Goal: Information Seeking & Learning: Learn about a topic

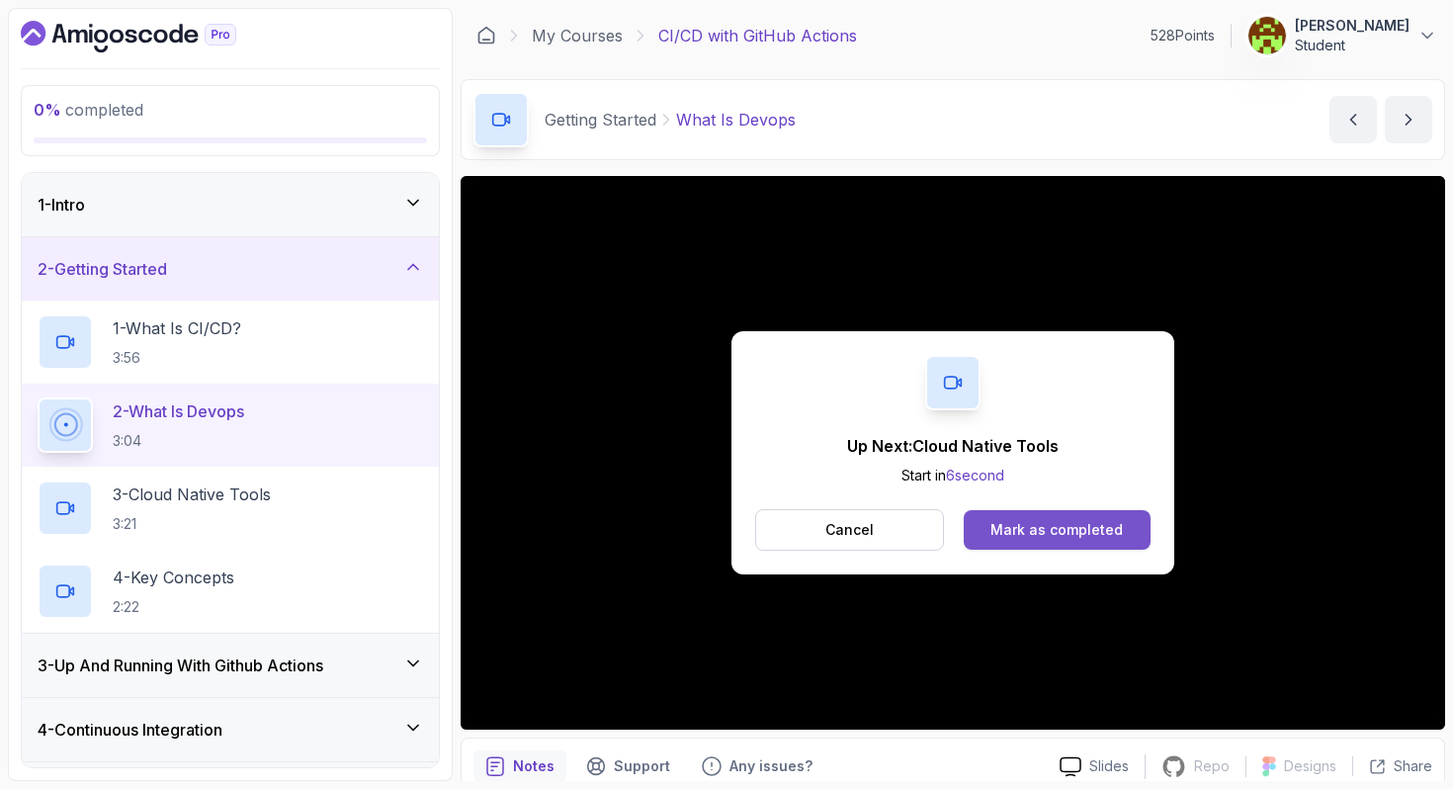
click at [1024, 535] on div "Mark as completed" at bounding box center [1057, 530] width 132 height 20
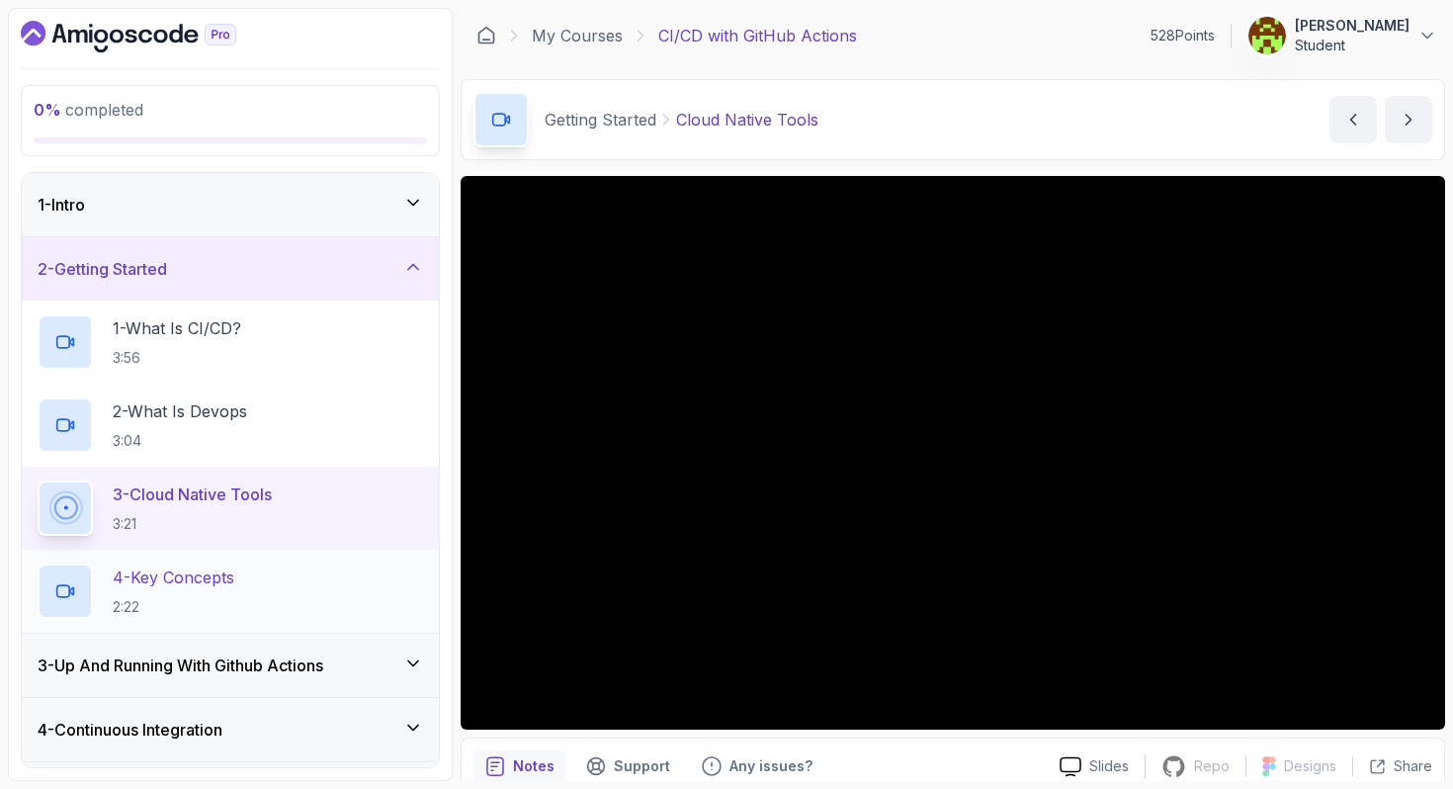
click at [201, 578] on p "4 - Key Concepts" at bounding box center [174, 577] width 122 height 24
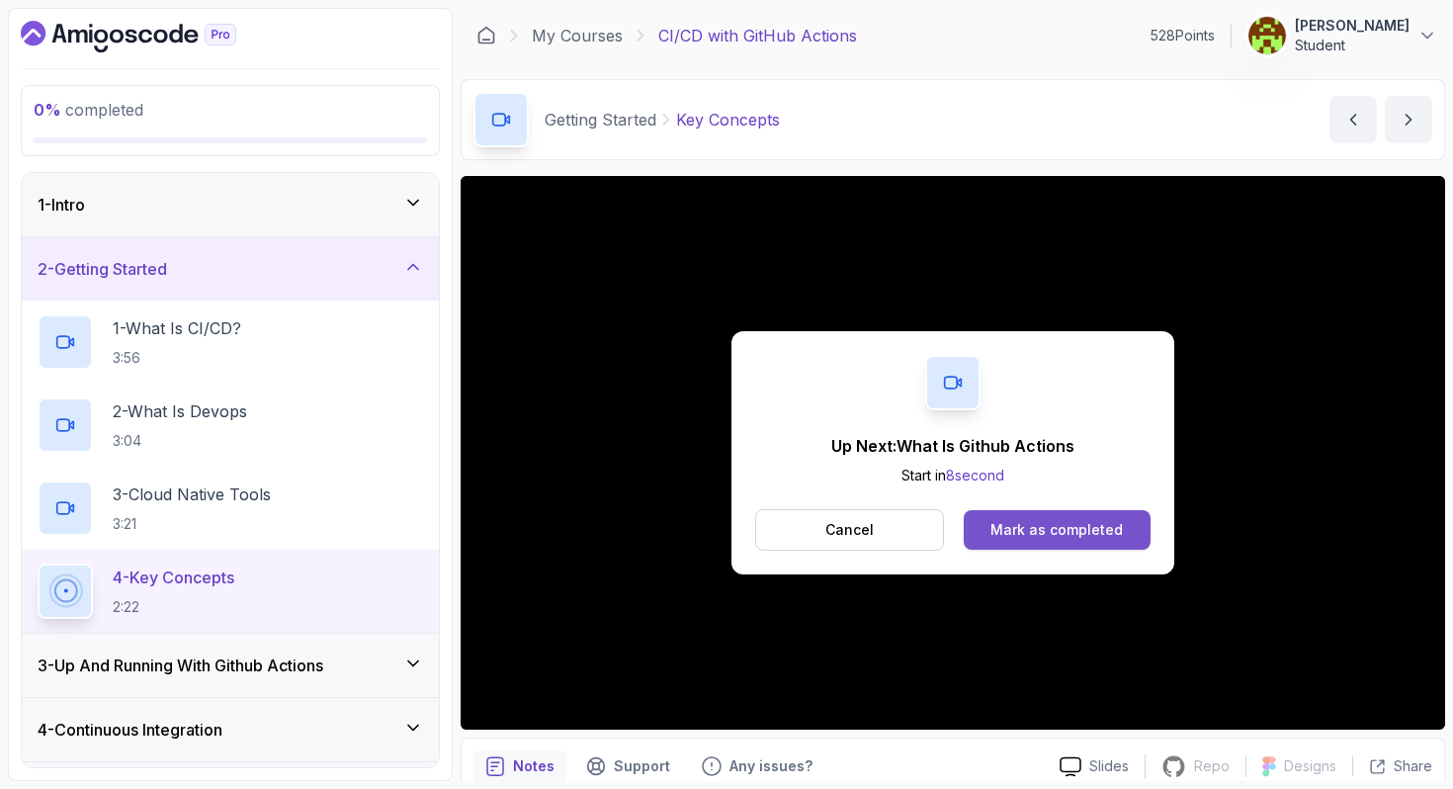
click at [1100, 528] on div "Mark as completed" at bounding box center [1057, 530] width 132 height 20
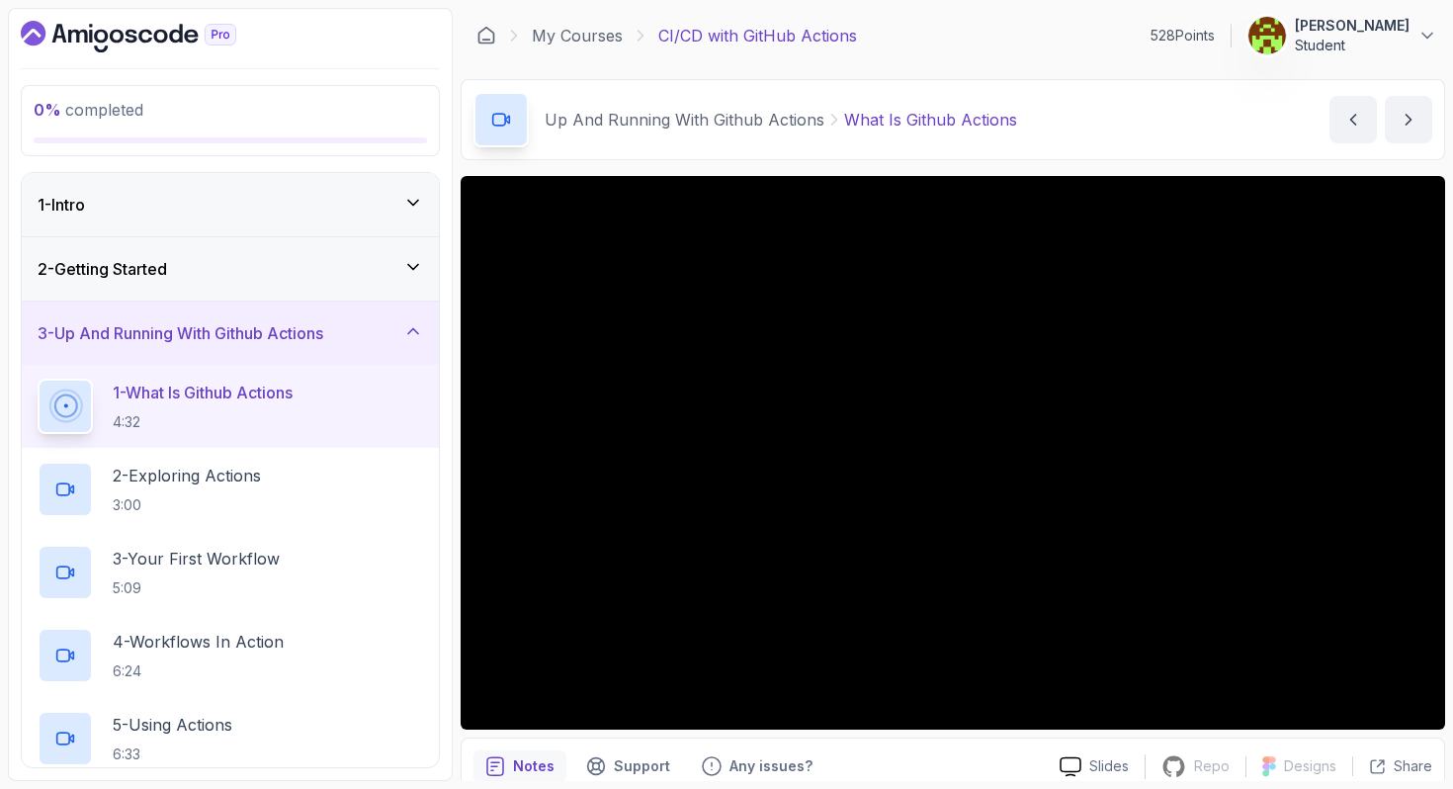
click at [1386, 25] on p "[PERSON_NAME]" at bounding box center [1352, 26] width 115 height 20
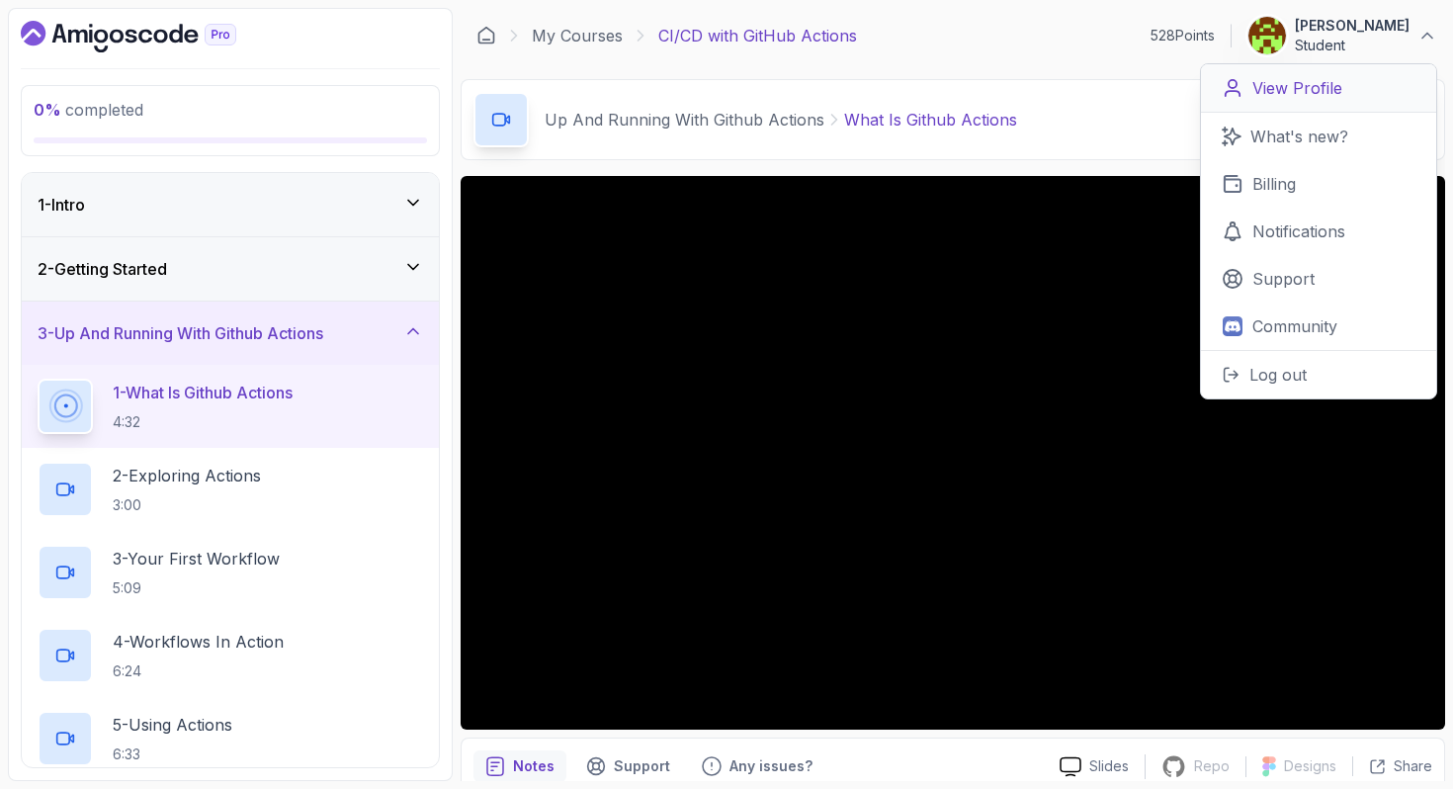
click at [1295, 97] on p "View Profile" at bounding box center [1298, 88] width 90 height 24
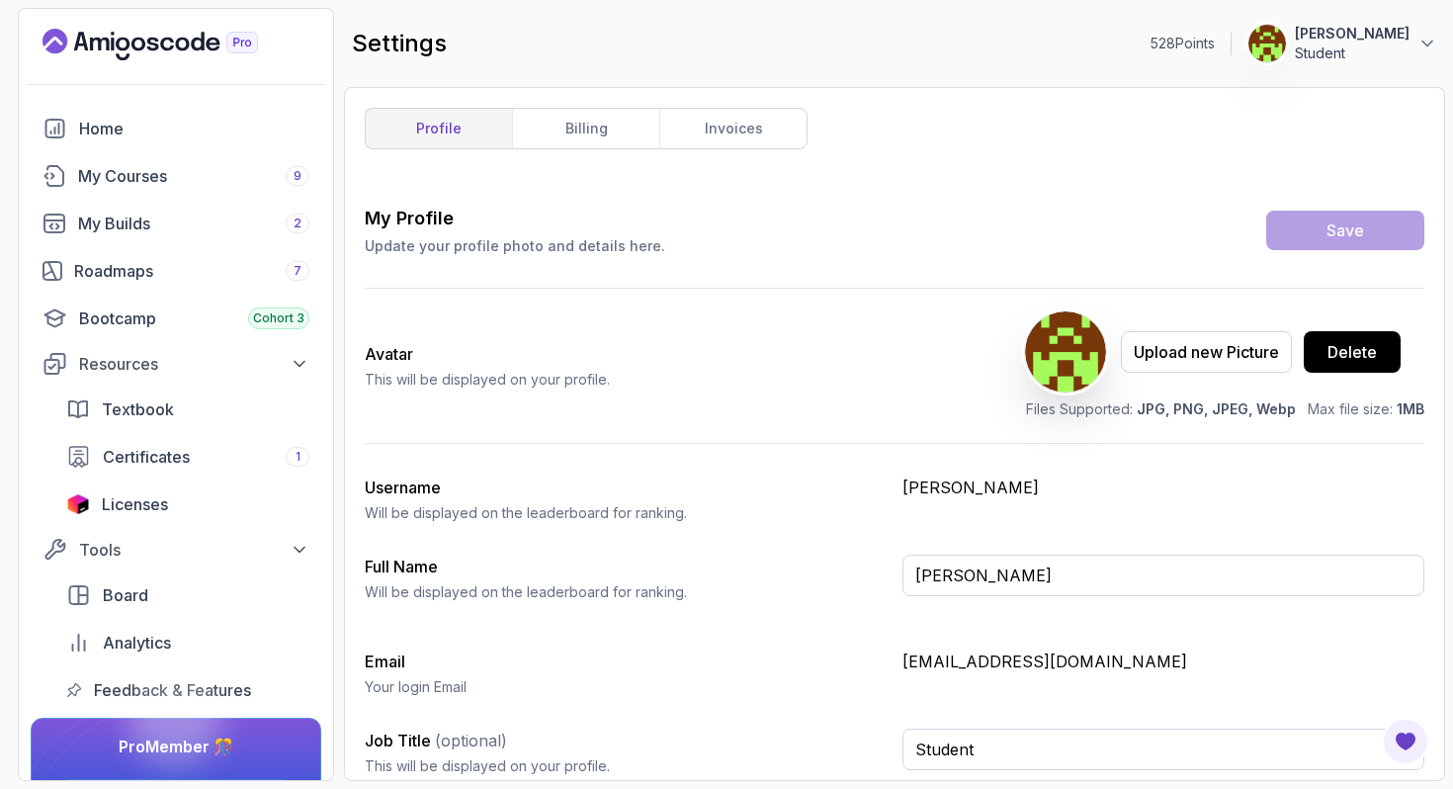
scroll to position [12, 0]
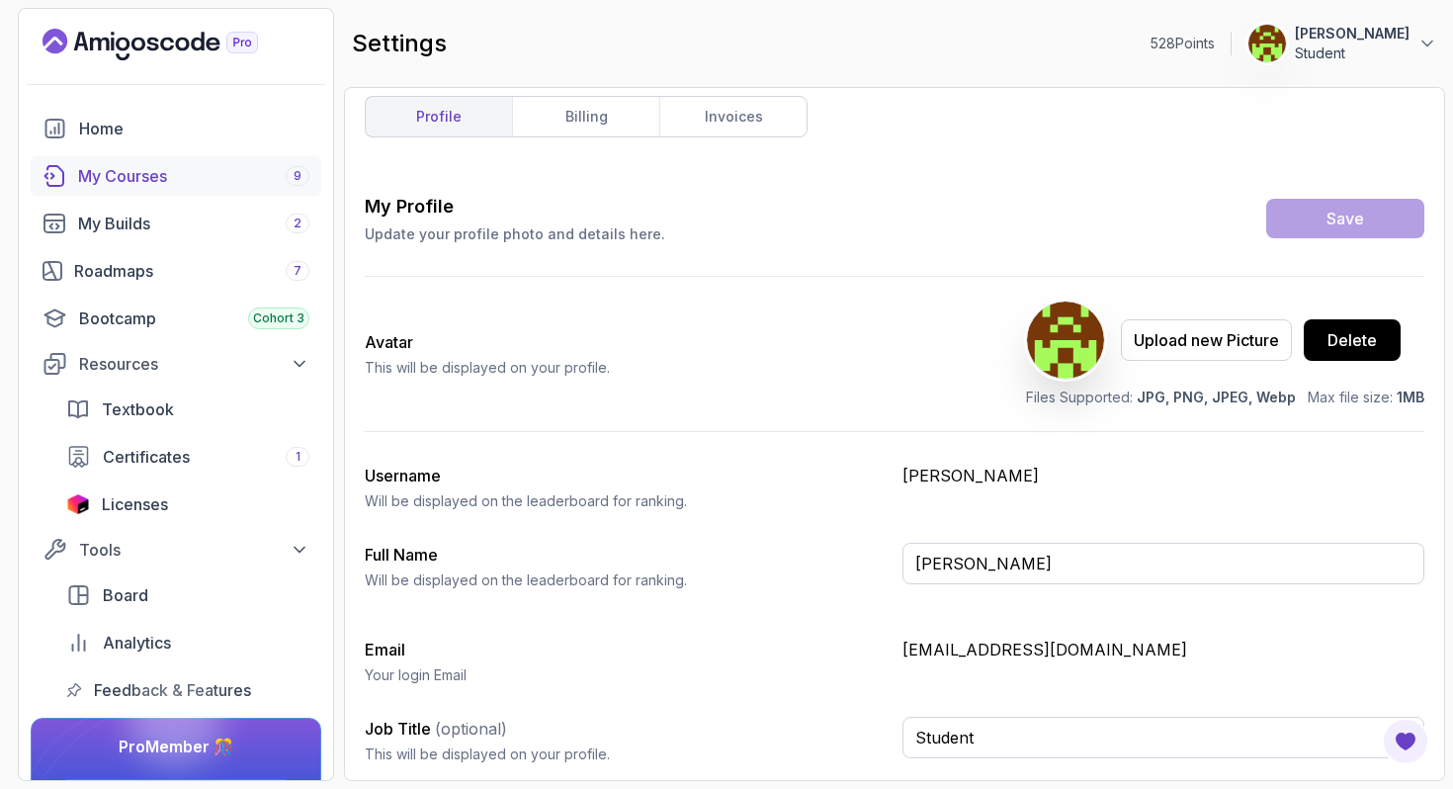
click at [126, 178] on div "My Courses 9" at bounding box center [193, 176] width 231 height 24
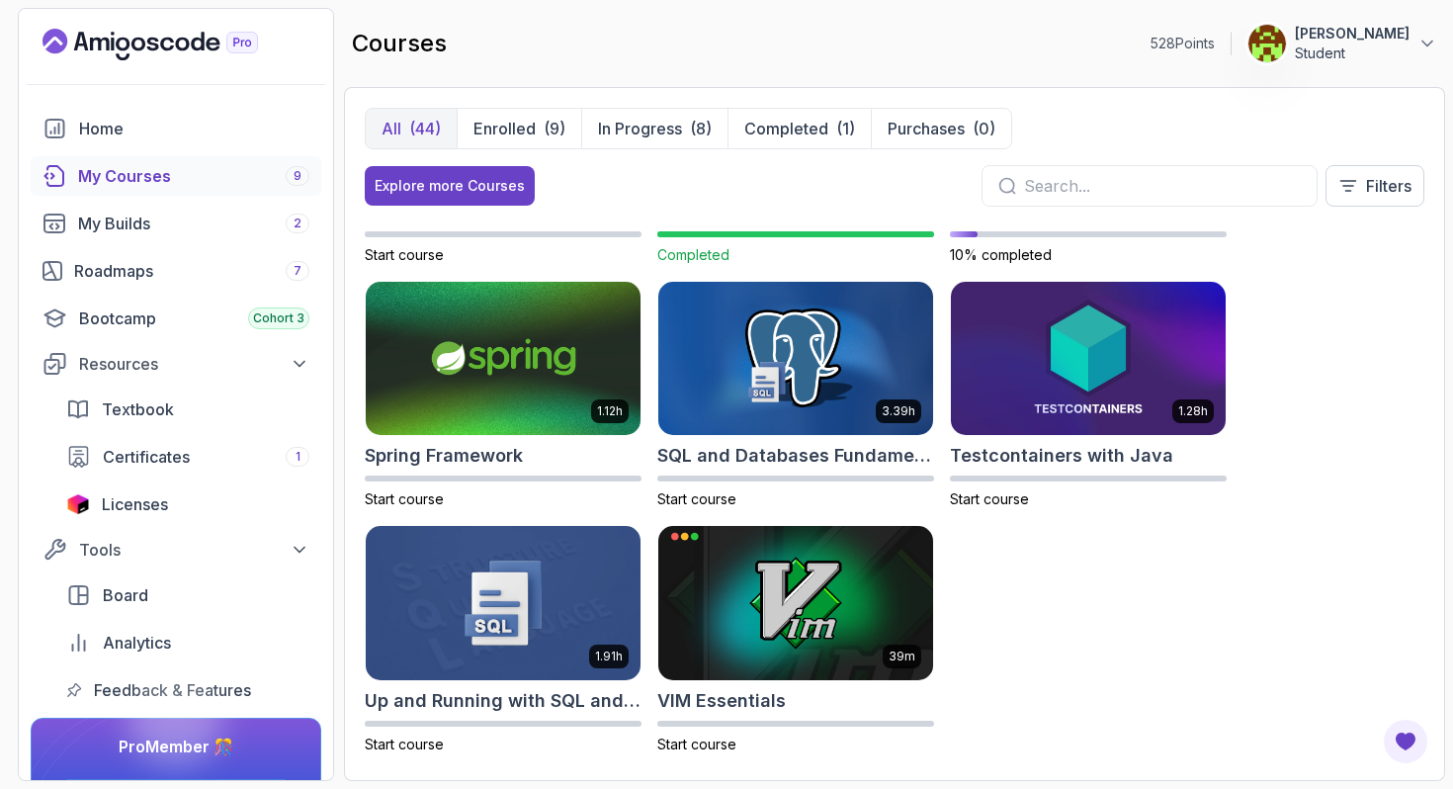
scroll to position [3140, 0]
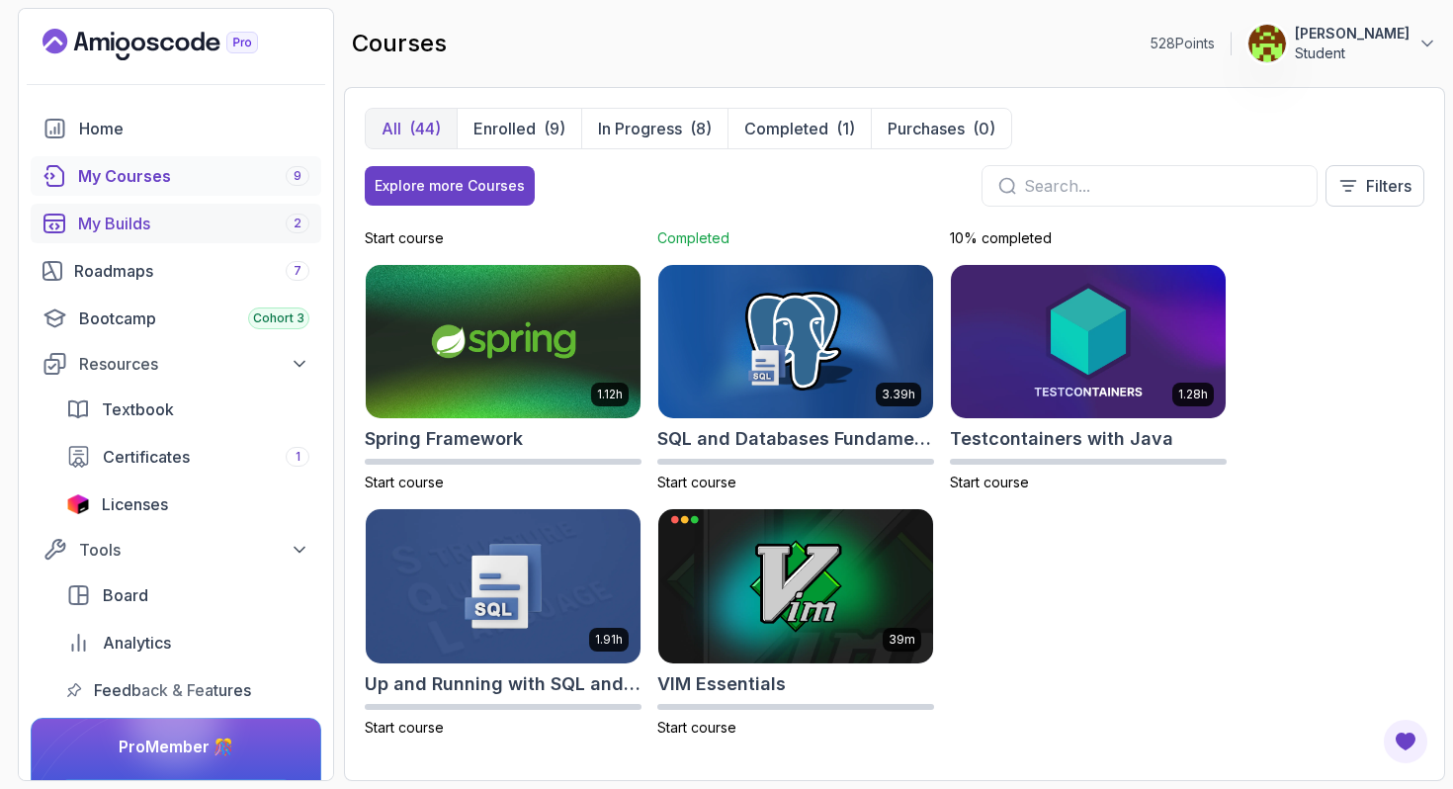
click at [141, 229] on div "My Builds 2" at bounding box center [193, 224] width 231 height 24
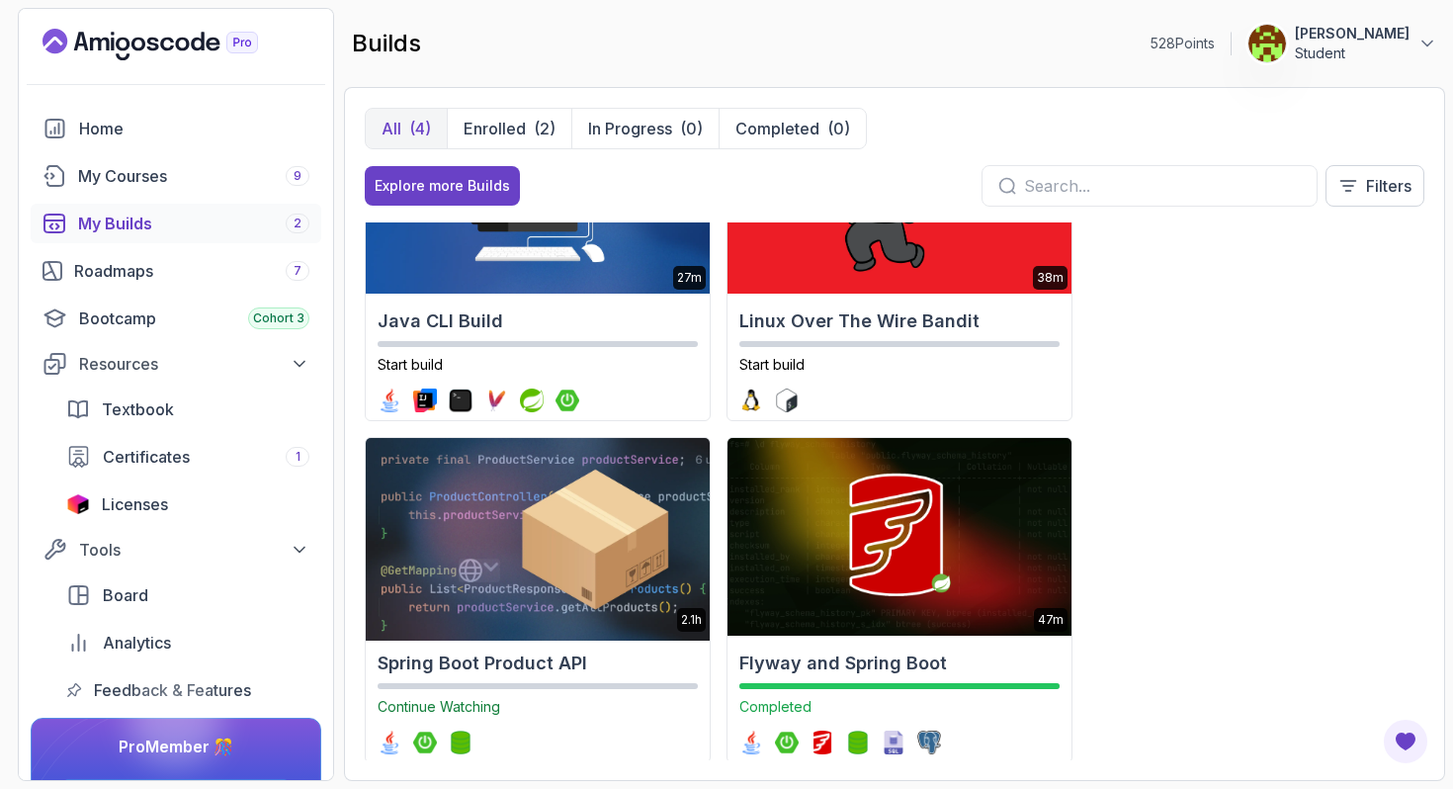
scroll to position [154, 0]
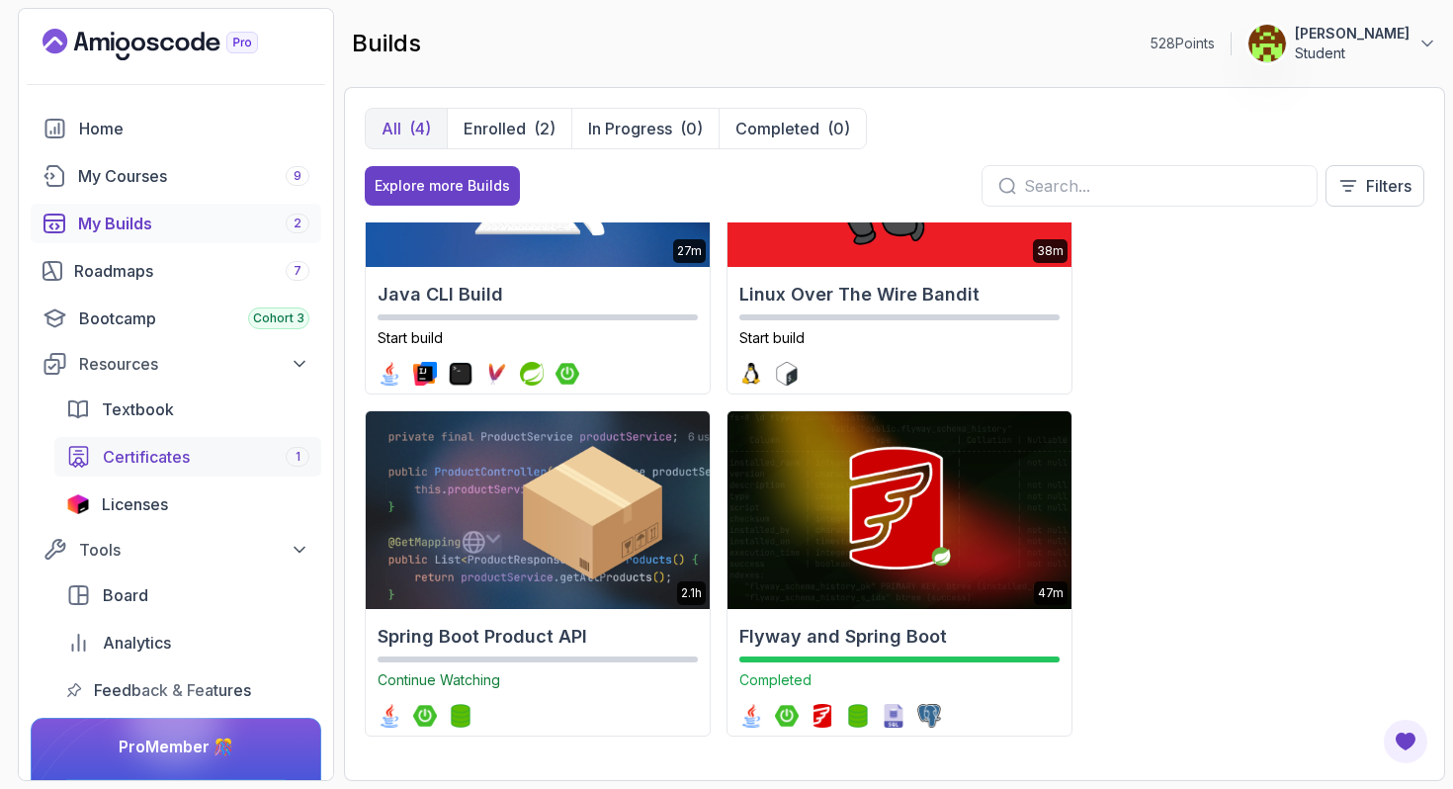
click at [159, 453] on span "Certificates" at bounding box center [146, 457] width 87 height 24
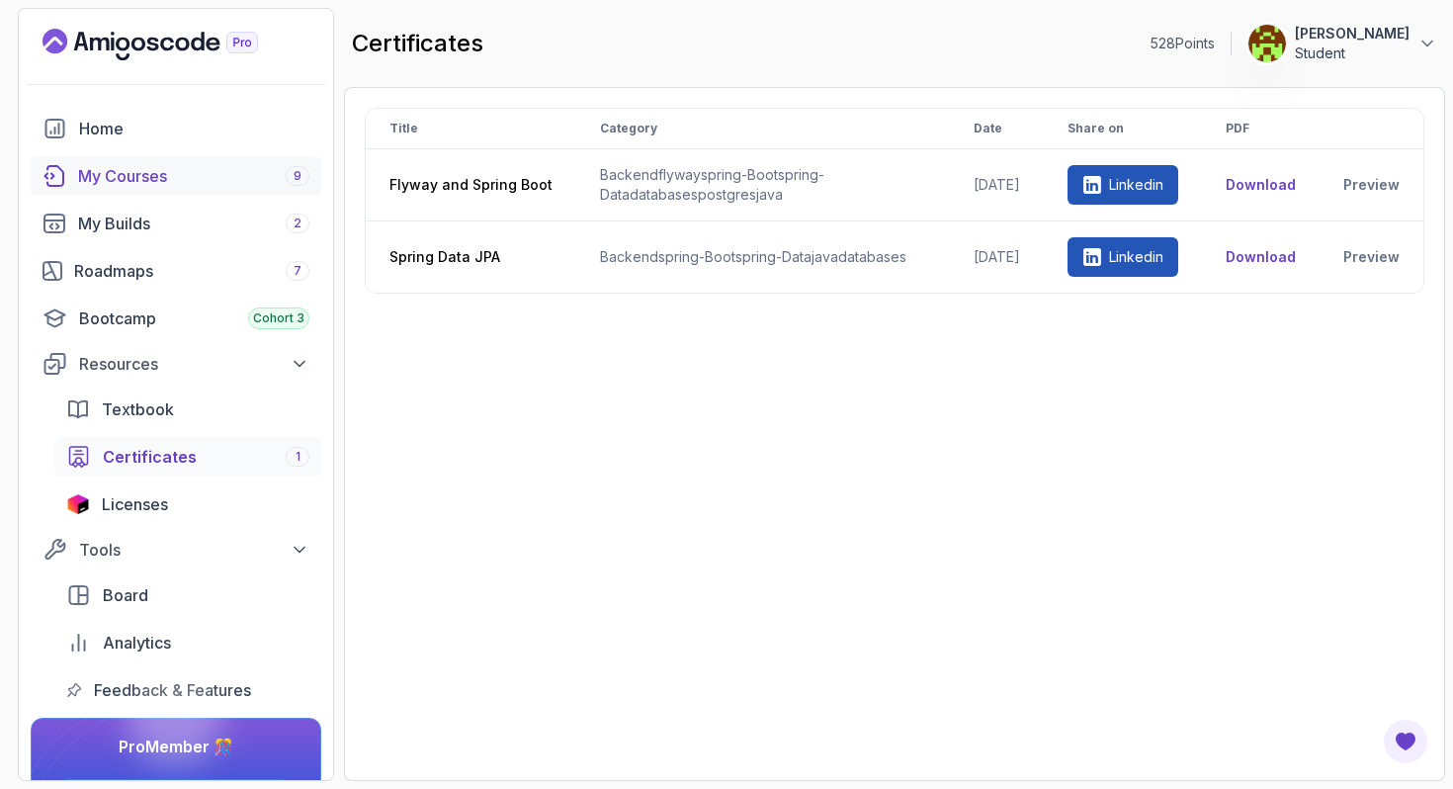
click at [152, 173] on div "My Courses 9" at bounding box center [193, 176] width 231 height 24
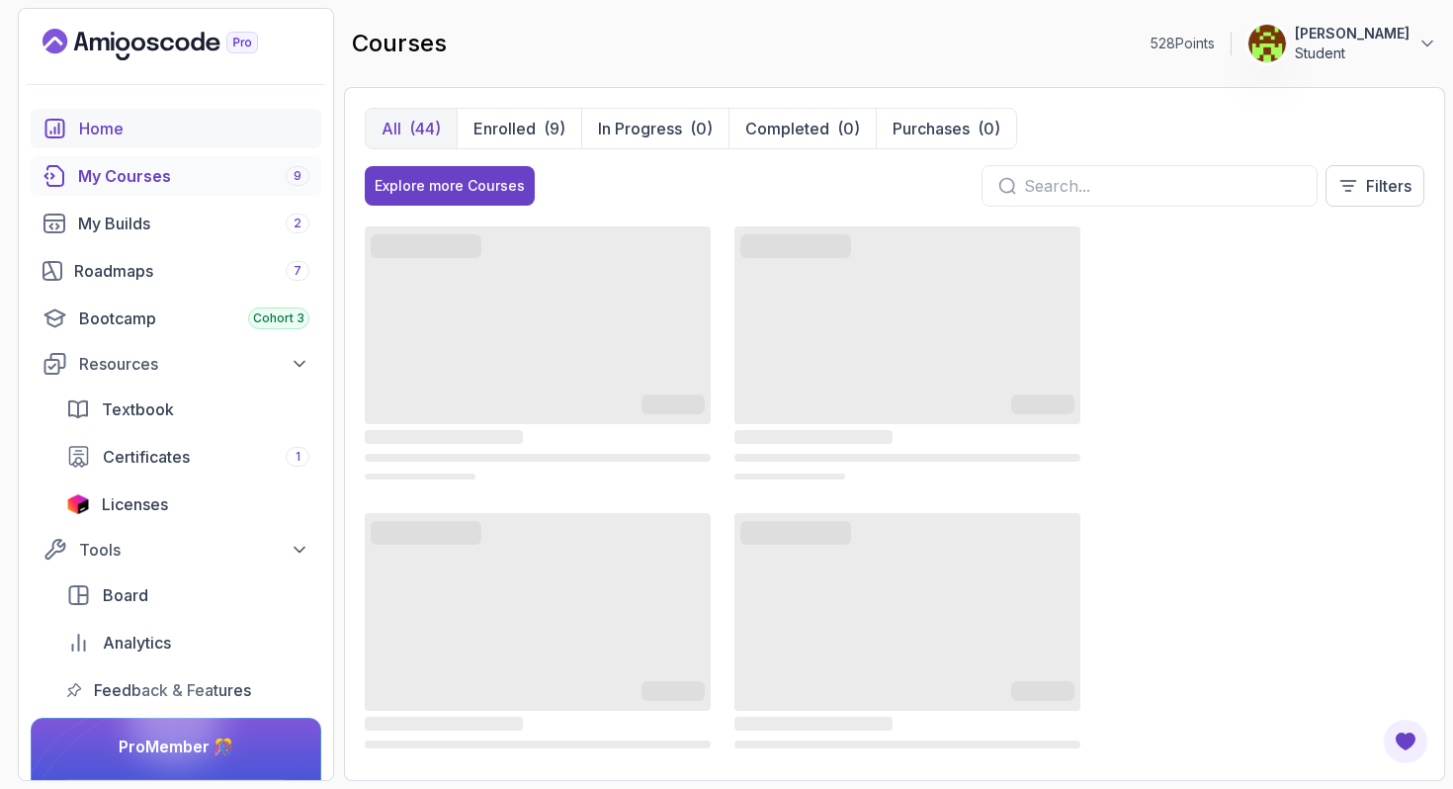
click at [171, 126] on div "Home" at bounding box center [194, 129] width 230 height 24
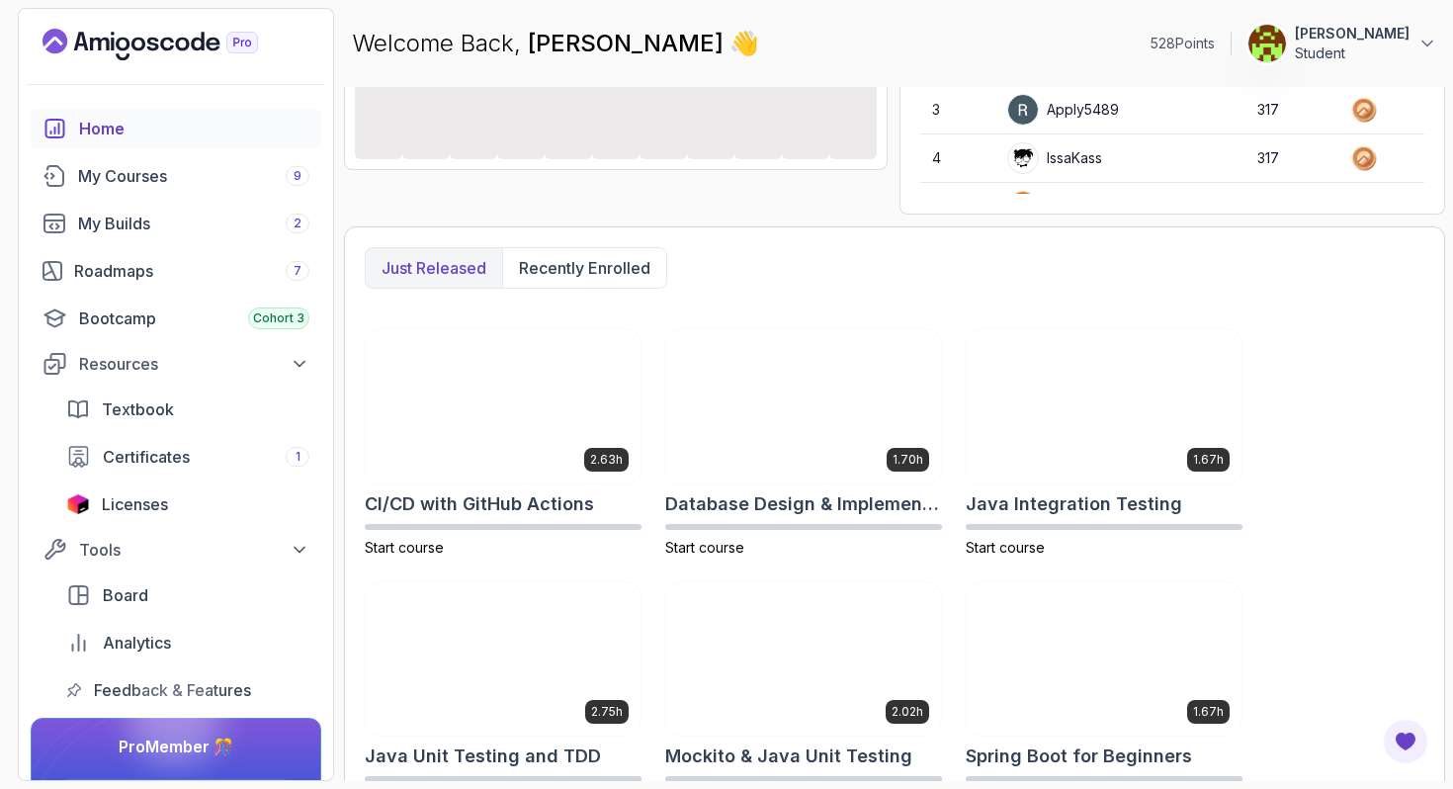
scroll to position [450, 0]
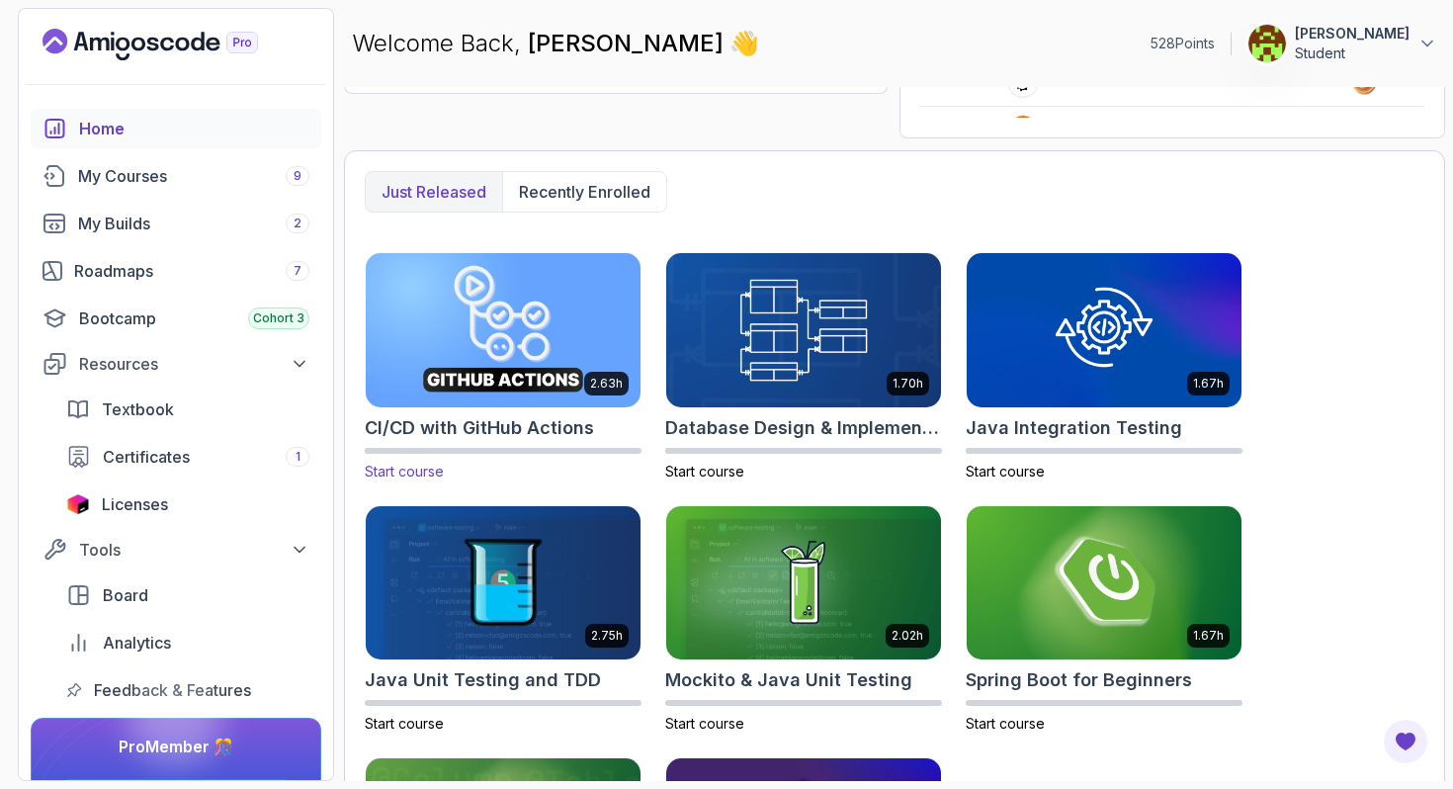
click at [412, 463] on span "Start course" at bounding box center [404, 471] width 79 height 17
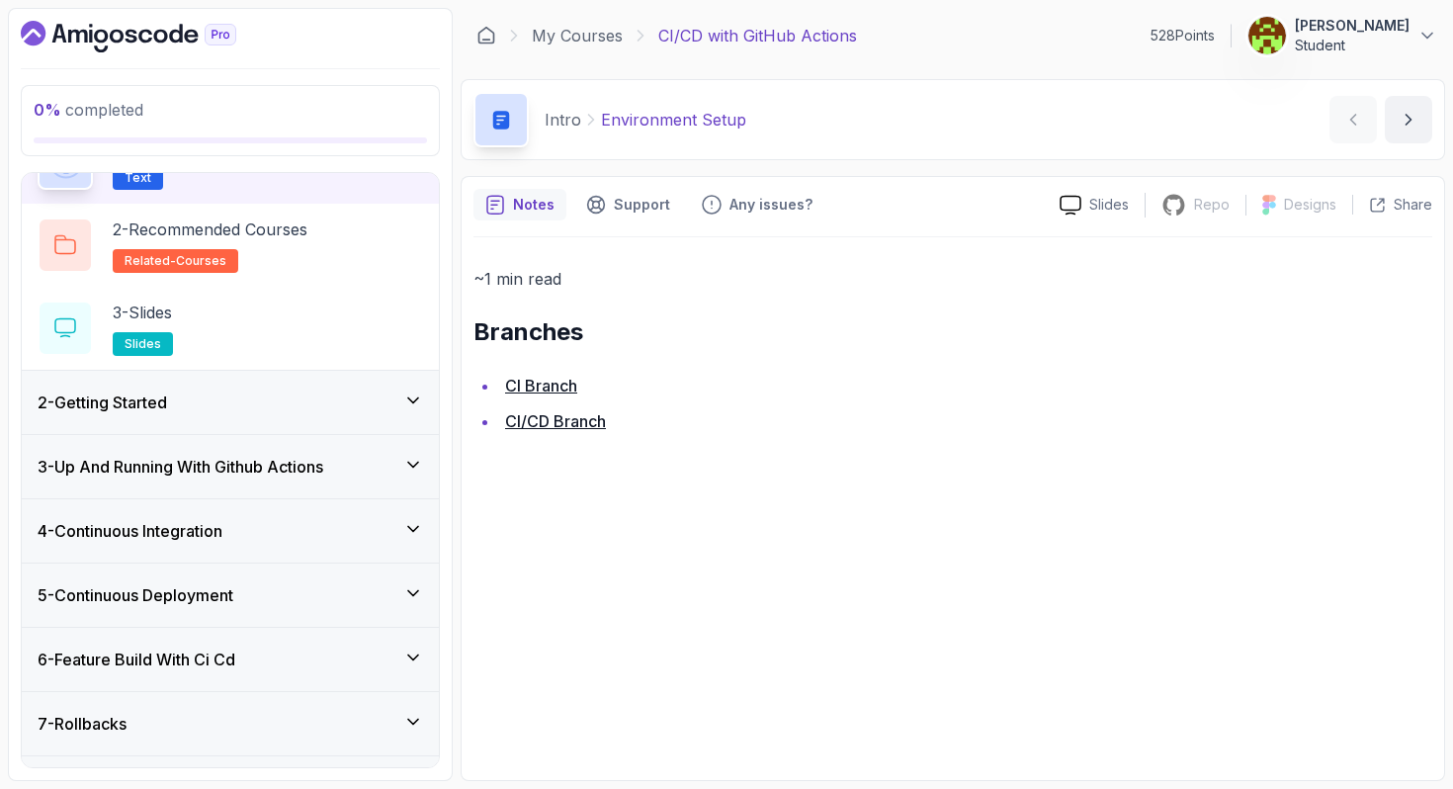
scroll to position [231, 0]
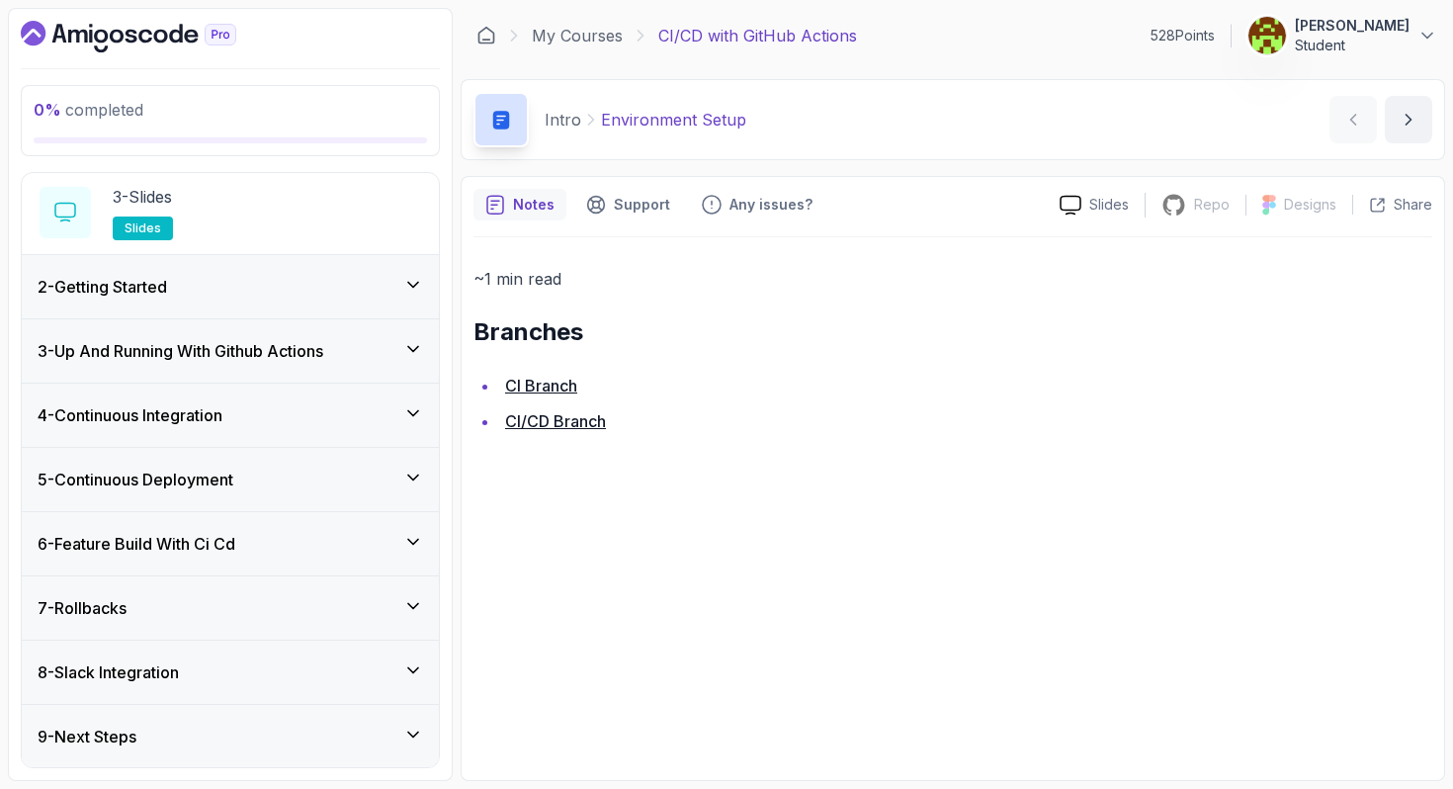
click at [232, 361] on h3 "3 - Up And Running With Github Actions" at bounding box center [181, 351] width 286 height 24
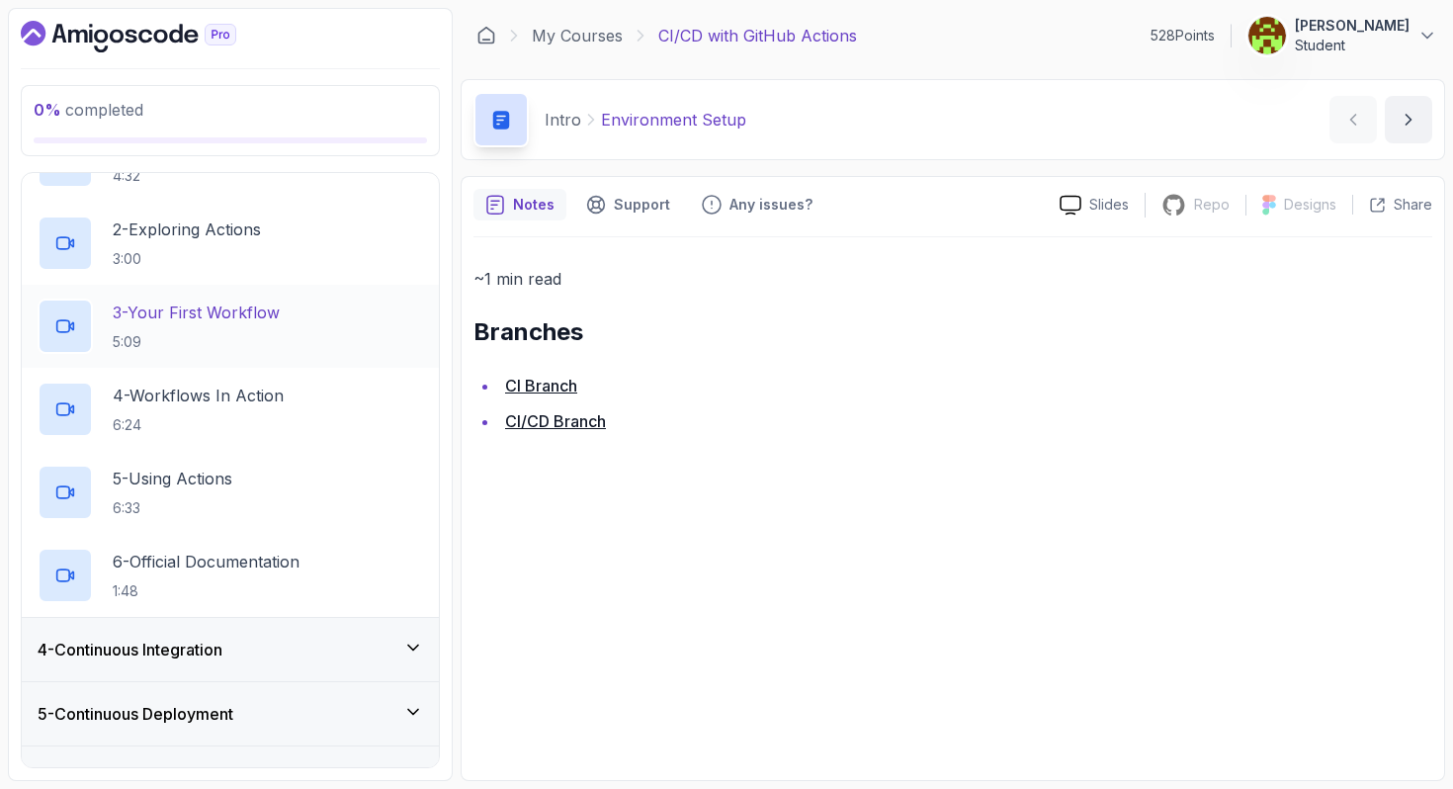
scroll to position [281, 0]
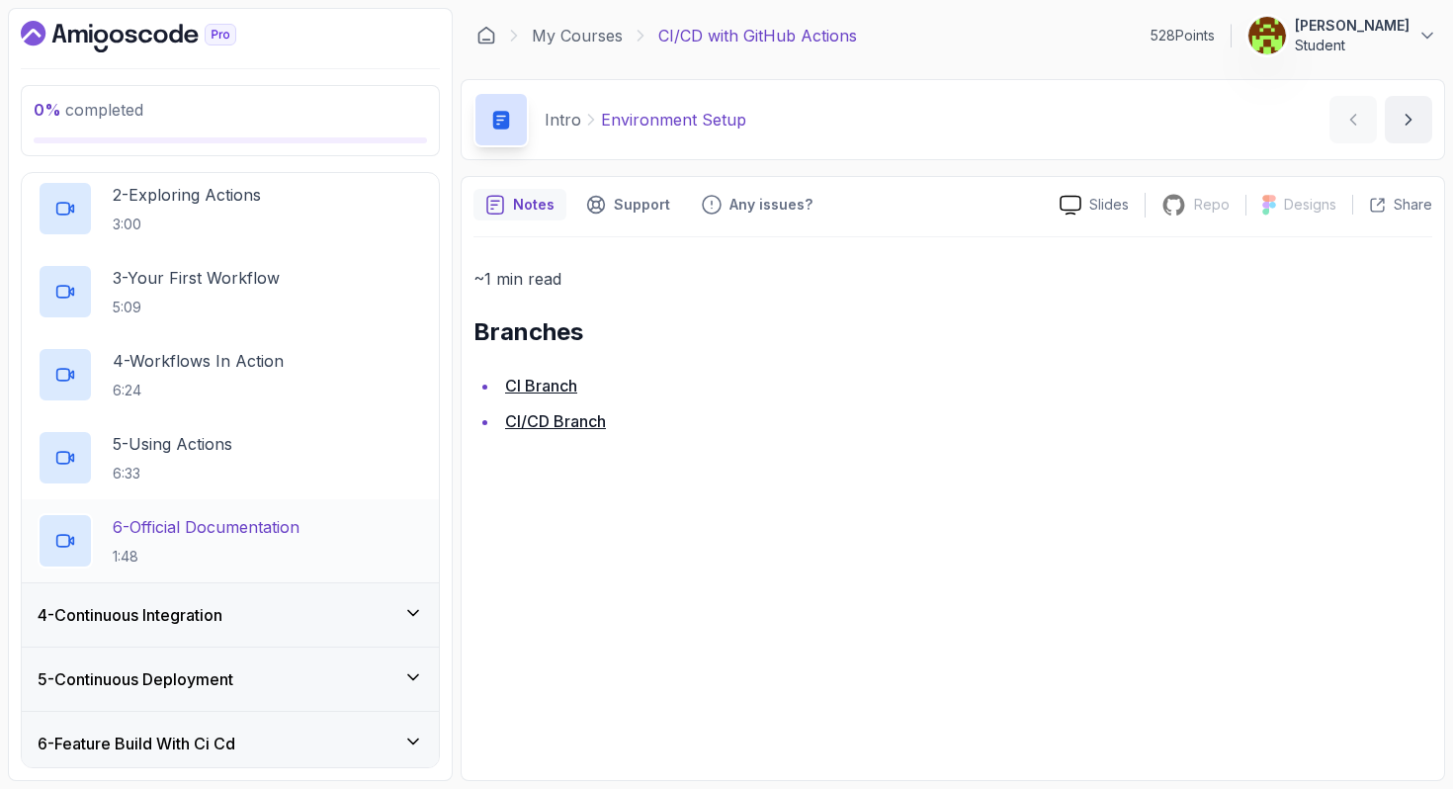
click at [235, 532] on p "6 - Official Documentation" at bounding box center [206, 527] width 187 height 24
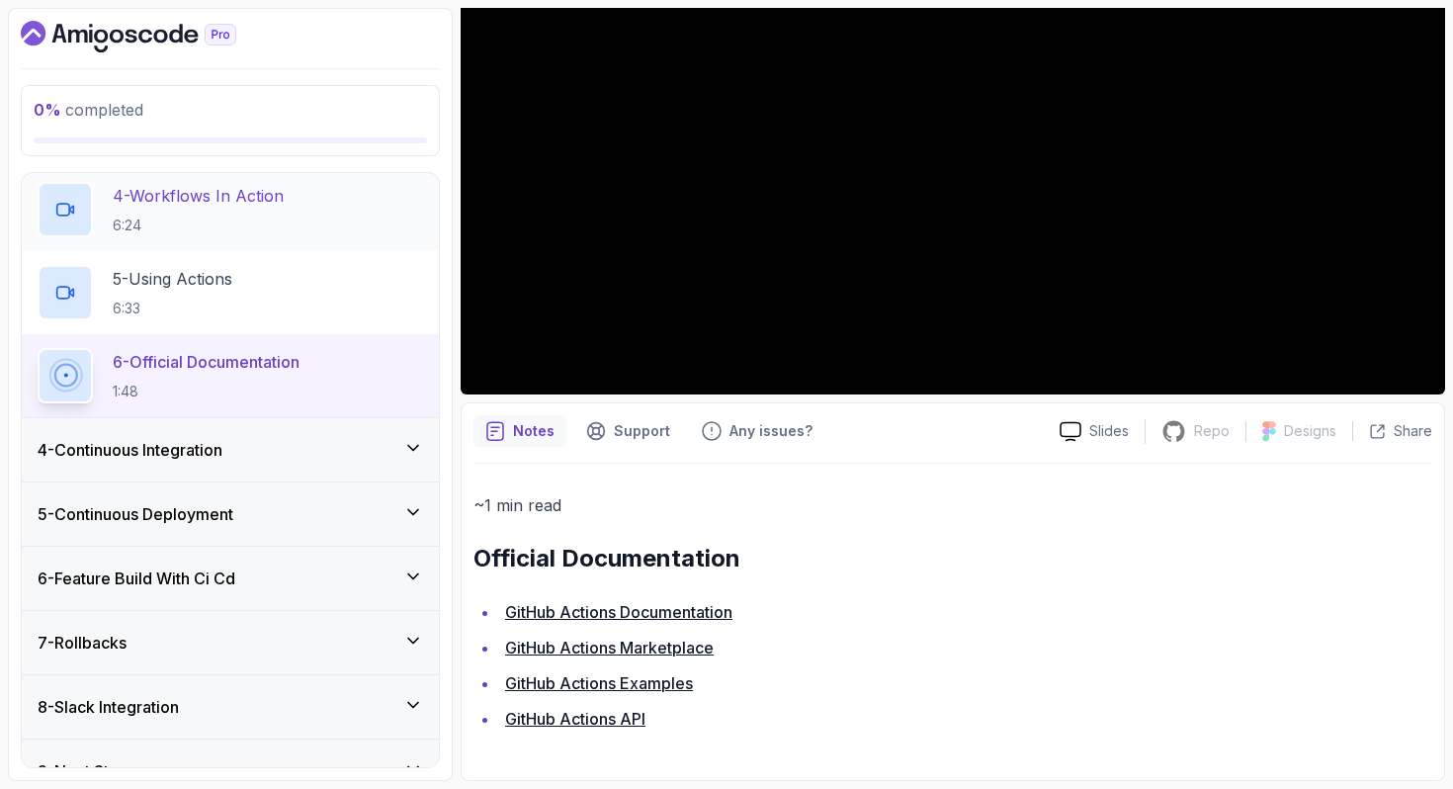
scroll to position [480, 0]
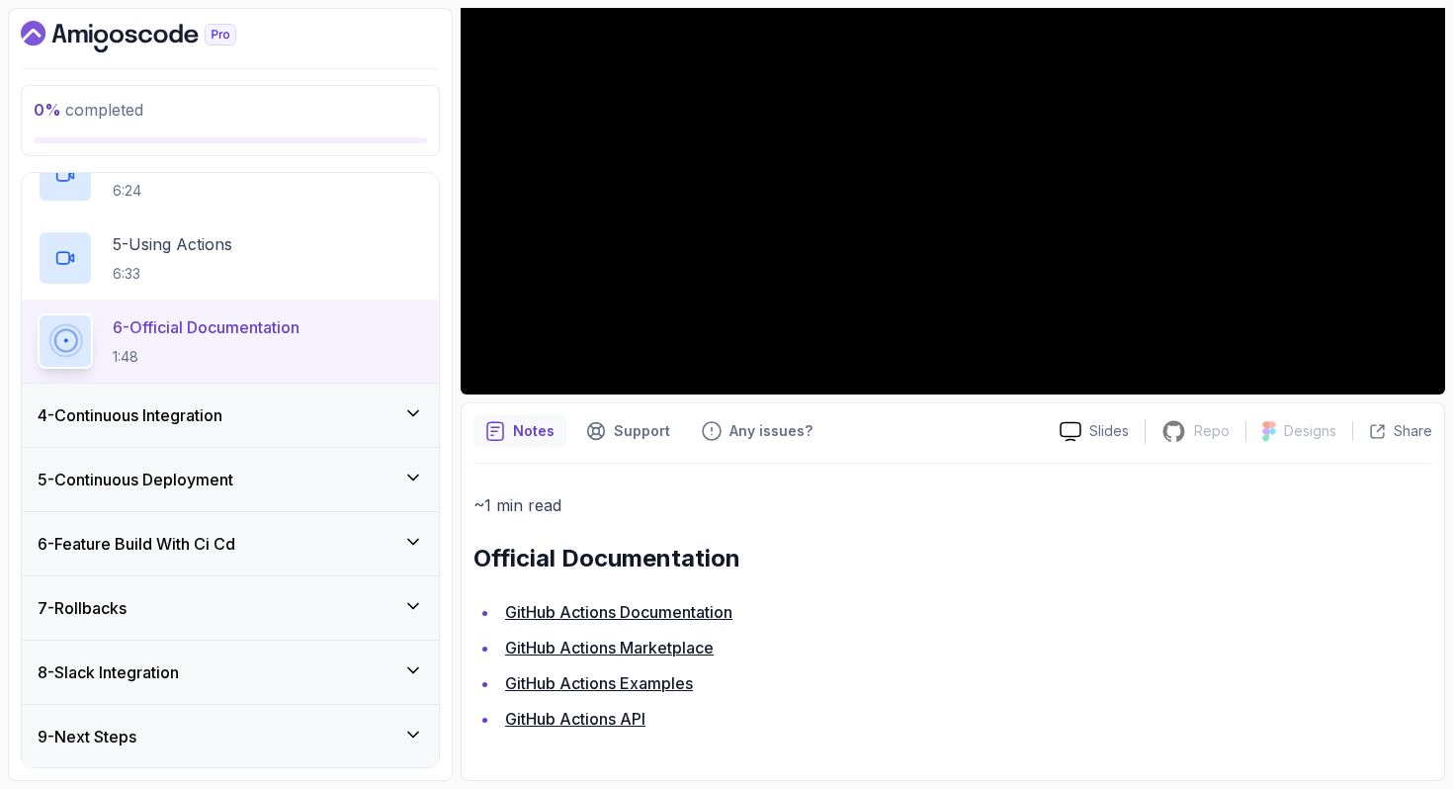
click at [284, 576] on div "7 - Rollbacks" at bounding box center [230, 607] width 417 height 63
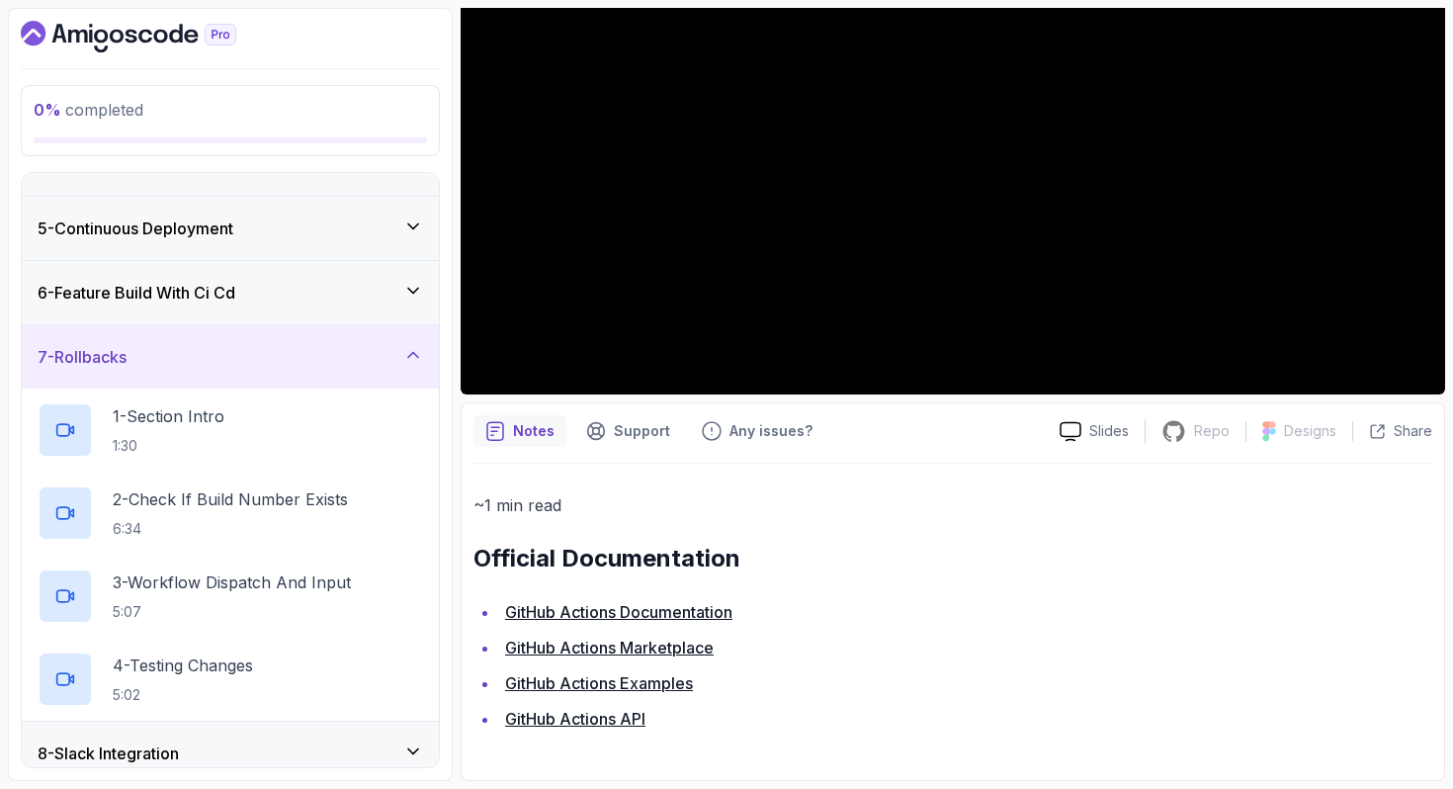
scroll to position [275, 0]
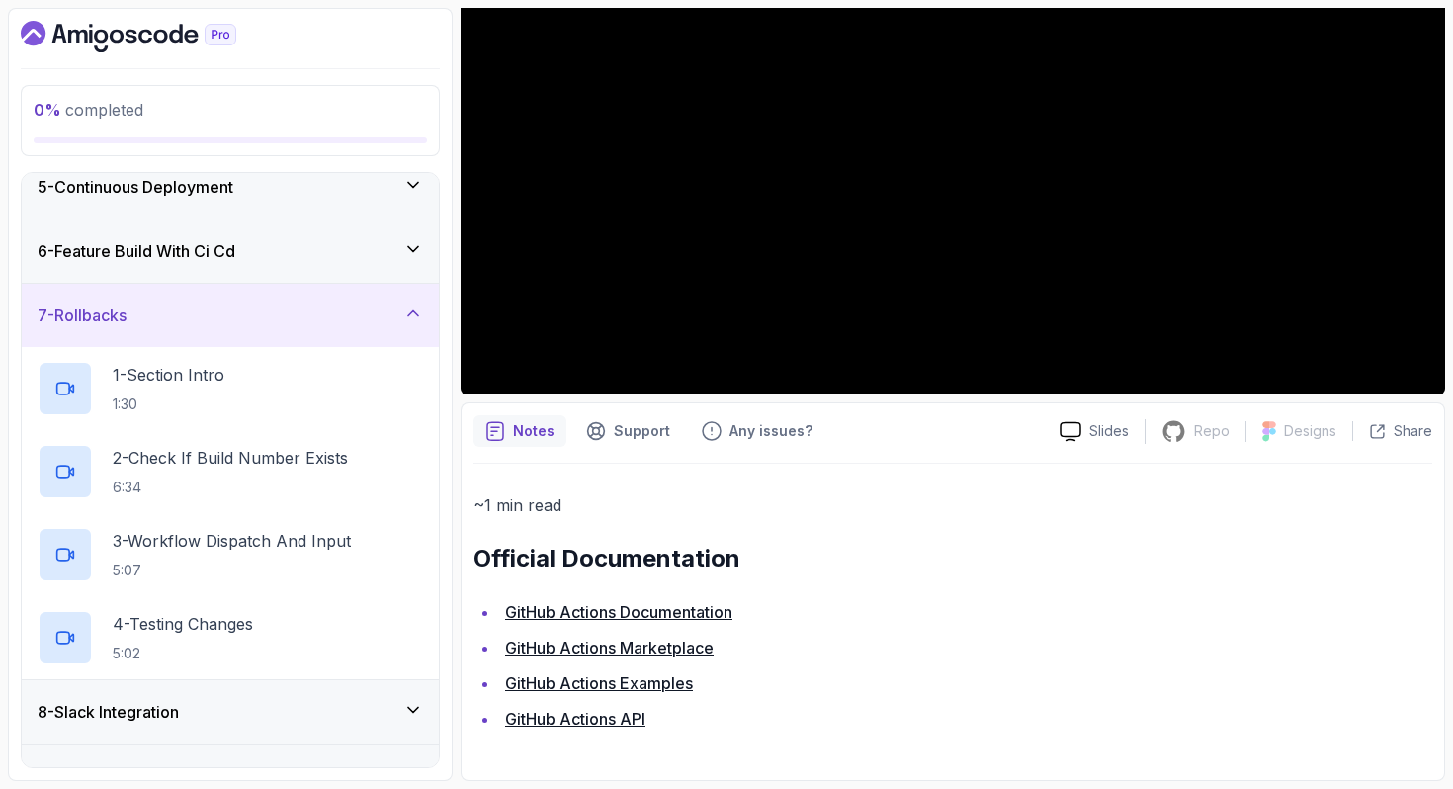
click at [245, 706] on div "8 - Slack Integration" at bounding box center [231, 712] width 386 height 24
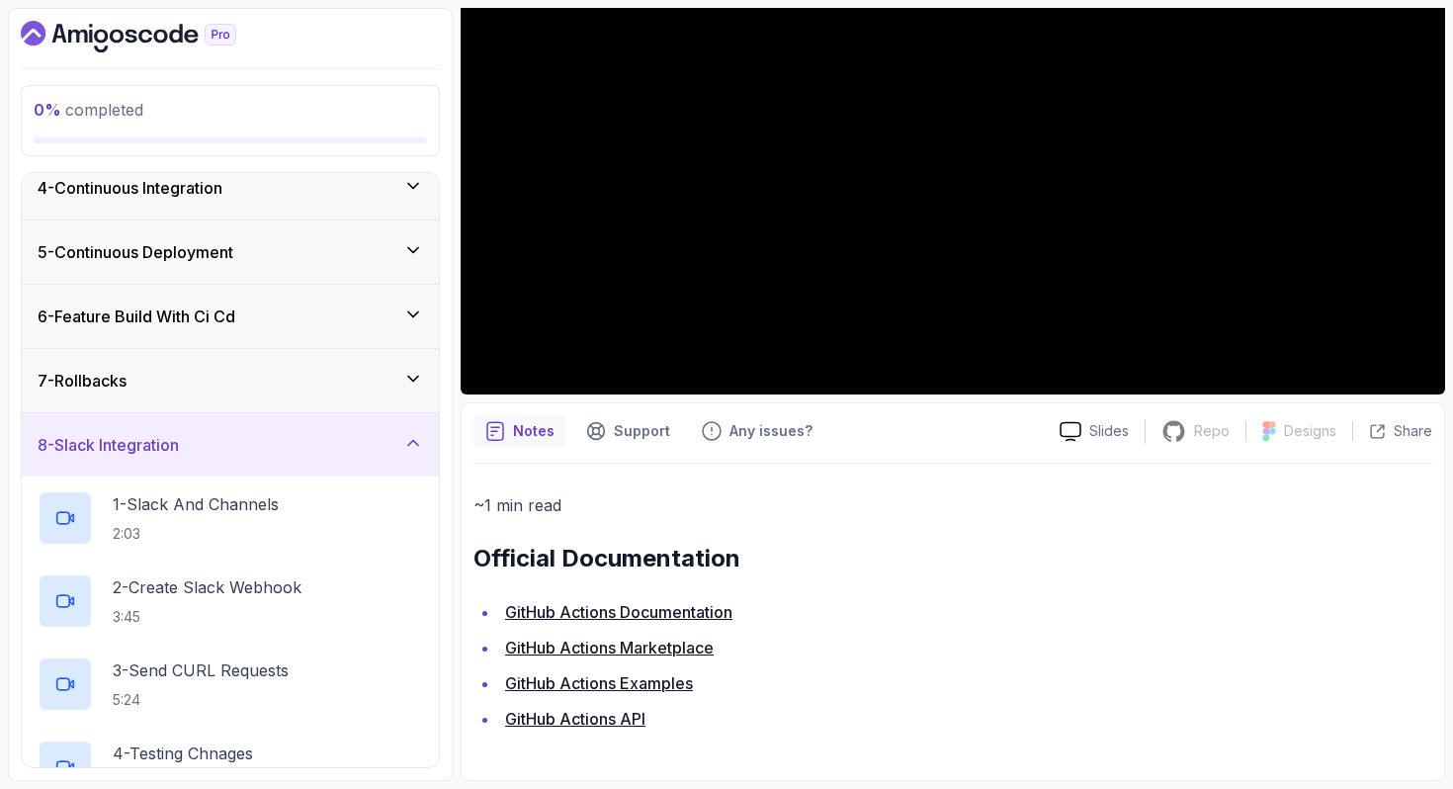
scroll to position [147, 0]
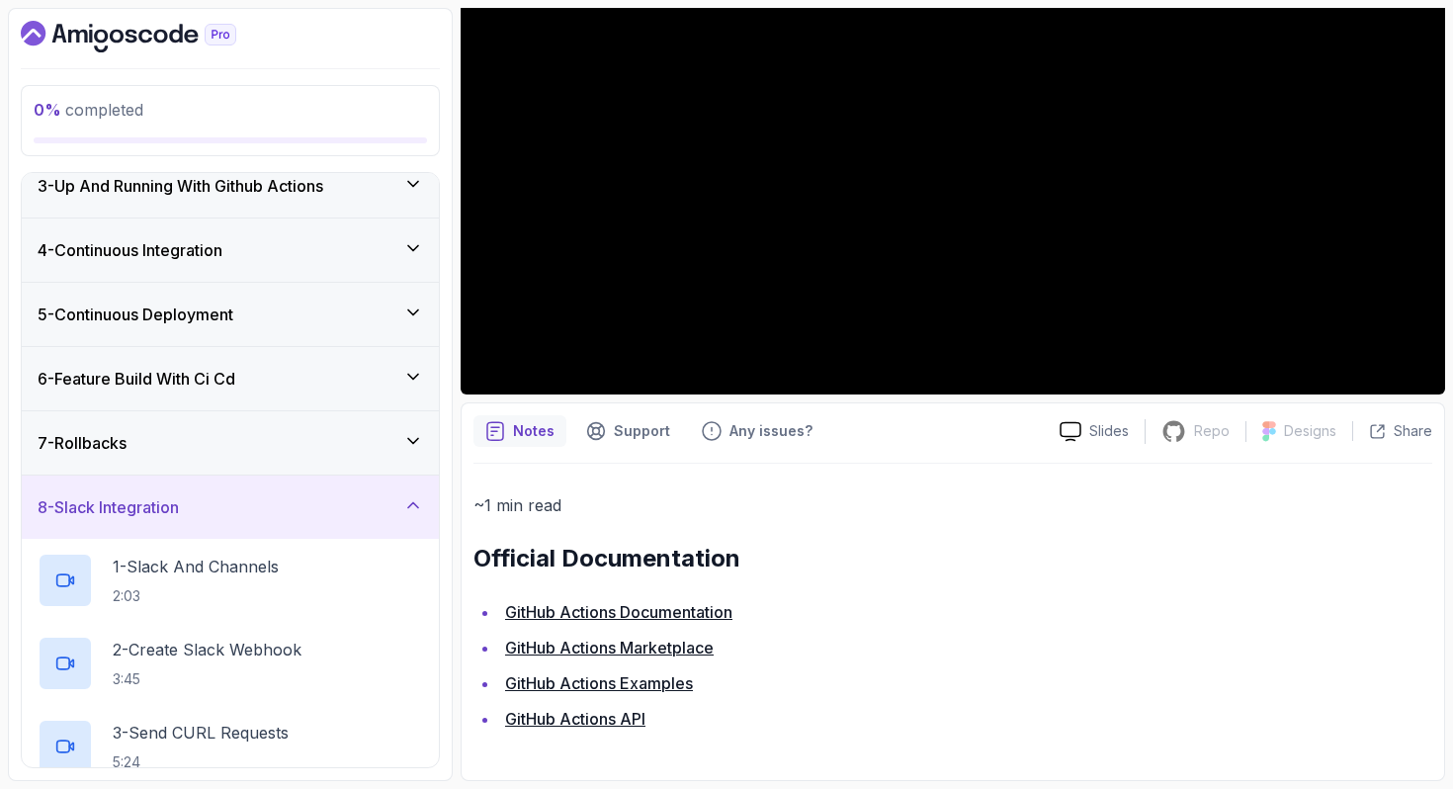
click at [208, 510] on div "8 - Slack Integration" at bounding box center [231, 507] width 386 height 24
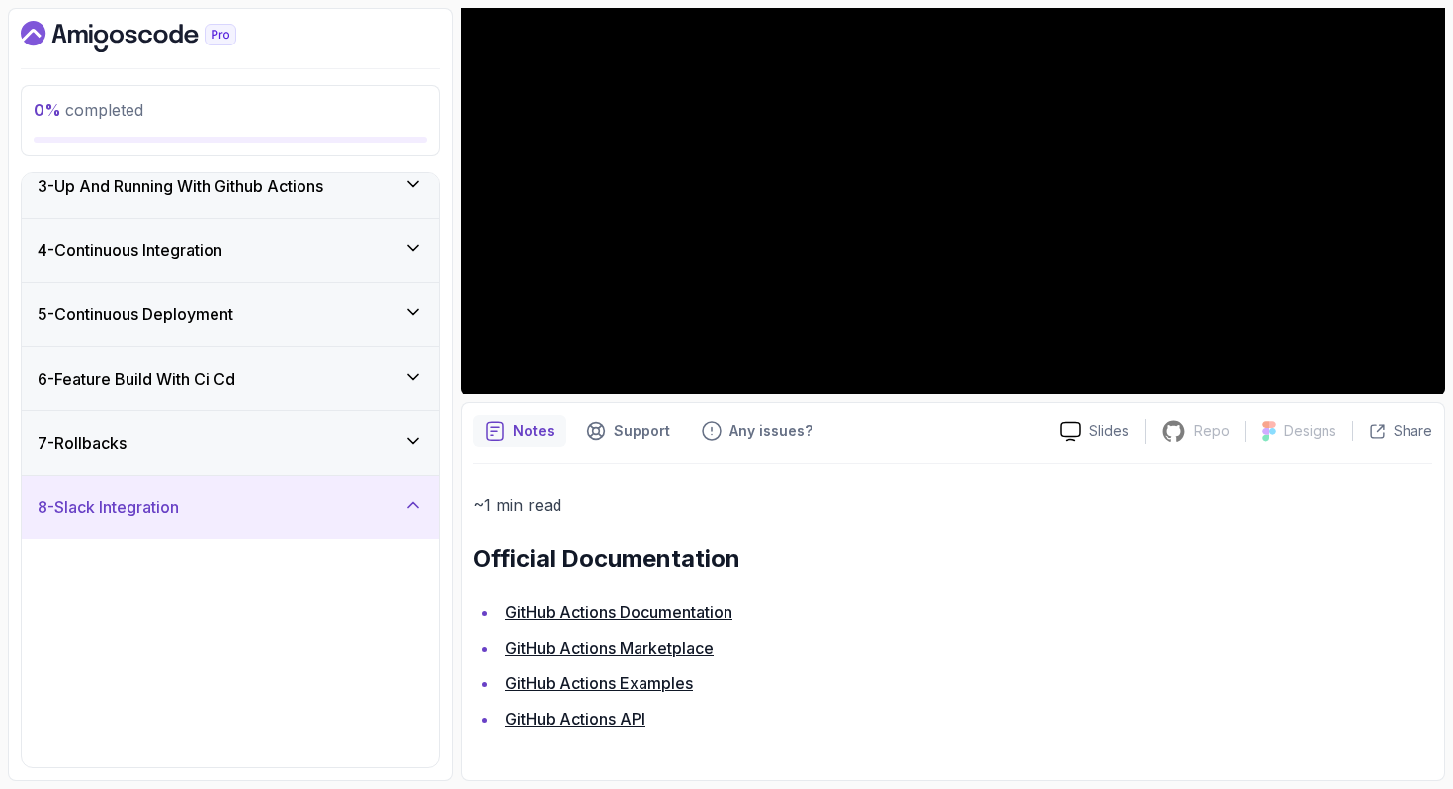
scroll to position [0, 0]
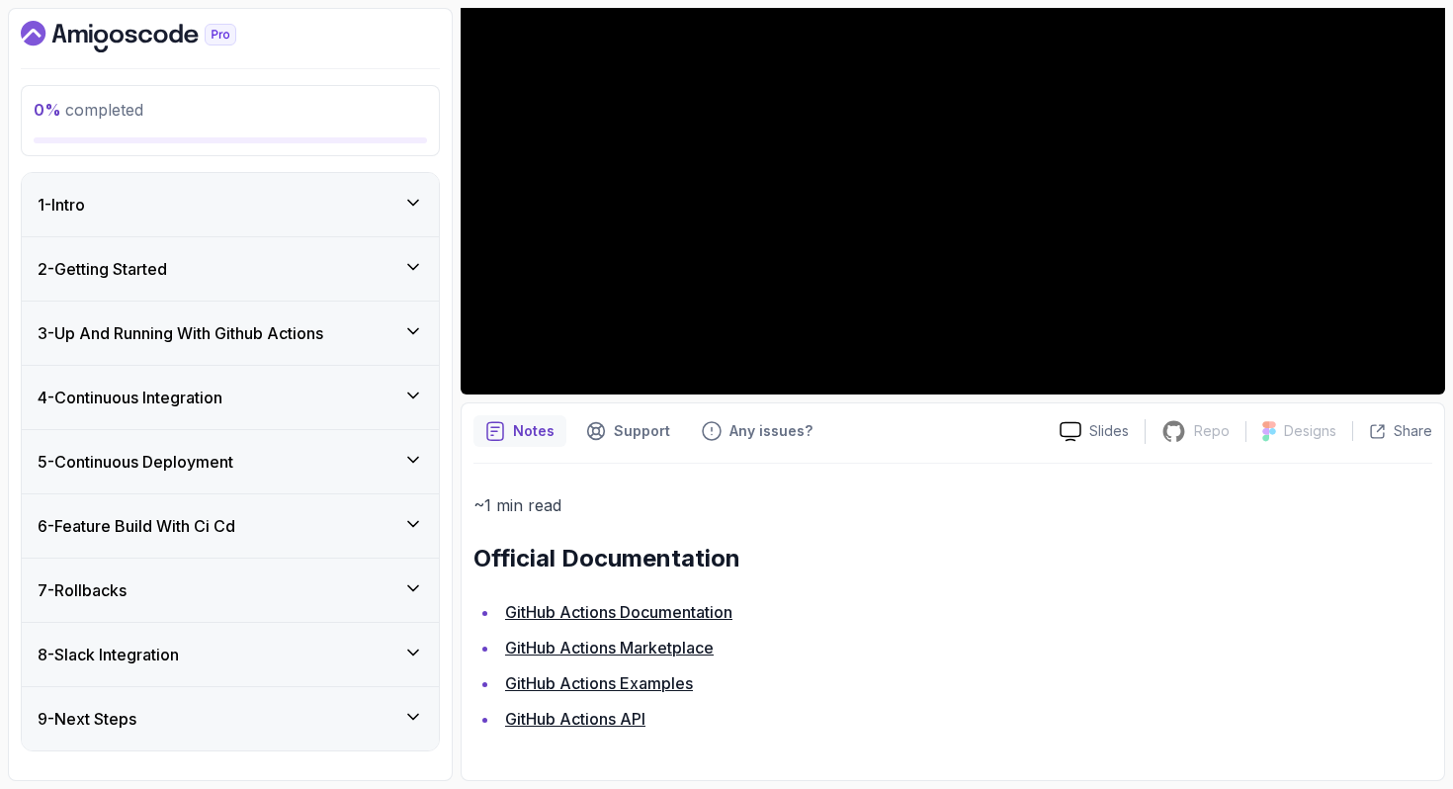
click at [168, 389] on h3 "4 - Continuous Integration" at bounding box center [130, 398] width 185 height 24
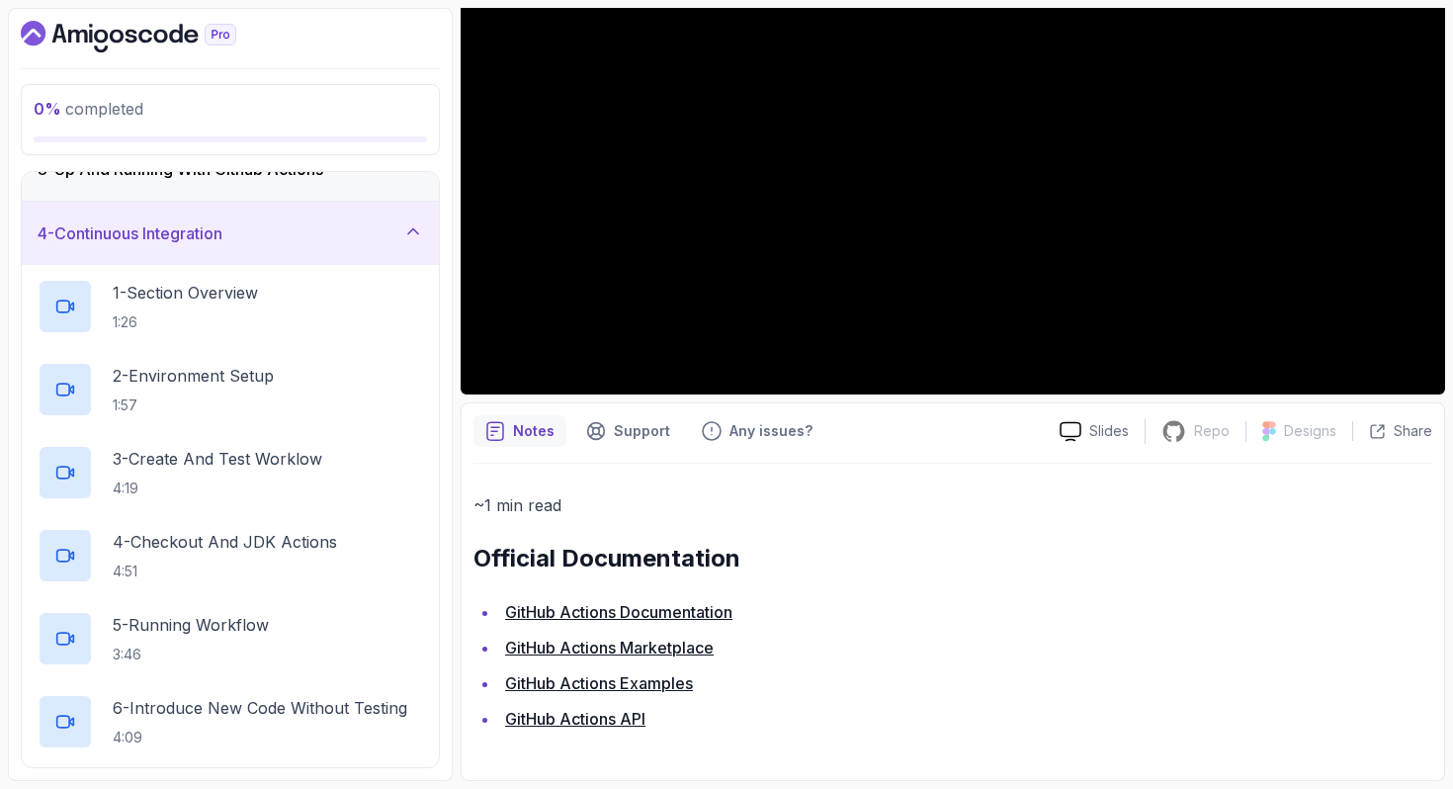
scroll to position [65, 0]
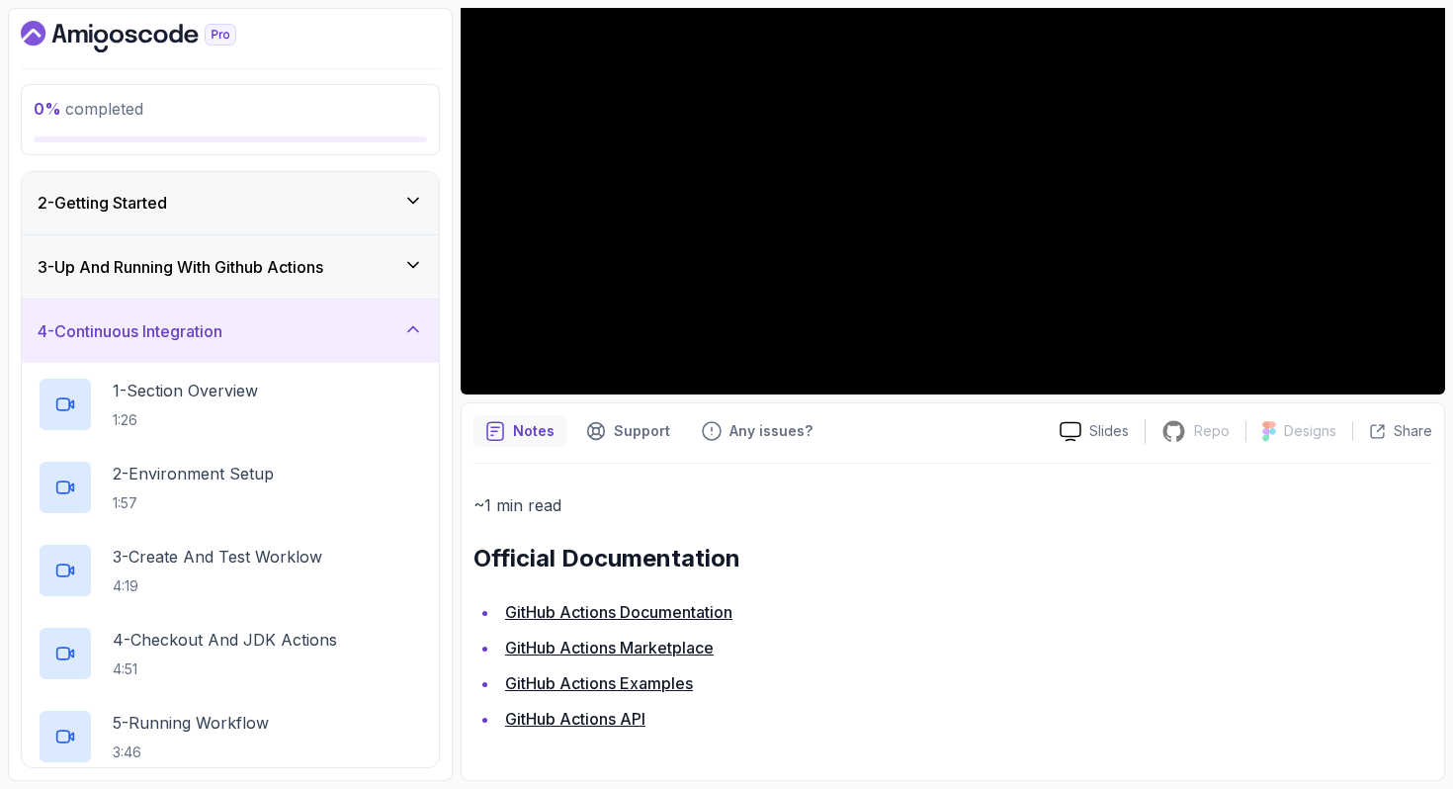
click at [150, 346] on div "4 - Continuous Integration" at bounding box center [230, 331] width 417 height 63
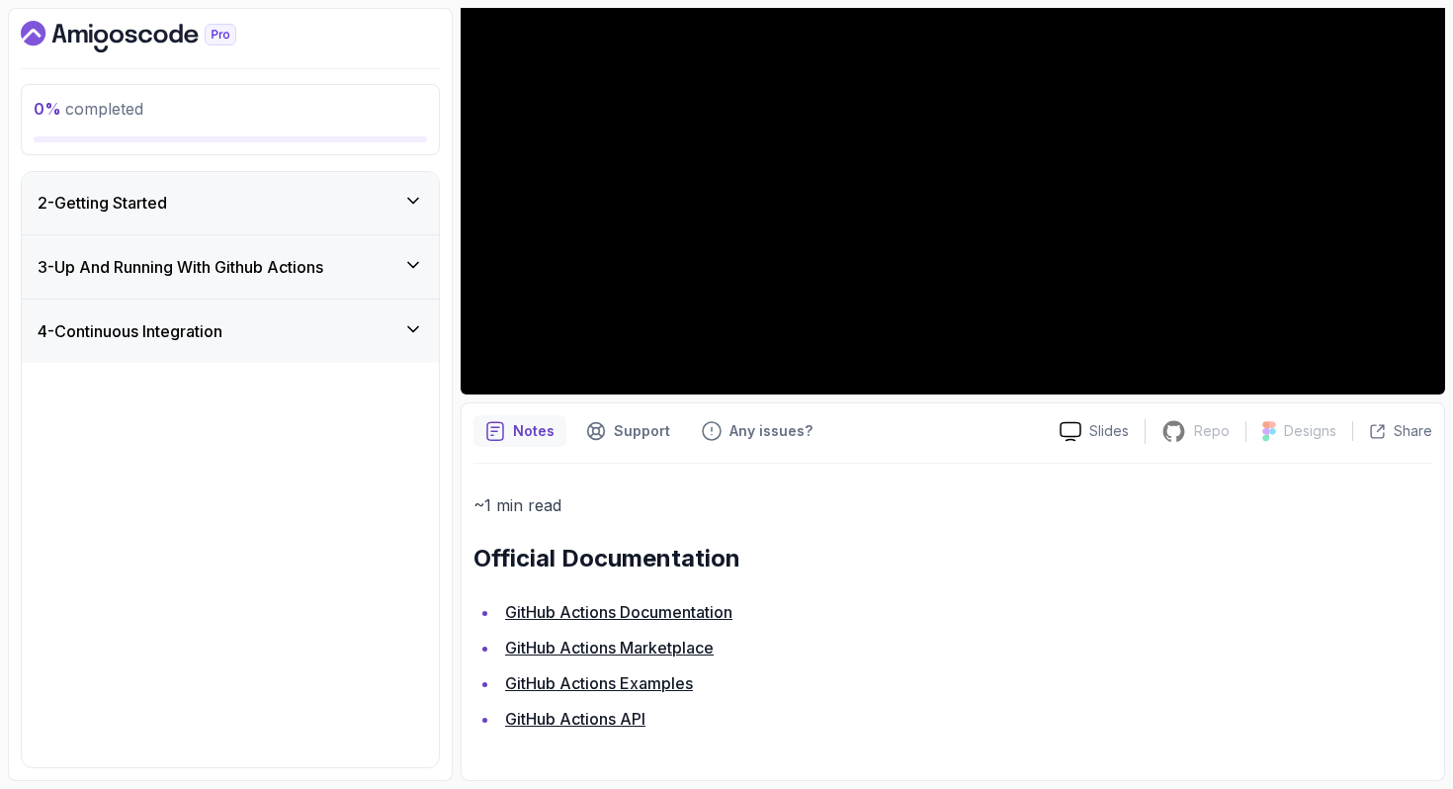
scroll to position [0, 0]
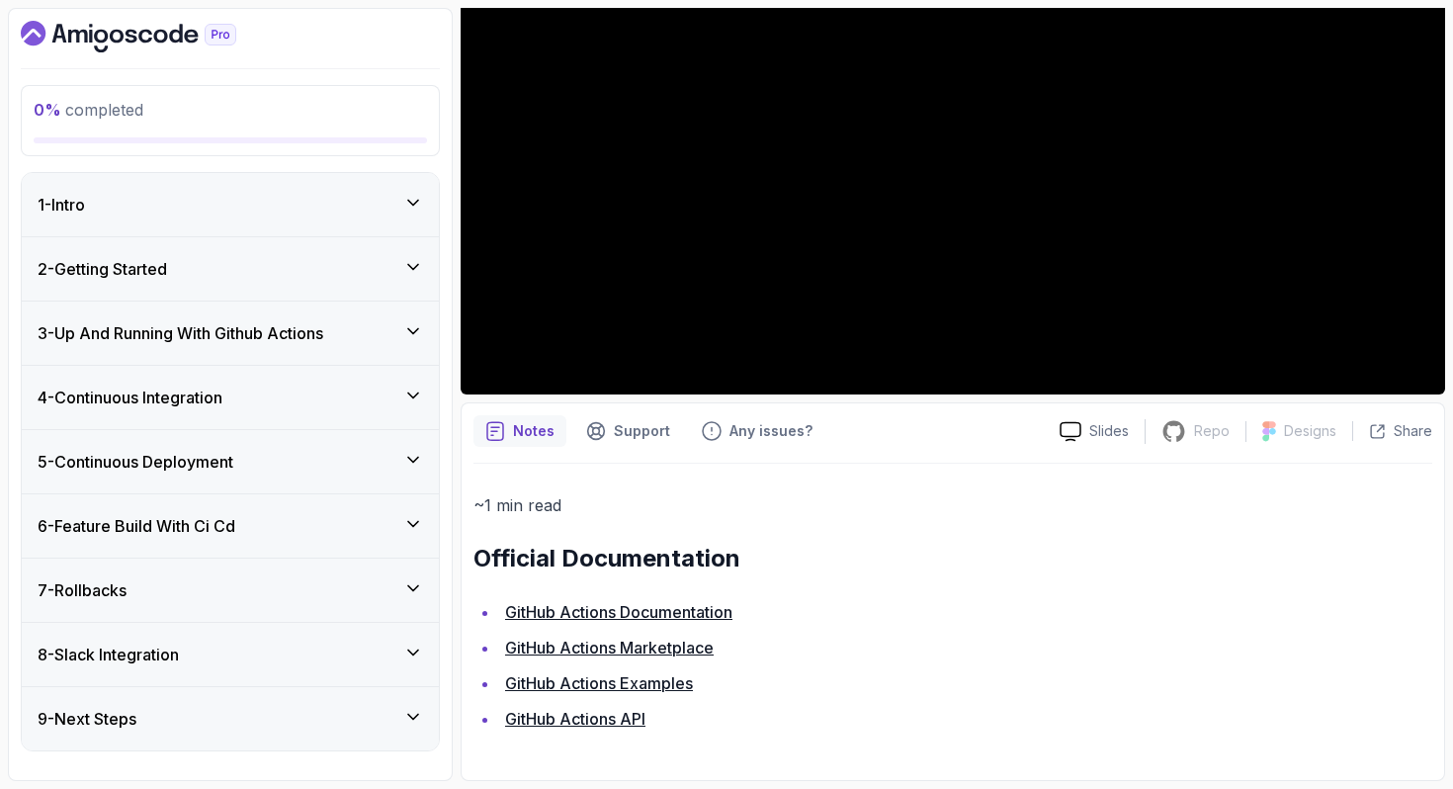
click at [123, 324] on h3 "3 - Up And Running With Github Actions" at bounding box center [181, 333] width 286 height 24
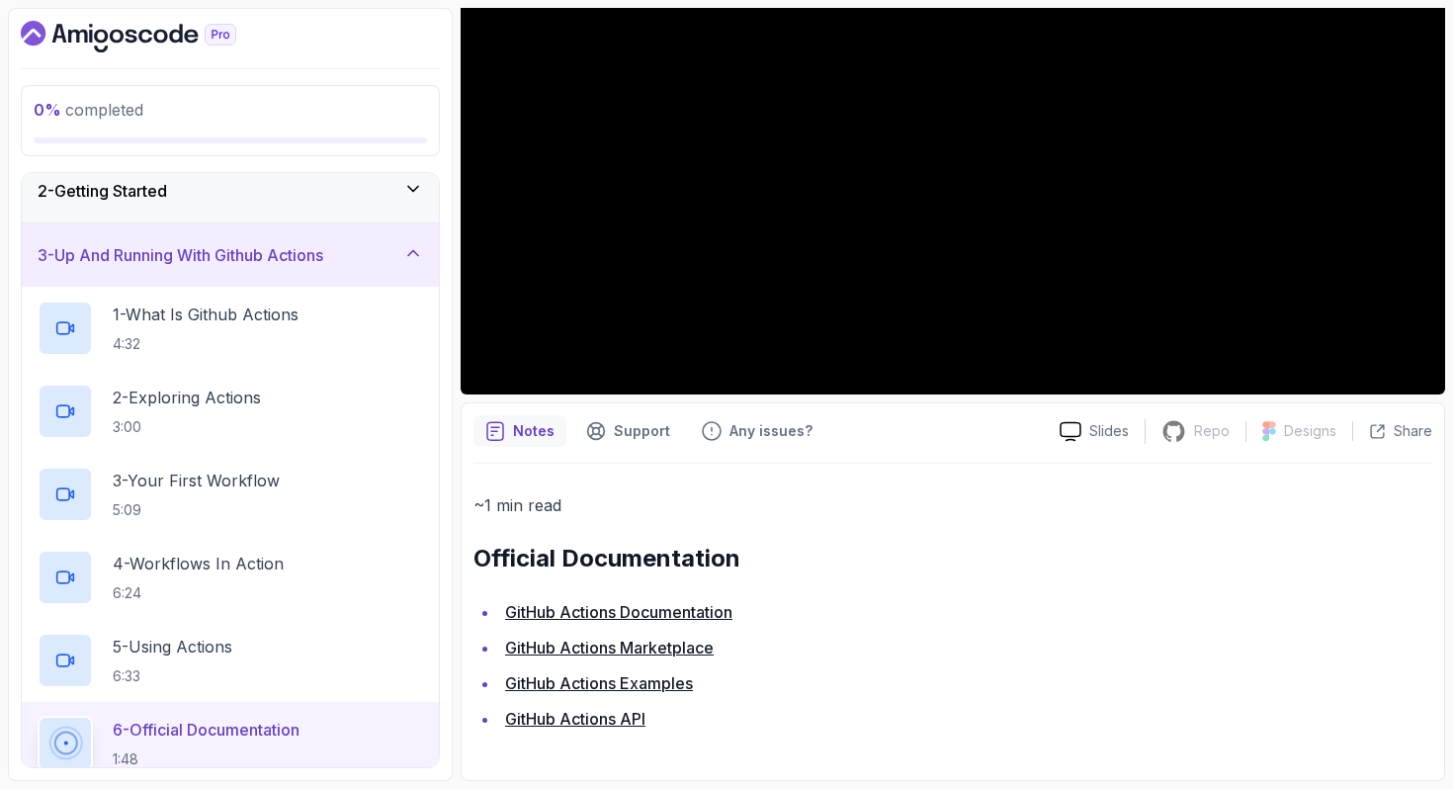
scroll to position [127, 0]
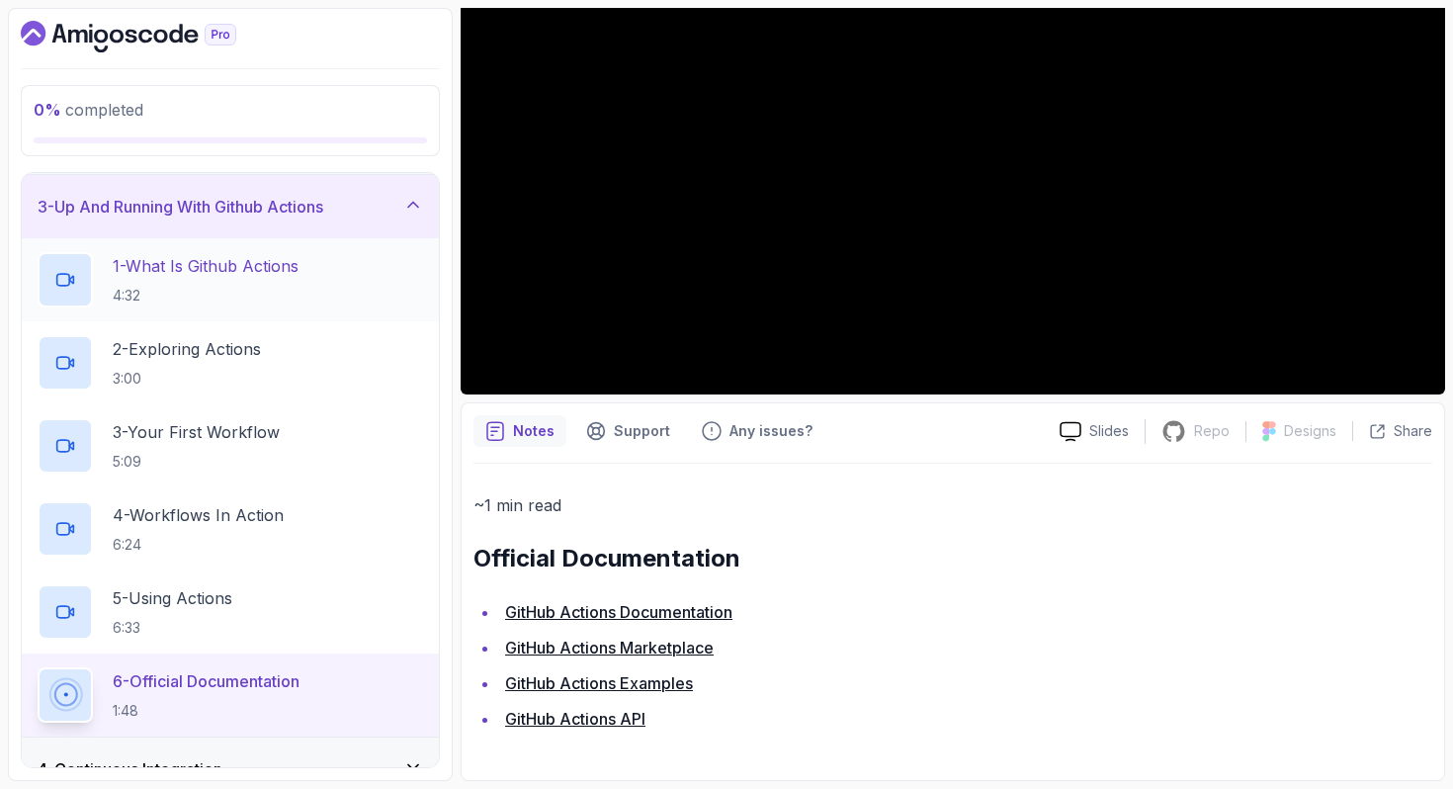
click at [101, 279] on div "1 - What Is Github Actions 4:32" at bounding box center [231, 279] width 386 height 55
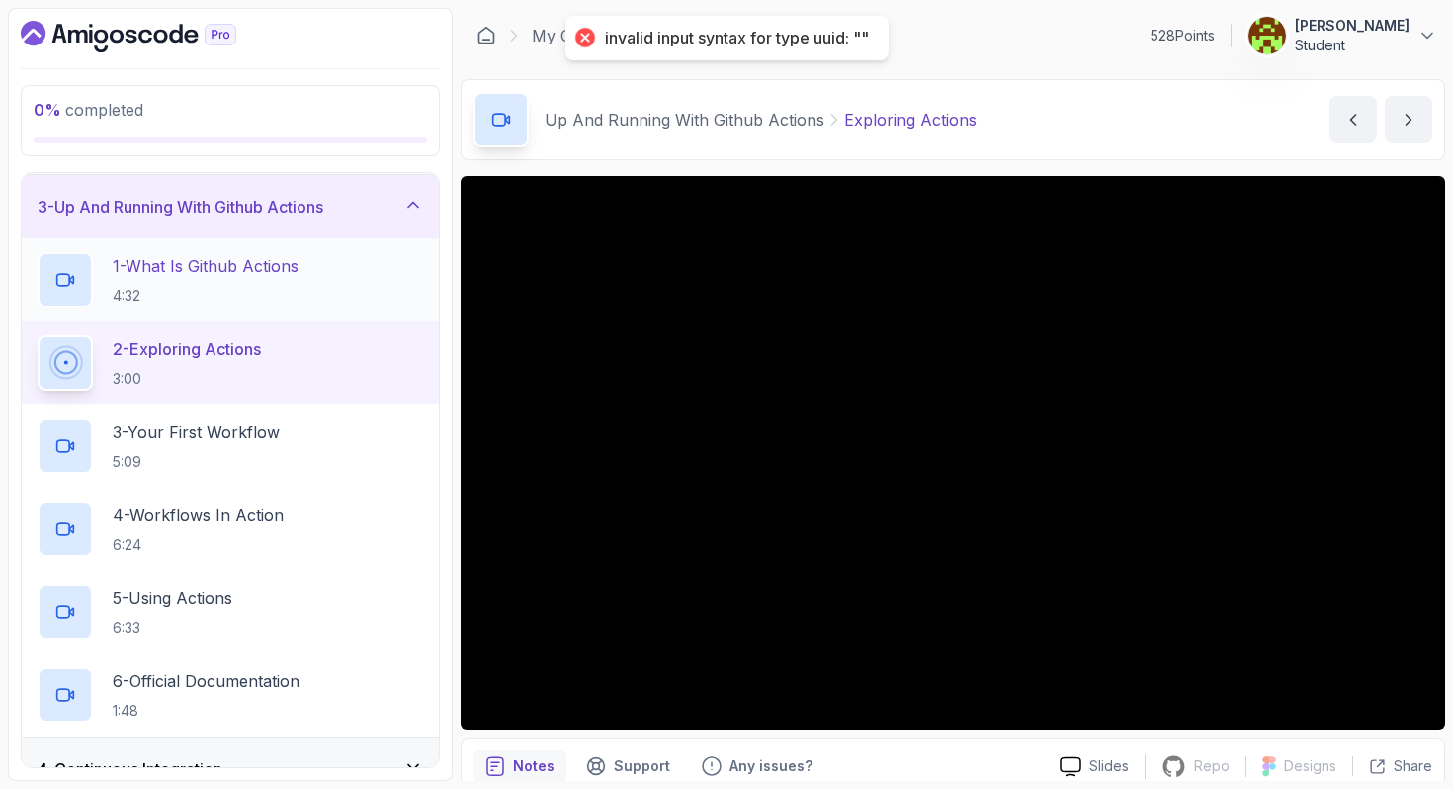
click at [212, 273] on p "1 - What Is Github Actions" at bounding box center [206, 266] width 186 height 24
click at [285, 300] on p "4:32" at bounding box center [206, 296] width 186 height 20
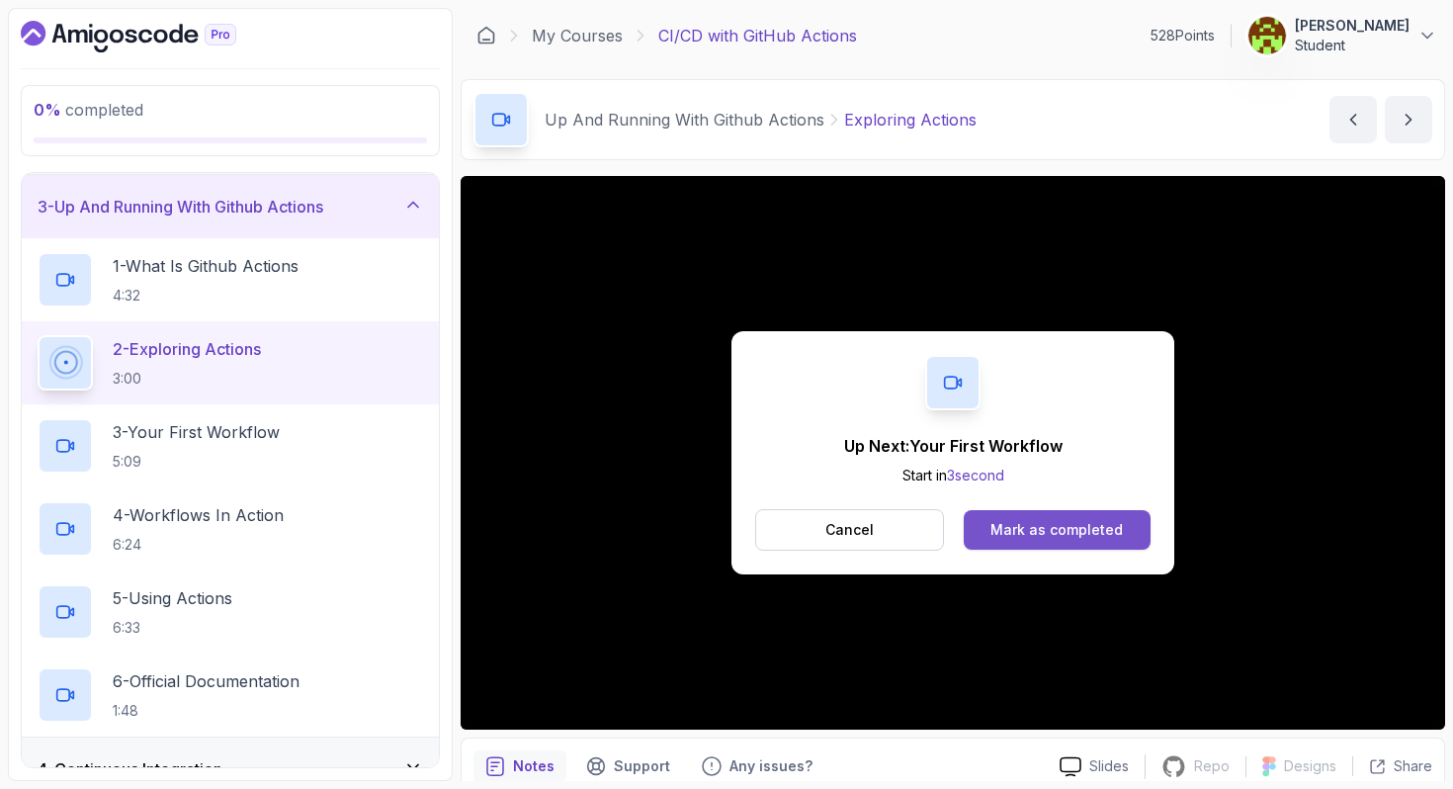
click at [1039, 522] on div "Mark as completed" at bounding box center [1057, 530] width 132 height 20
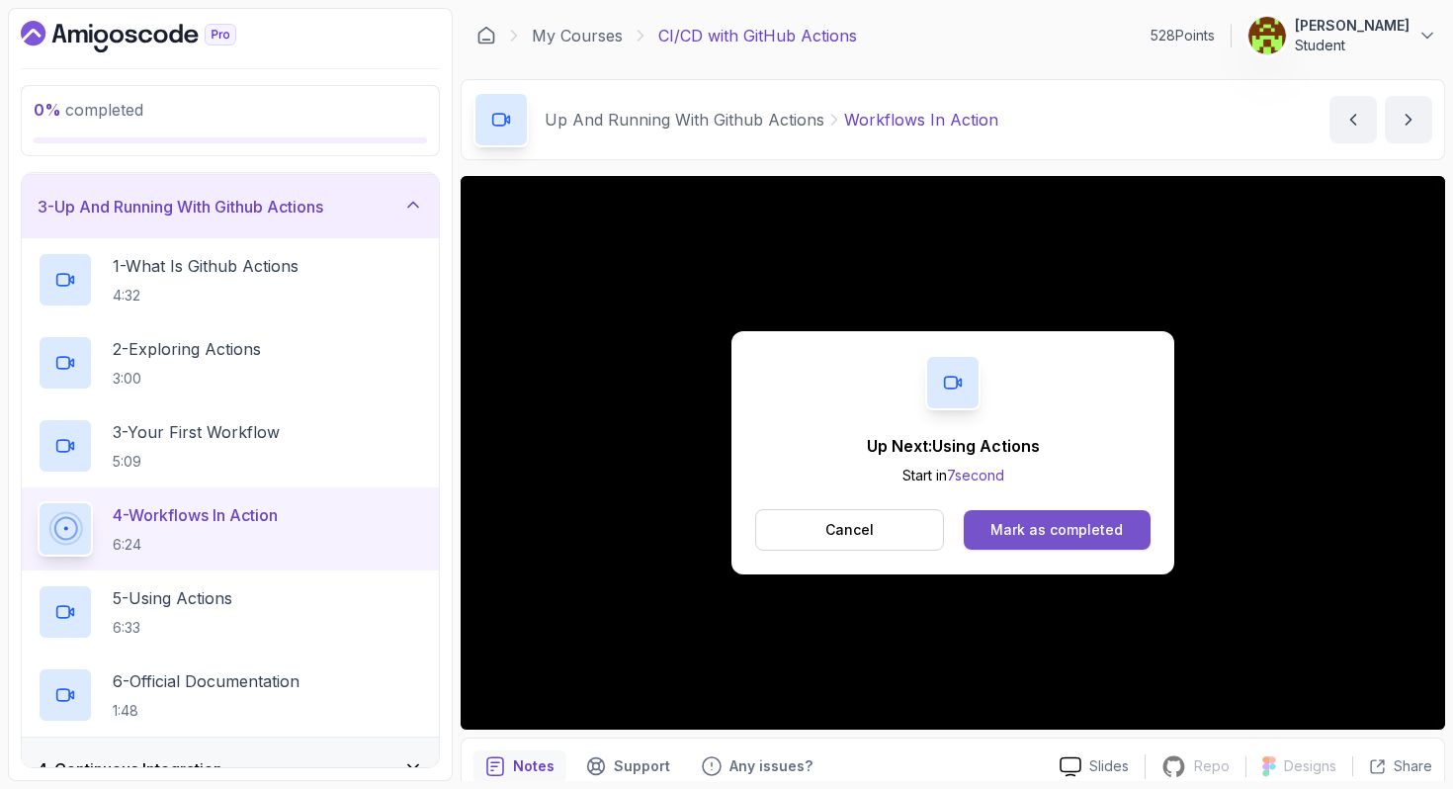
click at [1064, 520] on div "Mark as completed" at bounding box center [1057, 530] width 132 height 20
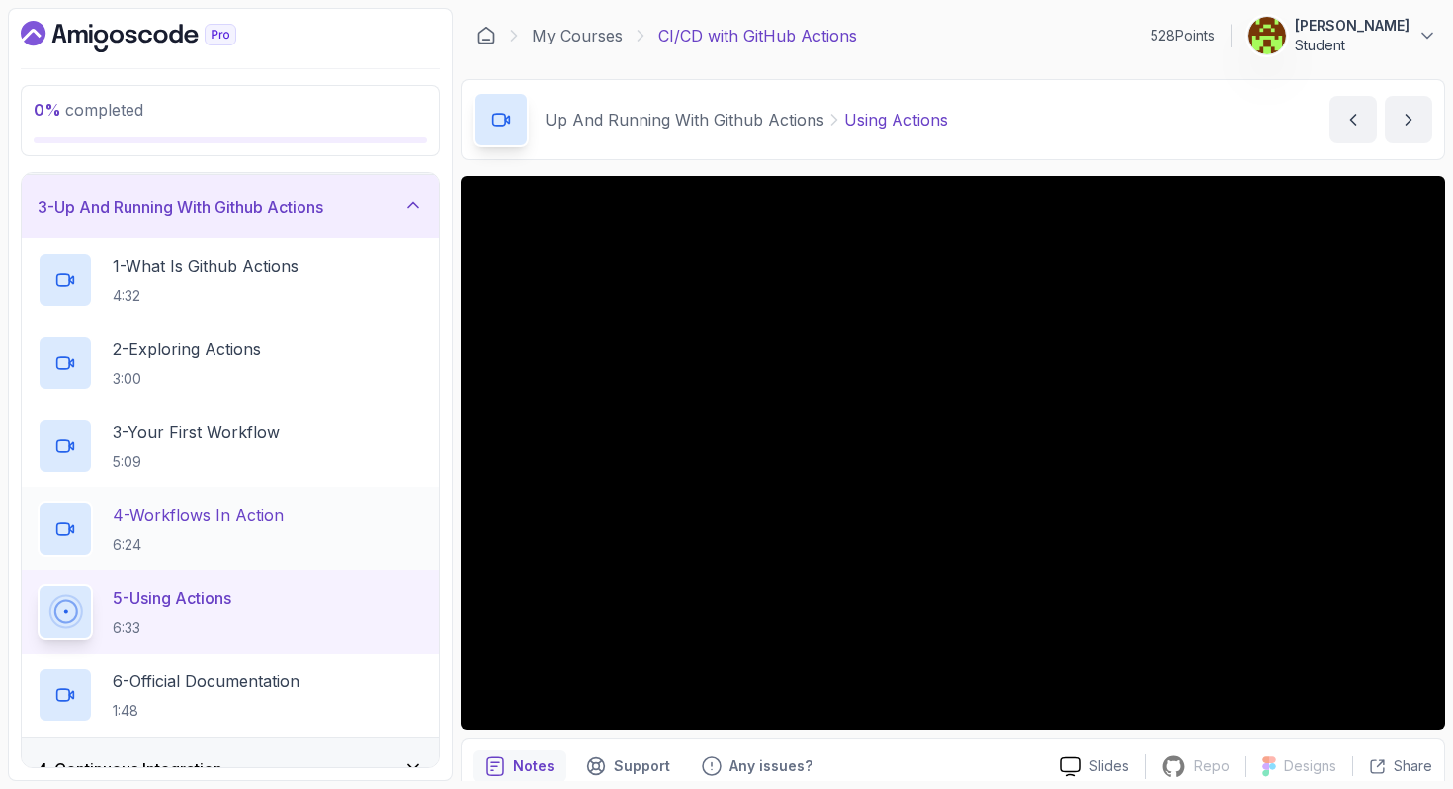
click at [265, 511] on p "4 - Workflows In Action" at bounding box center [198, 515] width 171 height 24
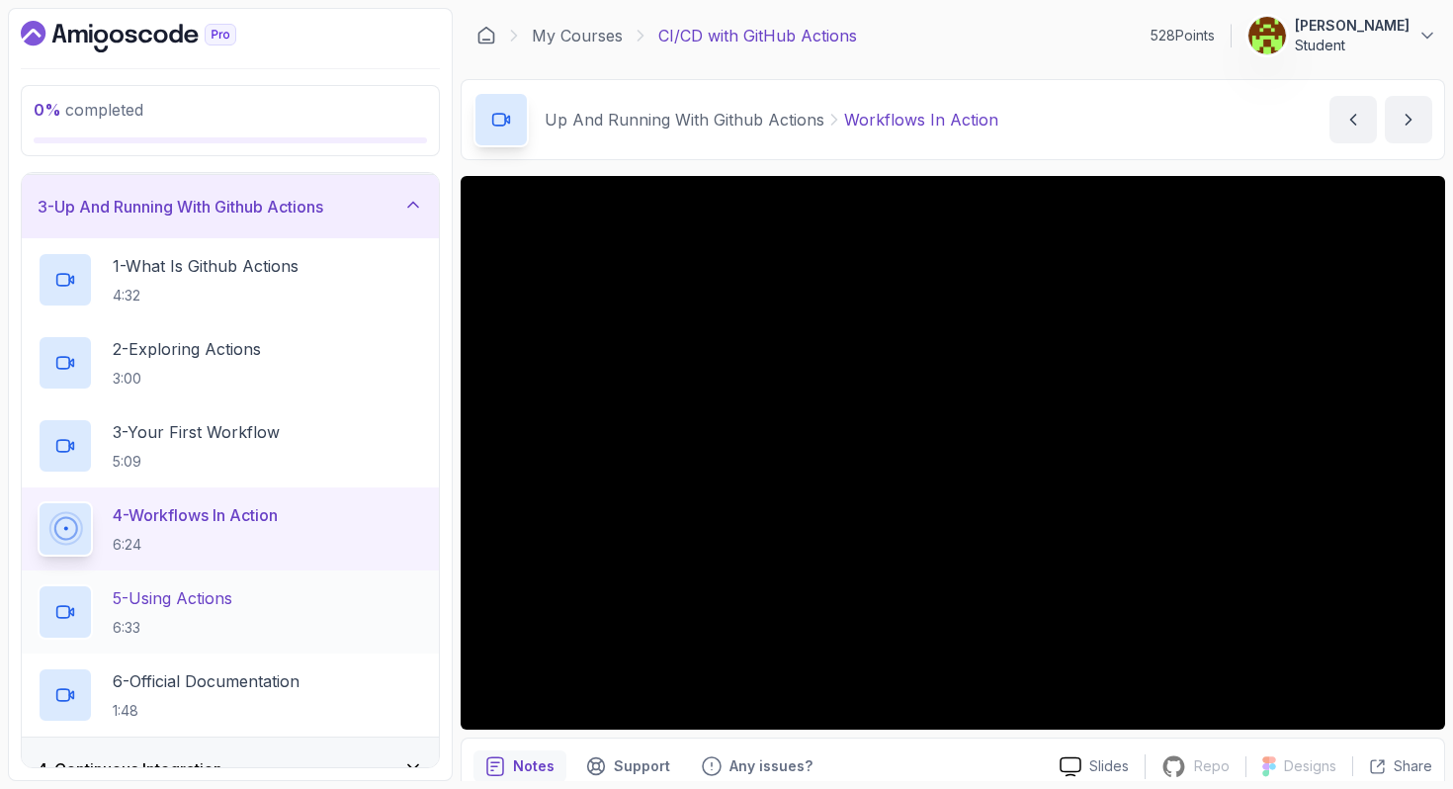
click at [262, 606] on div "5 - Using Actions 6:33" at bounding box center [231, 611] width 386 height 55
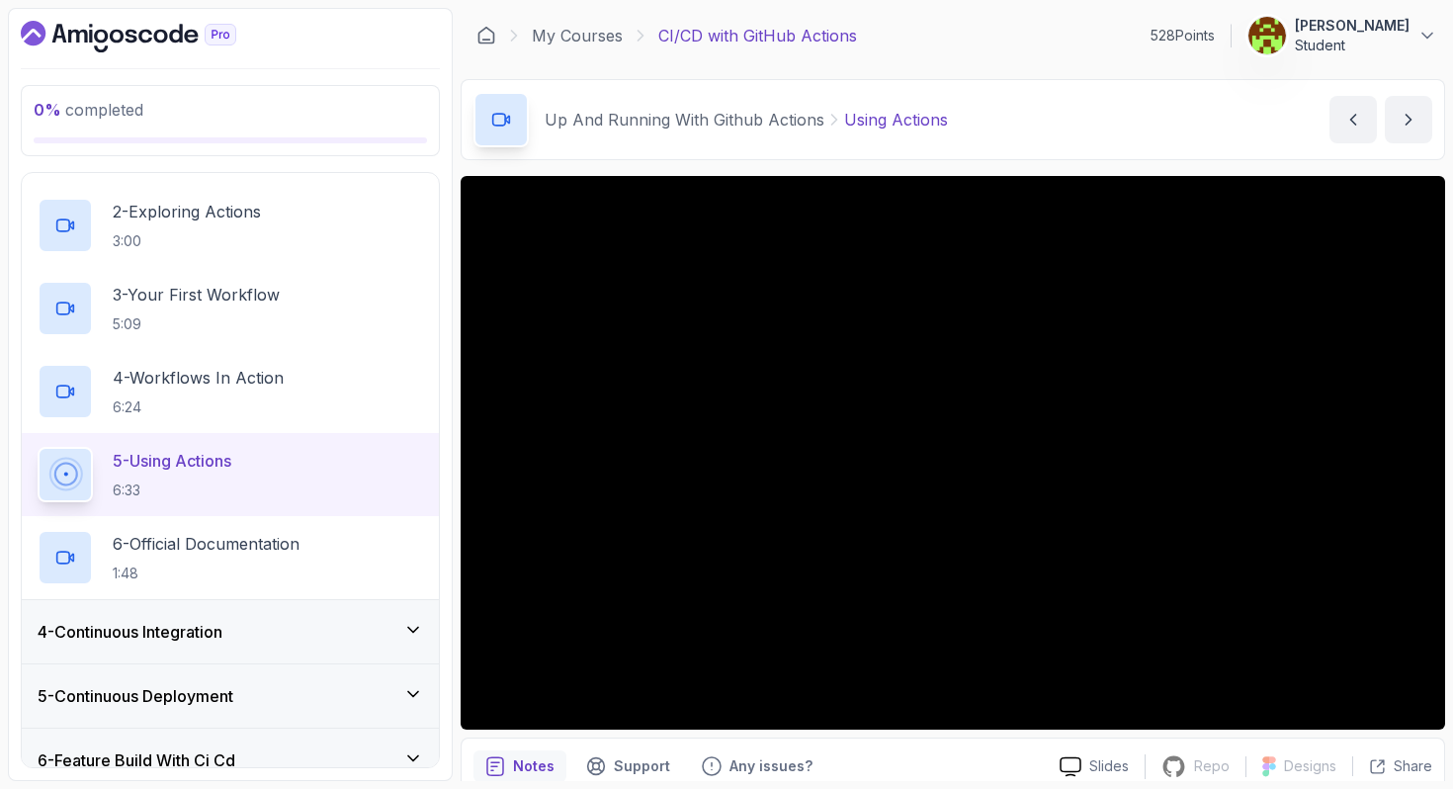
scroll to position [277, 0]
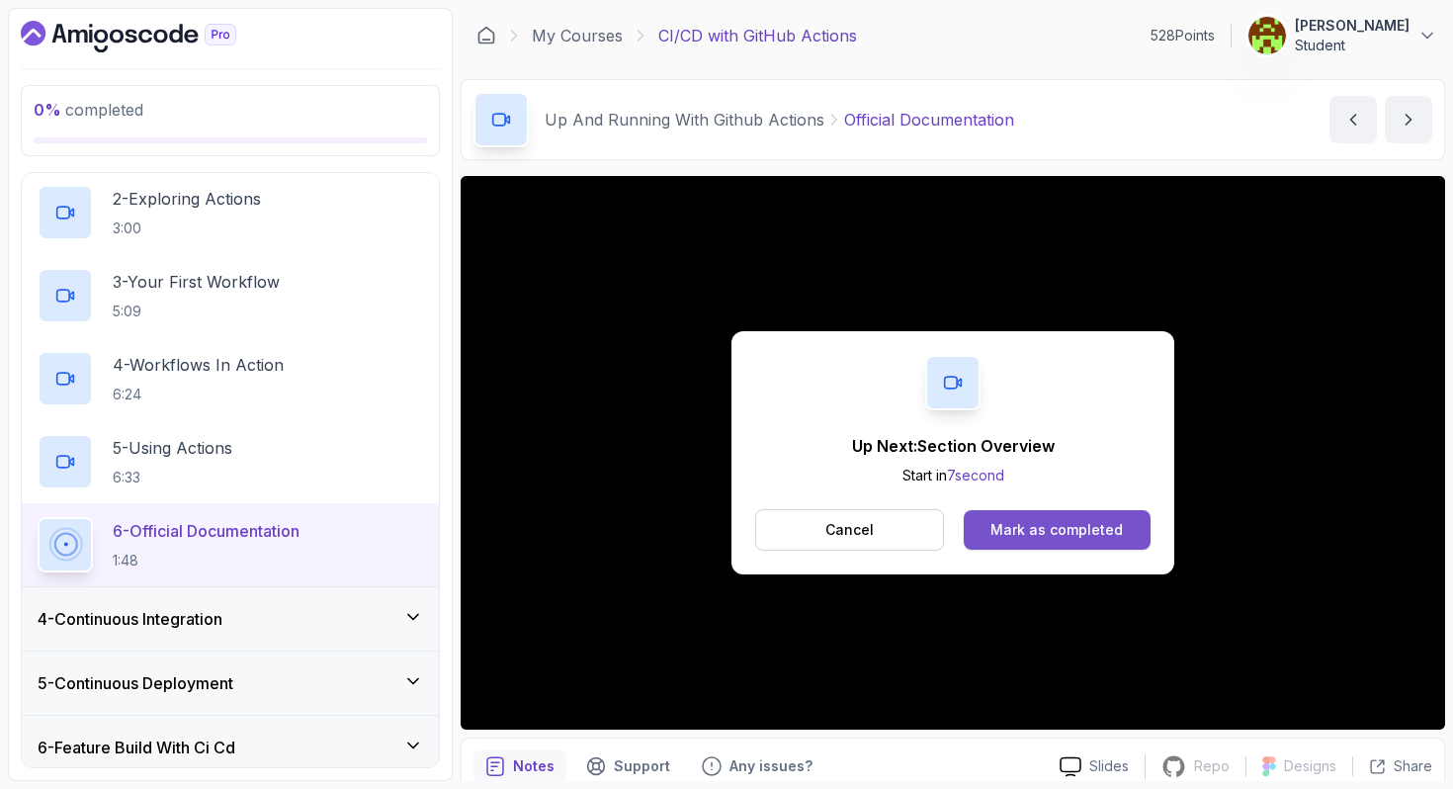
click at [1061, 537] on div "Mark as completed" at bounding box center [1057, 530] width 132 height 20
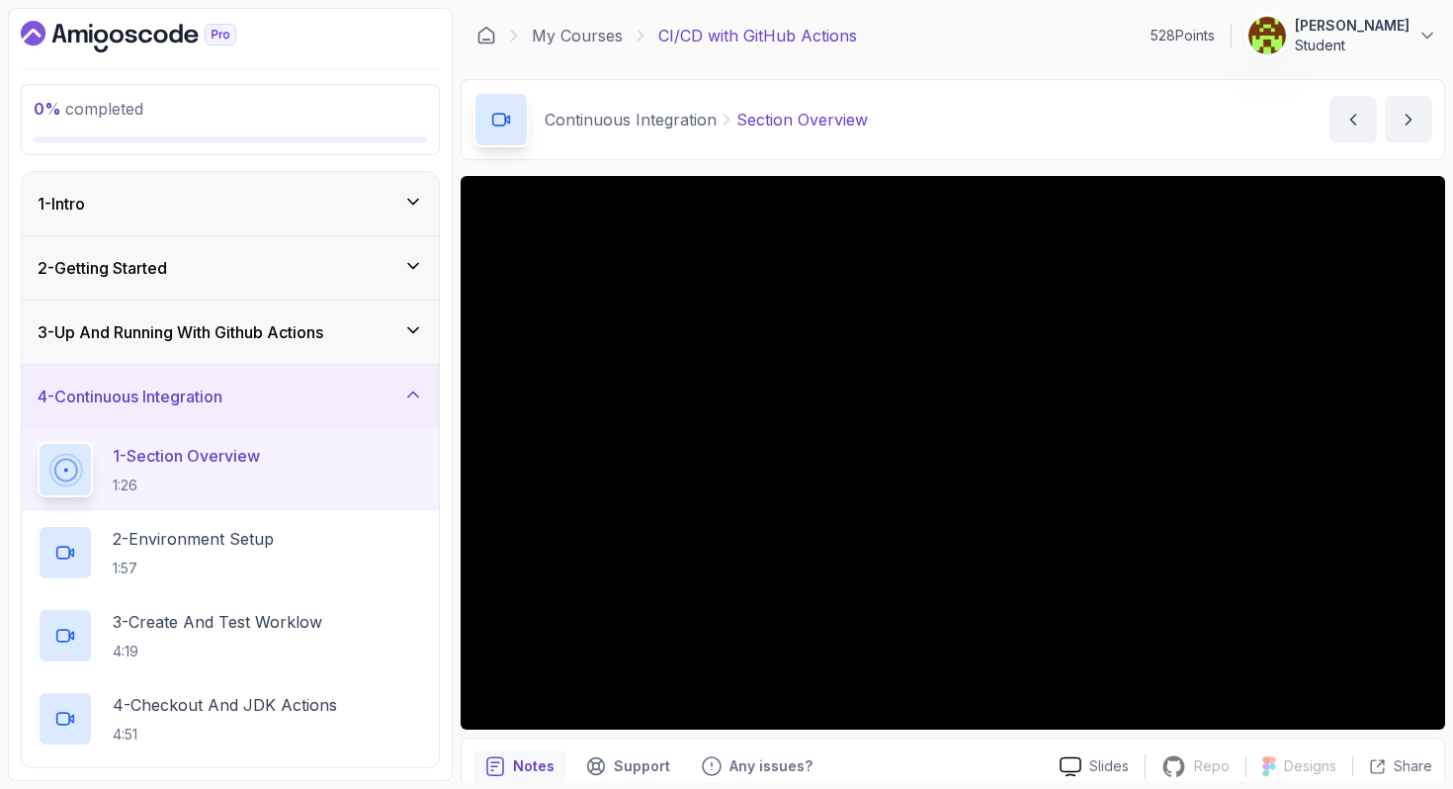
click at [192, 397] on h3 "4 - Continuous Integration" at bounding box center [130, 397] width 185 height 24
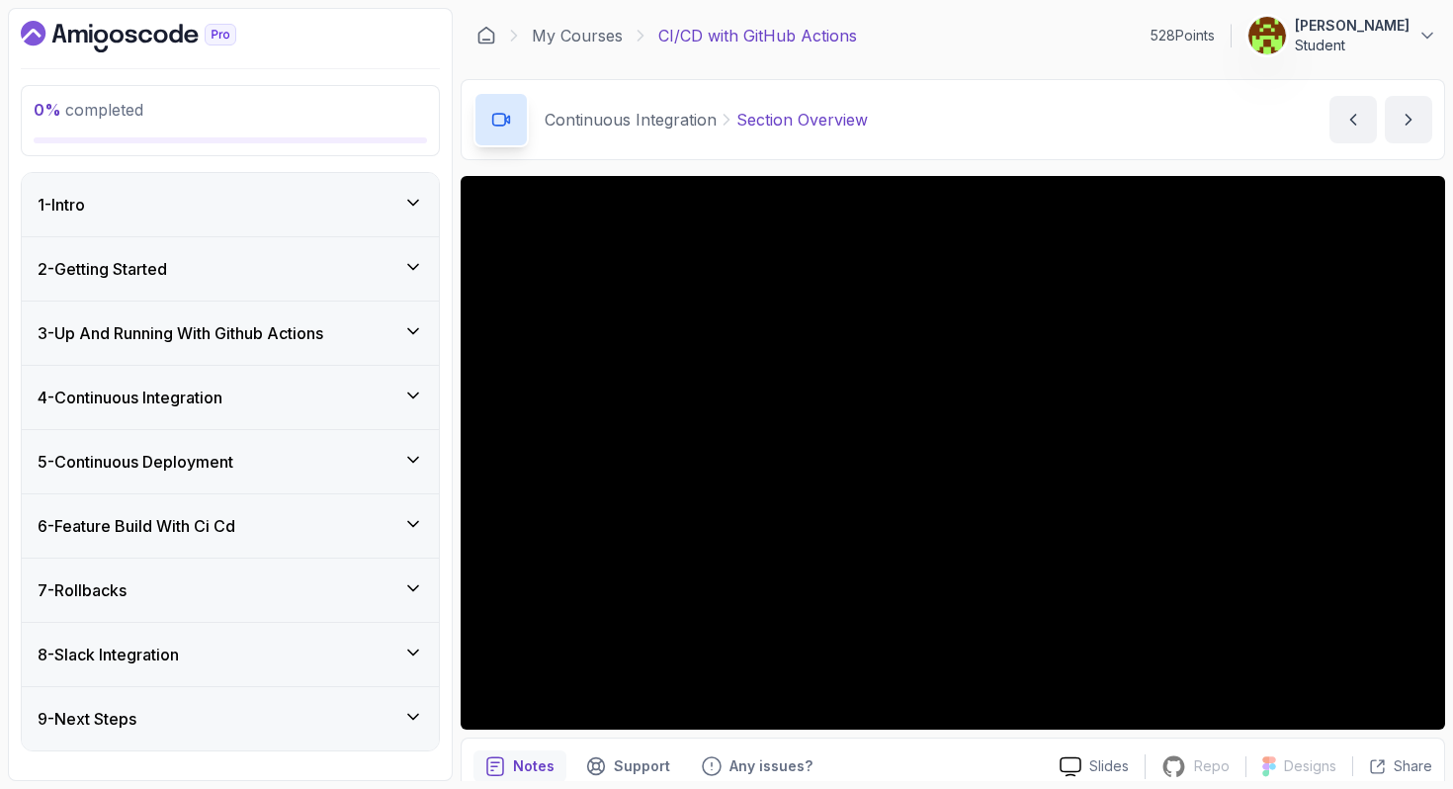
click at [200, 459] on h3 "5 - Continuous Deployment" at bounding box center [136, 462] width 196 height 24
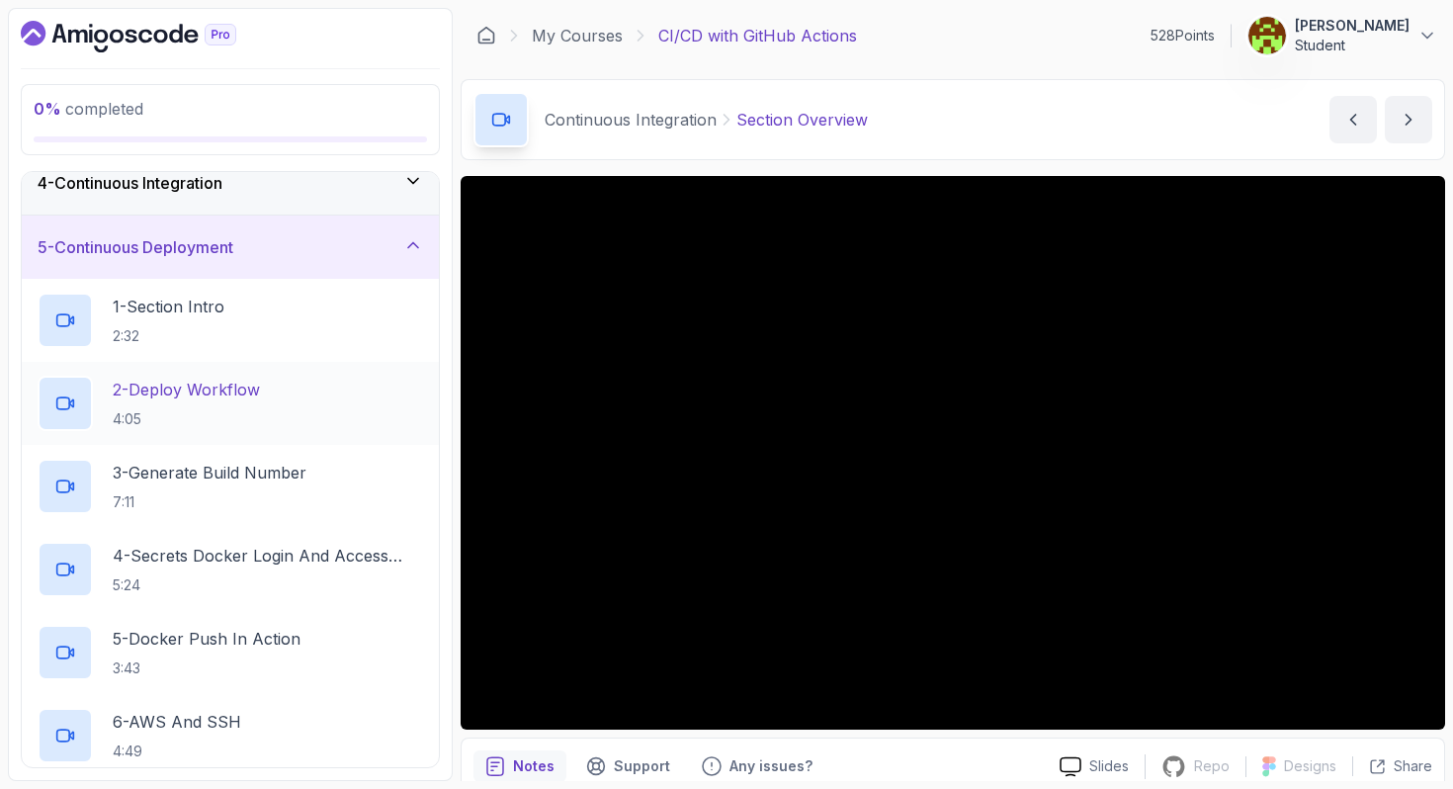
scroll to position [168, 0]
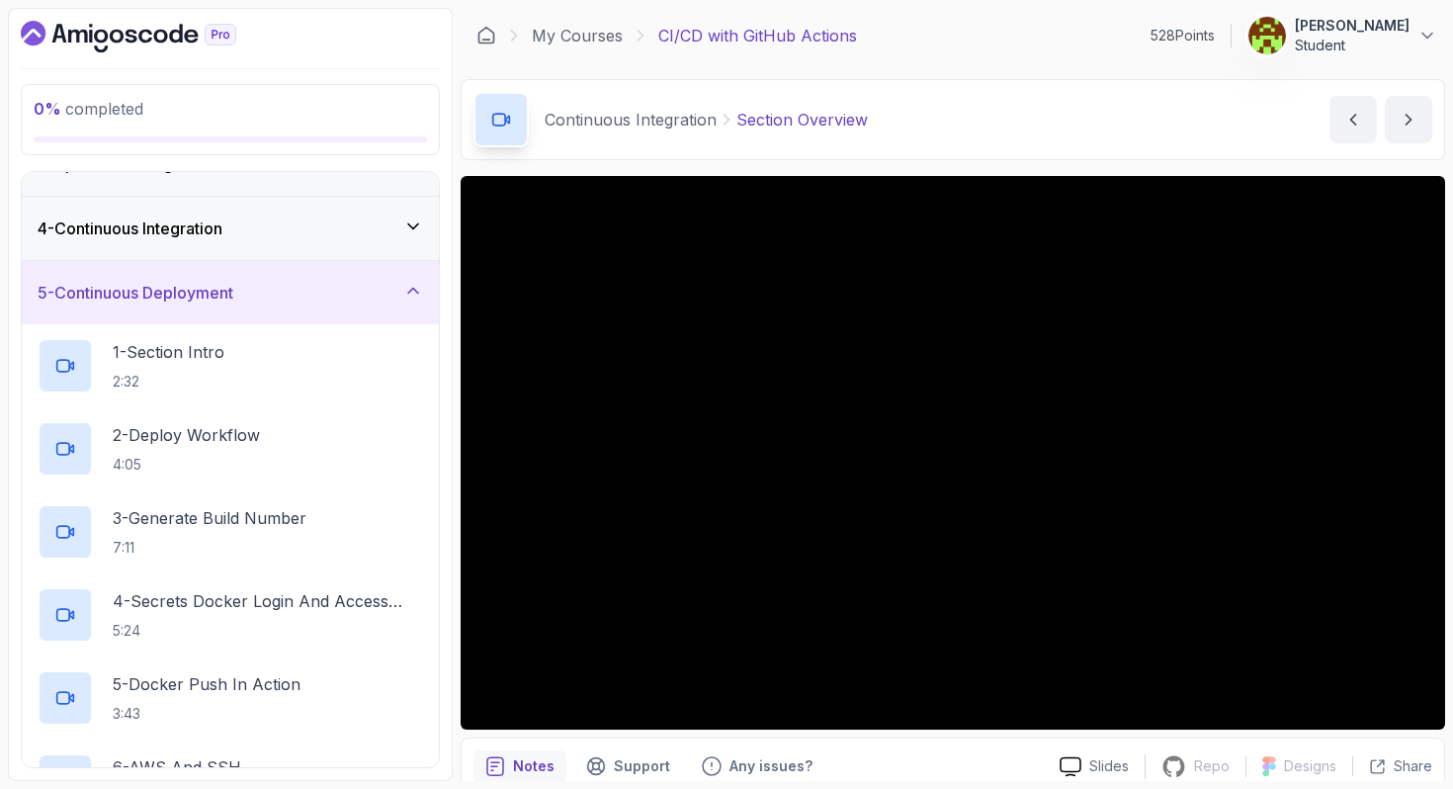
click at [184, 306] on div "5 - Continuous Deployment" at bounding box center [230, 292] width 417 height 63
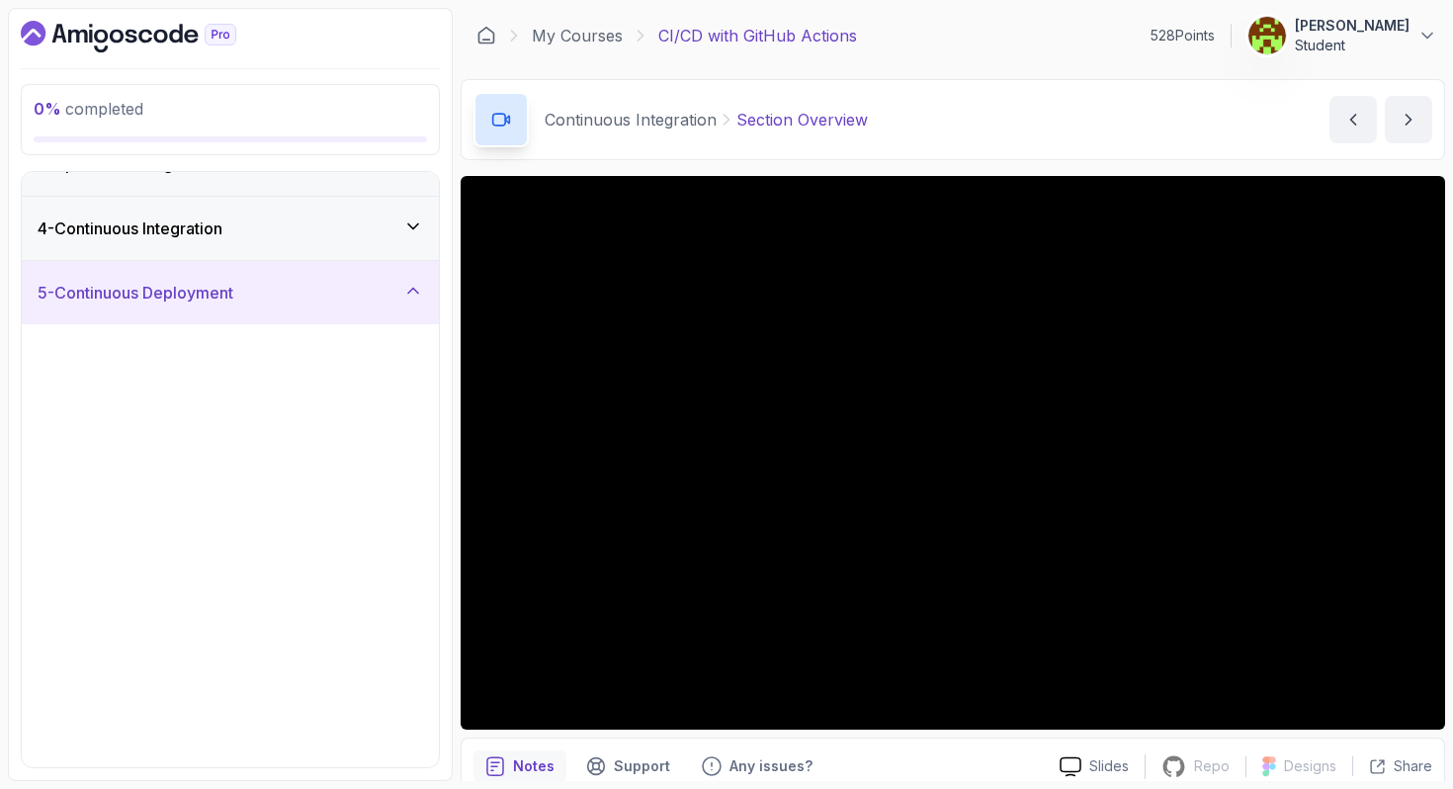
scroll to position [0, 0]
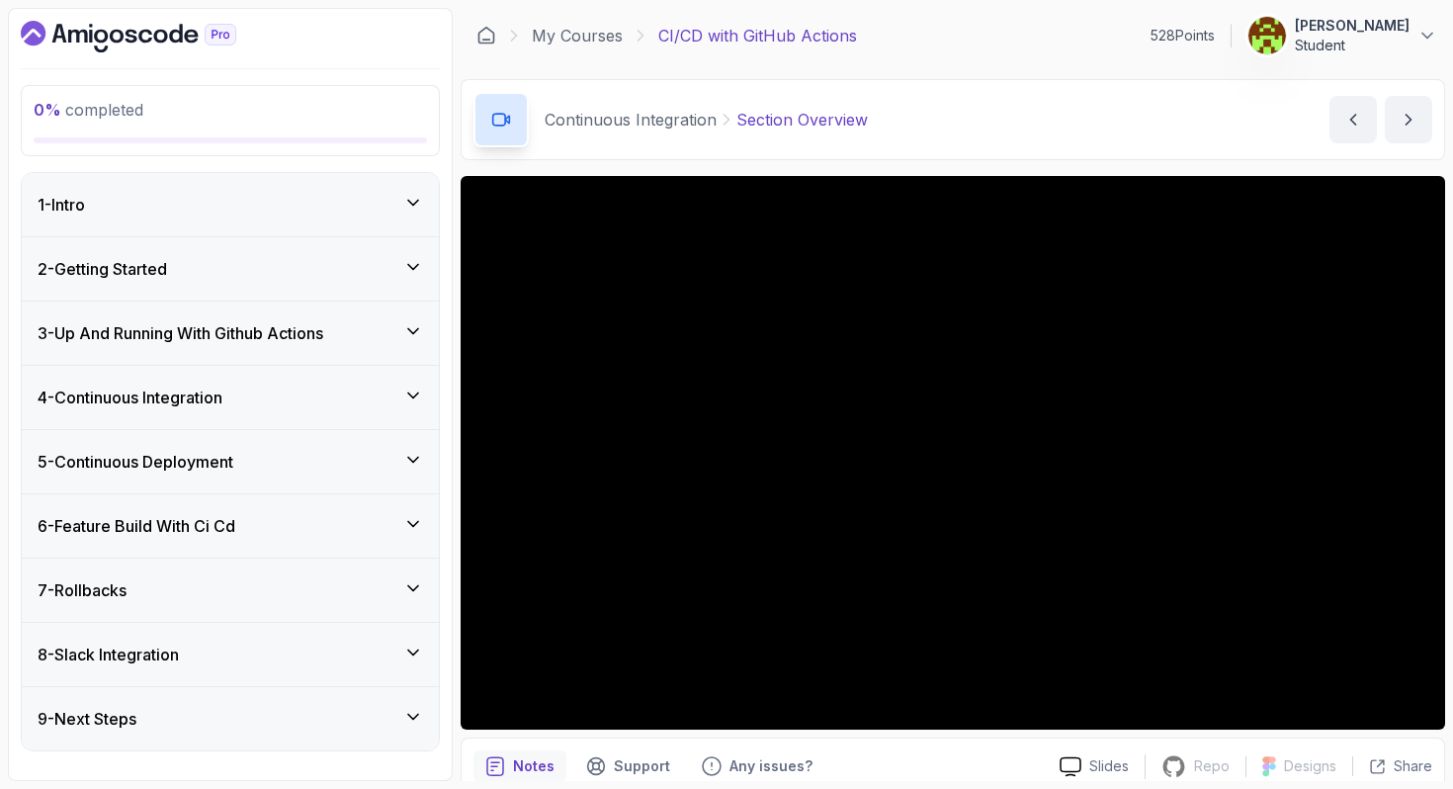
click at [286, 392] on div "4 - Continuous Integration" at bounding box center [231, 398] width 386 height 24
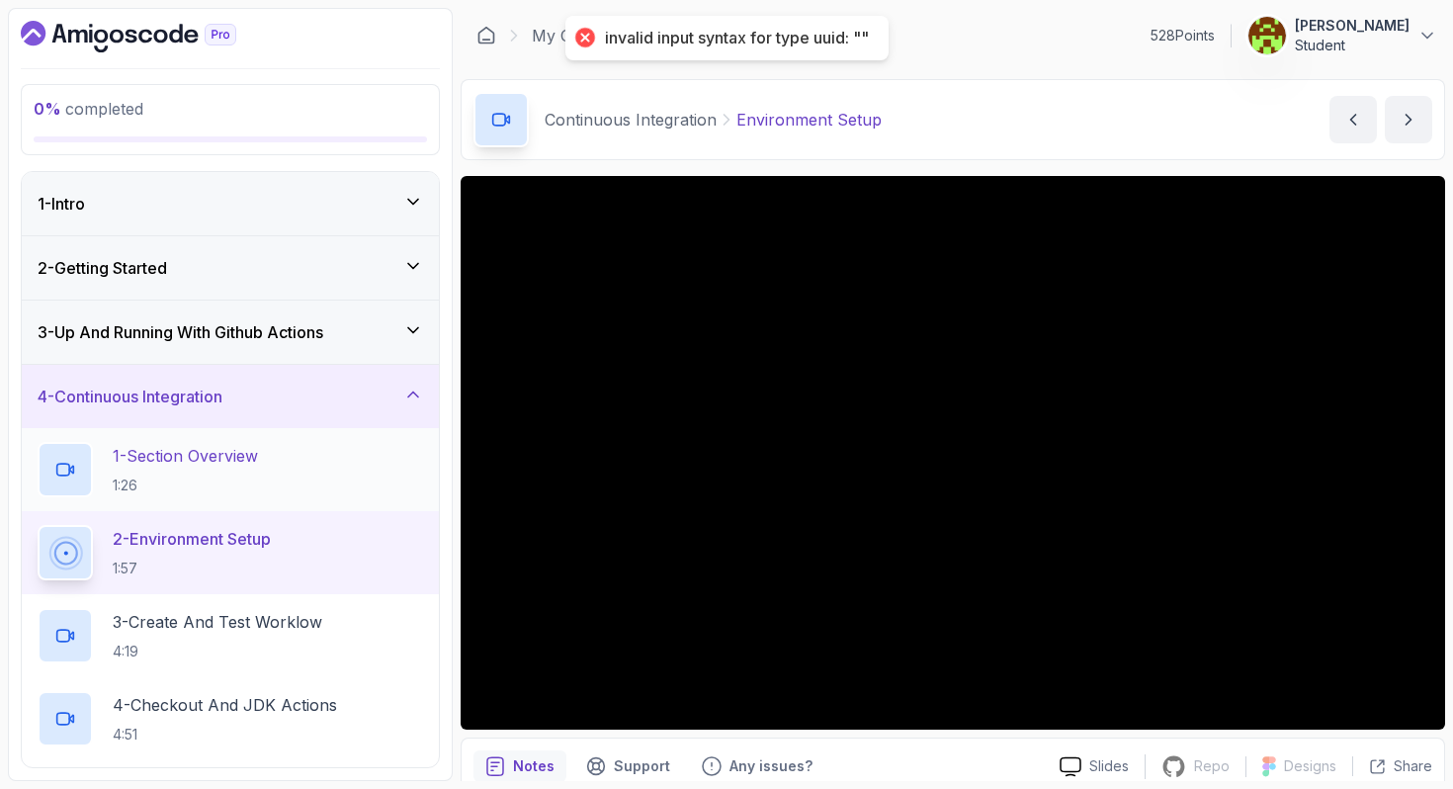
click at [190, 486] on p "1:26" at bounding box center [185, 485] width 145 height 20
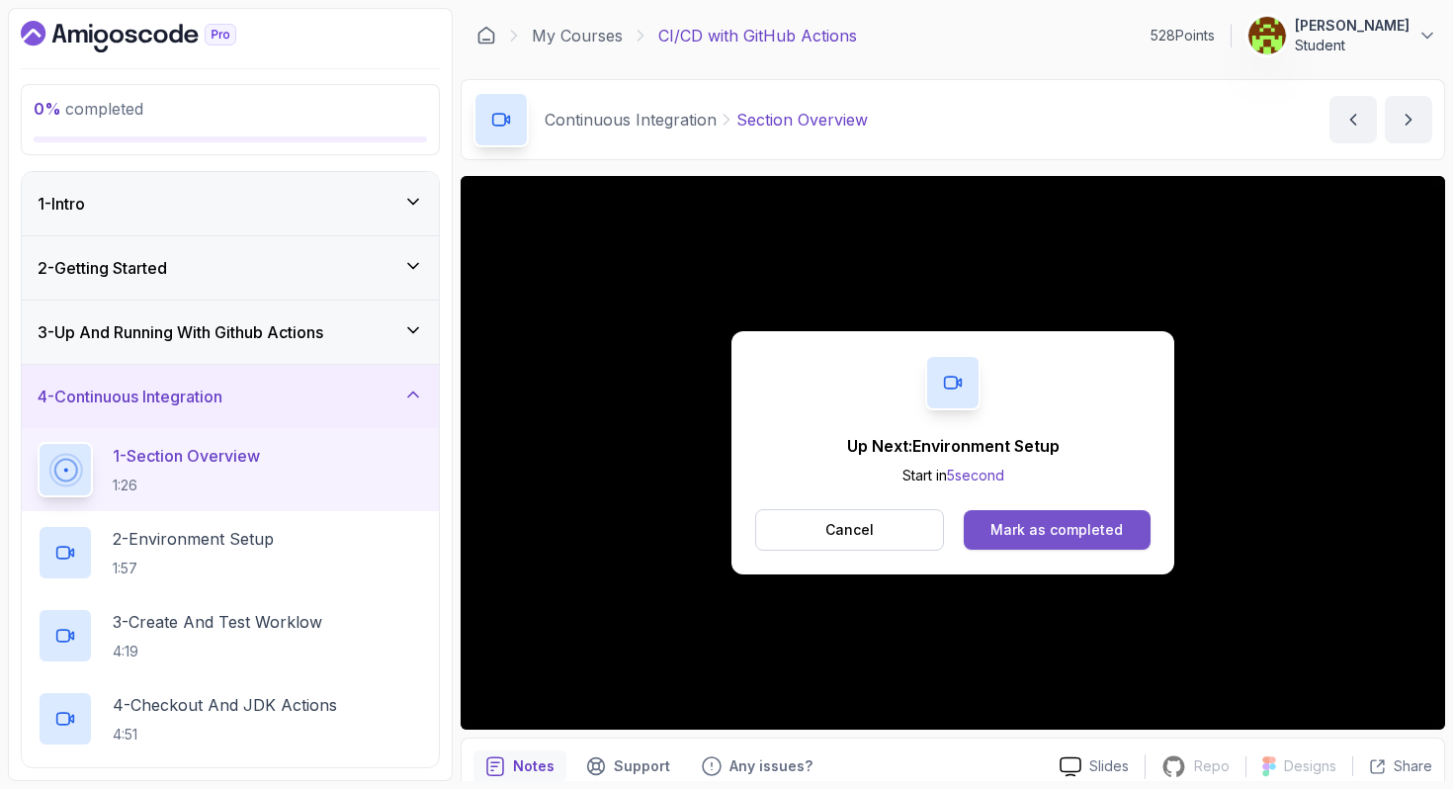
click at [1053, 530] on div "Mark as completed" at bounding box center [1057, 530] width 132 height 20
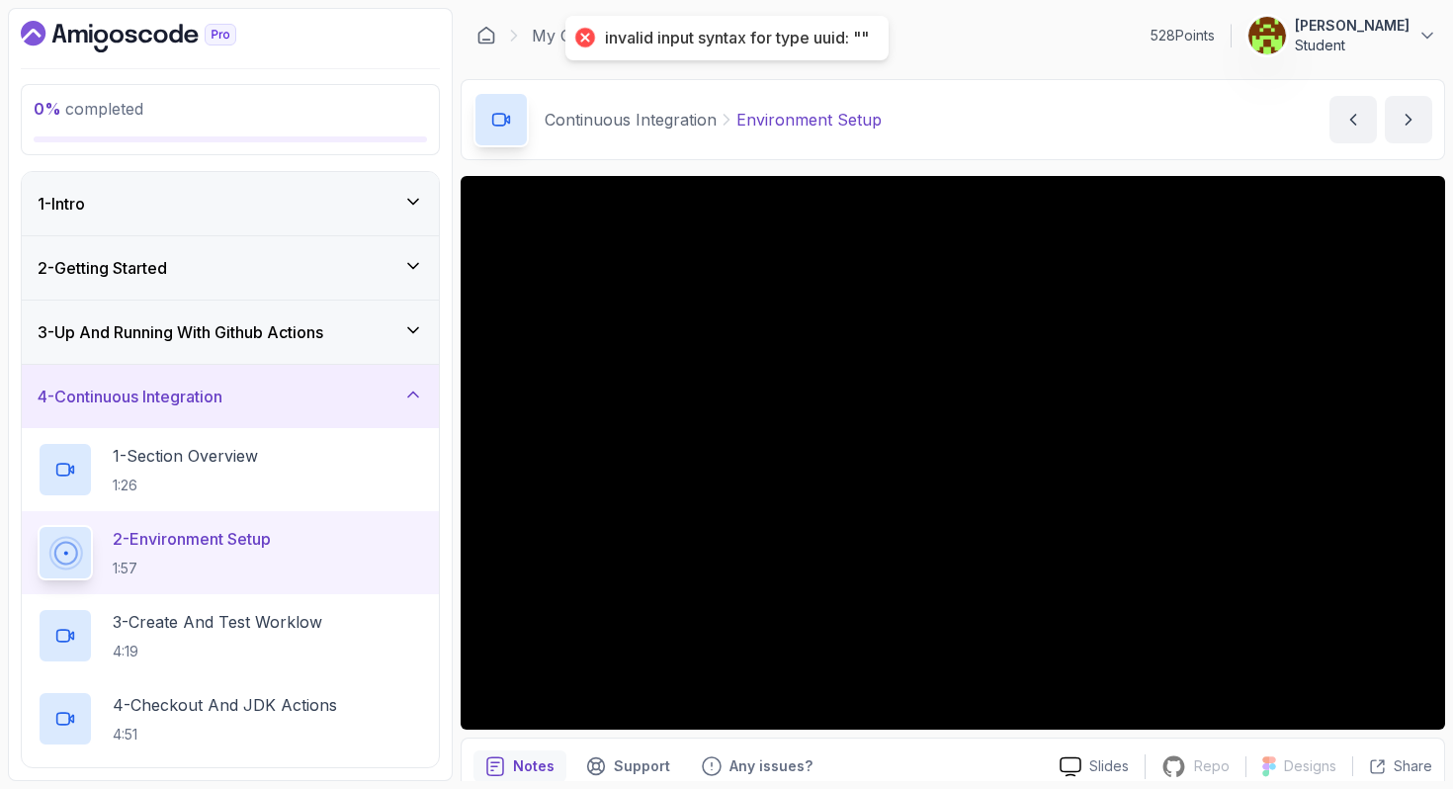
click at [286, 540] on div "2 - Environment Setup 1:57" at bounding box center [231, 552] width 386 height 55
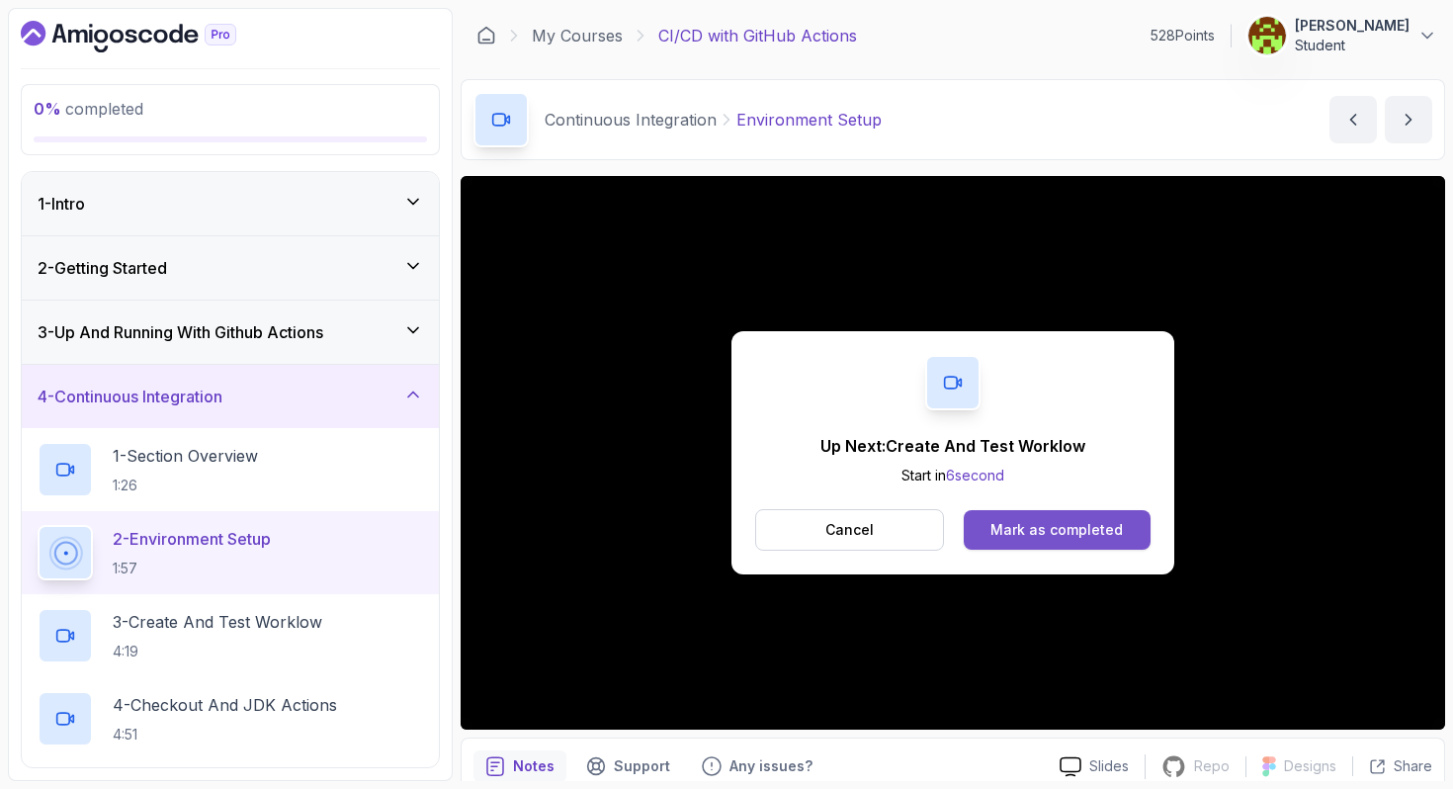
click at [1048, 531] on div "Mark as completed" at bounding box center [1057, 530] width 132 height 20
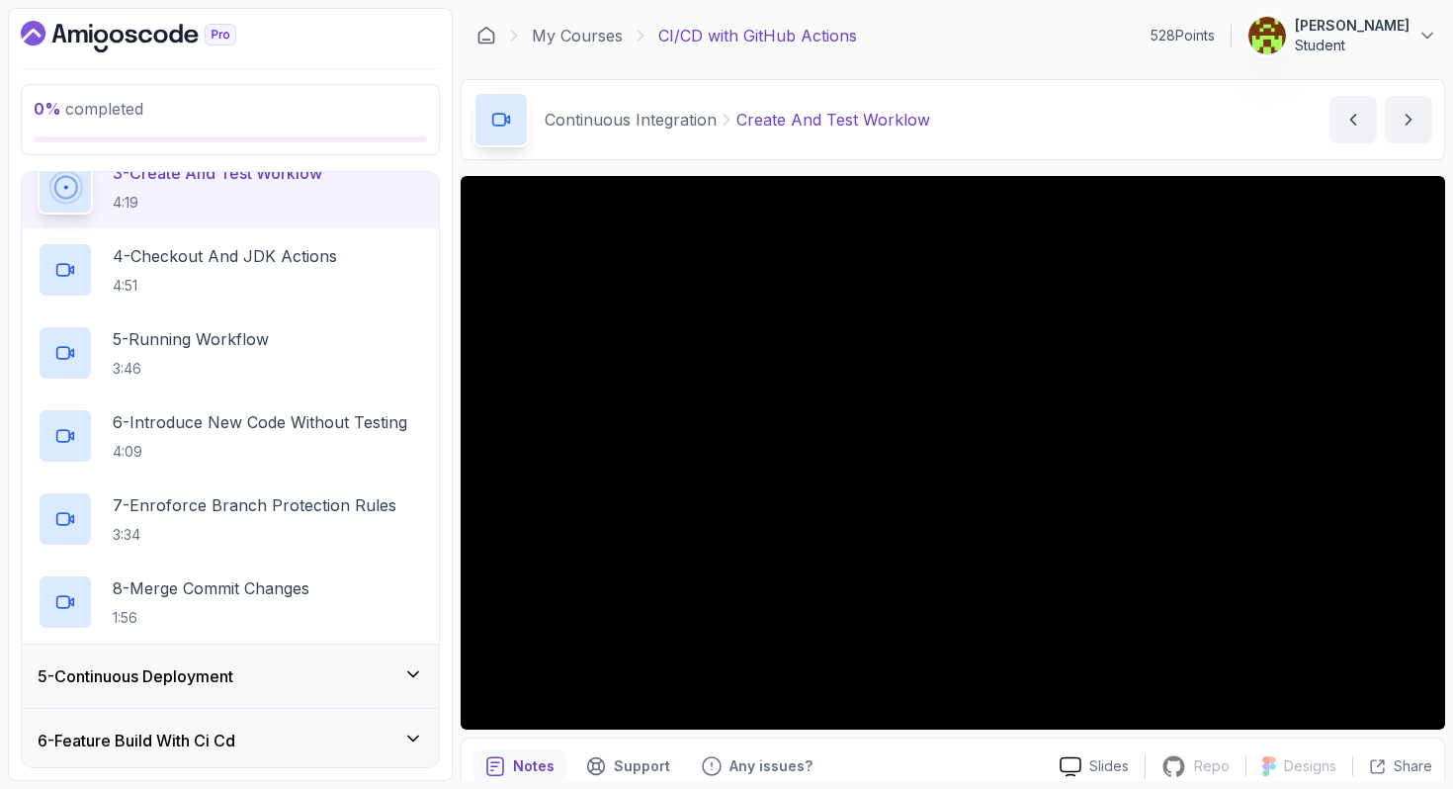
scroll to position [647, 0]
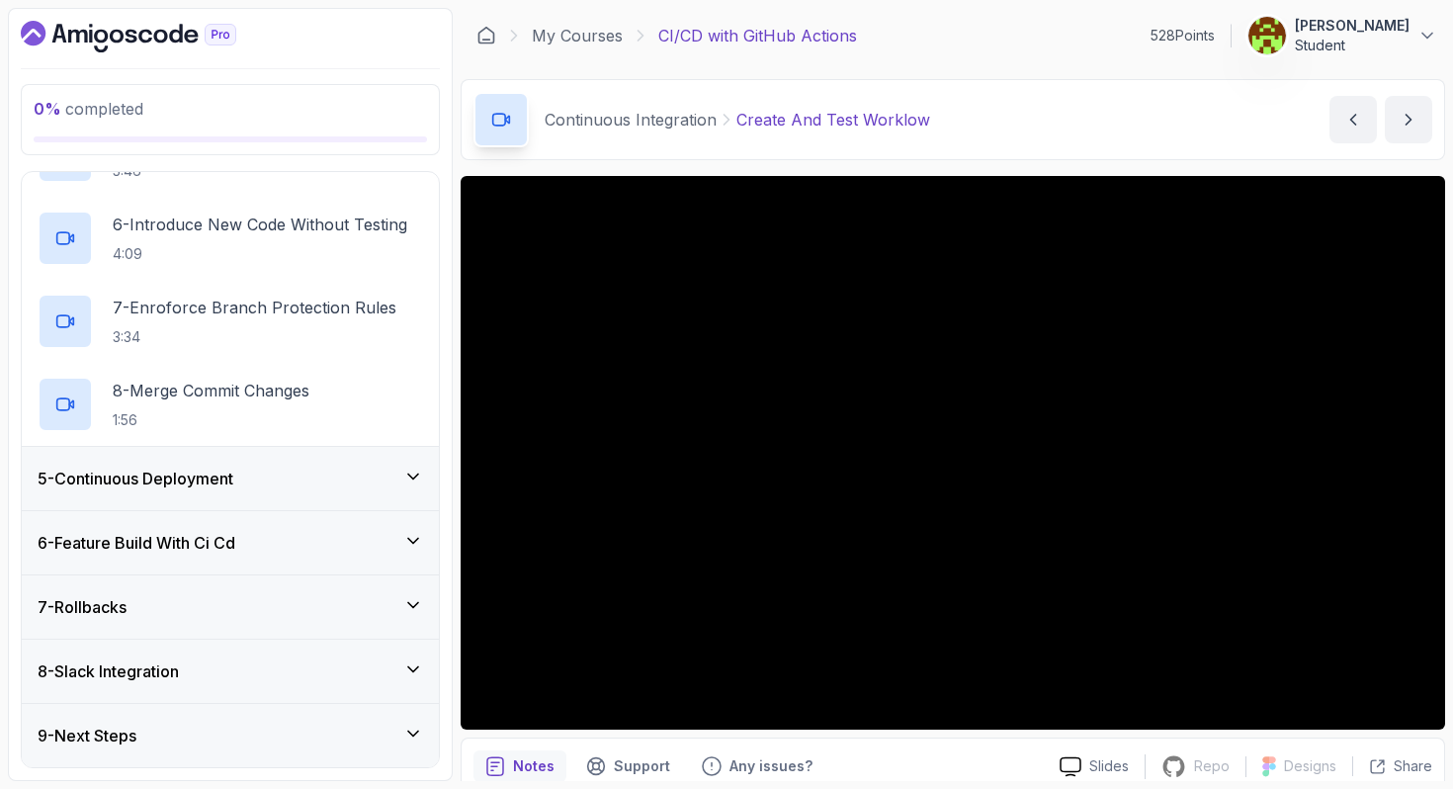
click at [266, 548] on div "6 - Feature Build With Ci Cd" at bounding box center [231, 543] width 386 height 24
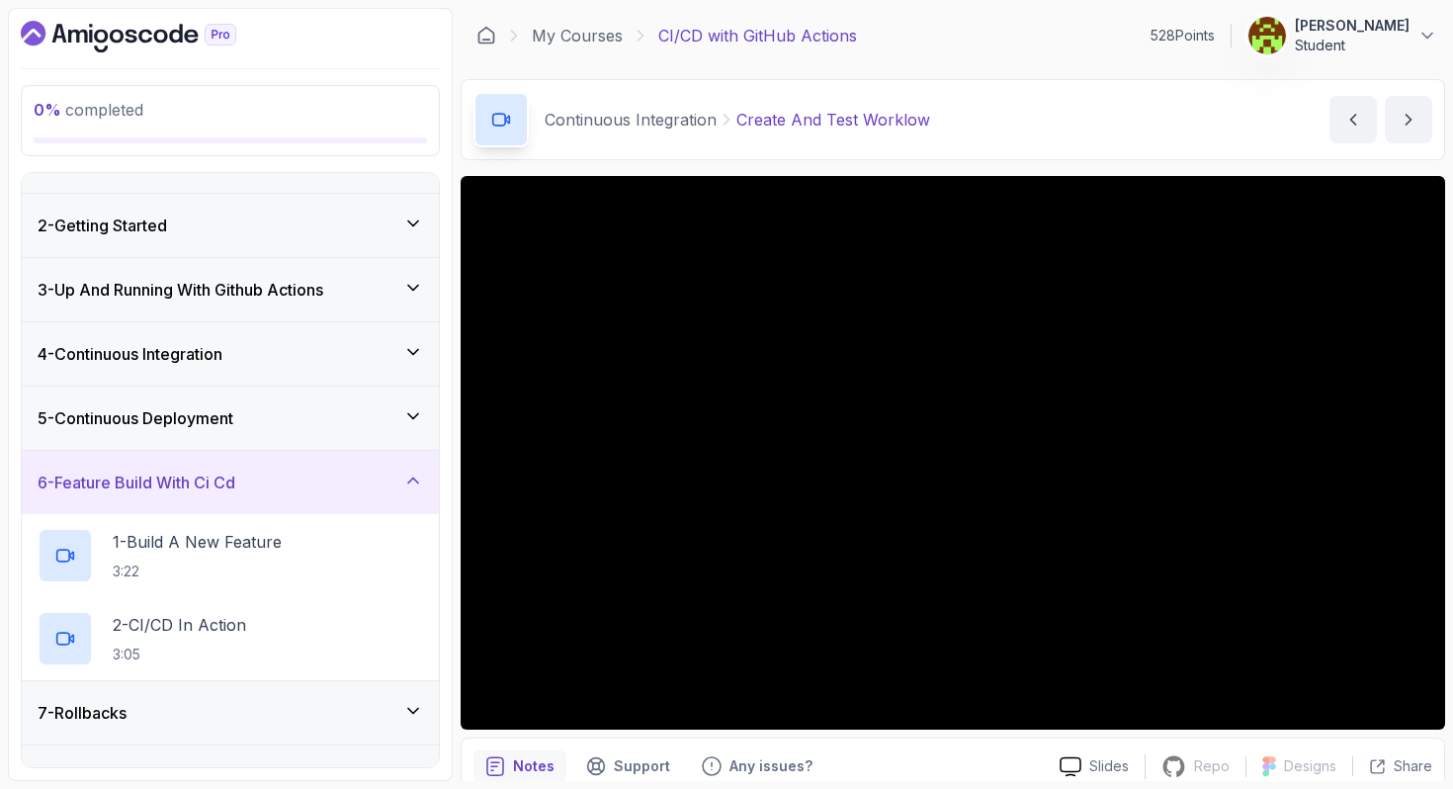
scroll to position [46, 0]
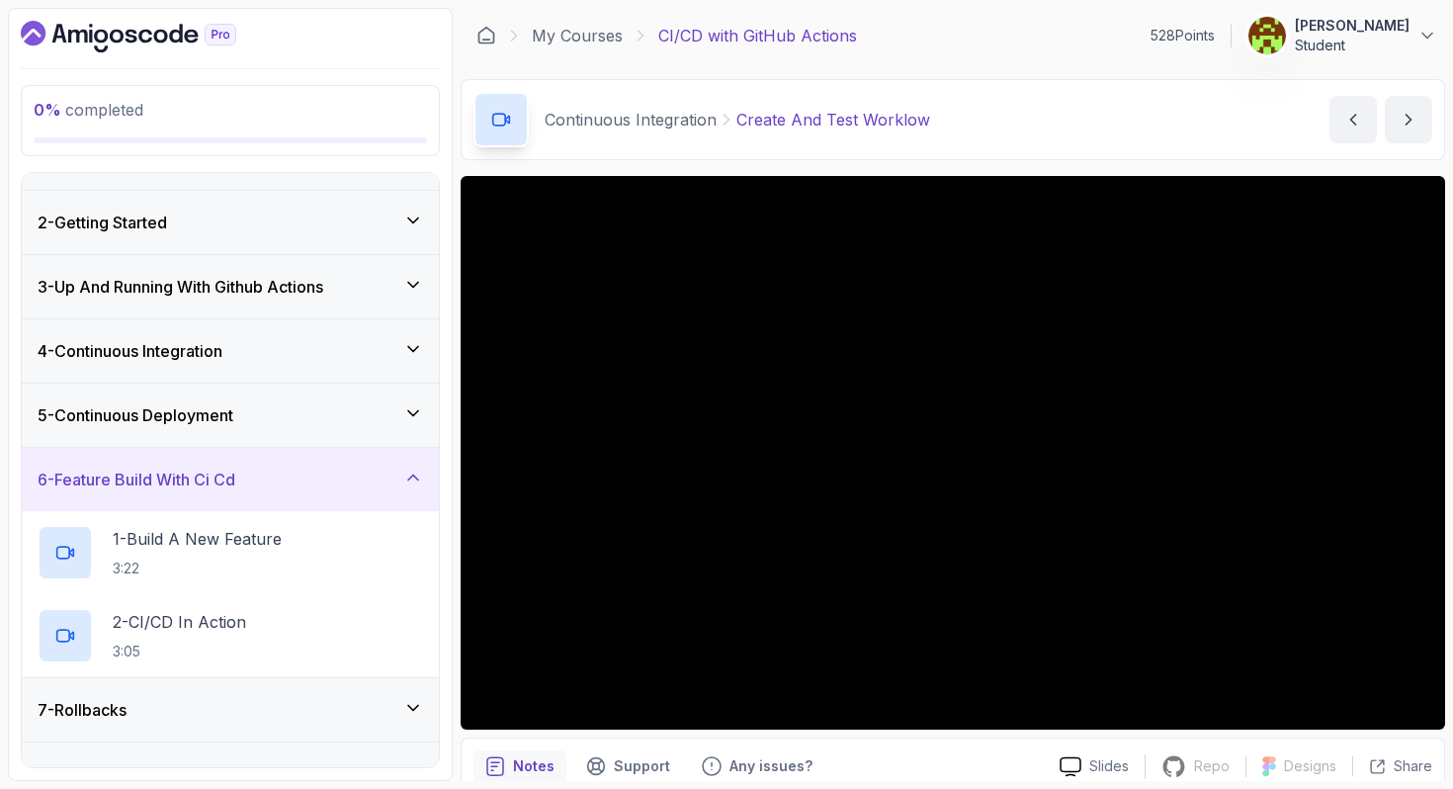
click at [293, 478] on div "6 - Feature Build With Ci Cd" at bounding box center [231, 480] width 386 height 24
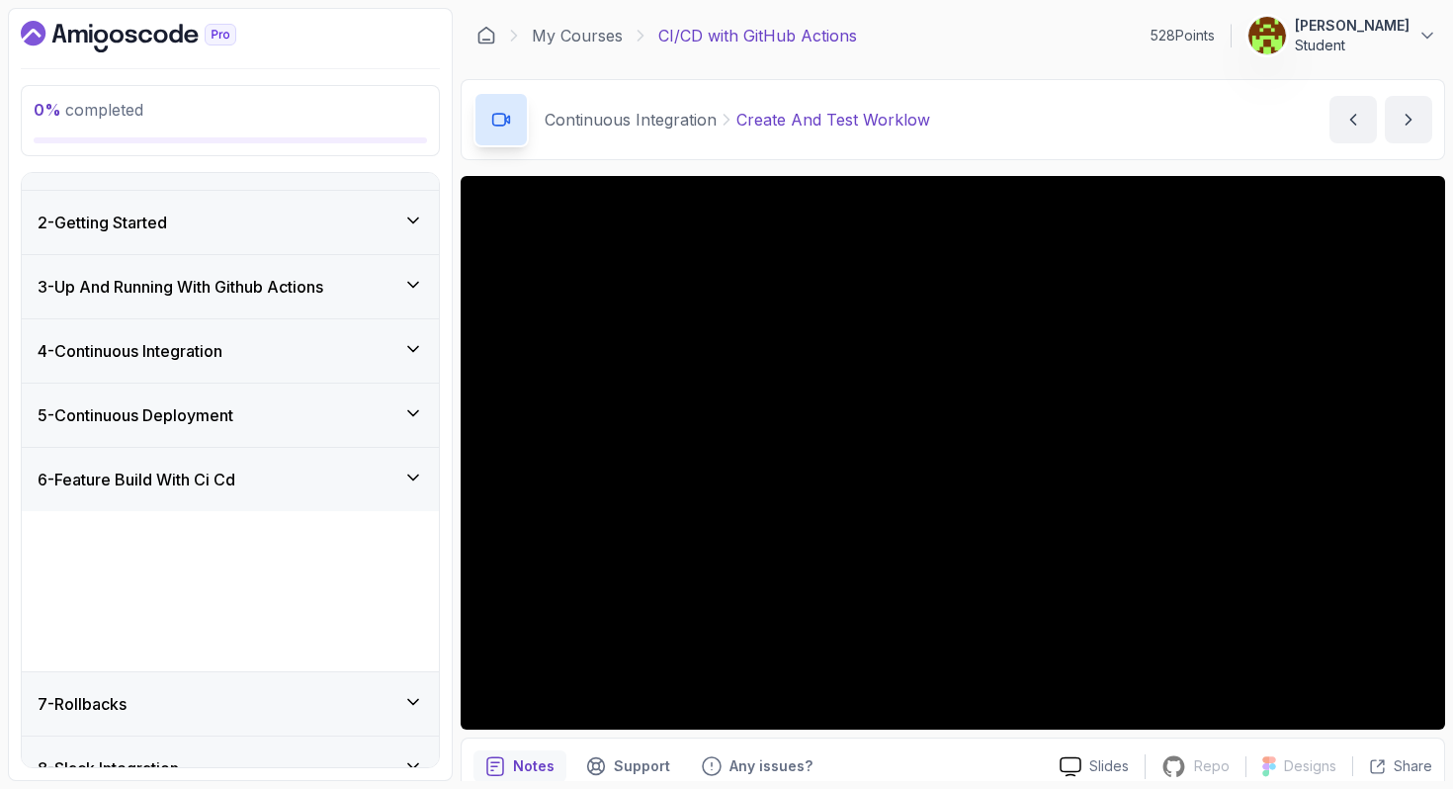
scroll to position [0, 0]
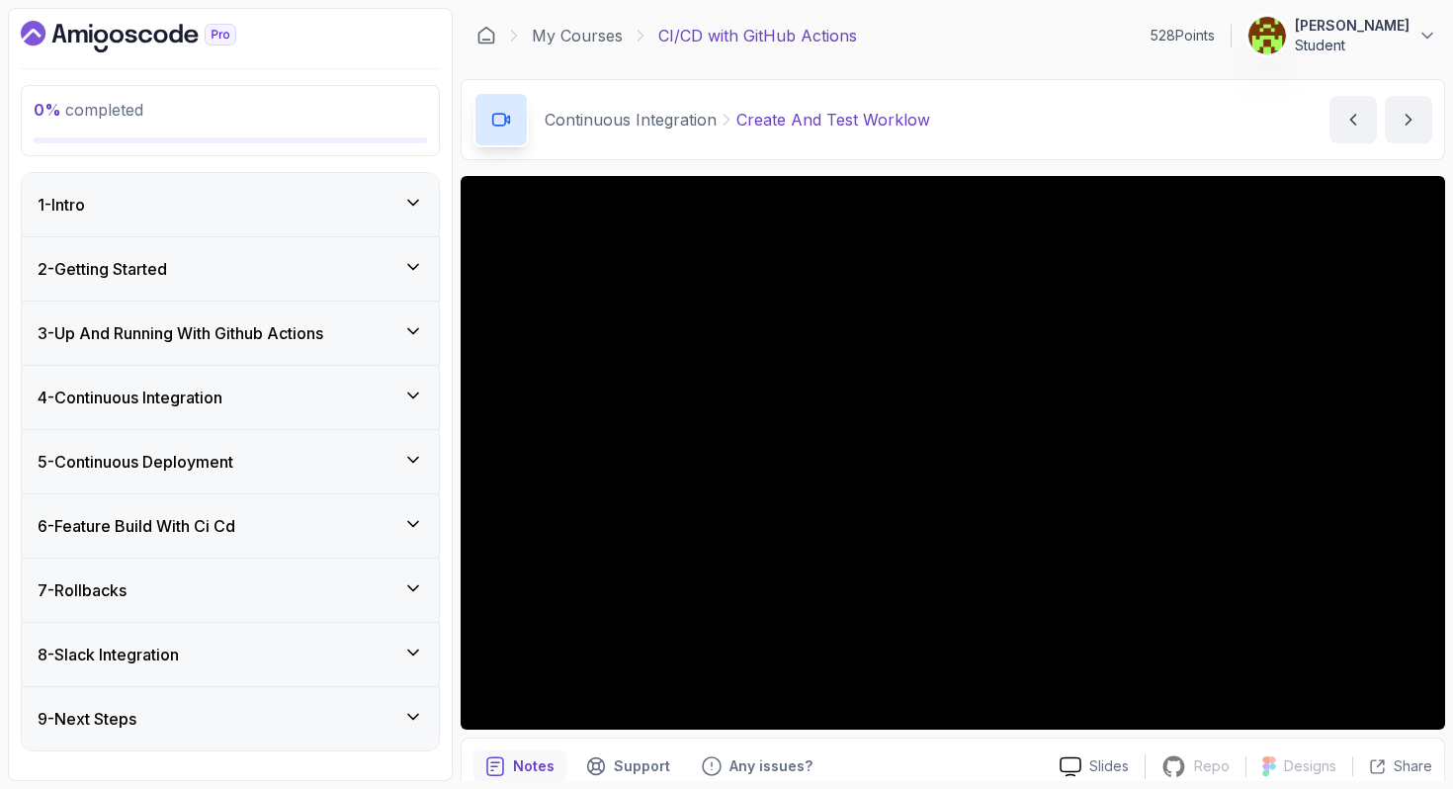
click at [297, 566] on div "7 - Rollbacks" at bounding box center [230, 590] width 417 height 63
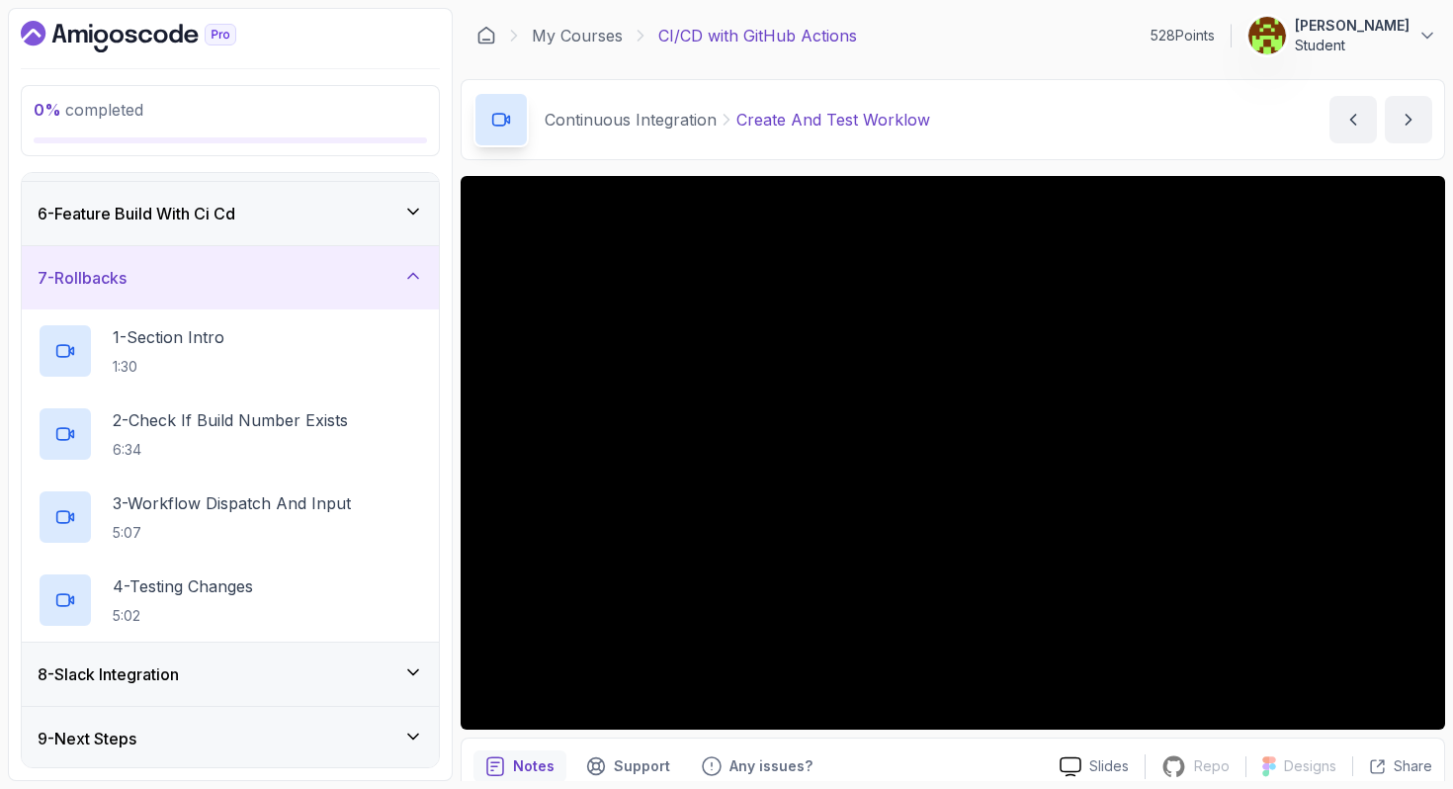
scroll to position [314, 0]
click at [383, 268] on div "7 - Rollbacks" at bounding box center [231, 276] width 386 height 24
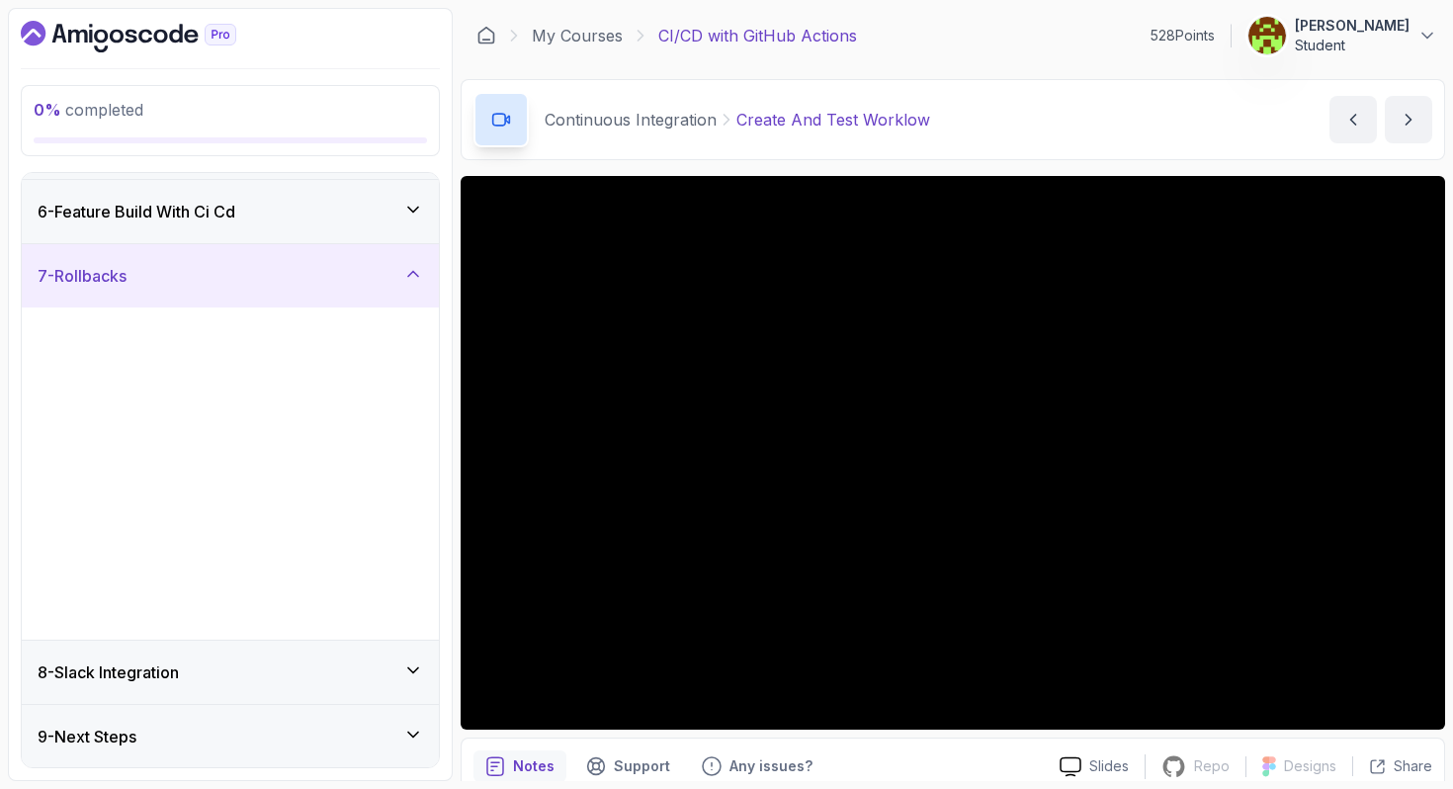
scroll to position [0, 0]
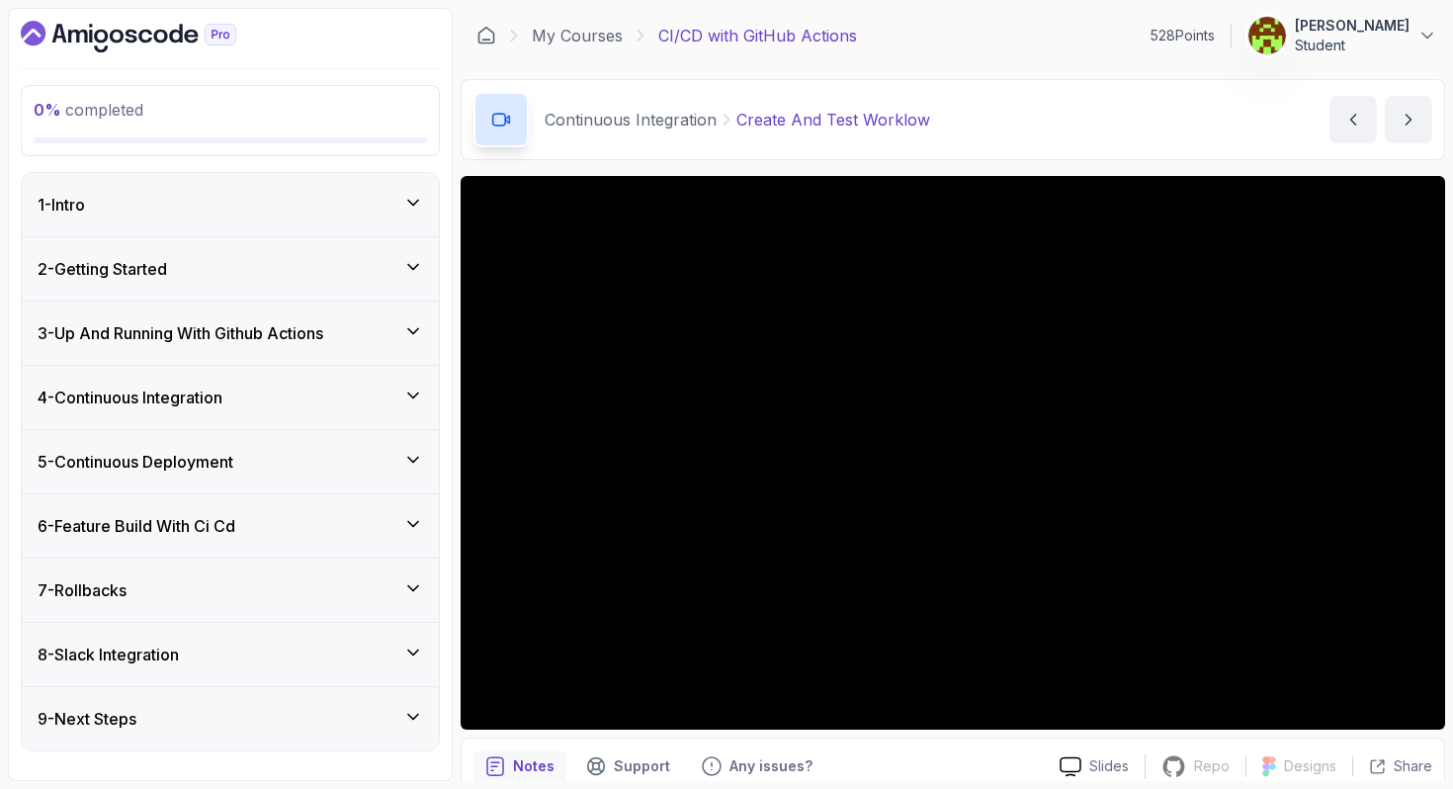
click at [292, 650] on div "8 - Slack Integration" at bounding box center [231, 655] width 386 height 24
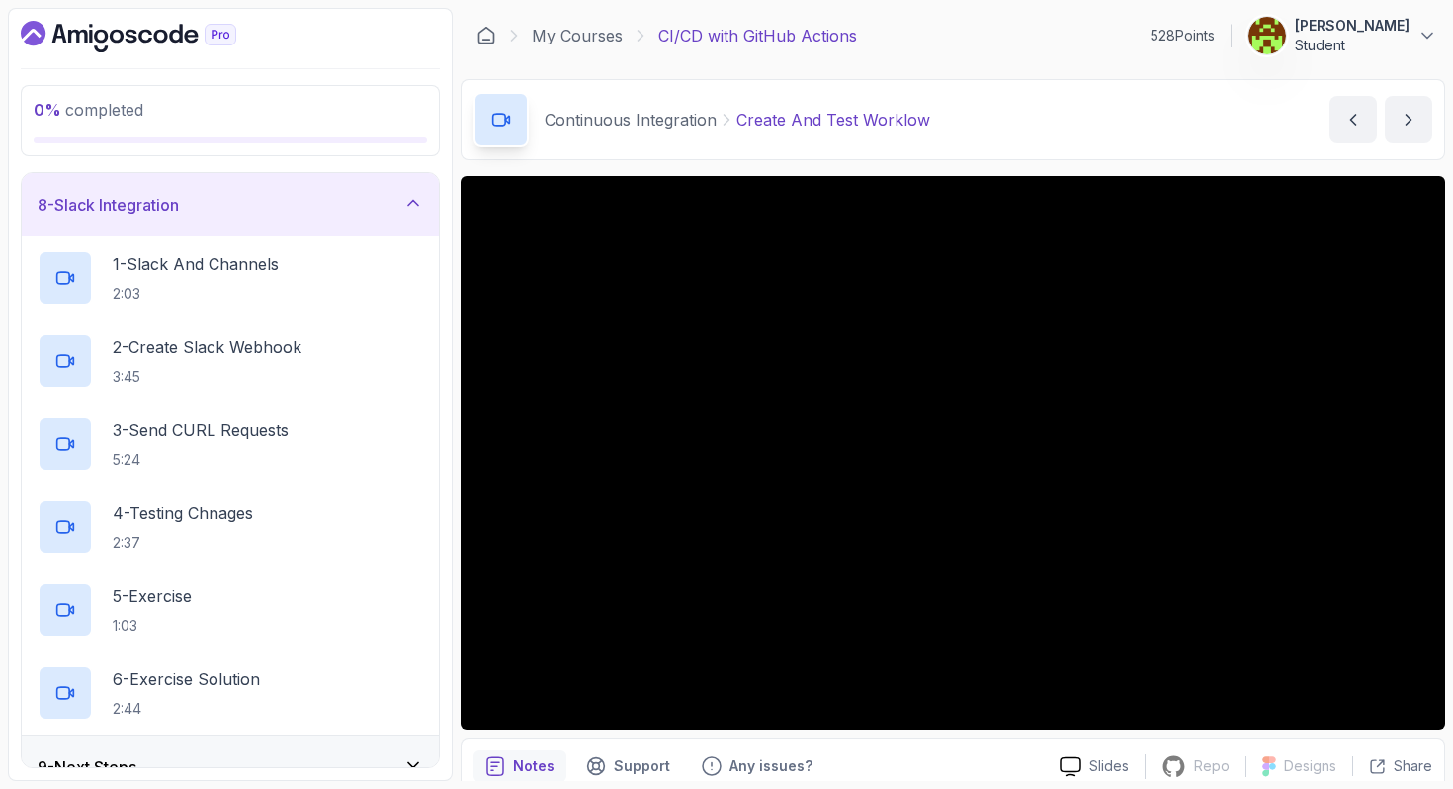
scroll to position [480, 0]
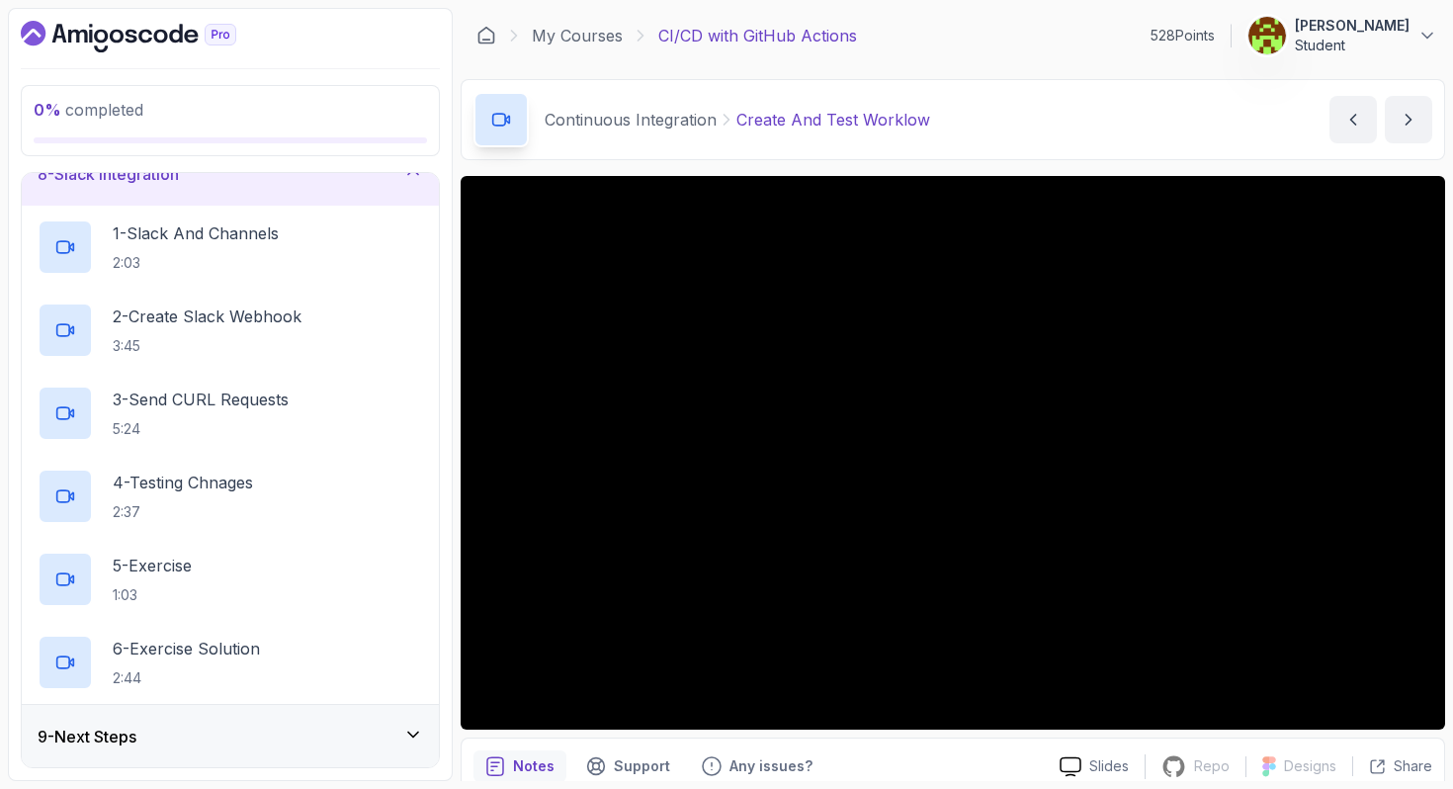
click at [301, 749] on div "9 - Next Steps" at bounding box center [230, 736] width 417 height 63
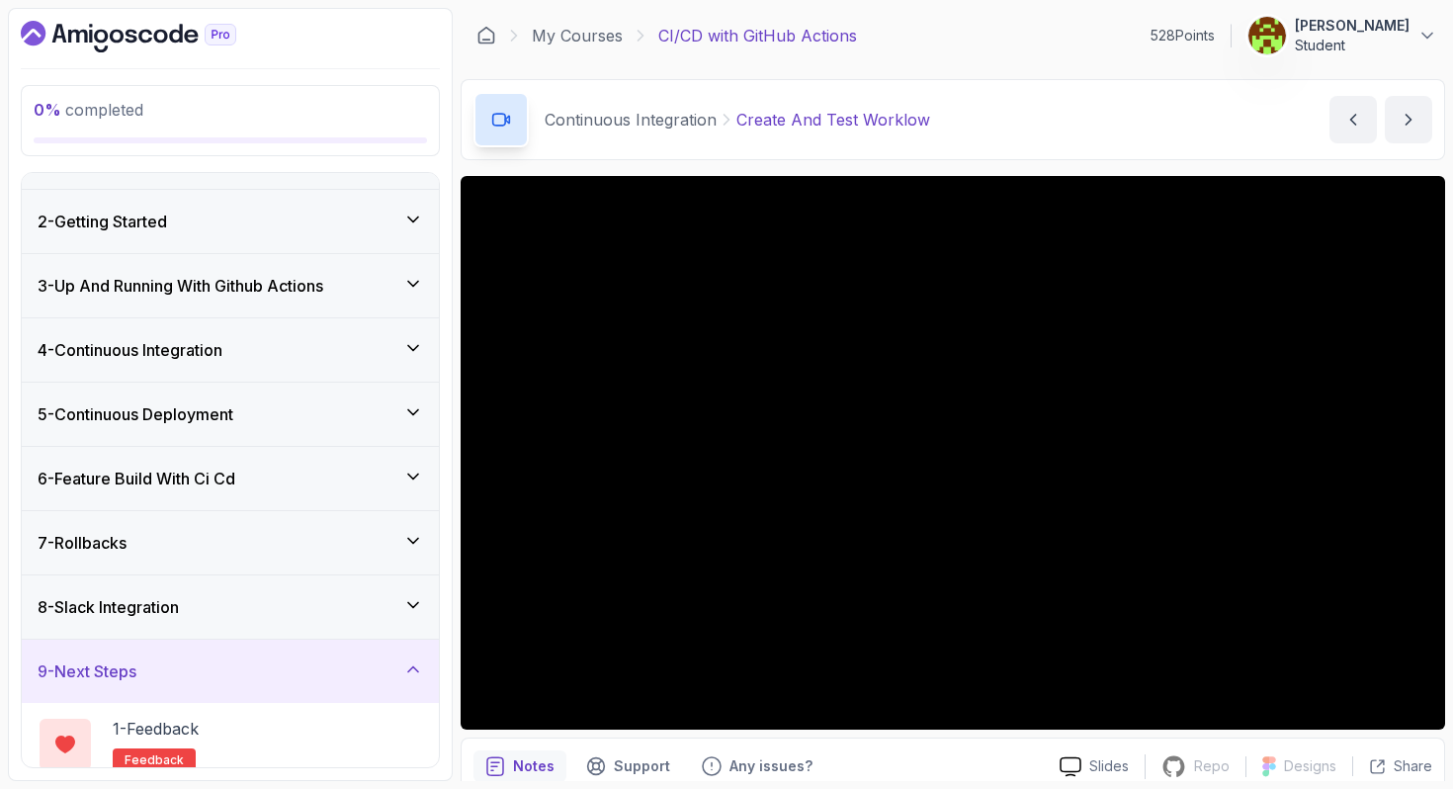
scroll to position [66, 0]
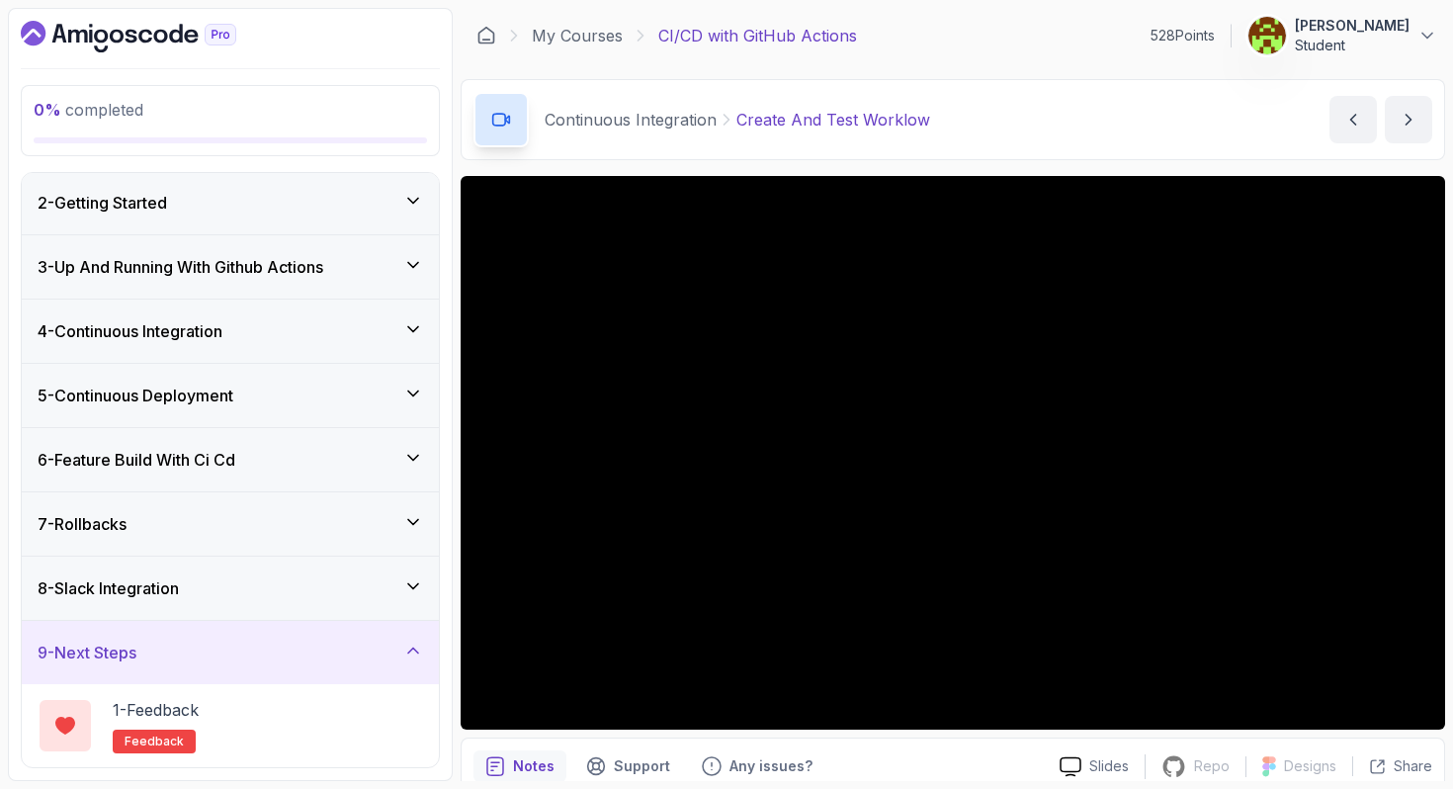
click at [319, 643] on div "9 - Next Steps" at bounding box center [231, 653] width 386 height 24
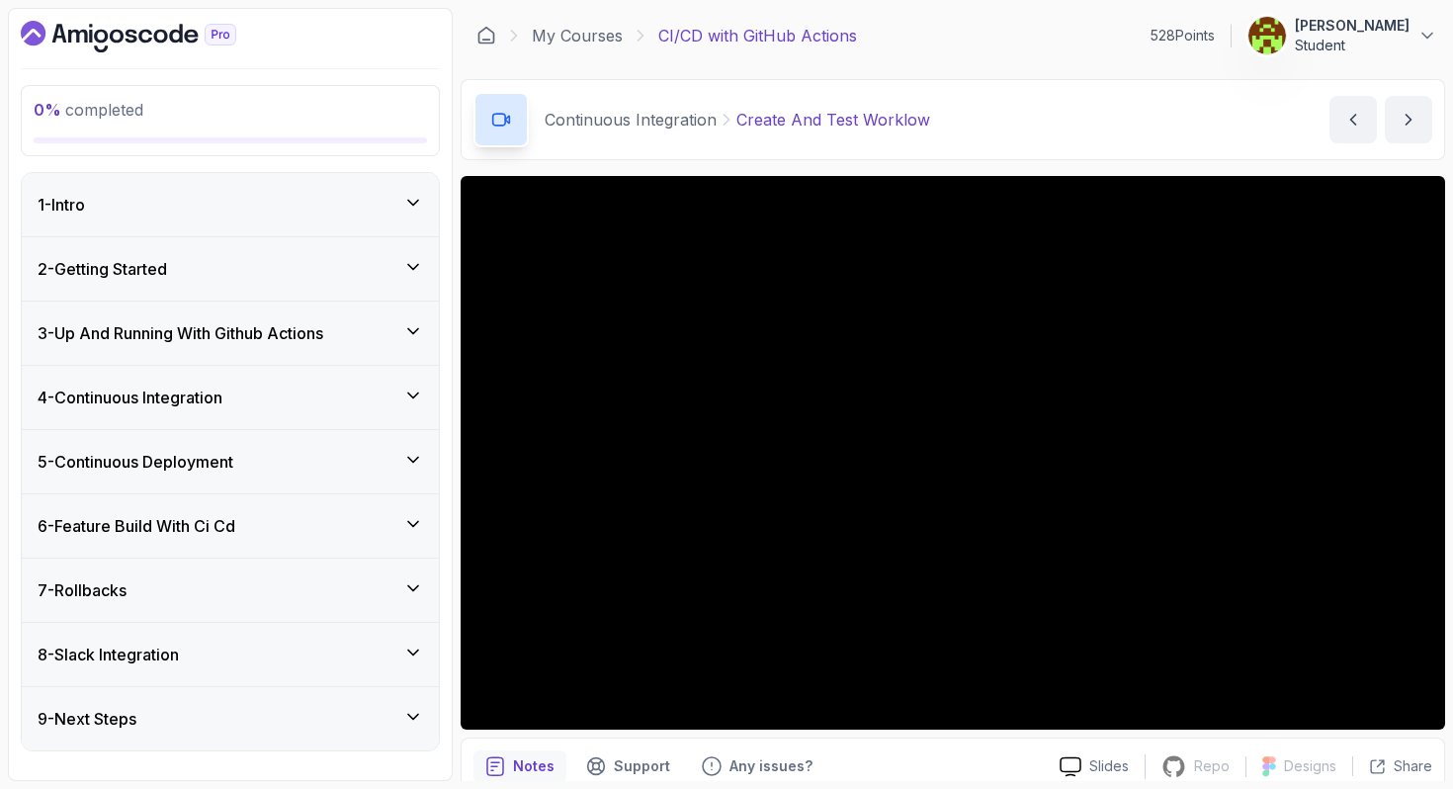
click at [326, 581] on div "7 - Rollbacks" at bounding box center [231, 590] width 386 height 24
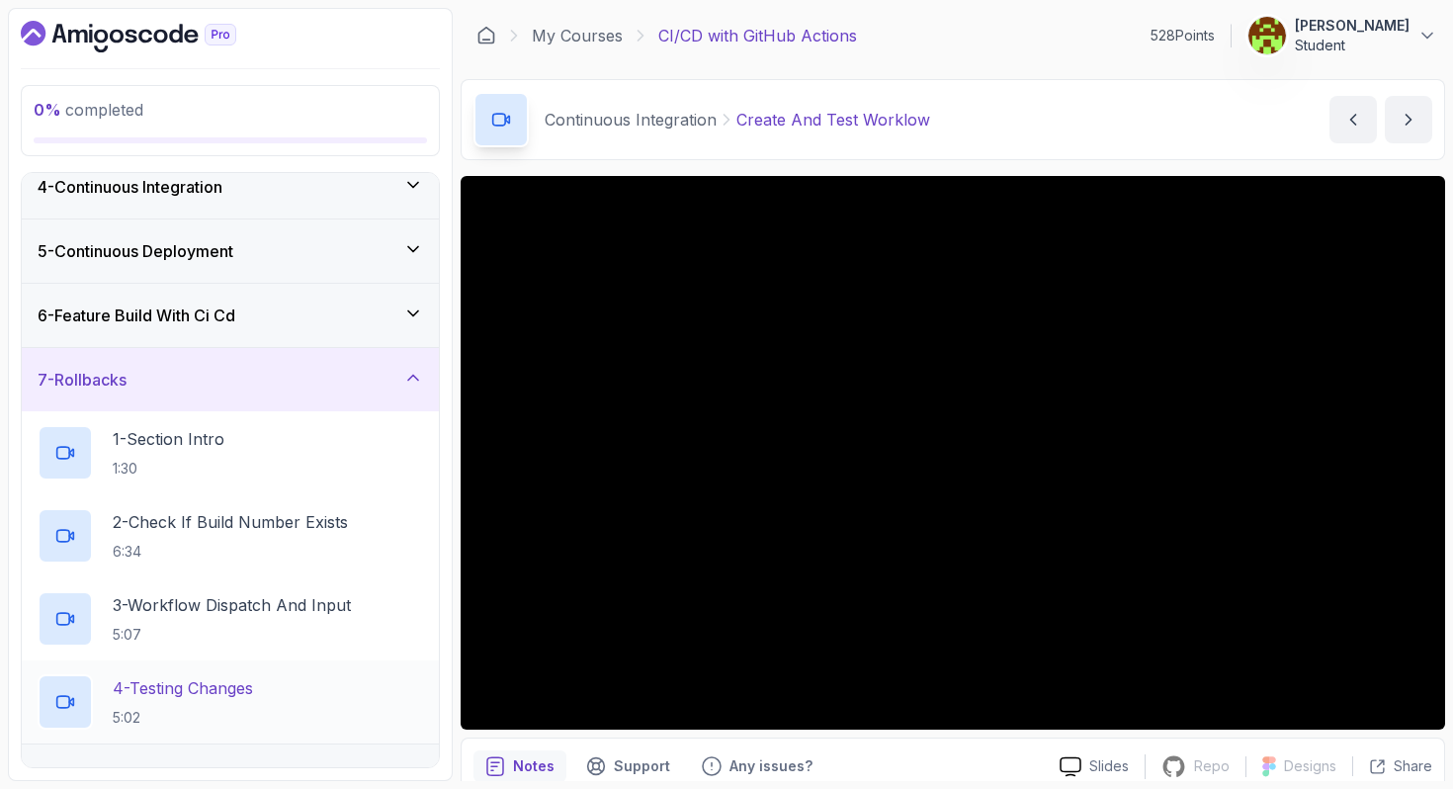
scroll to position [200, 0]
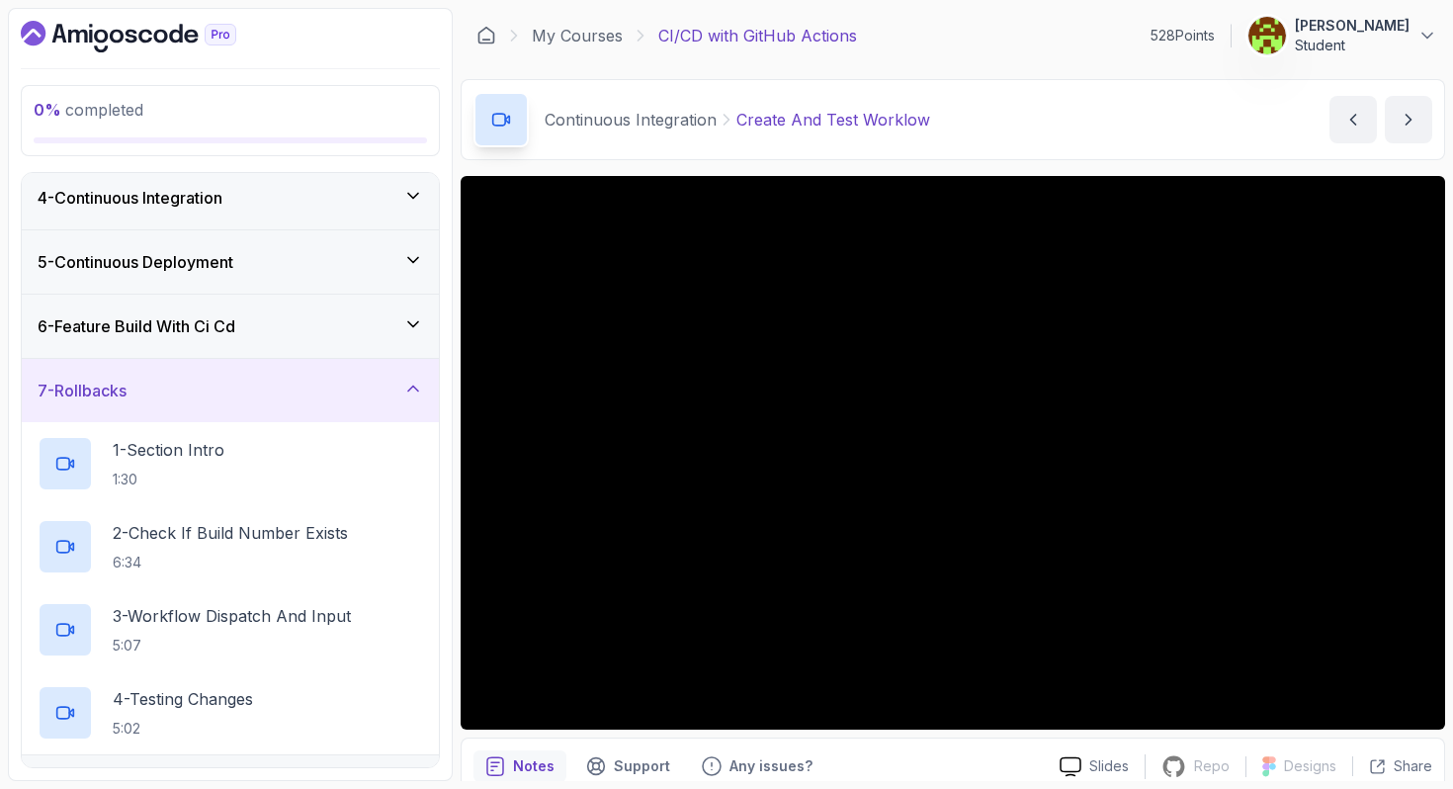
click at [359, 396] on div "7 - Rollbacks" at bounding box center [231, 391] width 386 height 24
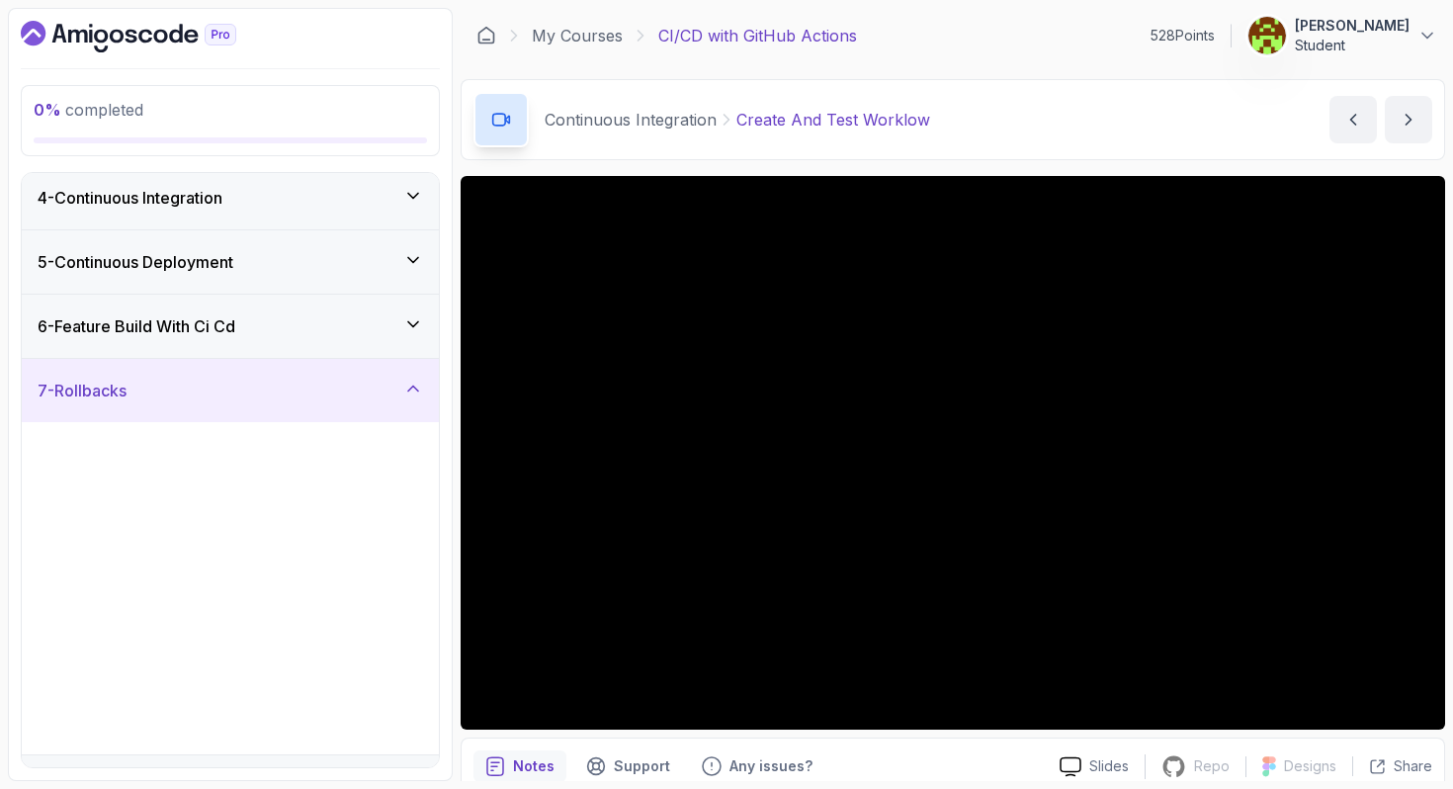
scroll to position [0, 0]
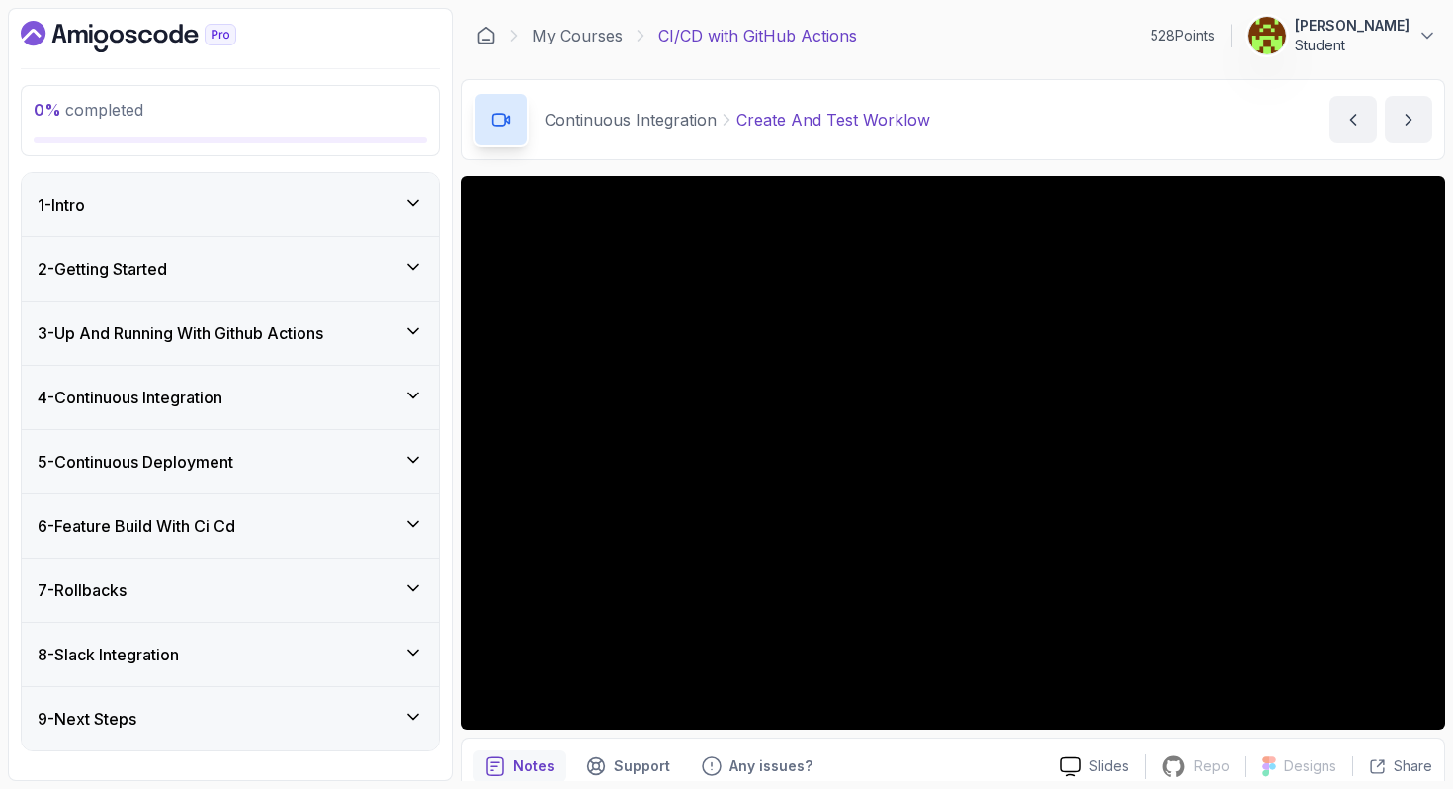
click at [307, 527] on div "6 - Feature Build With Ci Cd" at bounding box center [231, 526] width 386 height 24
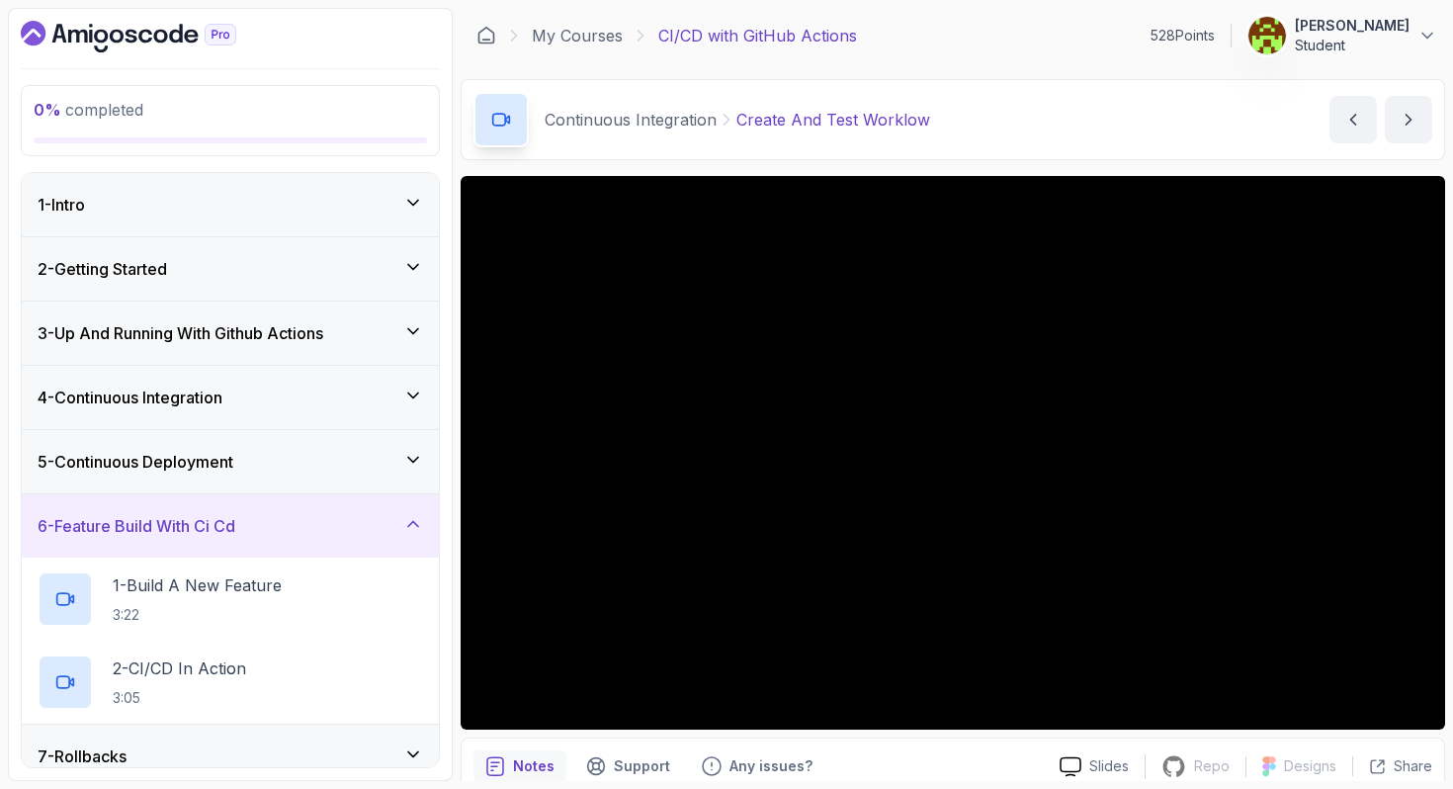
click at [307, 527] on div "6 - Feature Build With Ci Cd" at bounding box center [231, 526] width 386 height 24
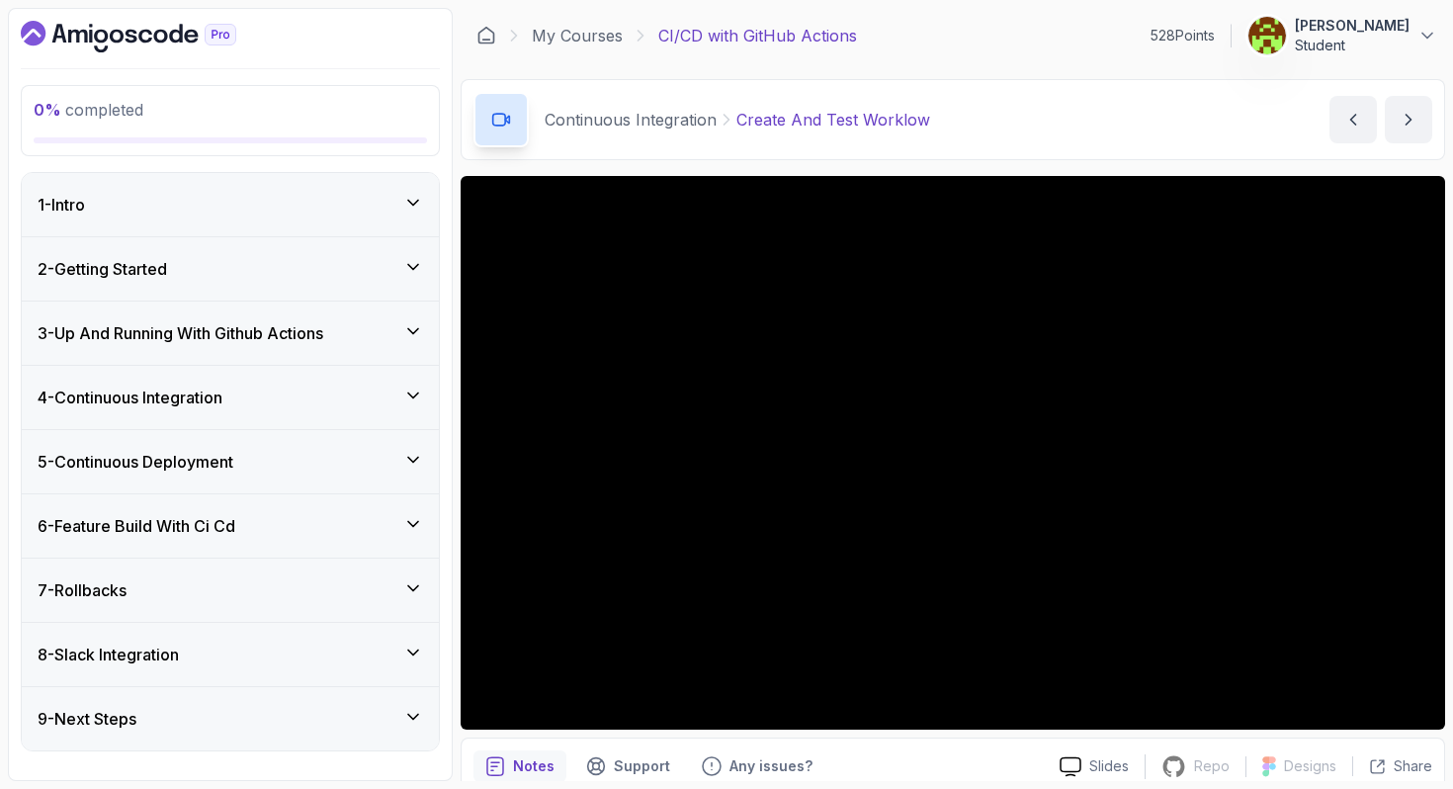
click at [316, 460] on div "5 - Continuous Deployment" at bounding box center [231, 462] width 386 height 24
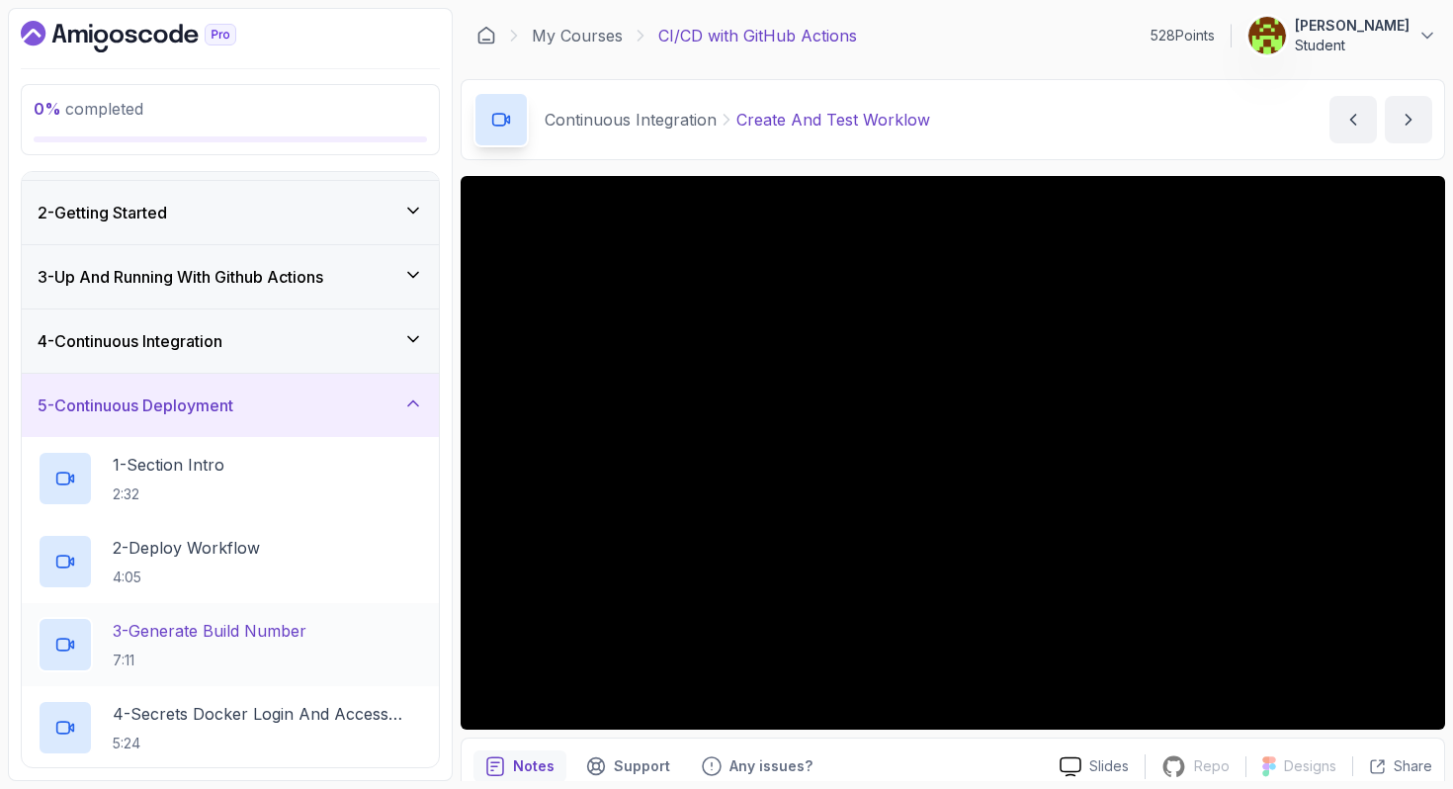
scroll to position [43, 0]
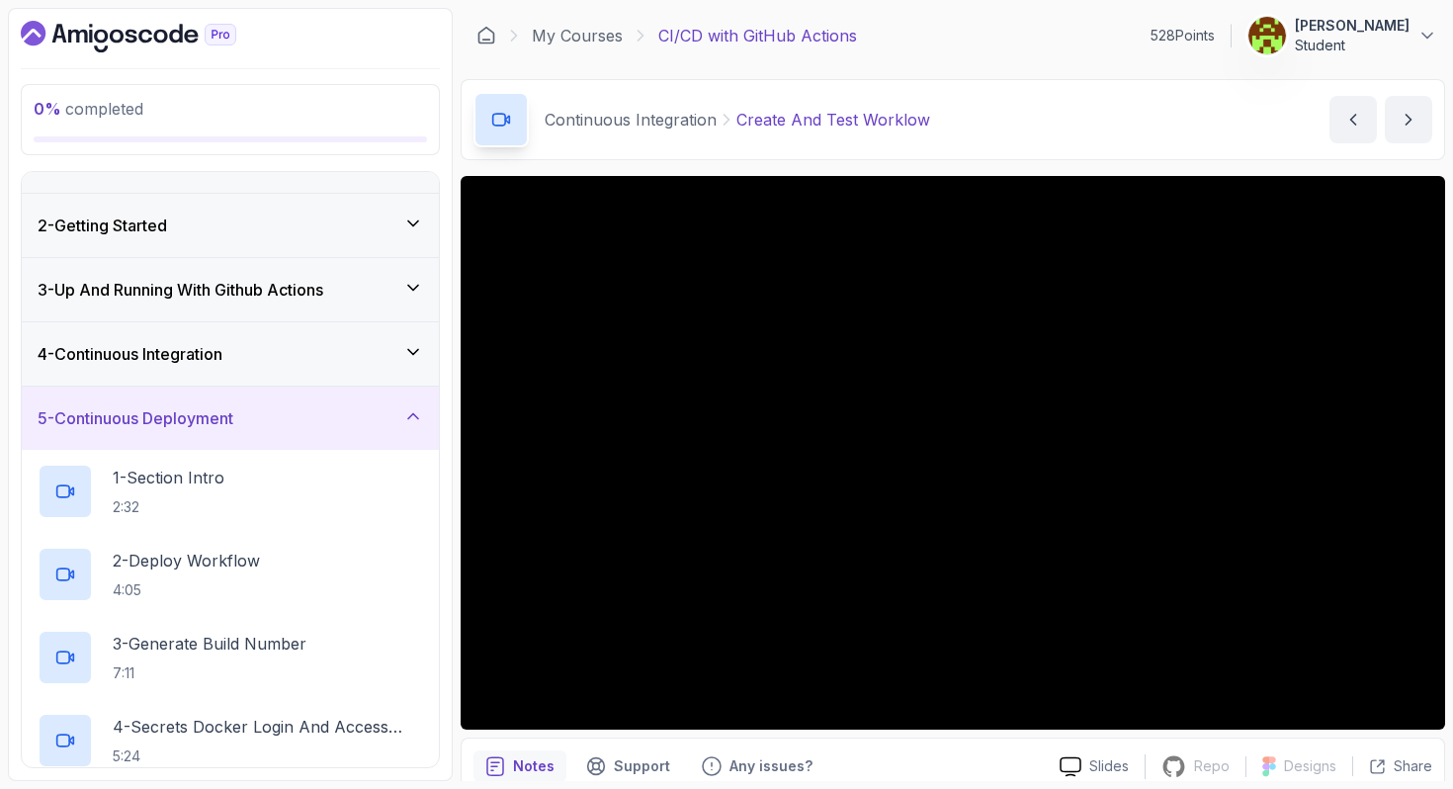
click at [316, 416] on div "5 - Continuous Deployment" at bounding box center [231, 418] width 386 height 24
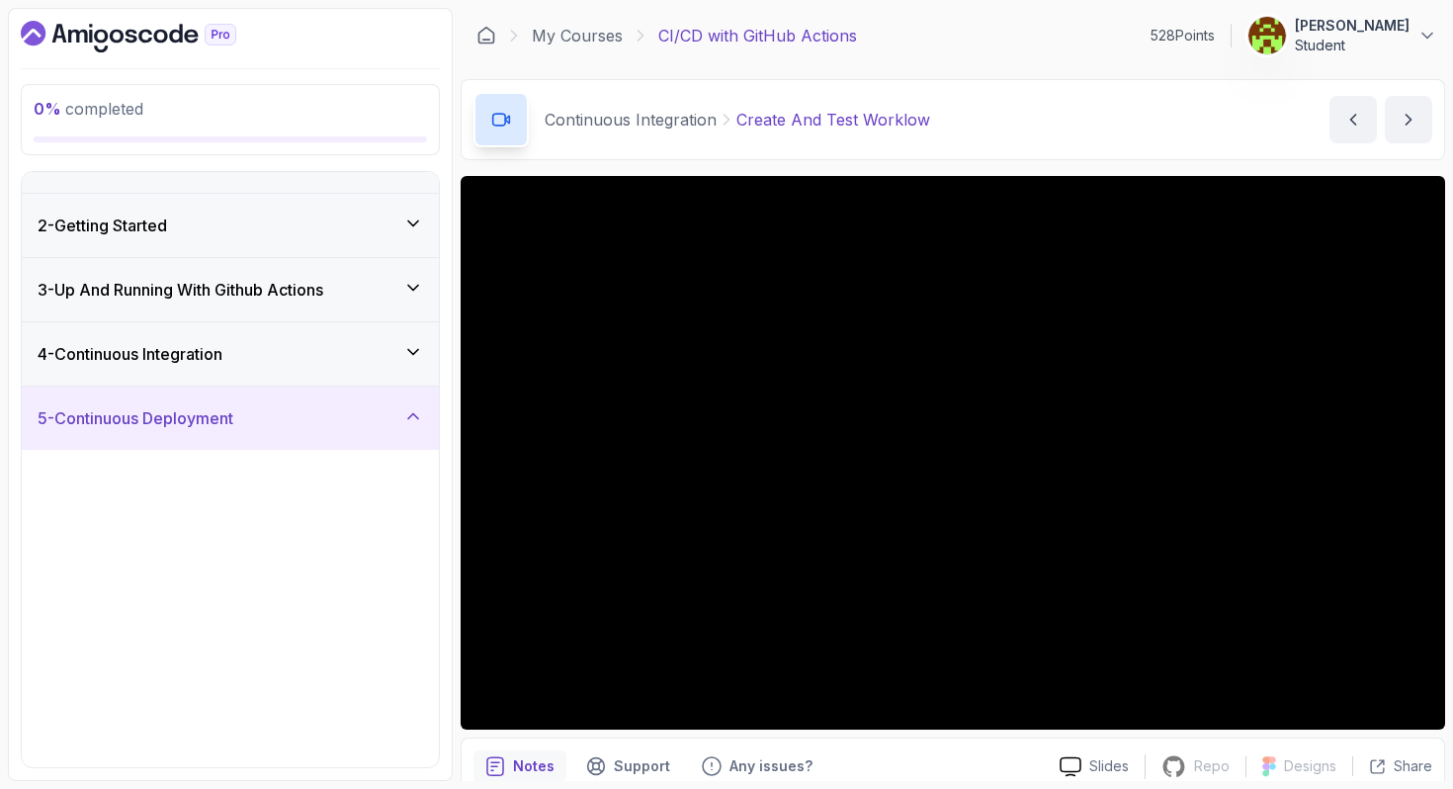
scroll to position [0, 0]
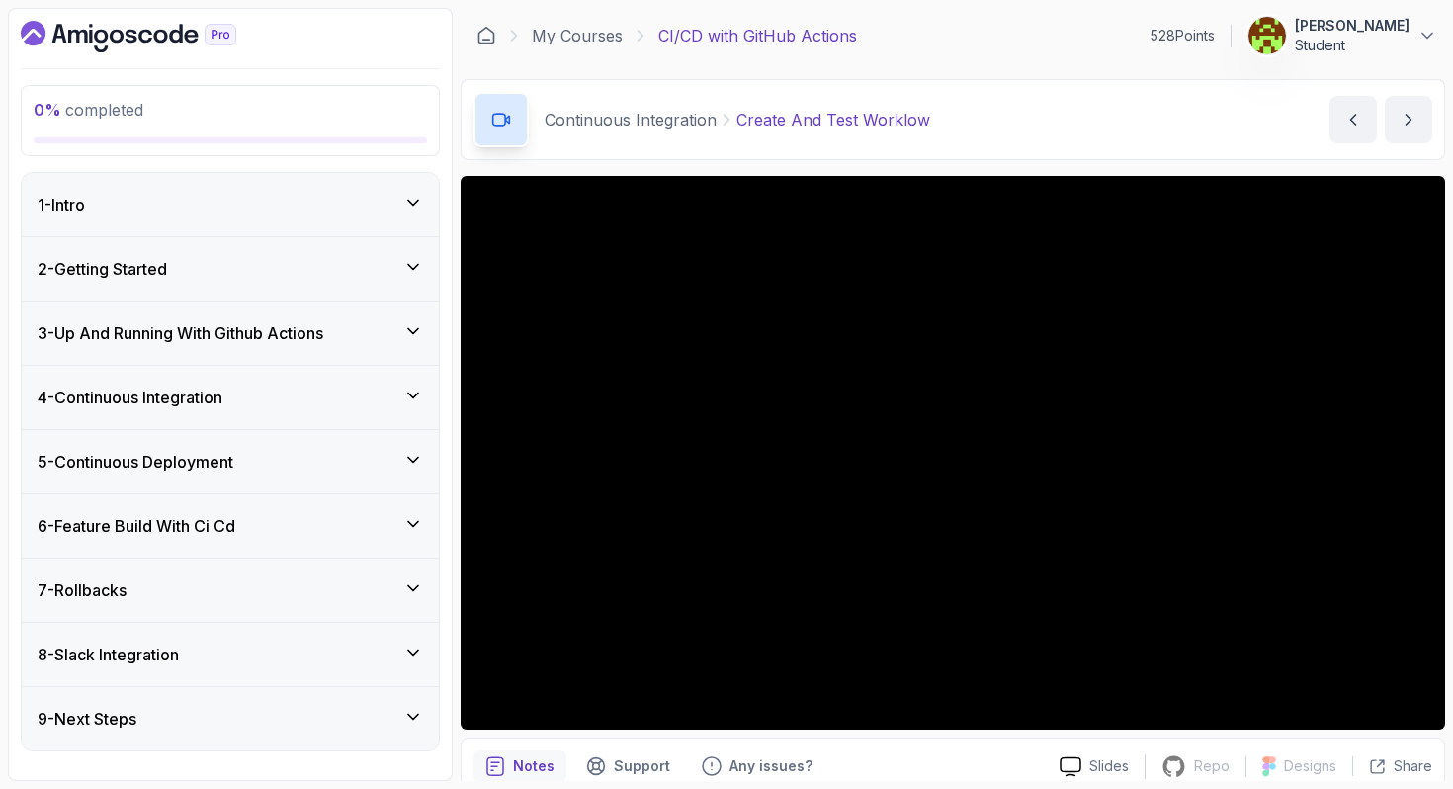
click at [316, 383] on div "4 - Continuous Integration" at bounding box center [230, 397] width 417 height 63
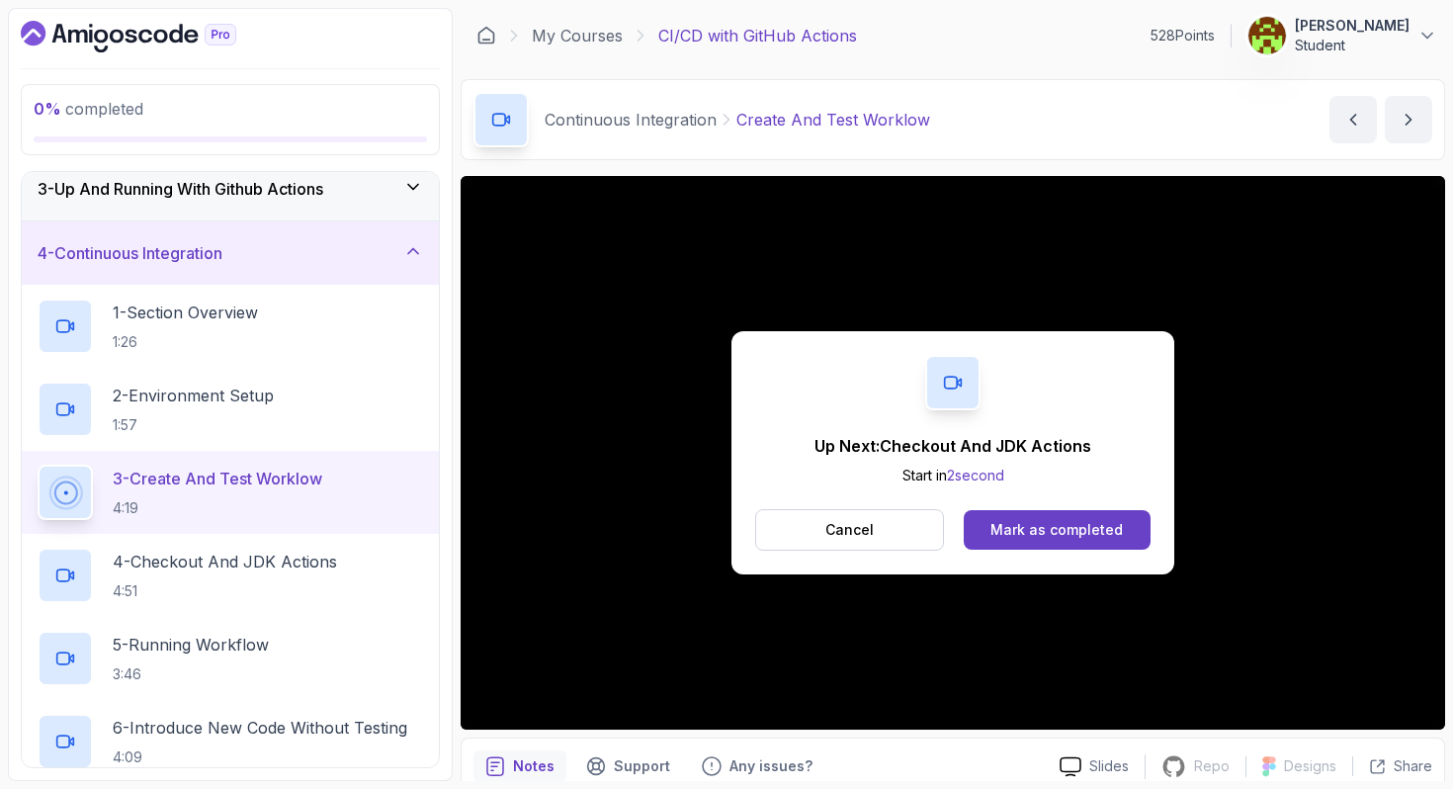
scroll to position [250, 0]
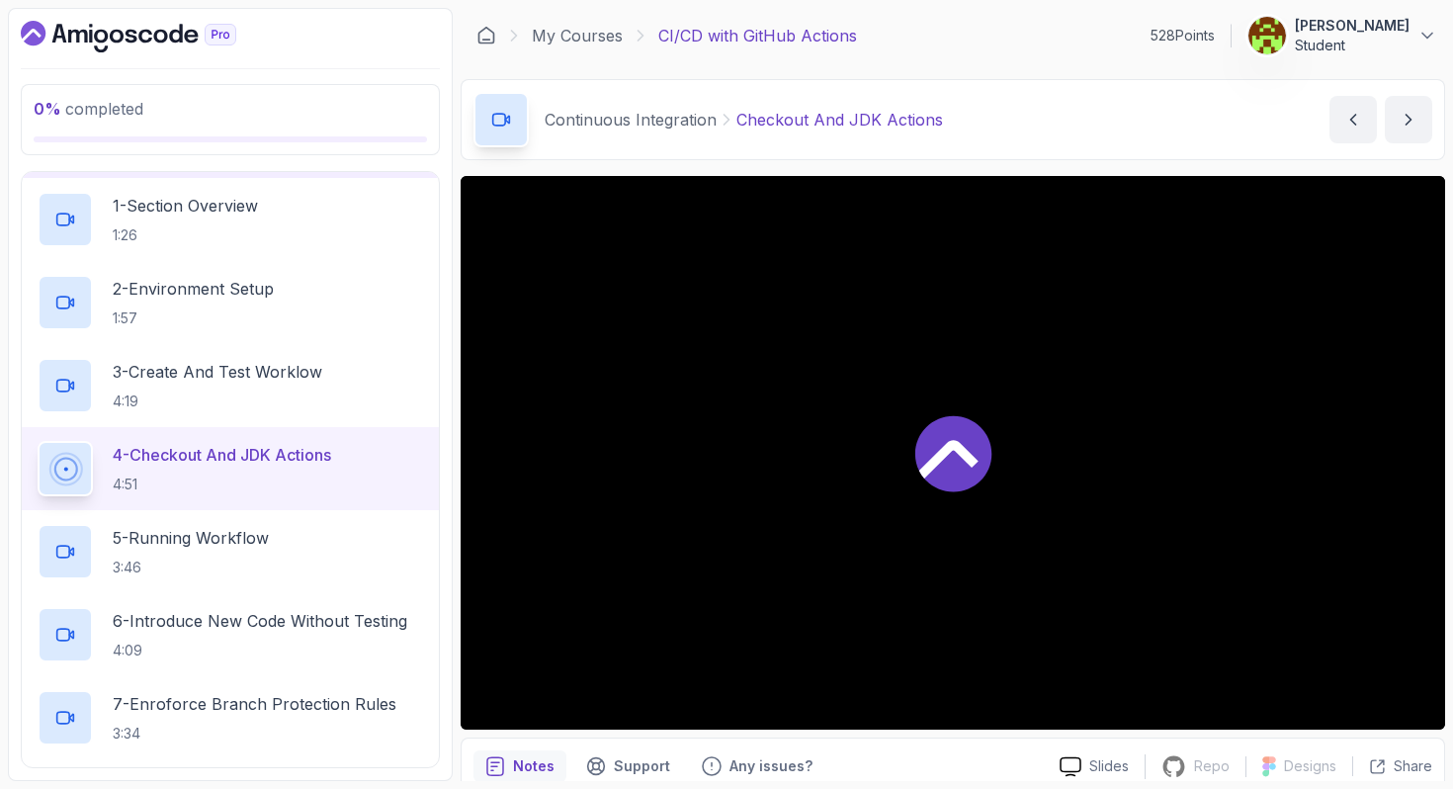
click at [226, 442] on div "4 - Checkout And JDK Actions 4:51" at bounding box center [231, 468] width 386 height 55
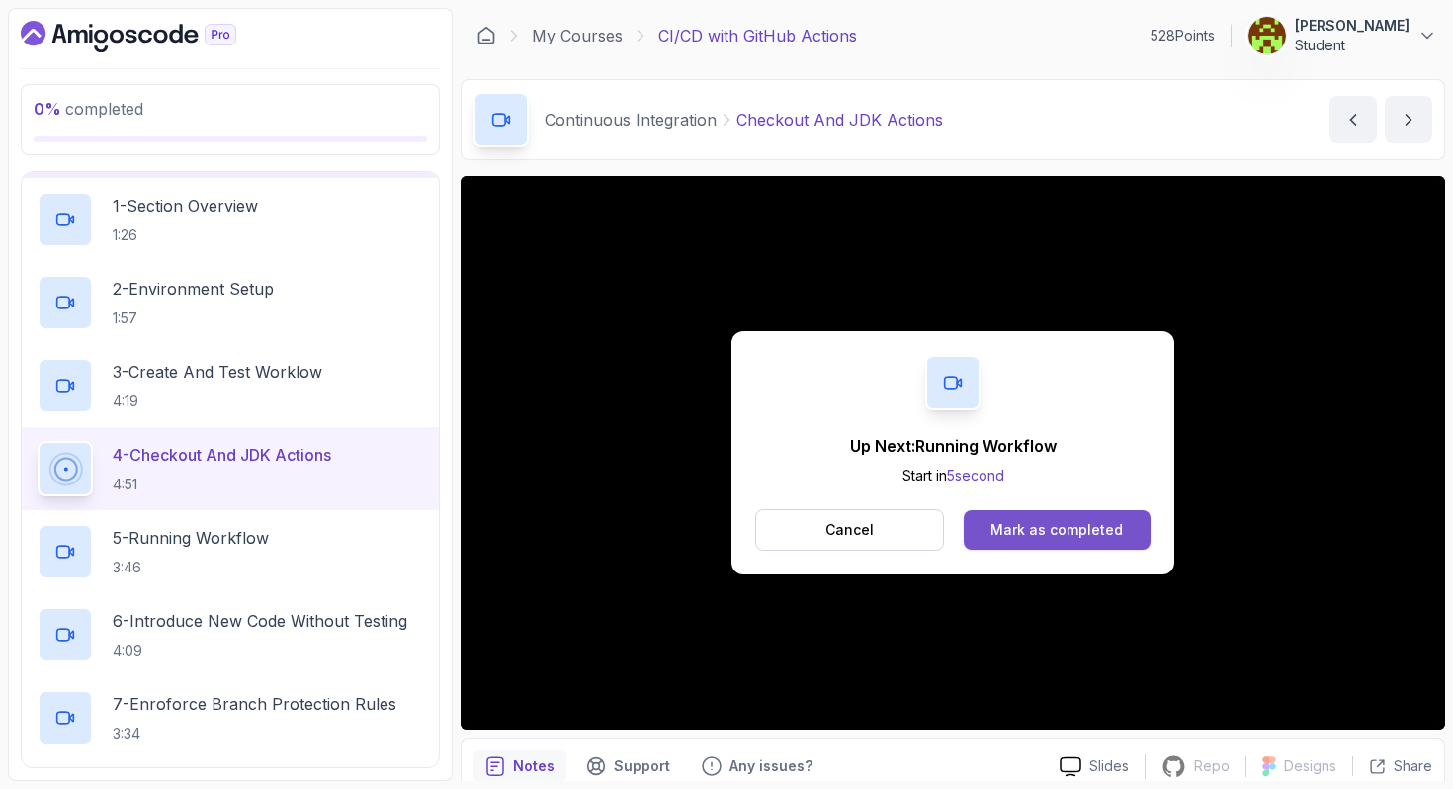
click at [1064, 522] on div "Mark as completed" at bounding box center [1057, 530] width 132 height 20
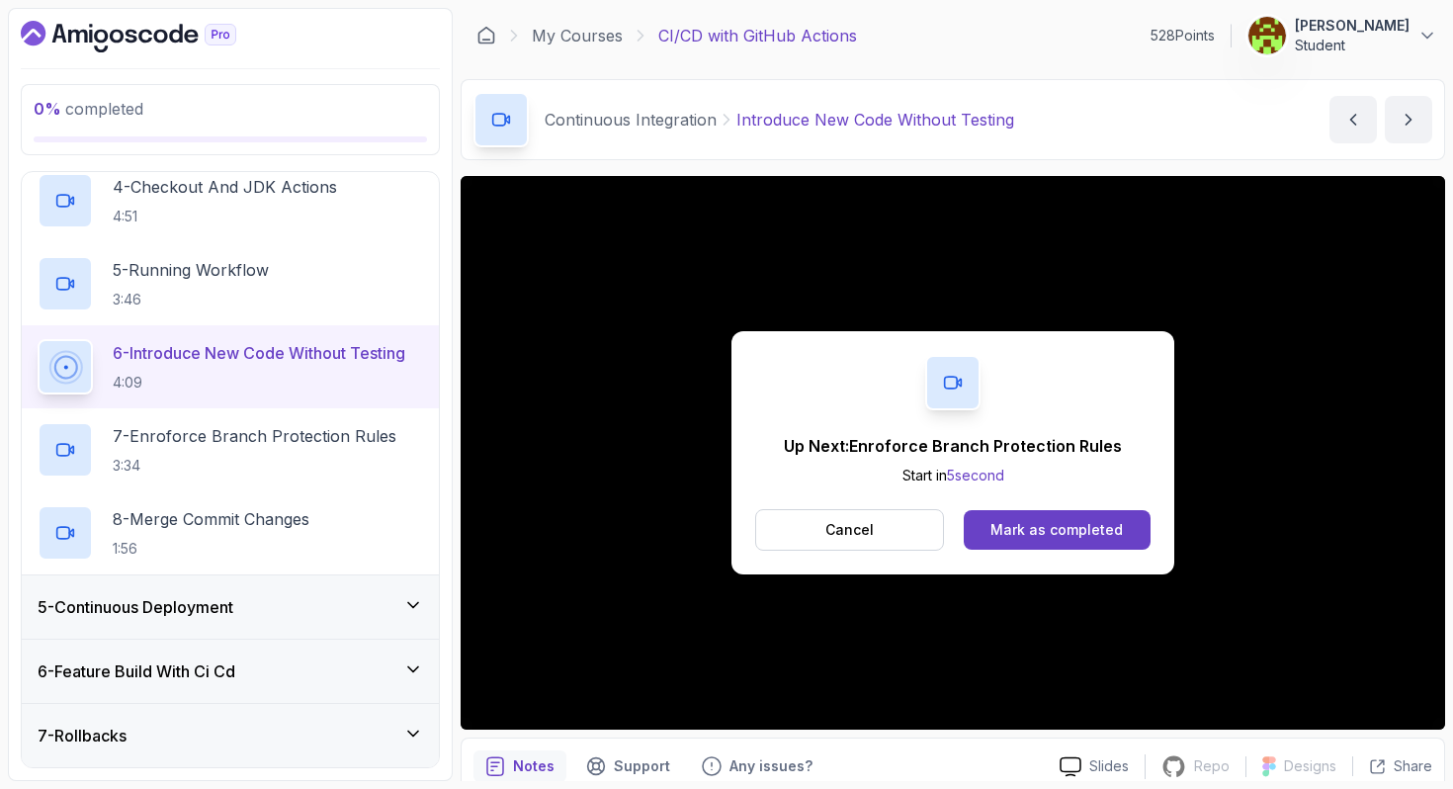
scroll to position [522, 0]
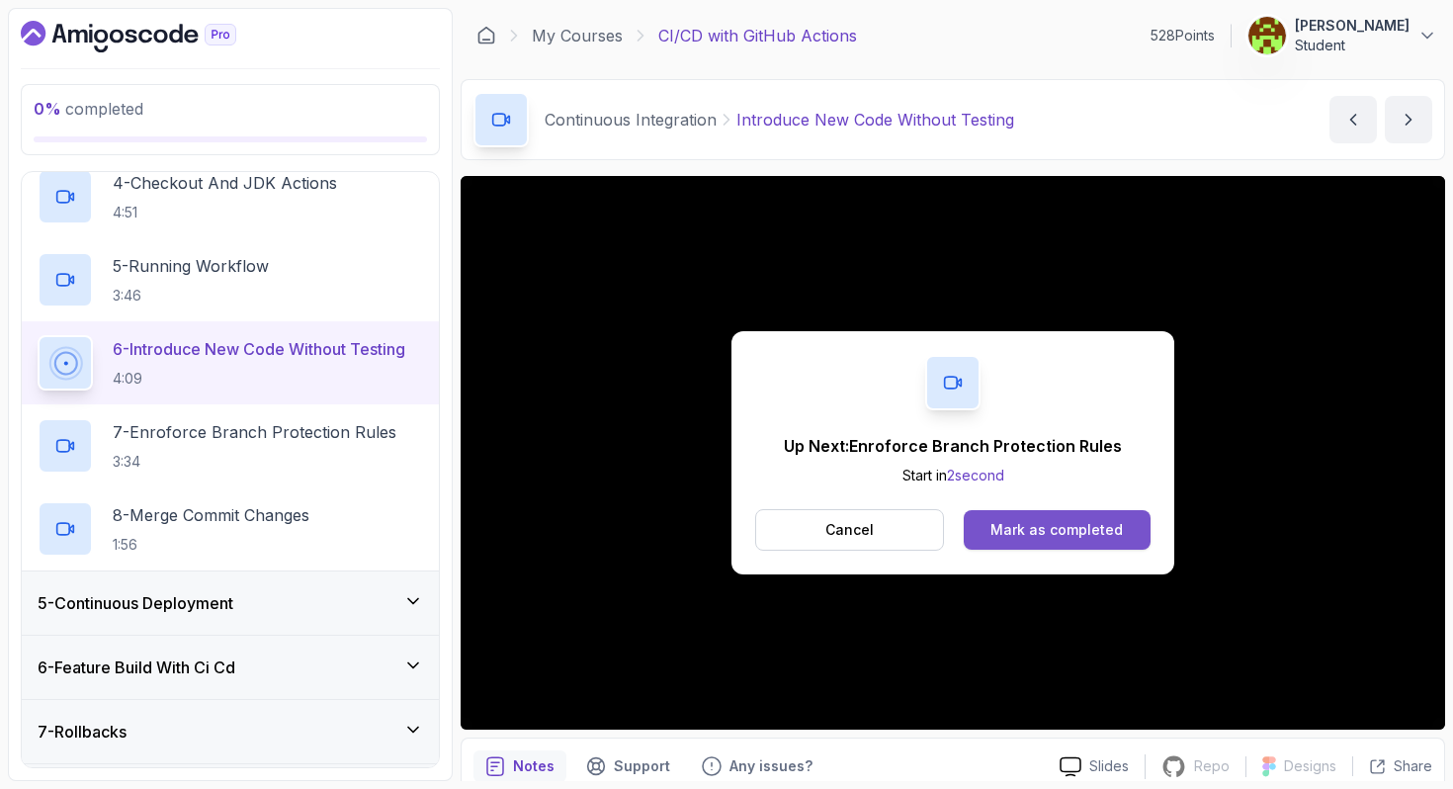
click at [1034, 530] on div "Mark as completed" at bounding box center [1057, 530] width 132 height 20
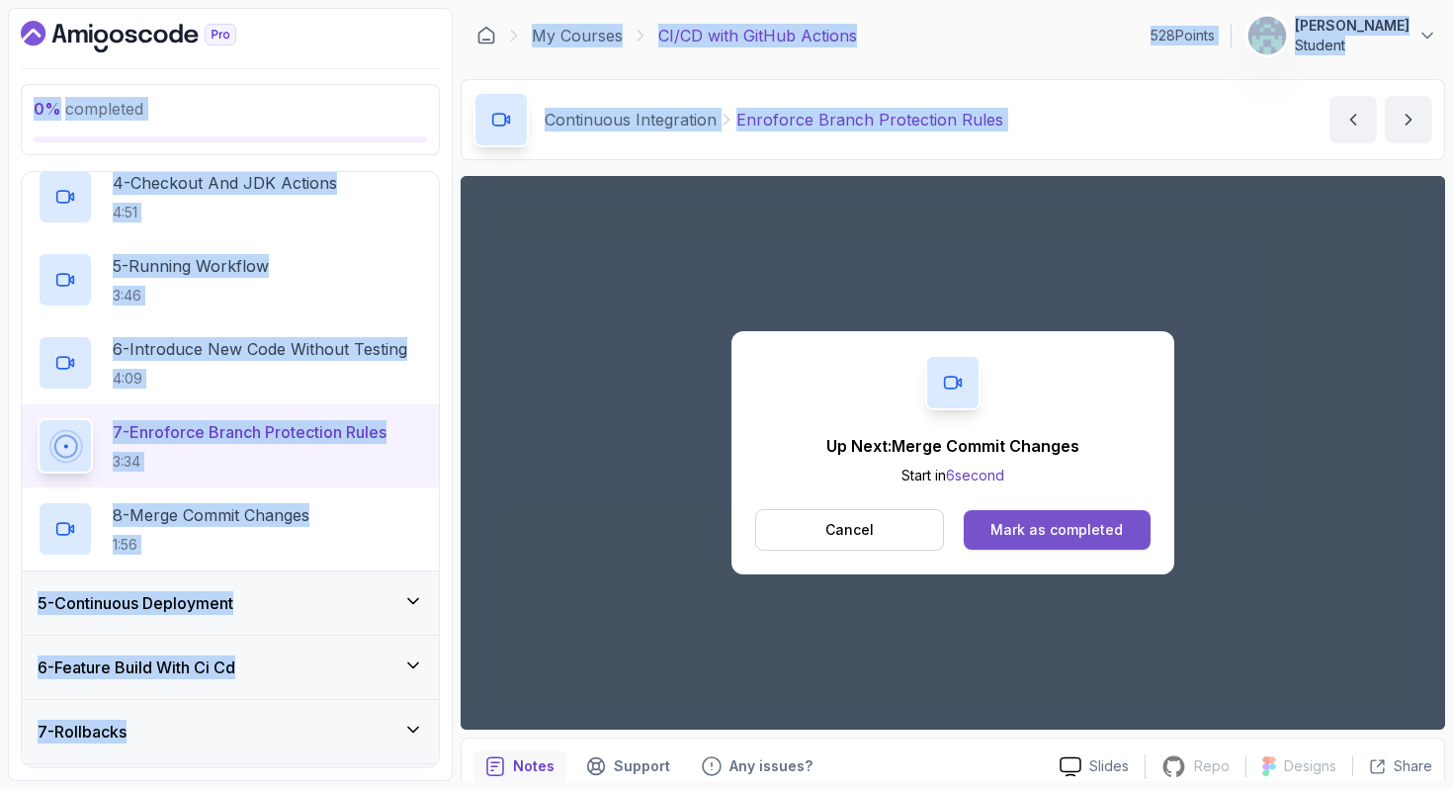
click at [1025, 535] on div "Mark as completed" at bounding box center [1057, 530] width 132 height 20
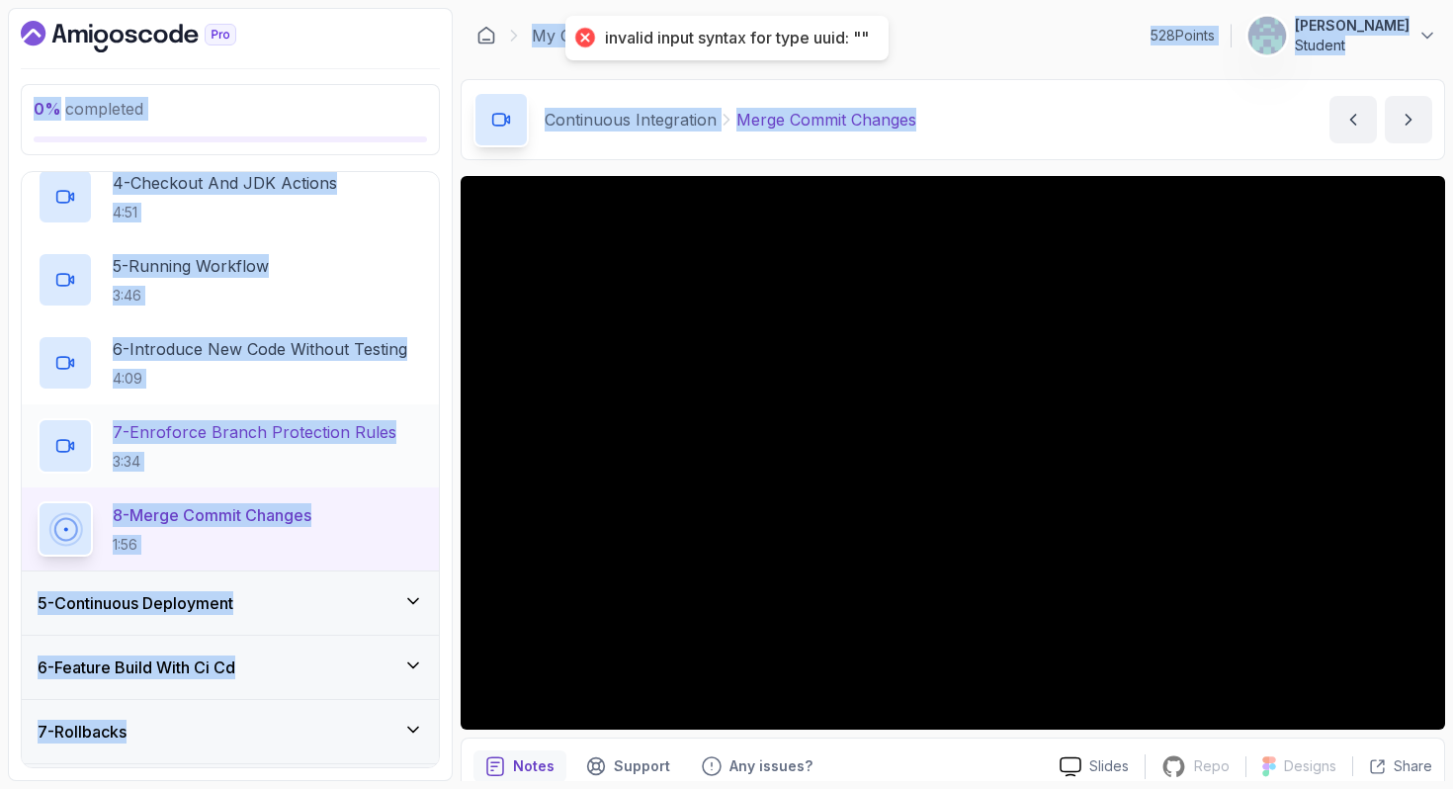
click at [398, 476] on div "7 - Enroforce Branch Protection Rules 3:34" at bounding box center [230, 445] width 417 height 83
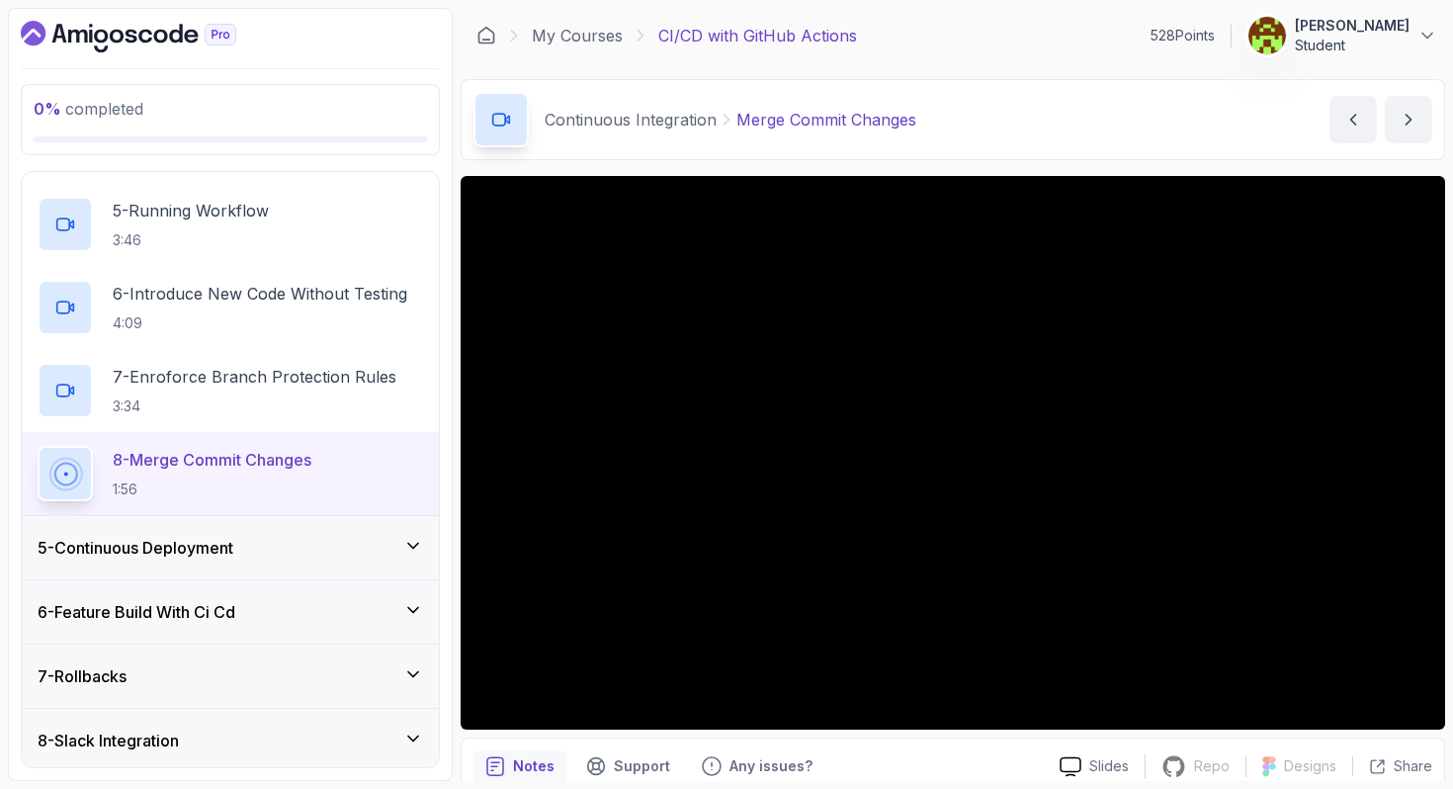
scroll to position [526, 0]
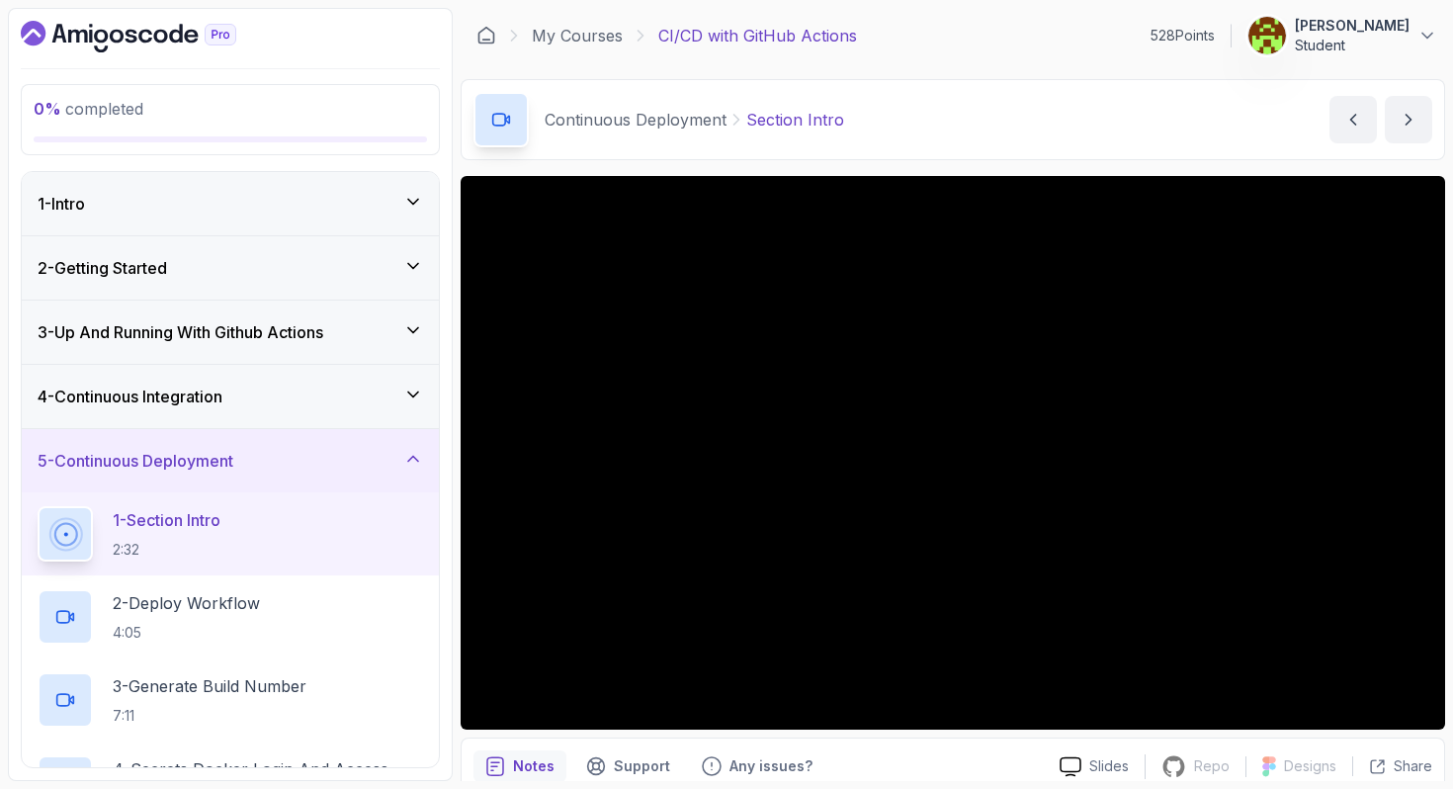
click at [272, 391] on div "4 - Continuous Integration" at bounding box center [231, 397] width 386 height 24
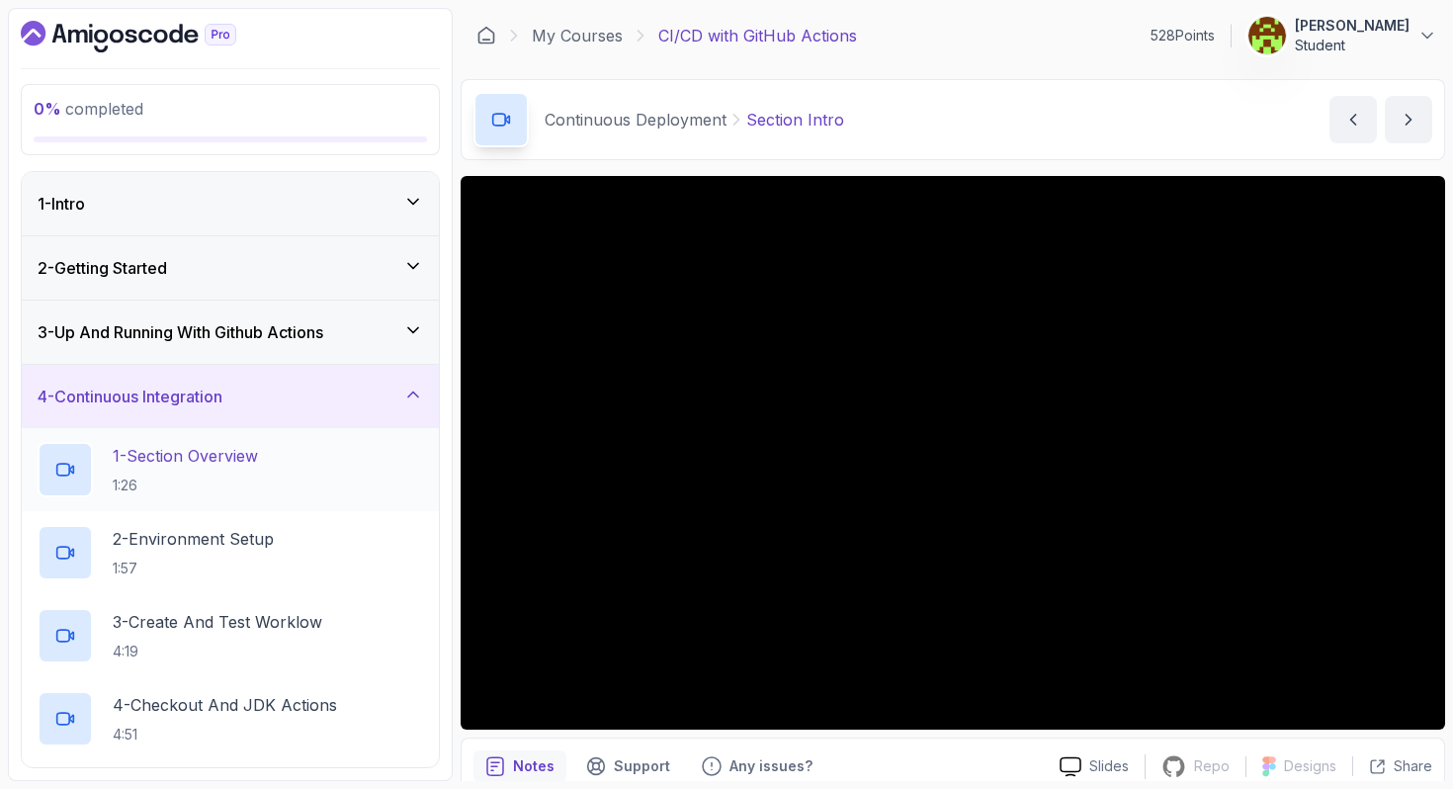
click at [229, 483] on p "1:26" at bounding box center [185, 485] width 145 height 20
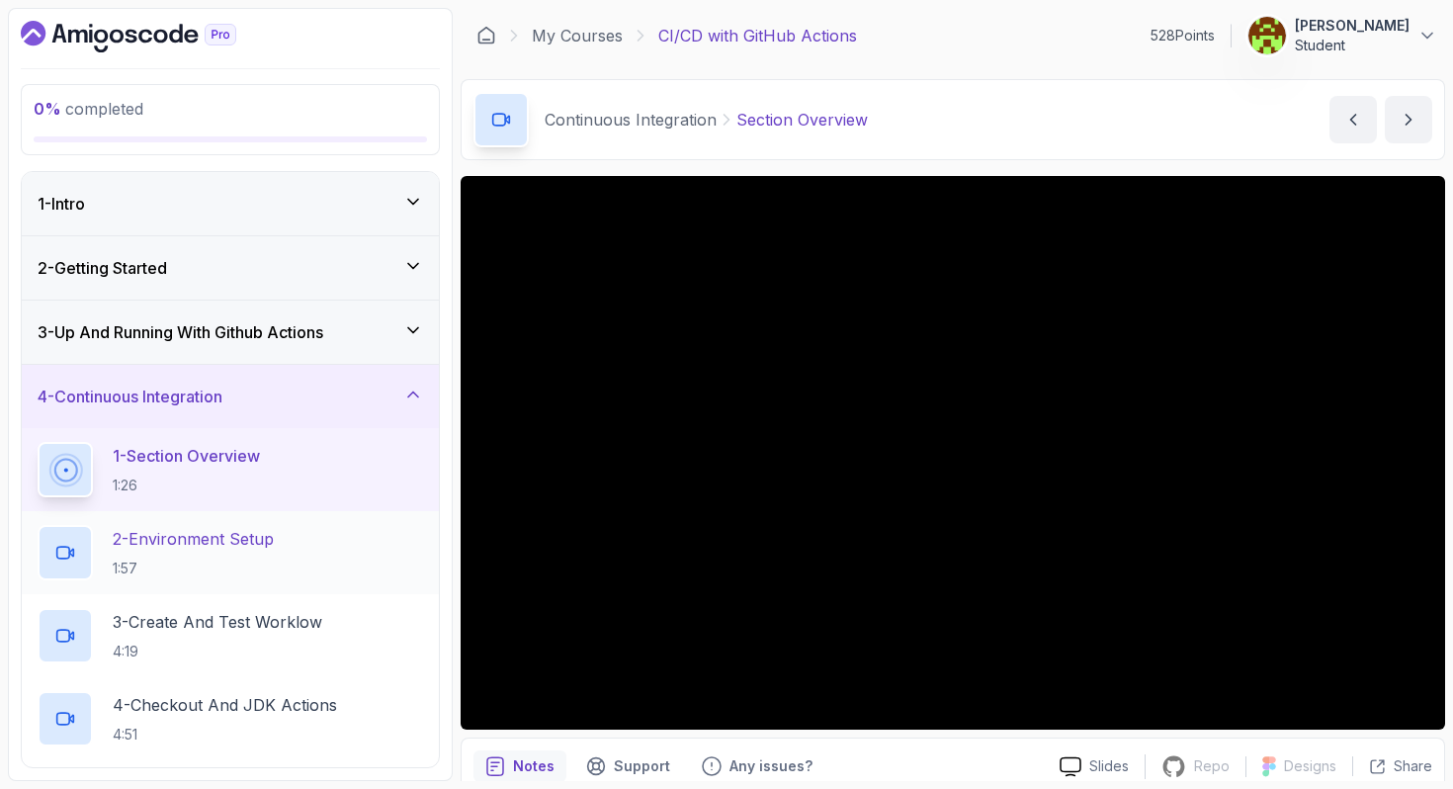
click at [206, 537] on p "2 - Environment Setup" at bounding box center [193, 539] width 161 height 24
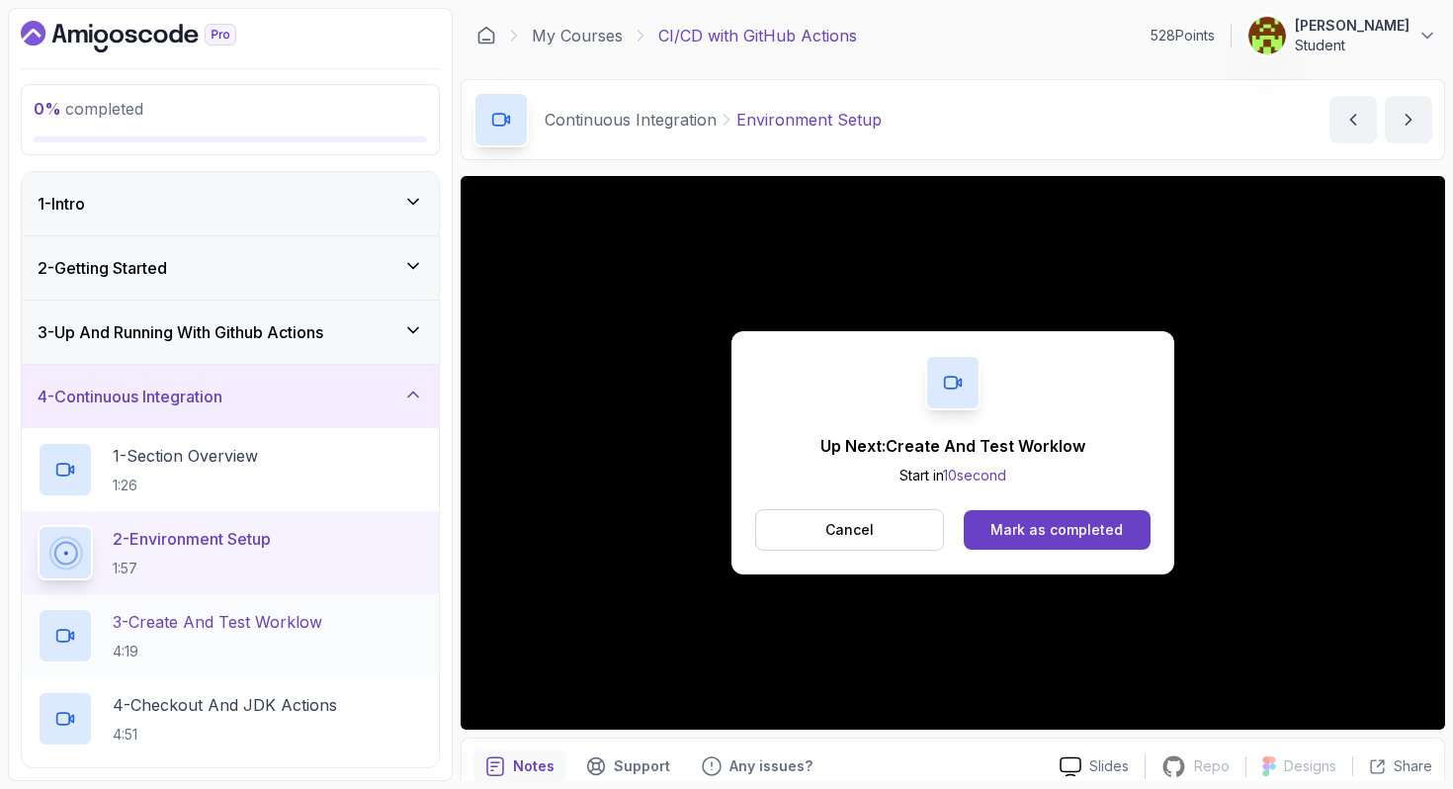
click at [285, 638] on h2 "3 - Create And Test Worklow 4:19" at bounding box center [218, 635] width 210 height 51
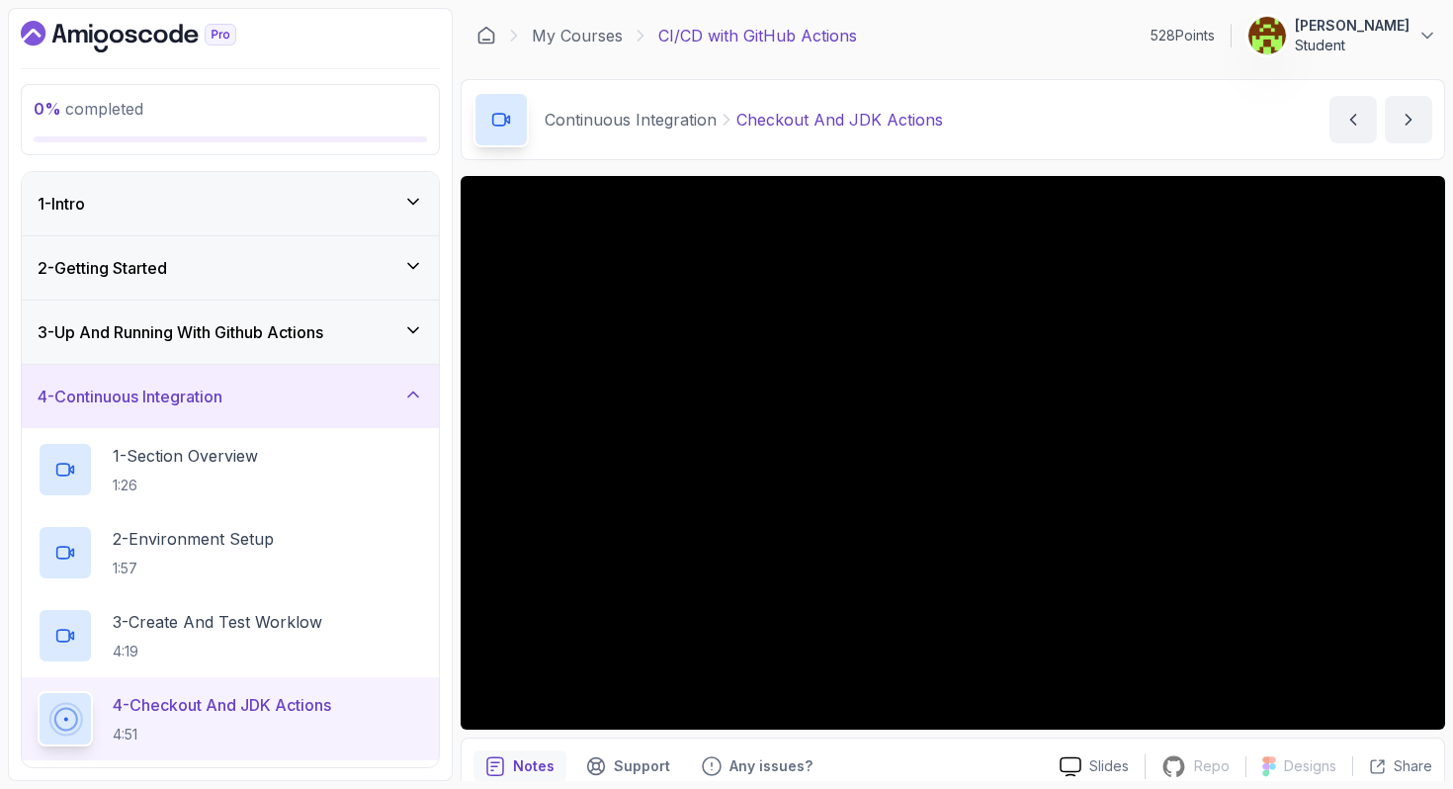
click at [163, 281] on div "2 - Getting Started" at bounding box center [230, 267] width 417 height 63
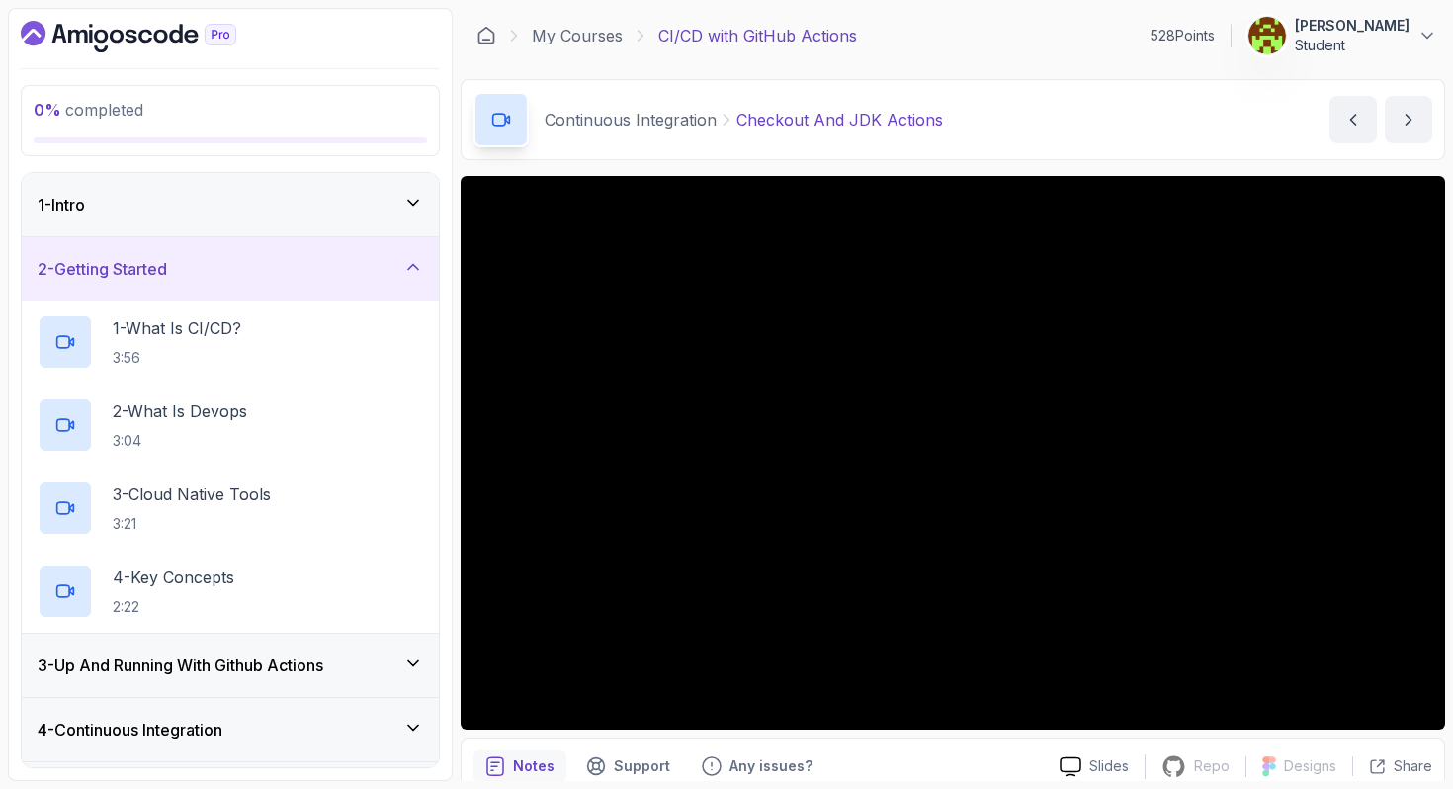
click at [163, 281] on div "2 - Getting Started" at bounding box center [230, 268] width 417 height 63
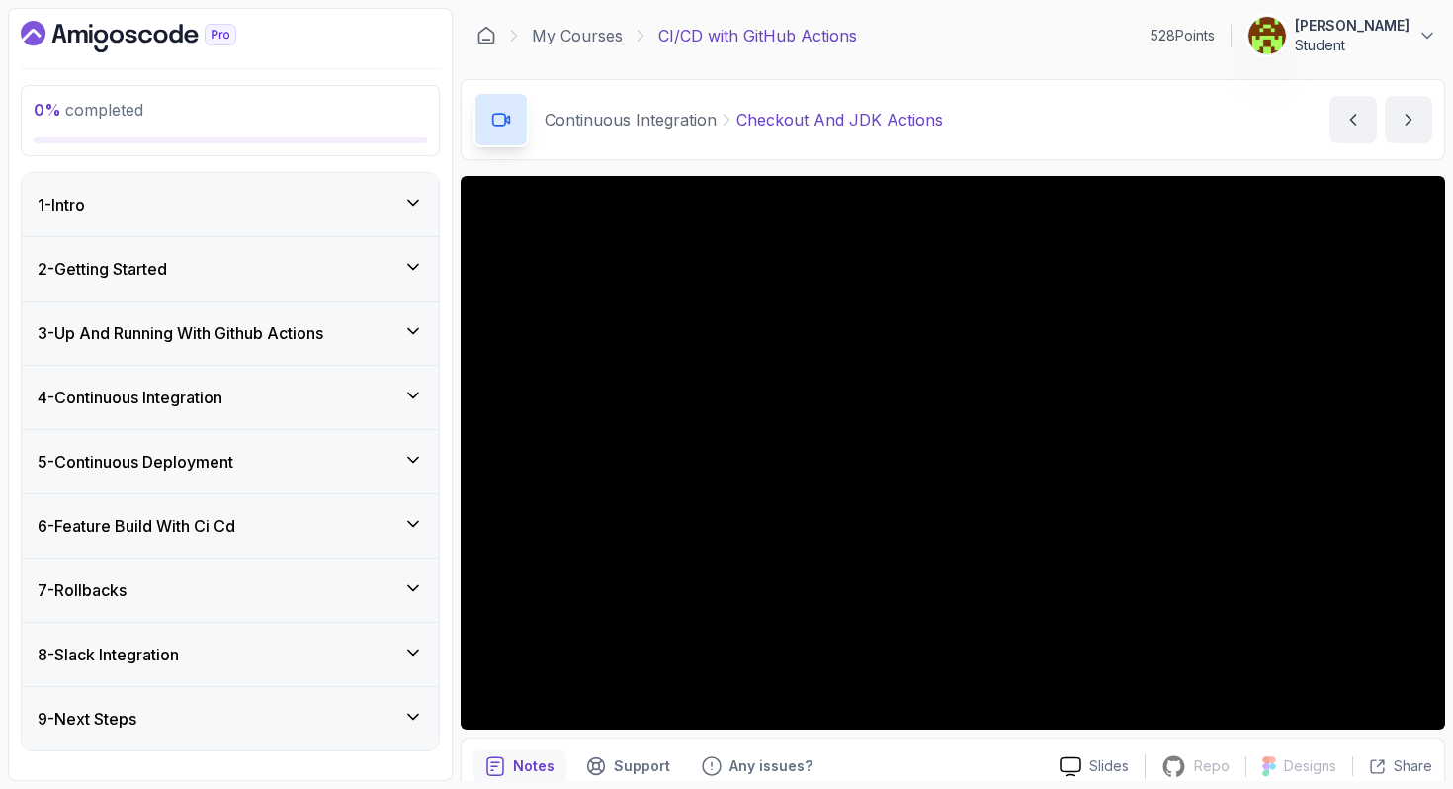
click at [147, 216] on div "1 - Intro" at bounding box center [231, 205] width 386 height 24
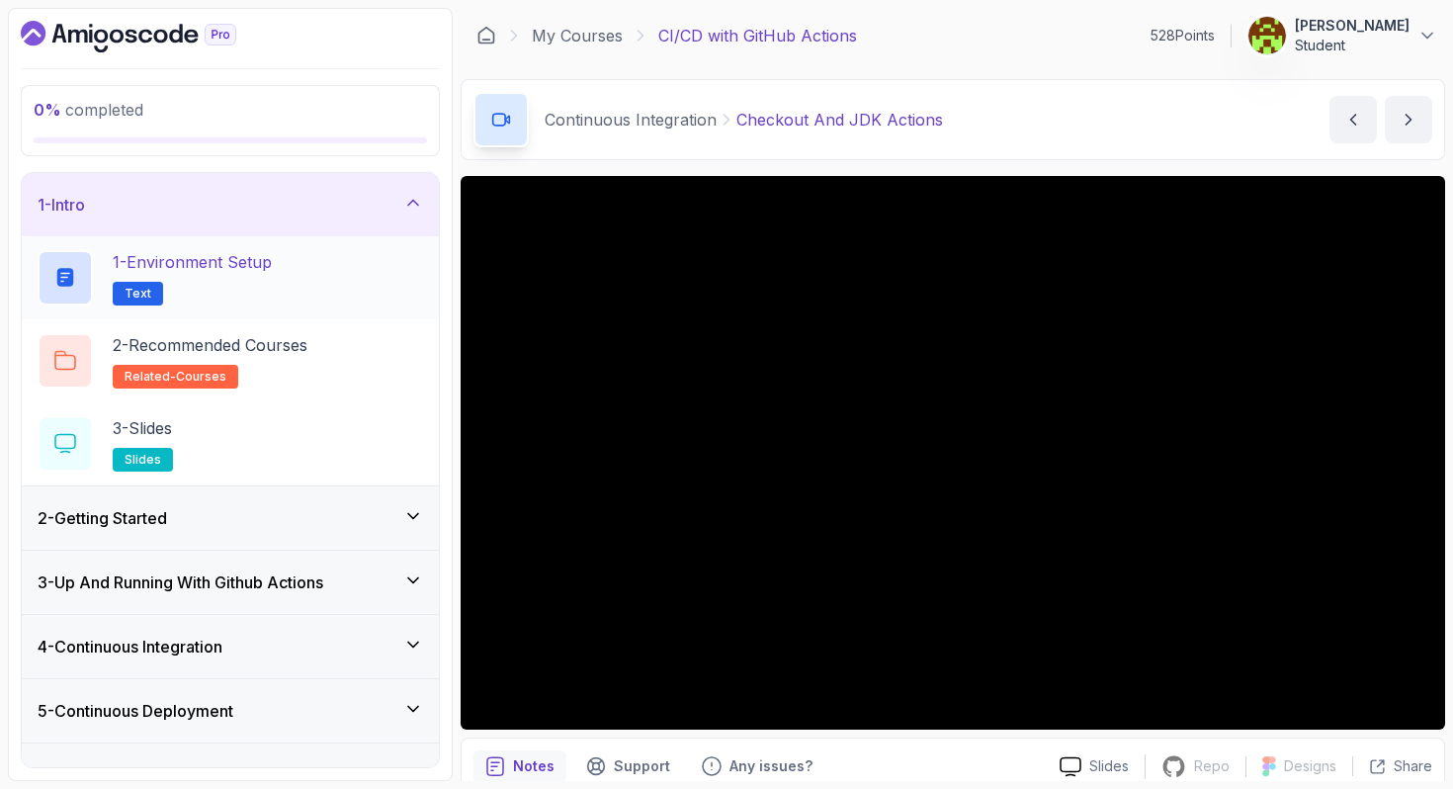
click at [185, 279] on h2 "1 - Environment Setup Text" at bounding box center [192, 277] width 159 height 55
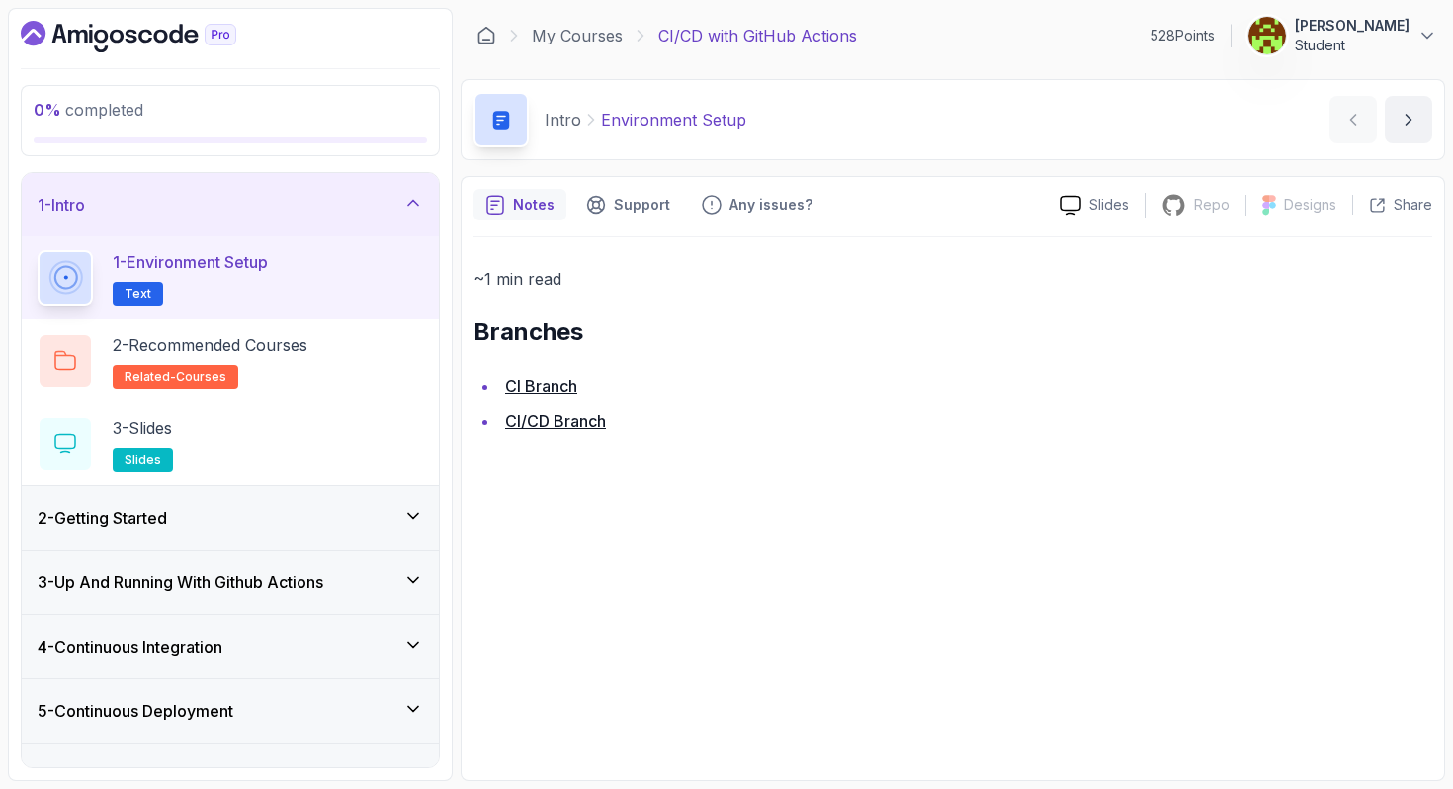
click at [535, 384] on link "CI Branch" at bounding box center [541, 386] width 72 height 20
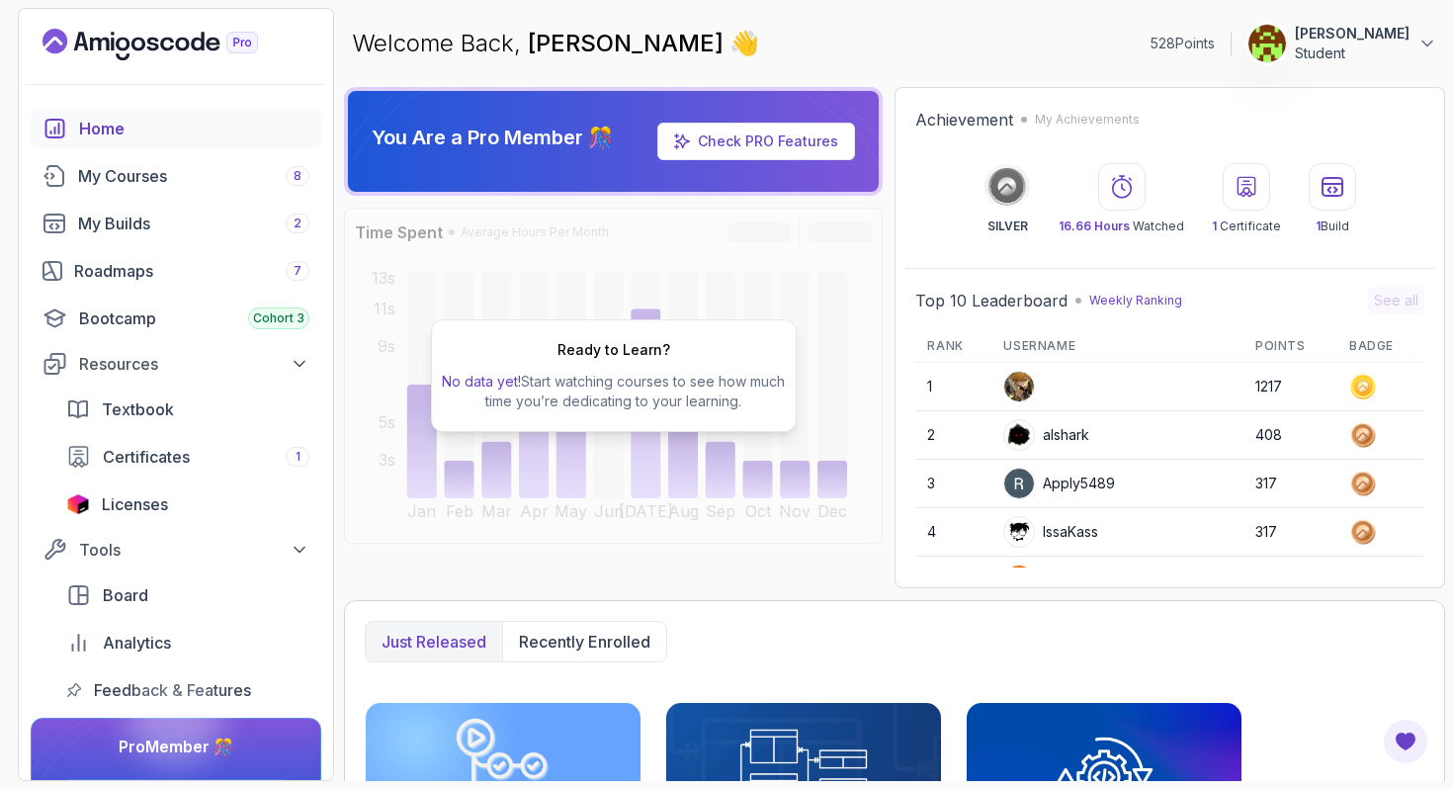
scroll to position [279, 0]
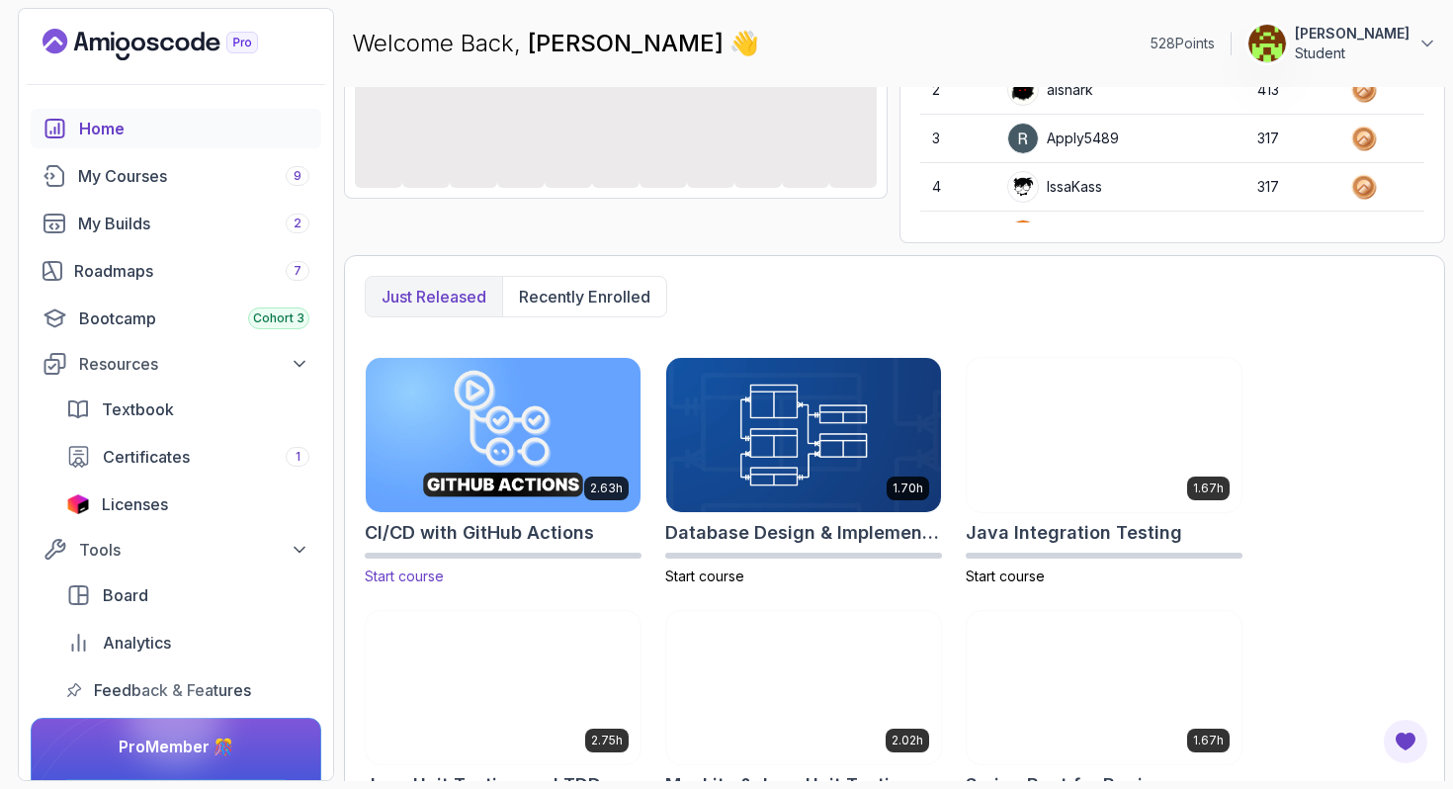
scroll to position [352, 0]
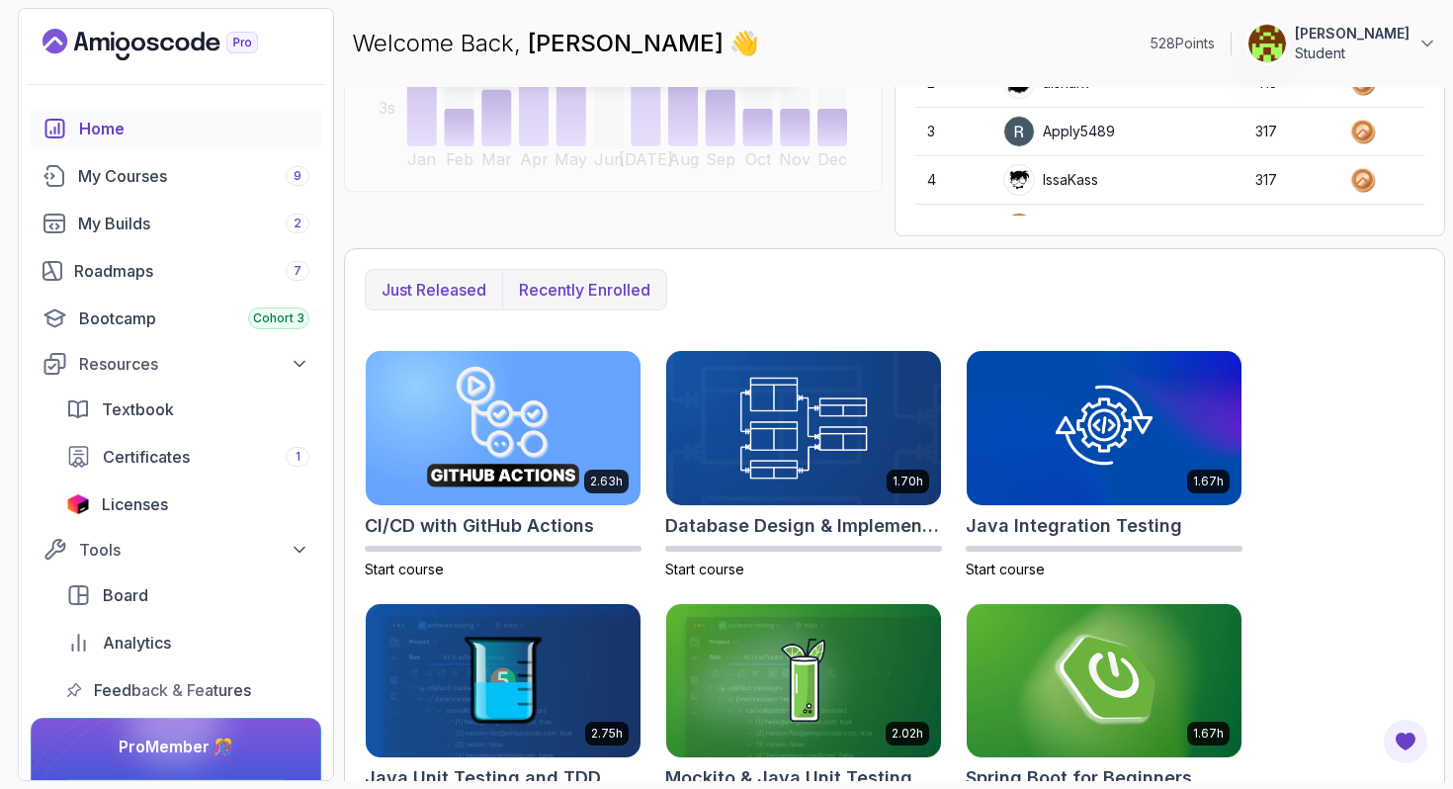
click at [577, 281] on p "Recently enrolled" at bounding box center [584, 290] width 131 height 24
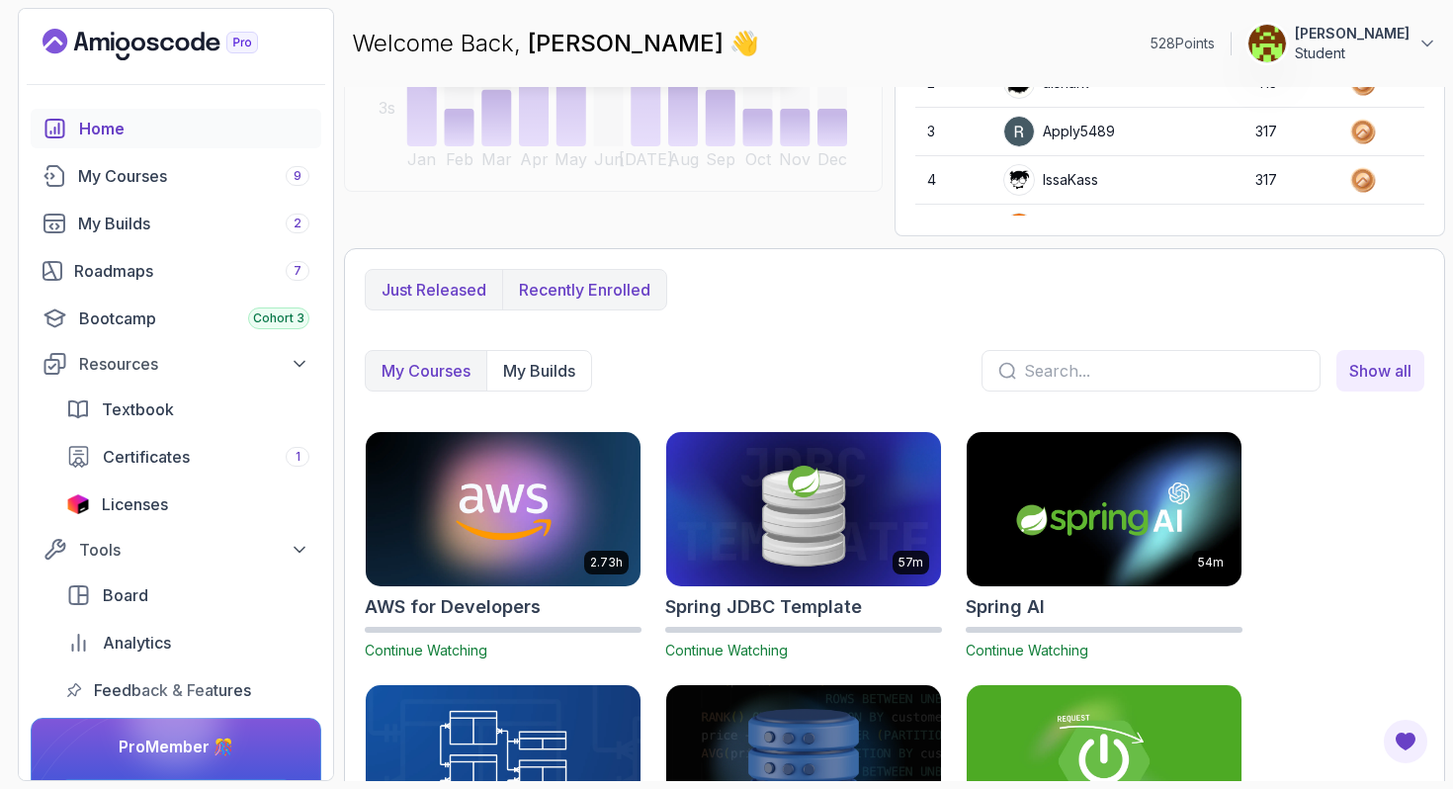
click at [440, 288] on p "Just released" at bounding box center [434, 290] width 105 height 24
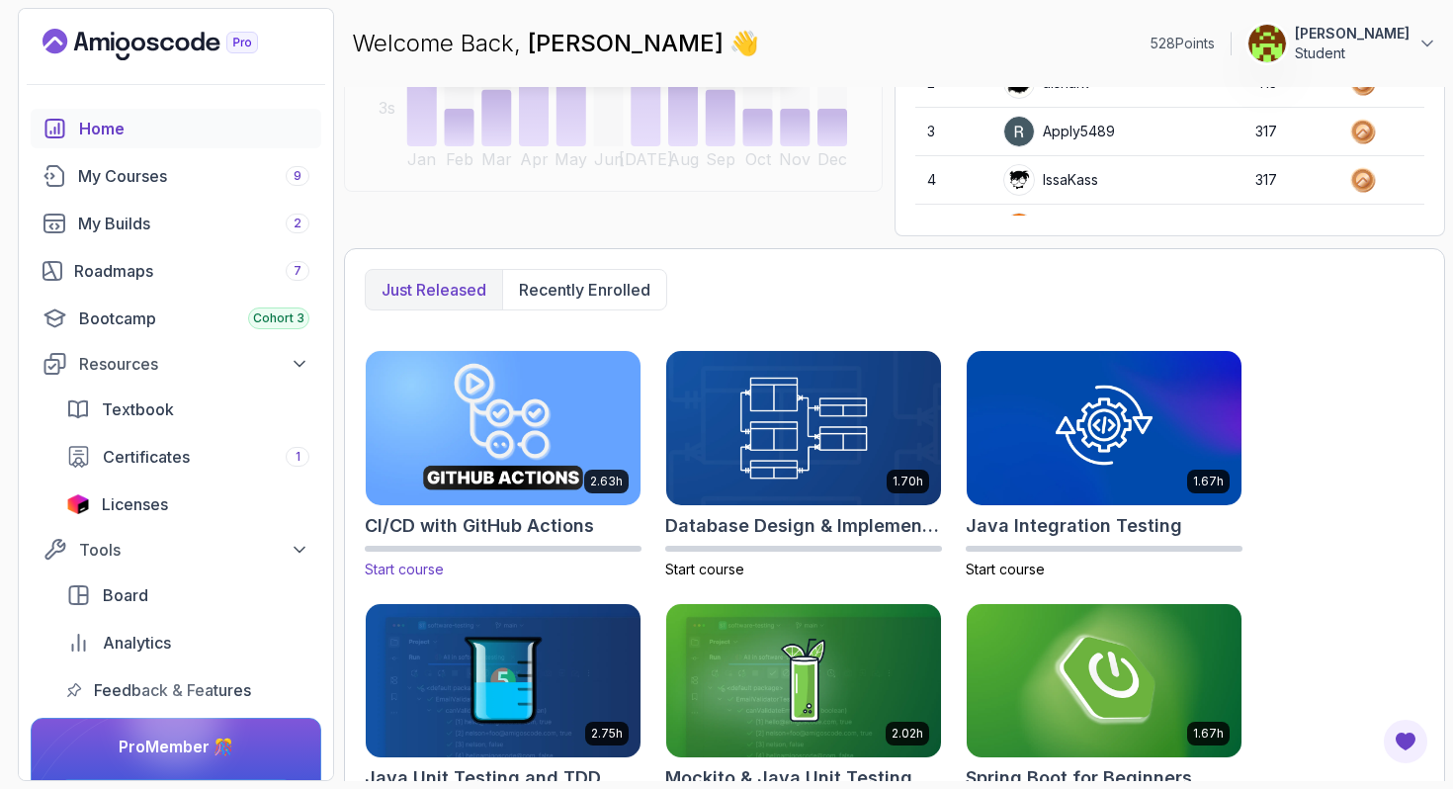
click at [534, 507] on div "2.63h CI/CD with GitHub Actions Start course" at bounding box center [503, 464] width 277 height 229
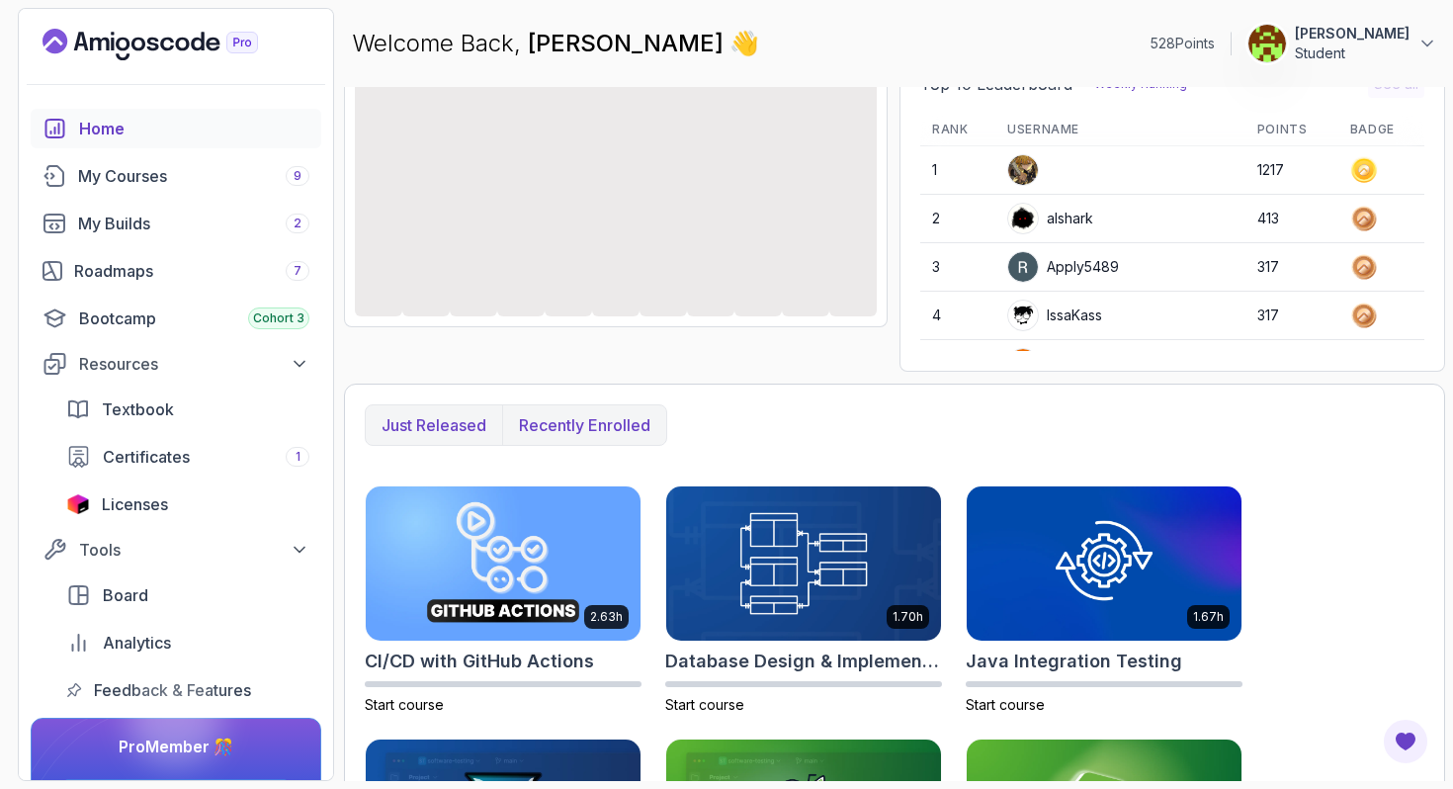
scroll to position [326, 0]
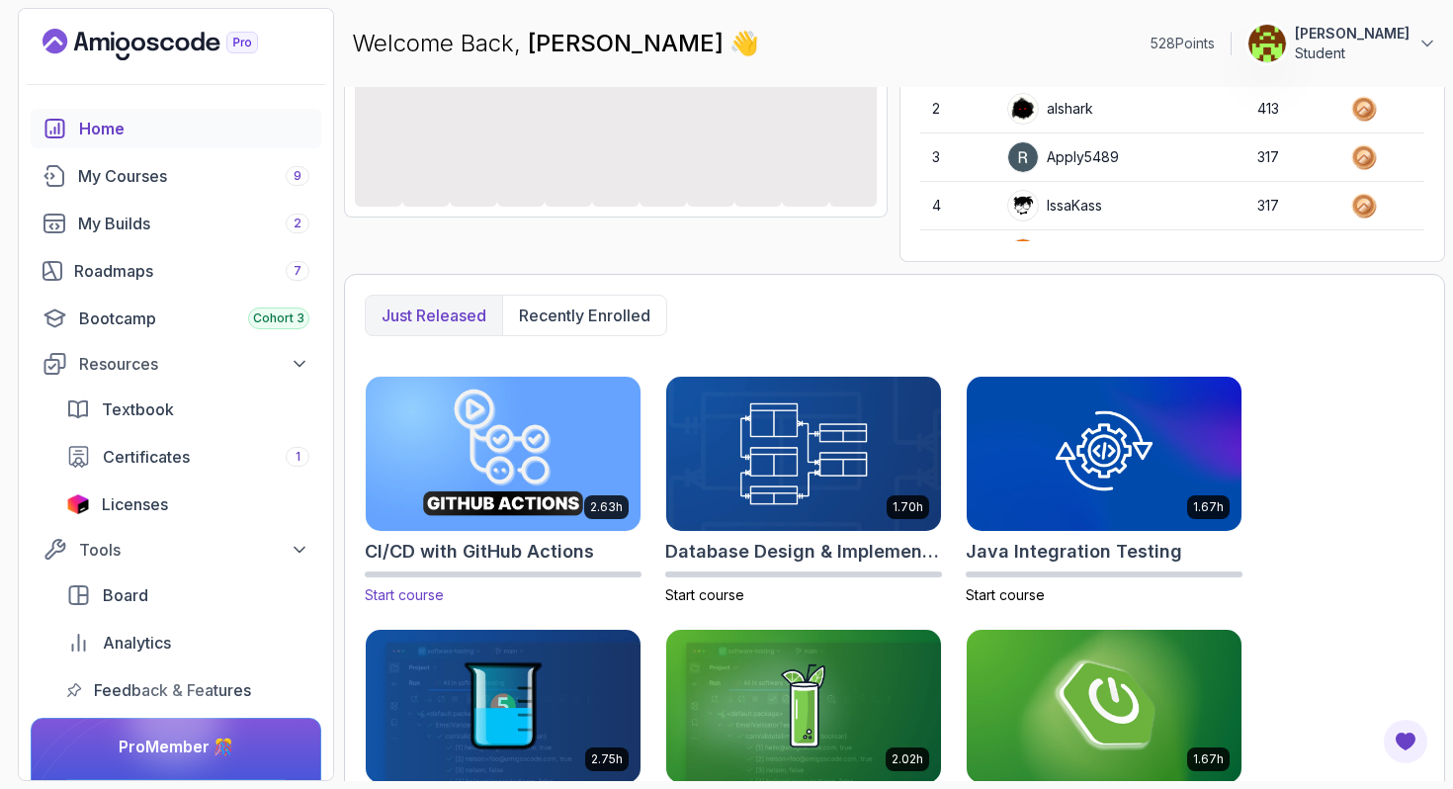
click at [433, 596] on span "Start course" at bounding box center [404, 594] width 79 height 17
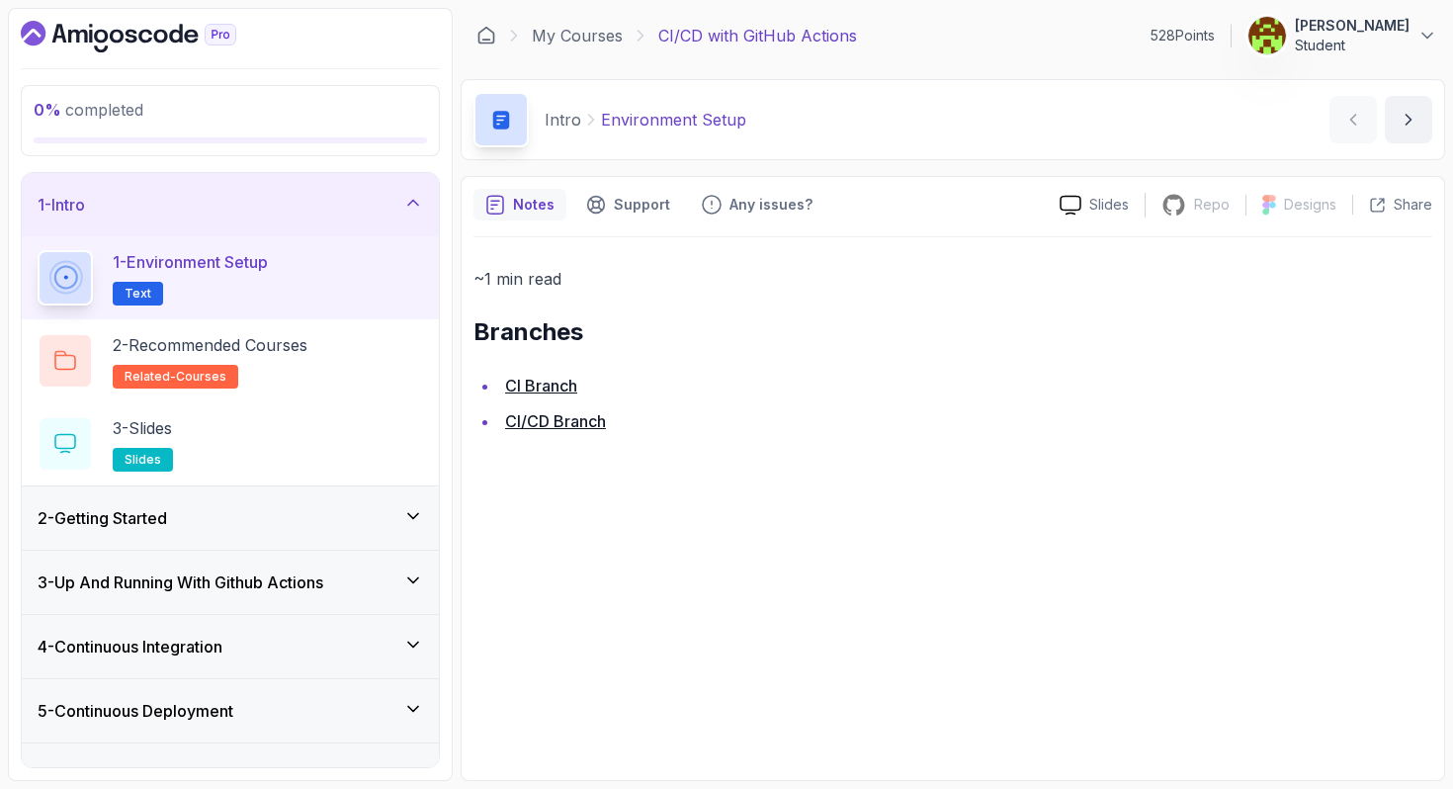
click at [390, 532] on div "2 - Getting Started" at bounding box center [230, 517] width 417 height 63
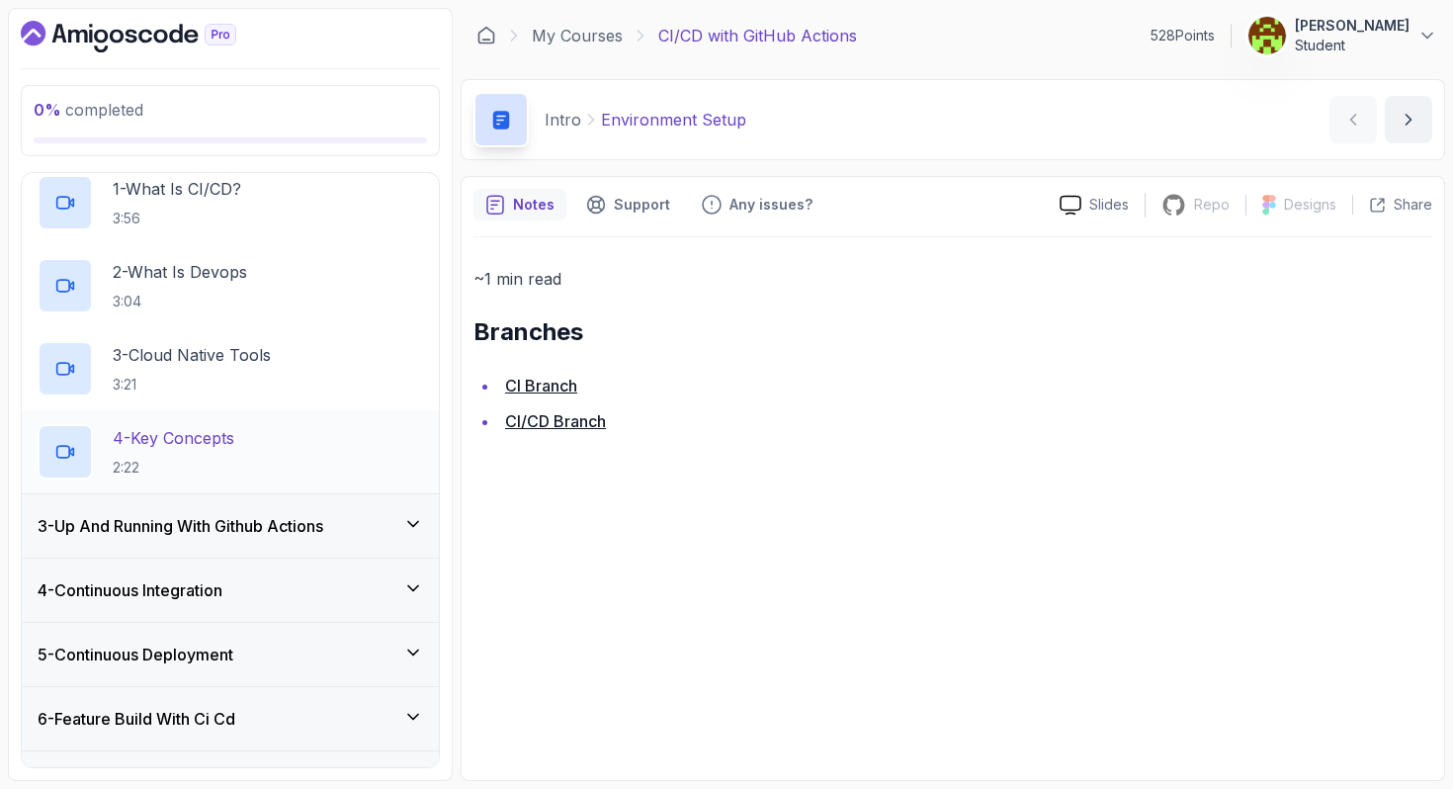
scroll to position [142, 0]
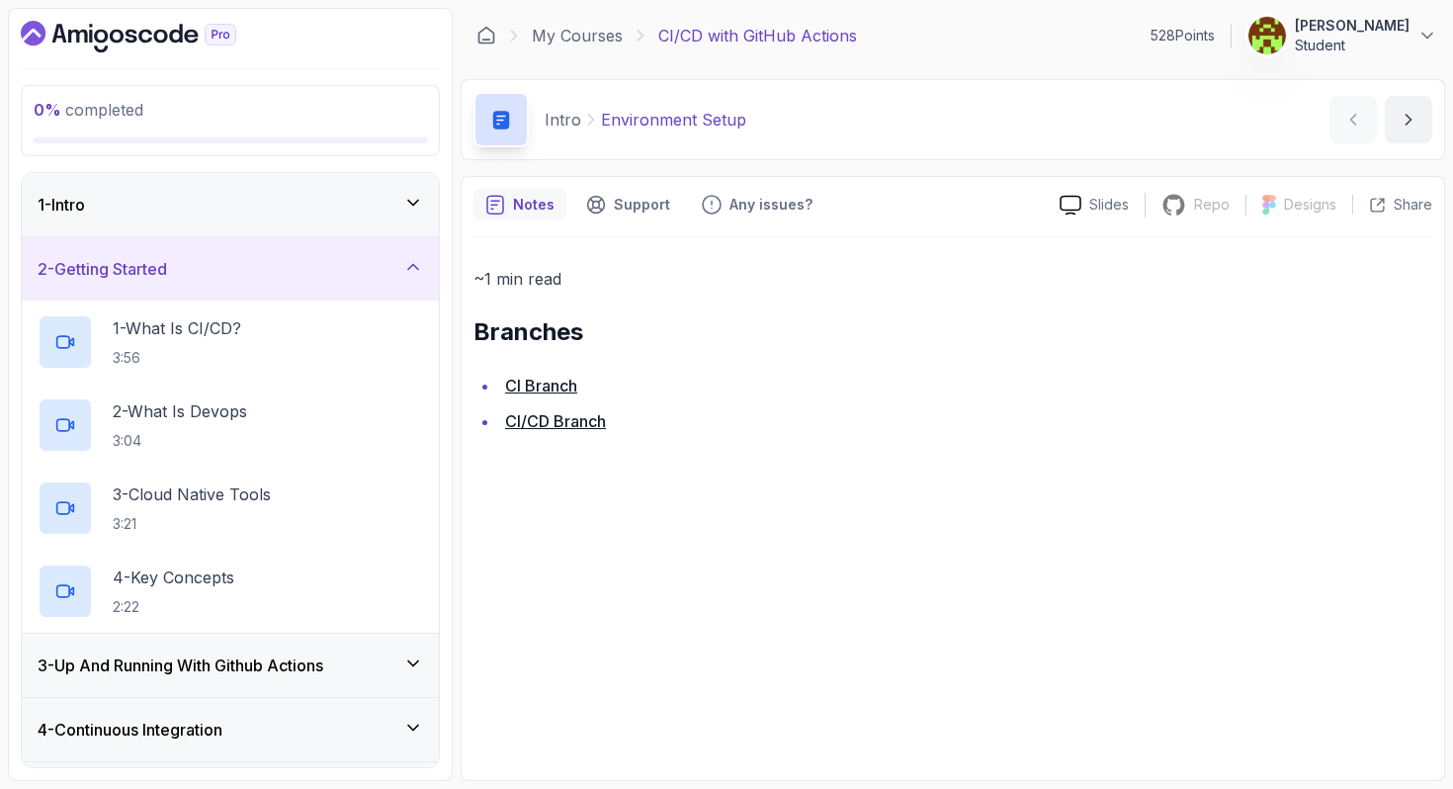
scroll to position [142, 0]
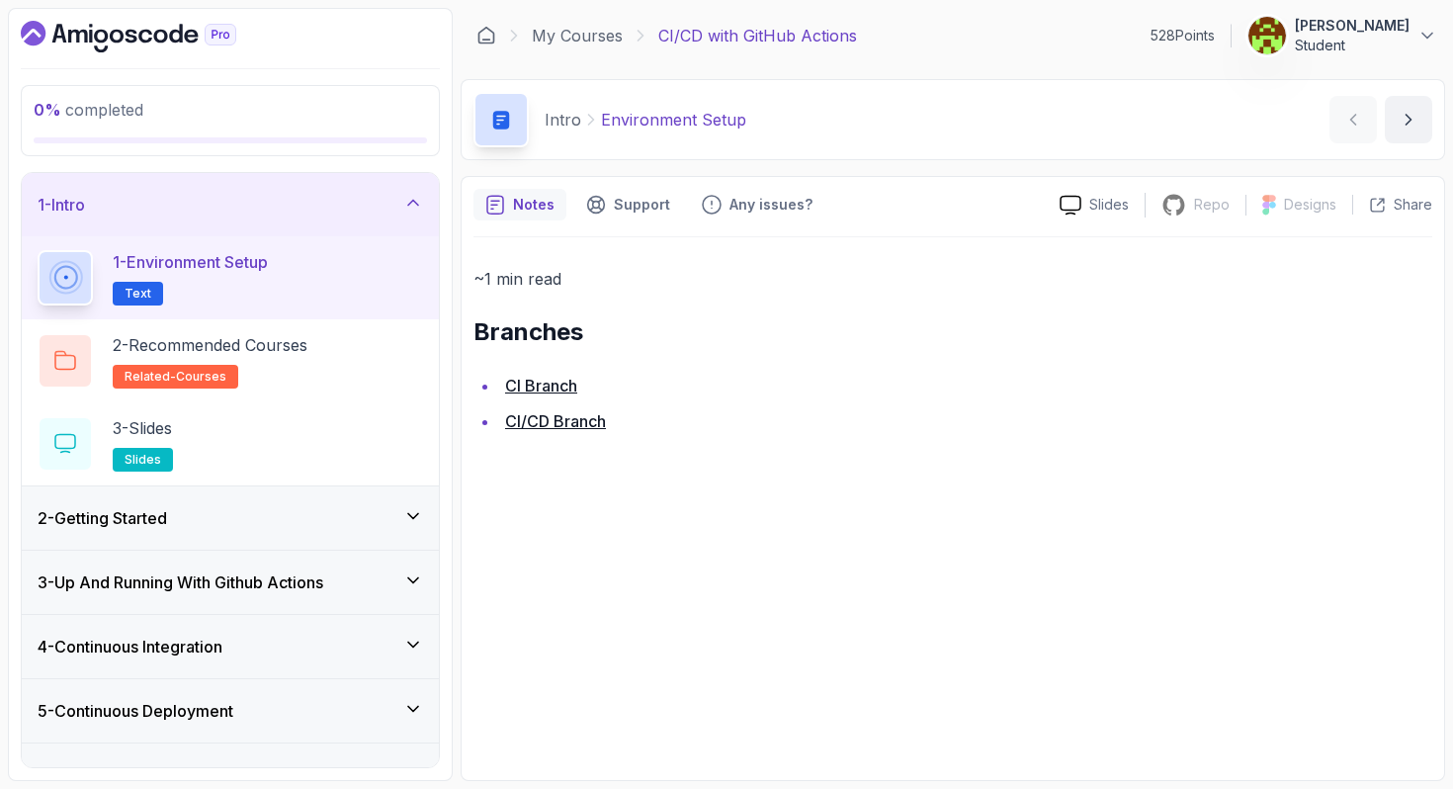
click at [179, 642] on h3 "4 - Continuous Integration" at bounding box center [130, 647] width 185 height 24
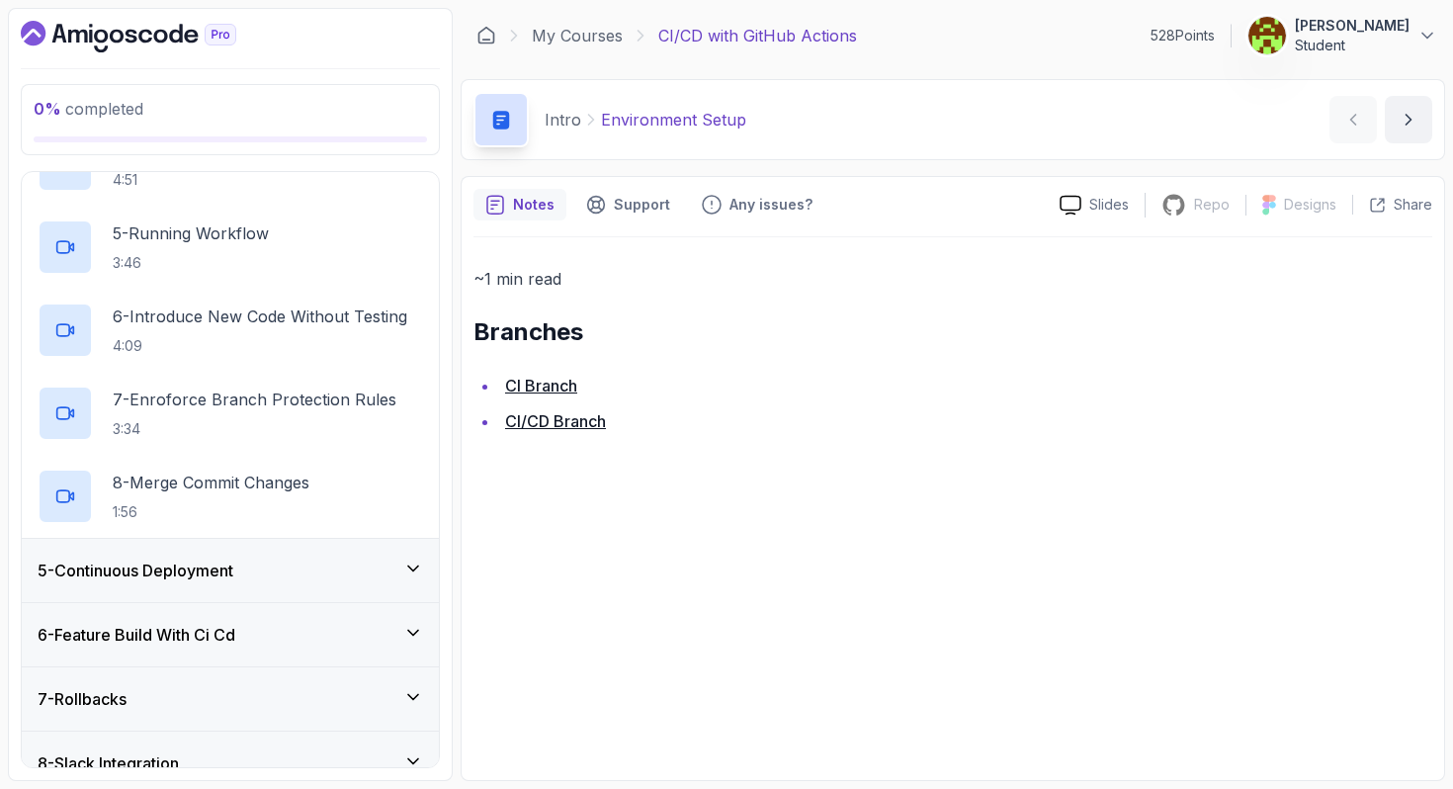
scroll to position [558, 0]
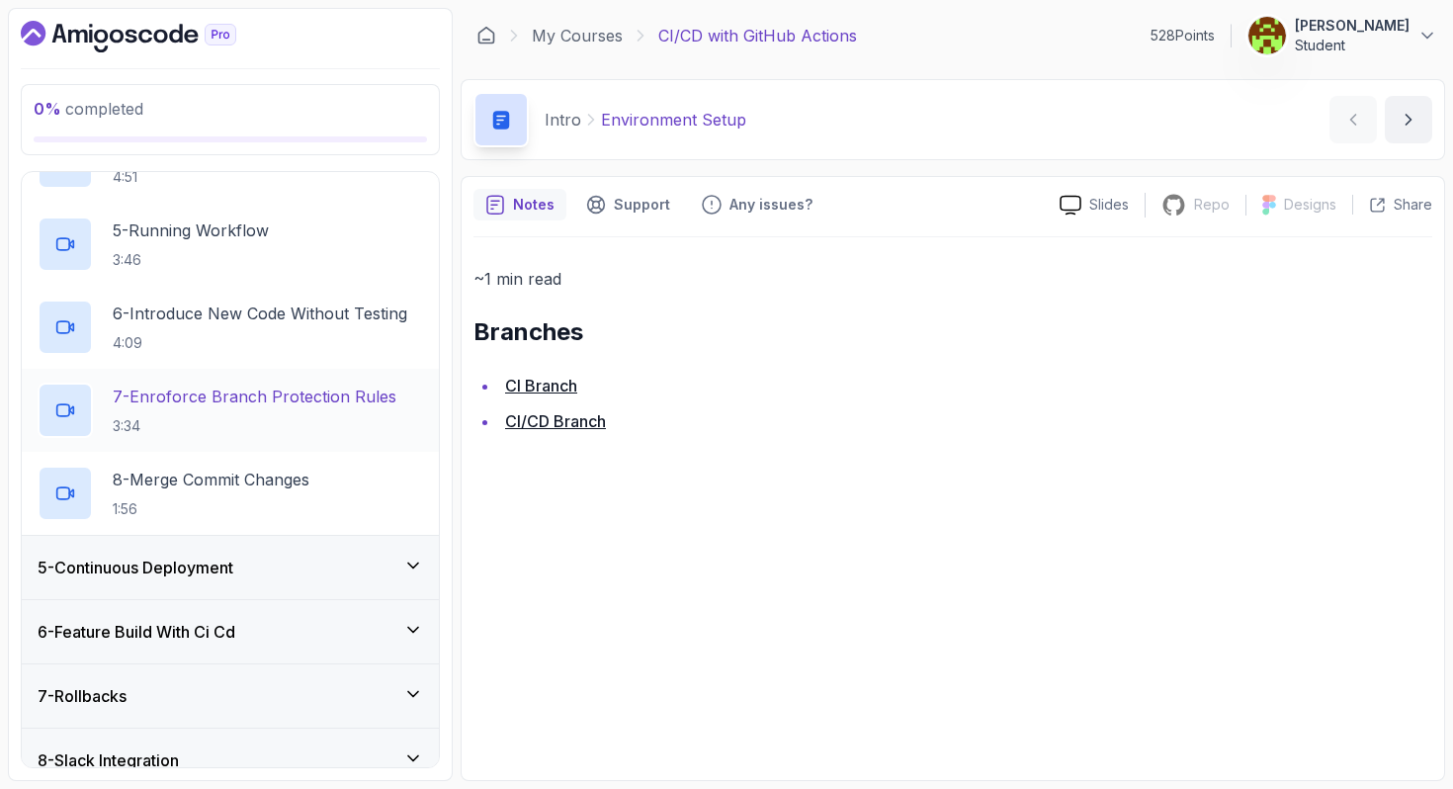
click at [203, 421] on p "3:34" at bounding box center [255, 426] width 284 height 20
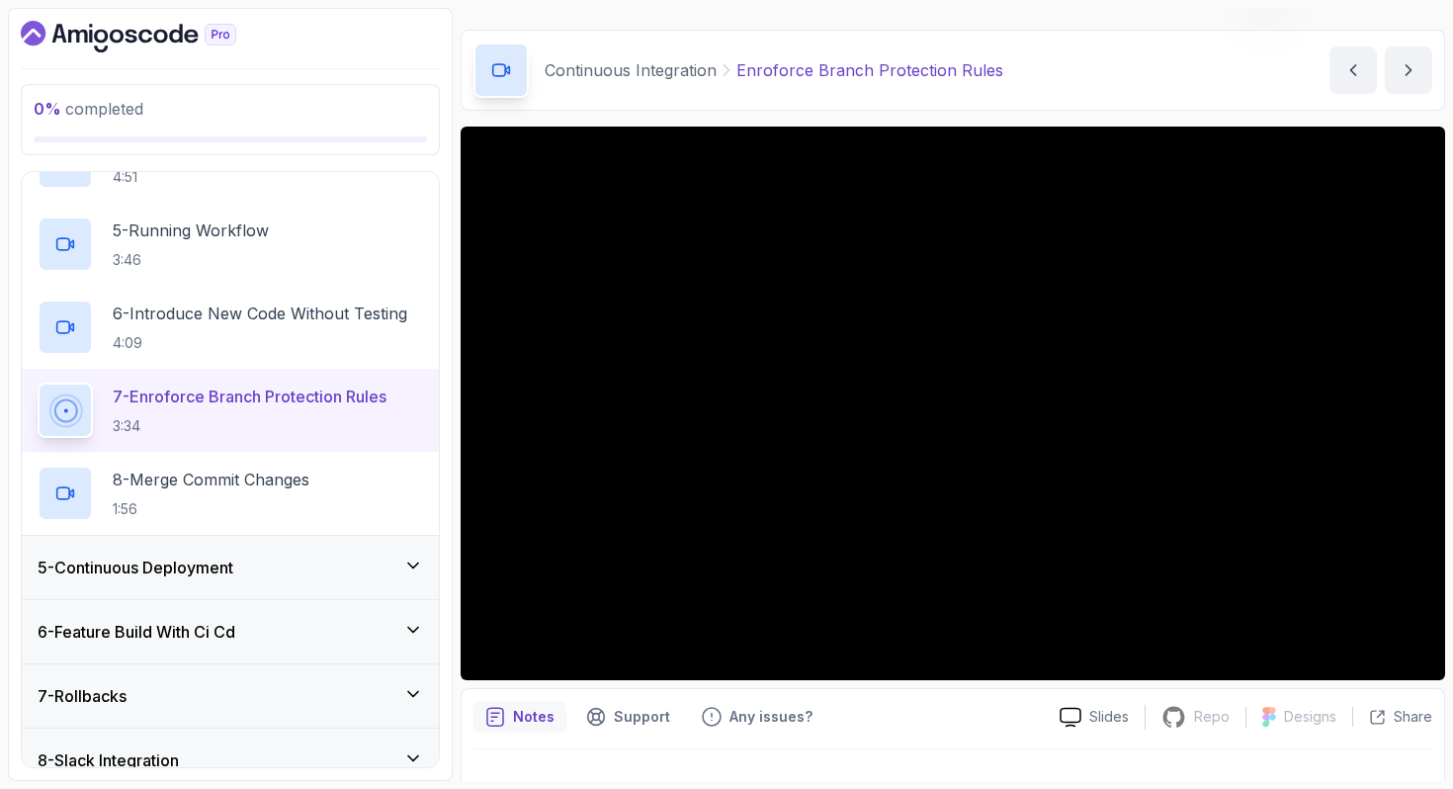
scroll to position [50, 0]
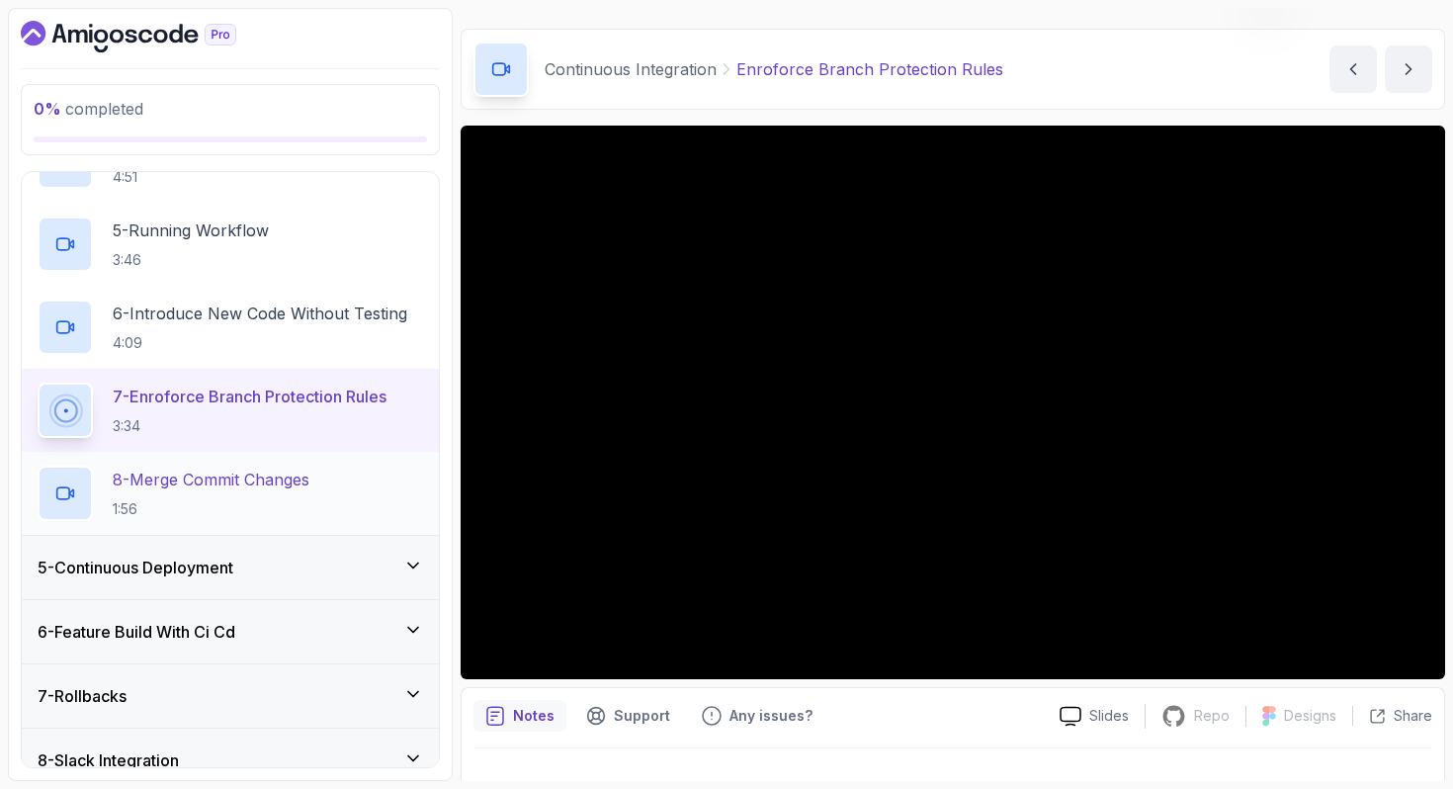
click at [301, 482] on p "8 - Merge Commit Changes" at bounding box center [211, 480] width 197 height 24
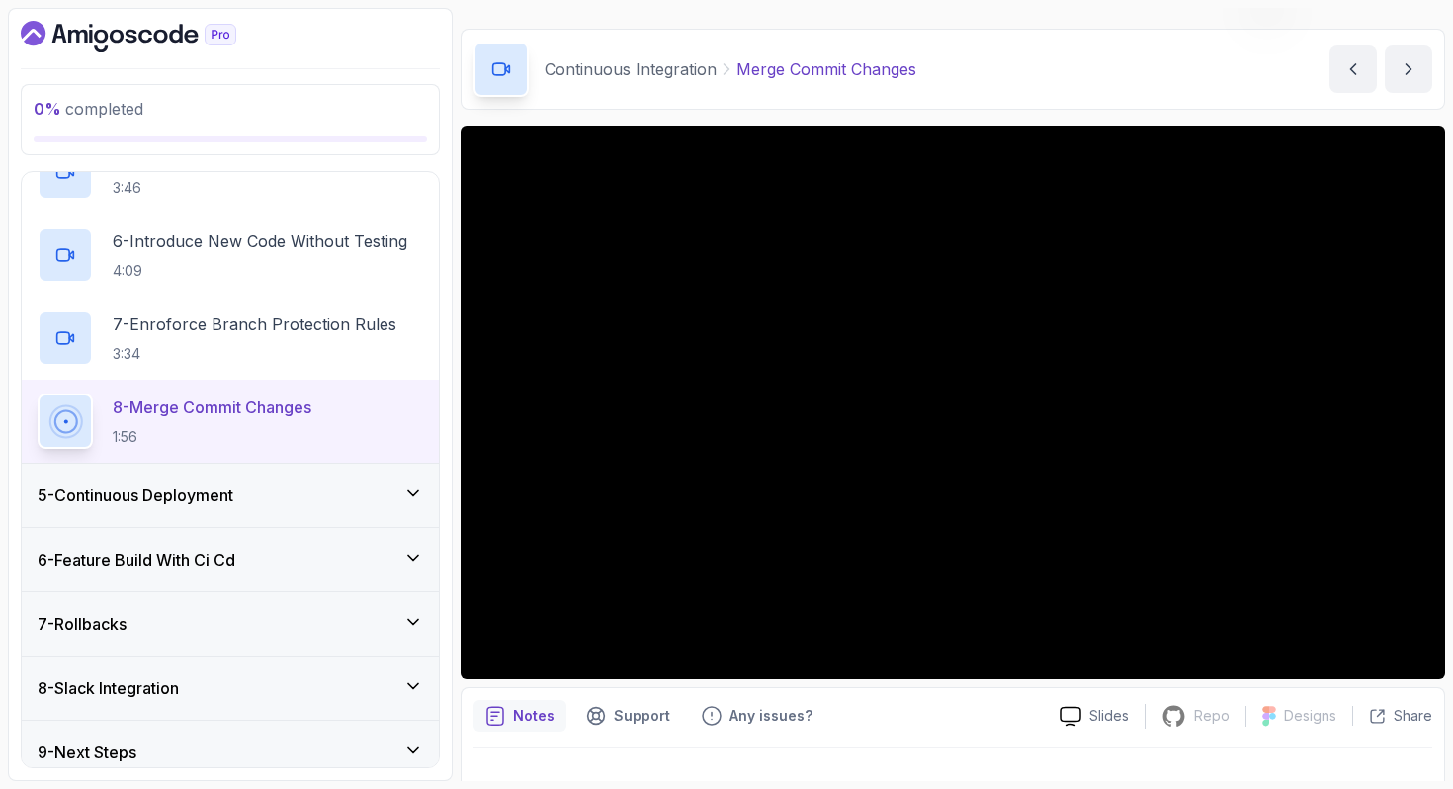
scroll to position [647, 0]
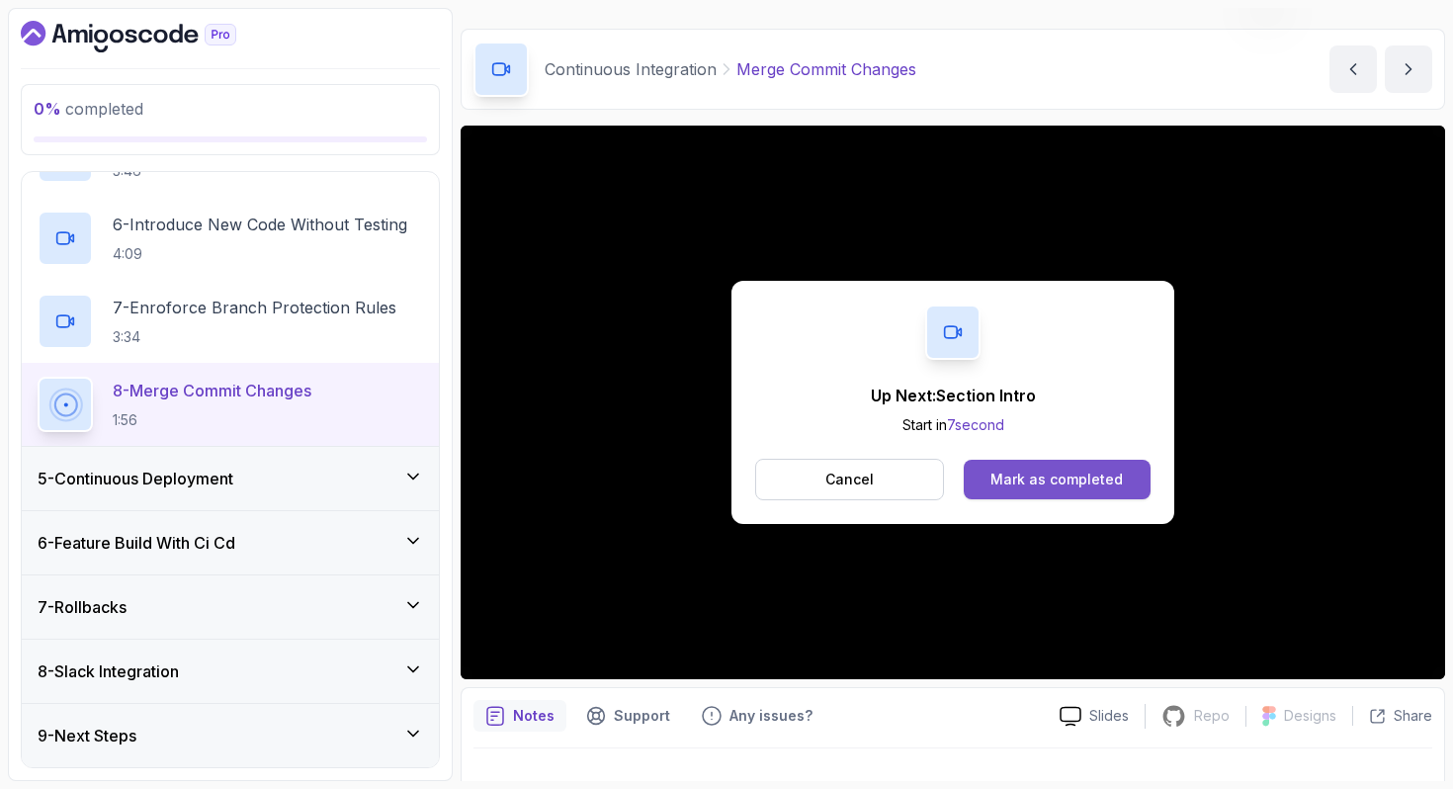
click at [1015, 485] on div "Mark as completed" at bounding box center [1057, 480] width 132 height 20
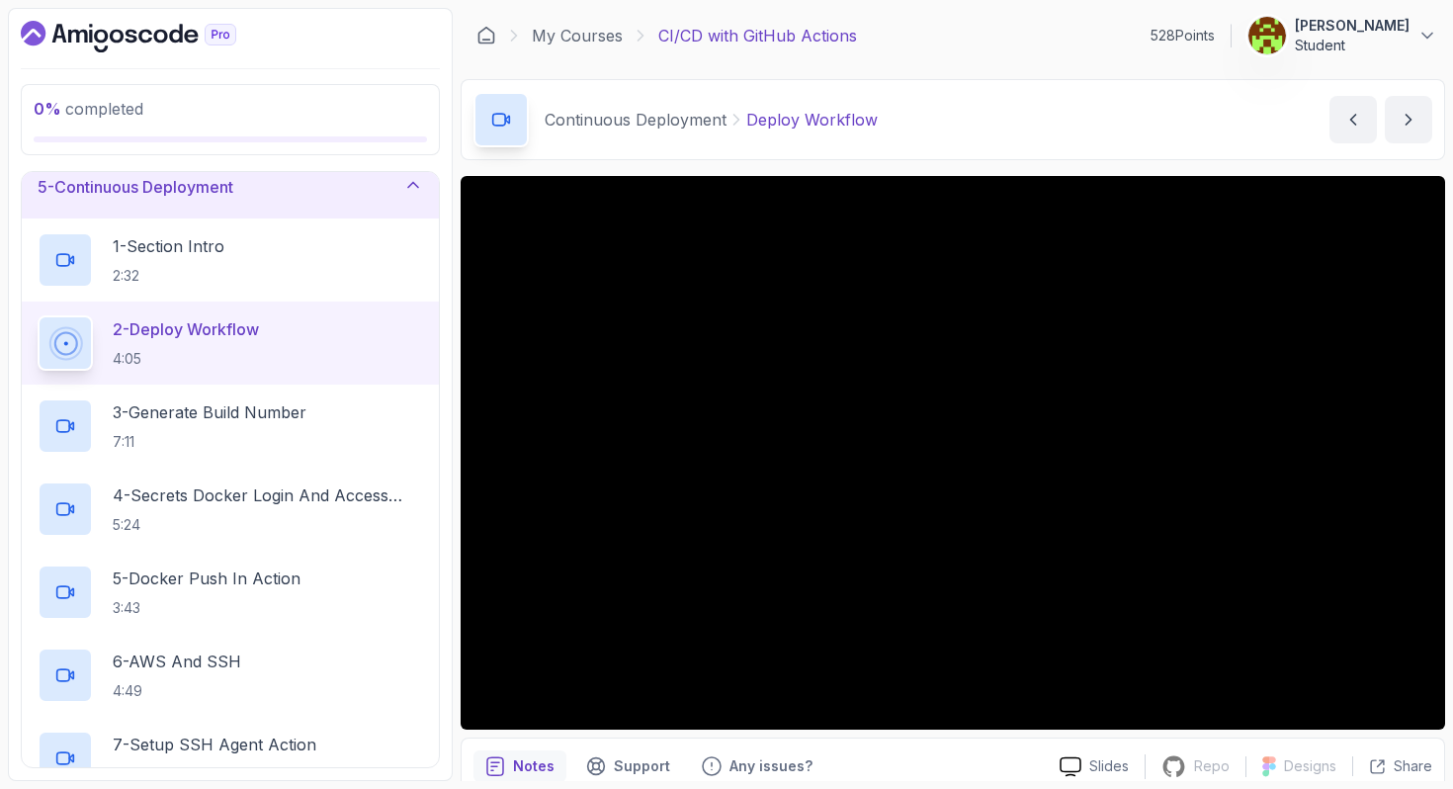
scroll to position [261, 0]
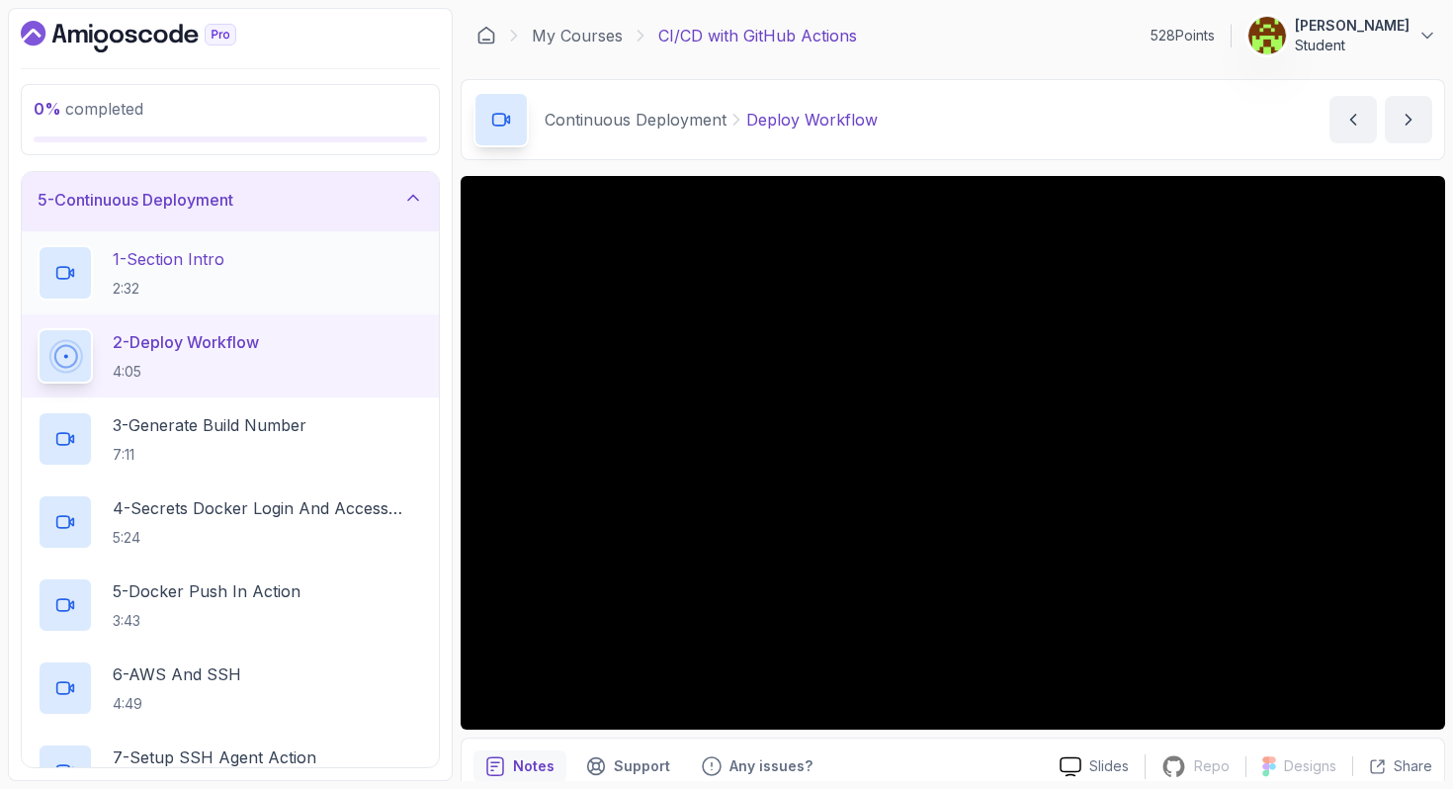
click at [178, 273] on h2 "1 - Section Intro 2:32" at bounding box center [169, 272] width 112 height 51
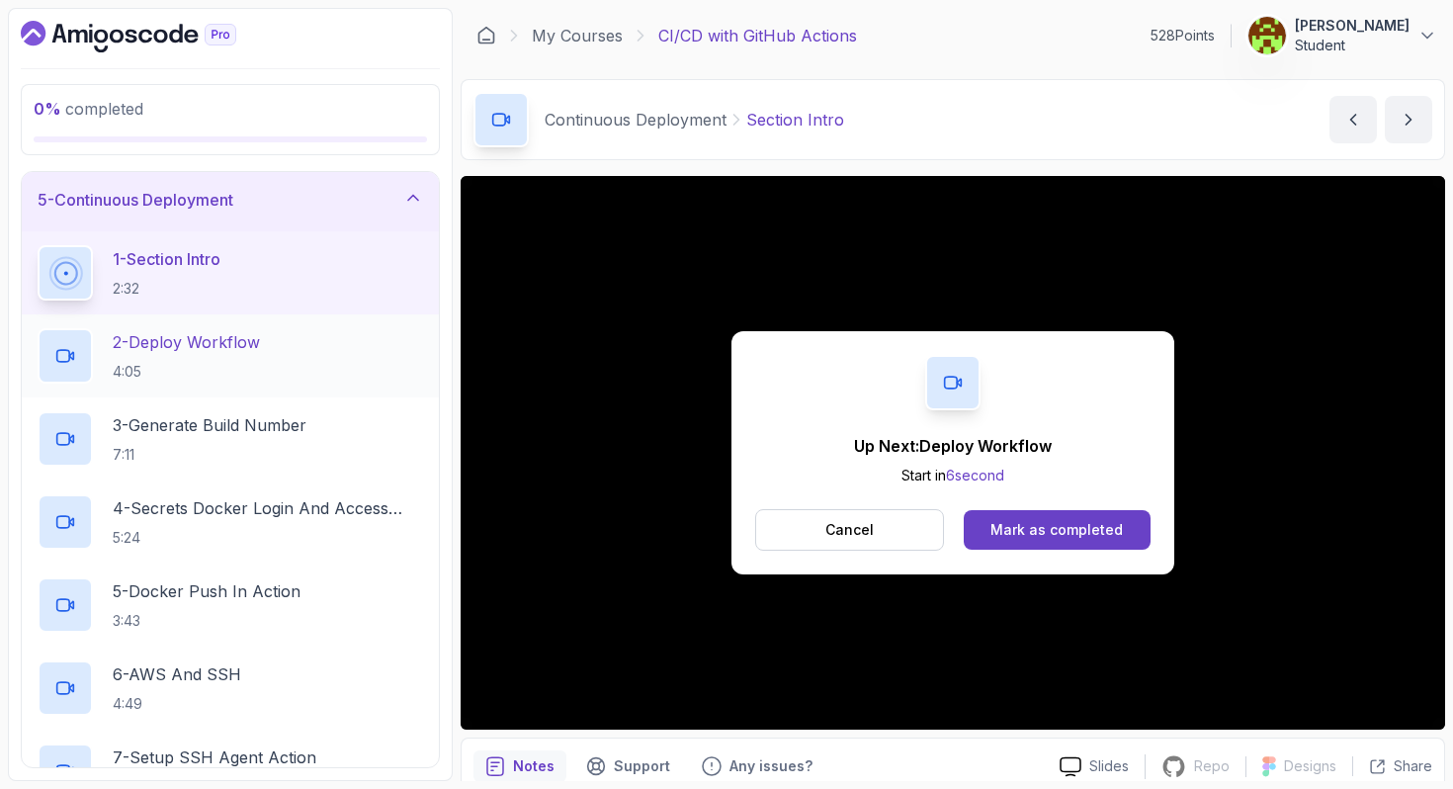
click at [260, 362] on p "4:05" at bounding box center [186, 372] width 147 height 20
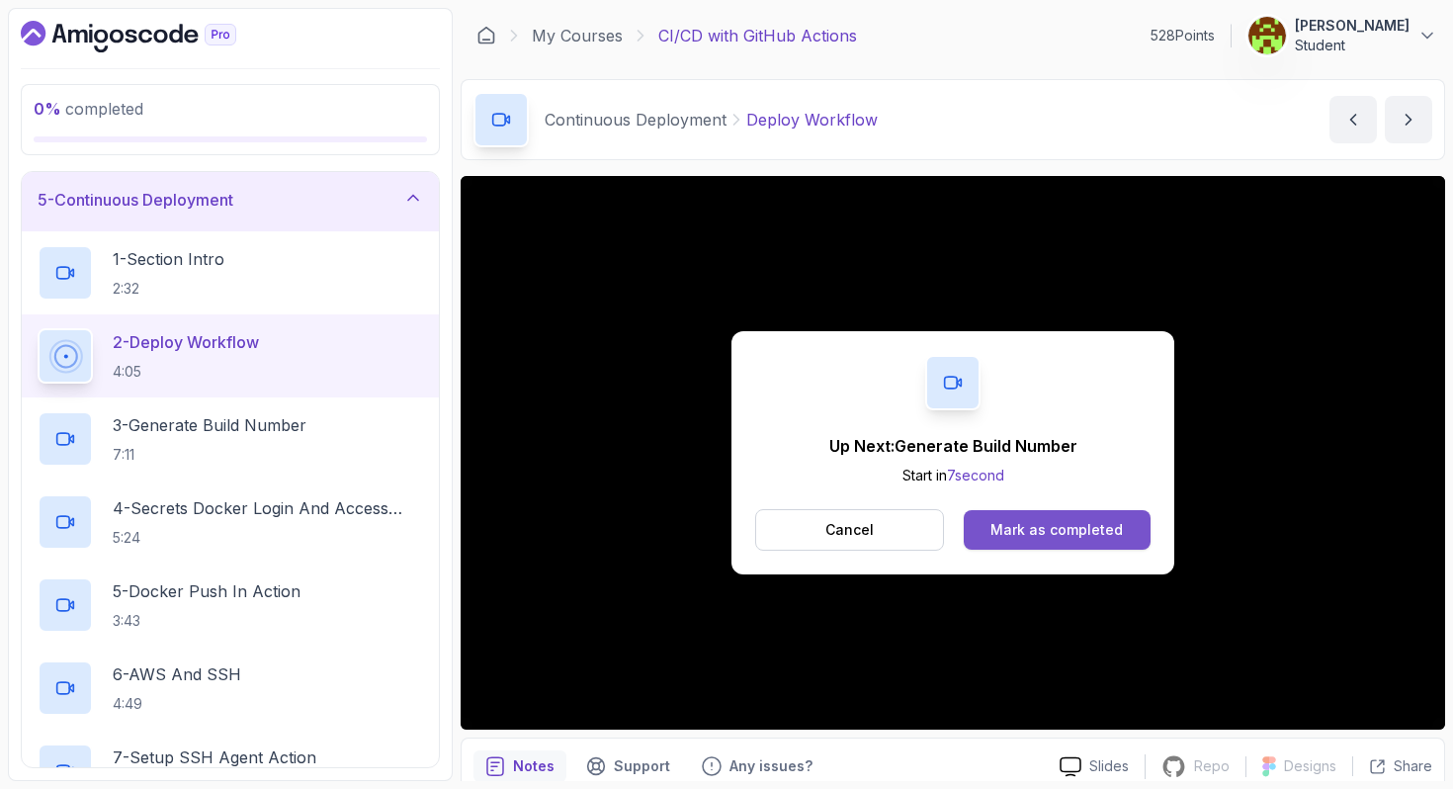
click at [1004, 525] on div "Mark as completed" at bounding box center [1057, 530] width 132 height 20
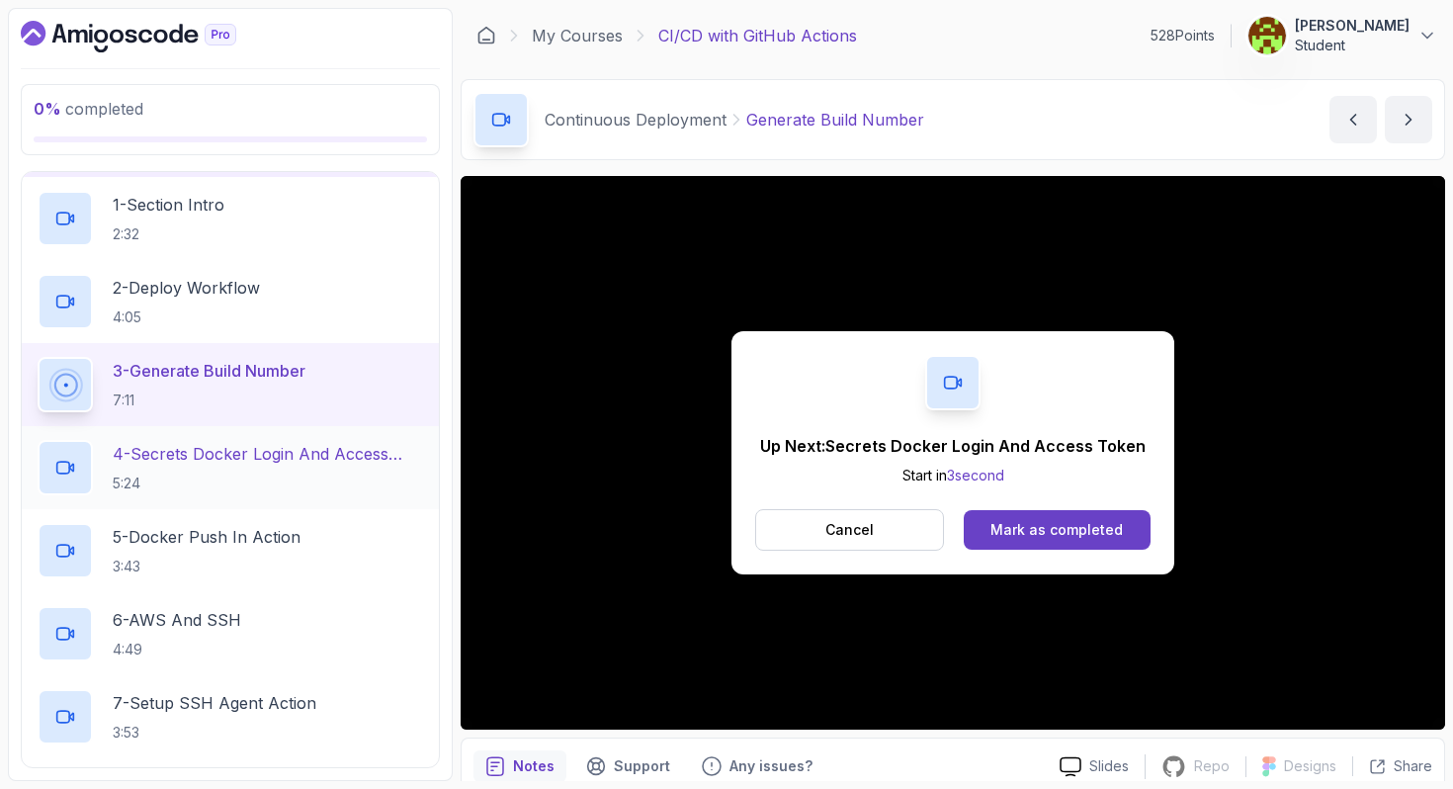
scroll to position [316, 0]
click at [241, 472] on h2 "4 - Secrets Docker Login And Access Token 5:24" at bounding box center [268, 466] width 310 height 51
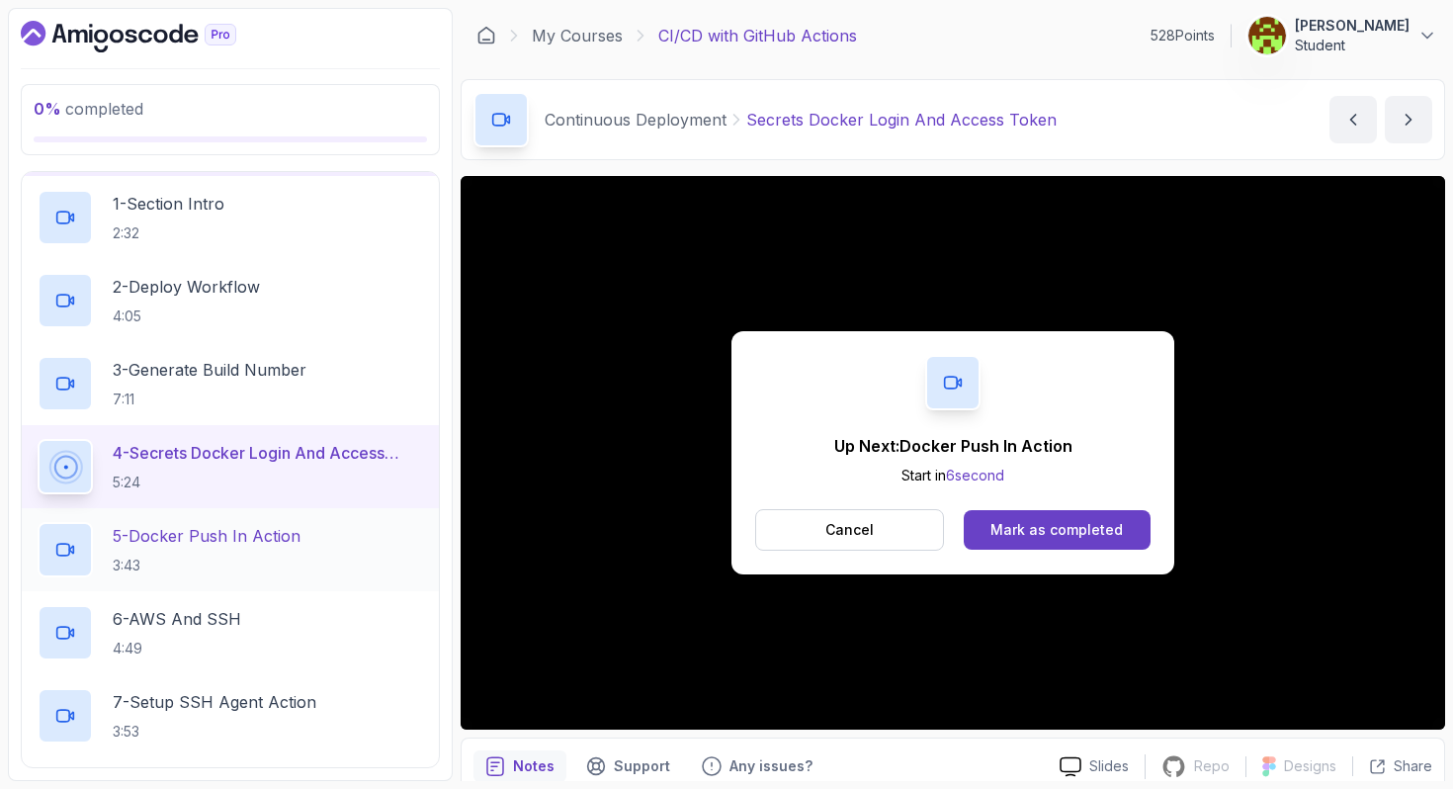
click at [203, 558] on p "3:43" at bounding box center [207, 566] width 188 height 20
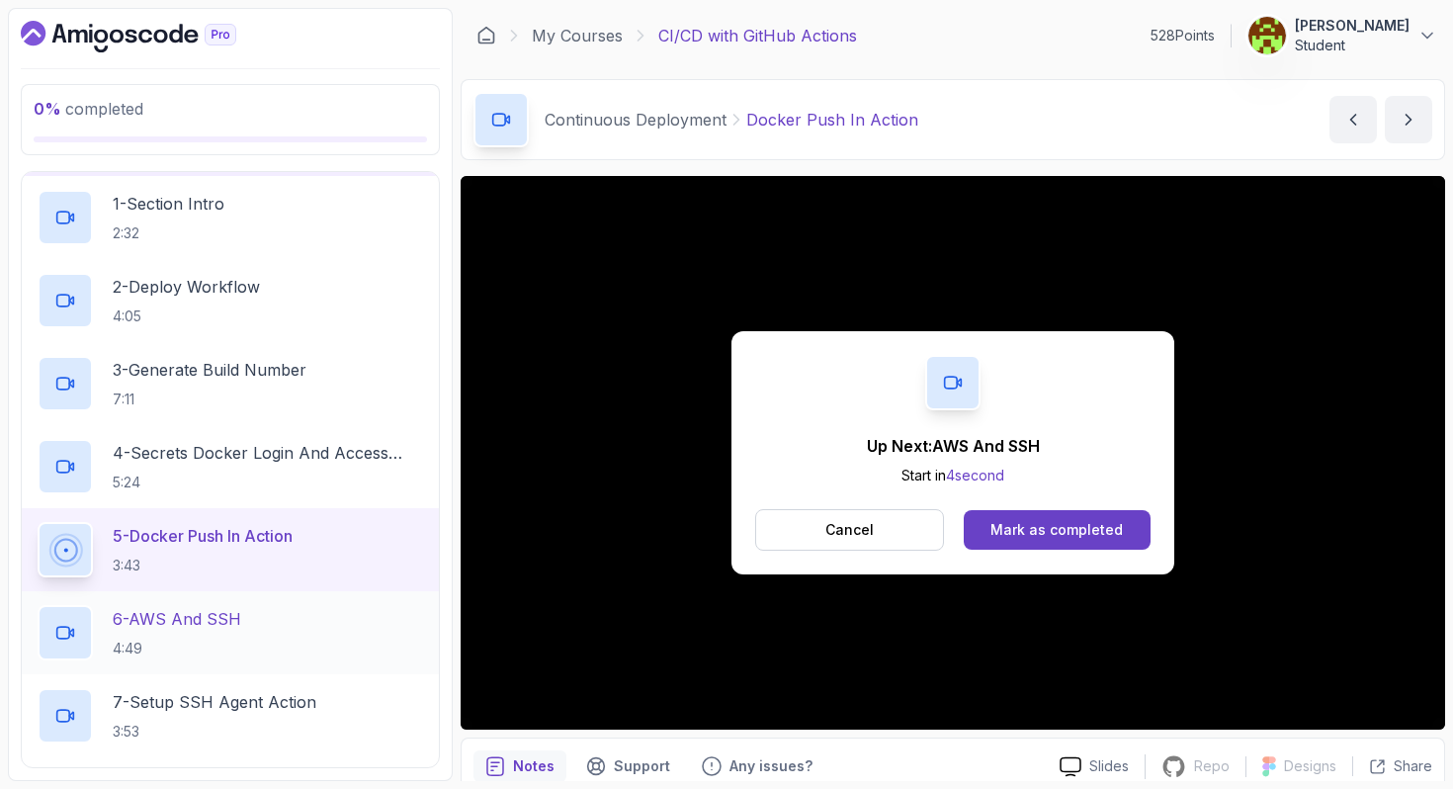
click at [177, 628] on p "6 - AWS And SSH" at bounding box center [177, 619] width 129 height 24
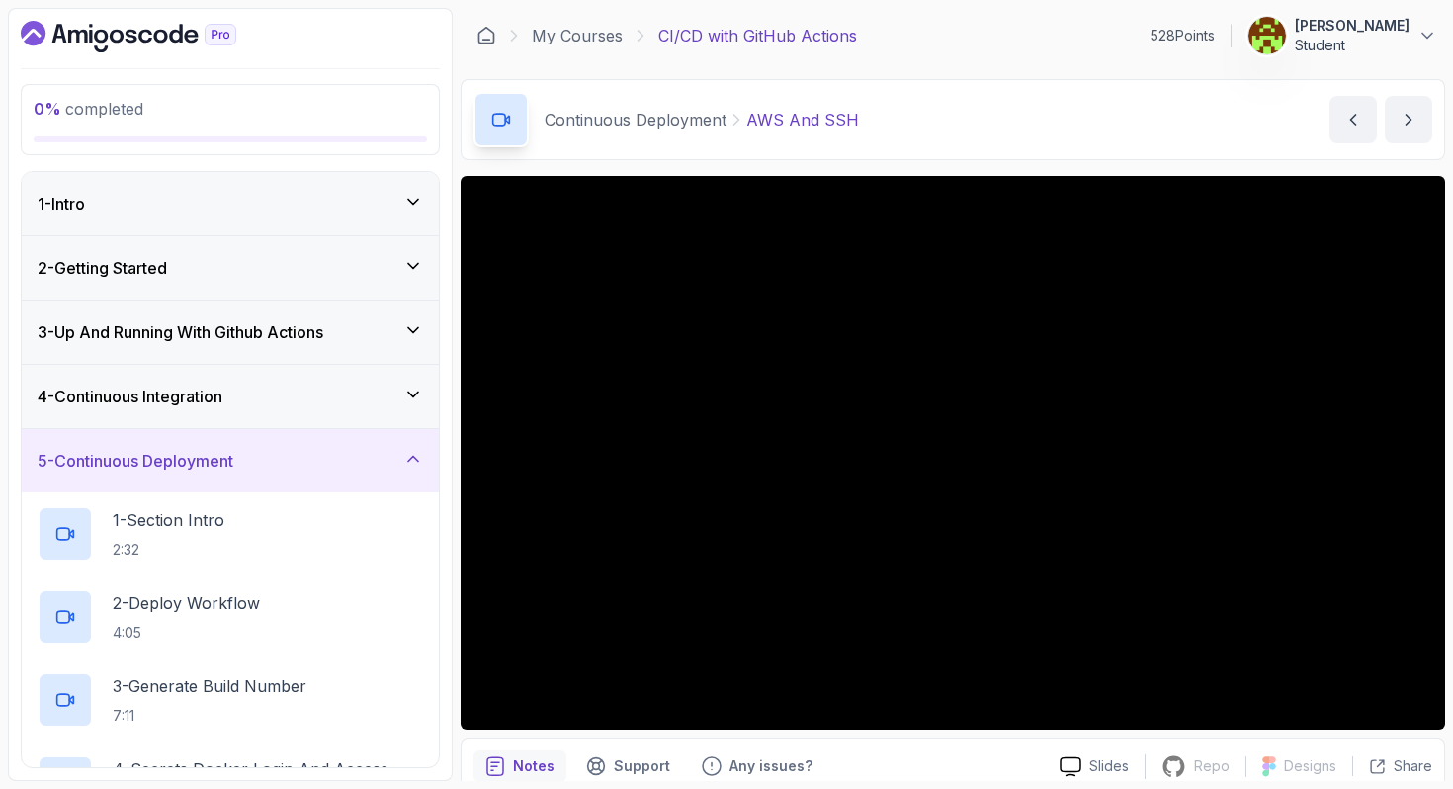
click at [215, 270] on div "2 - Getting Started" at bounding box center [231, 268] width 386 height 24
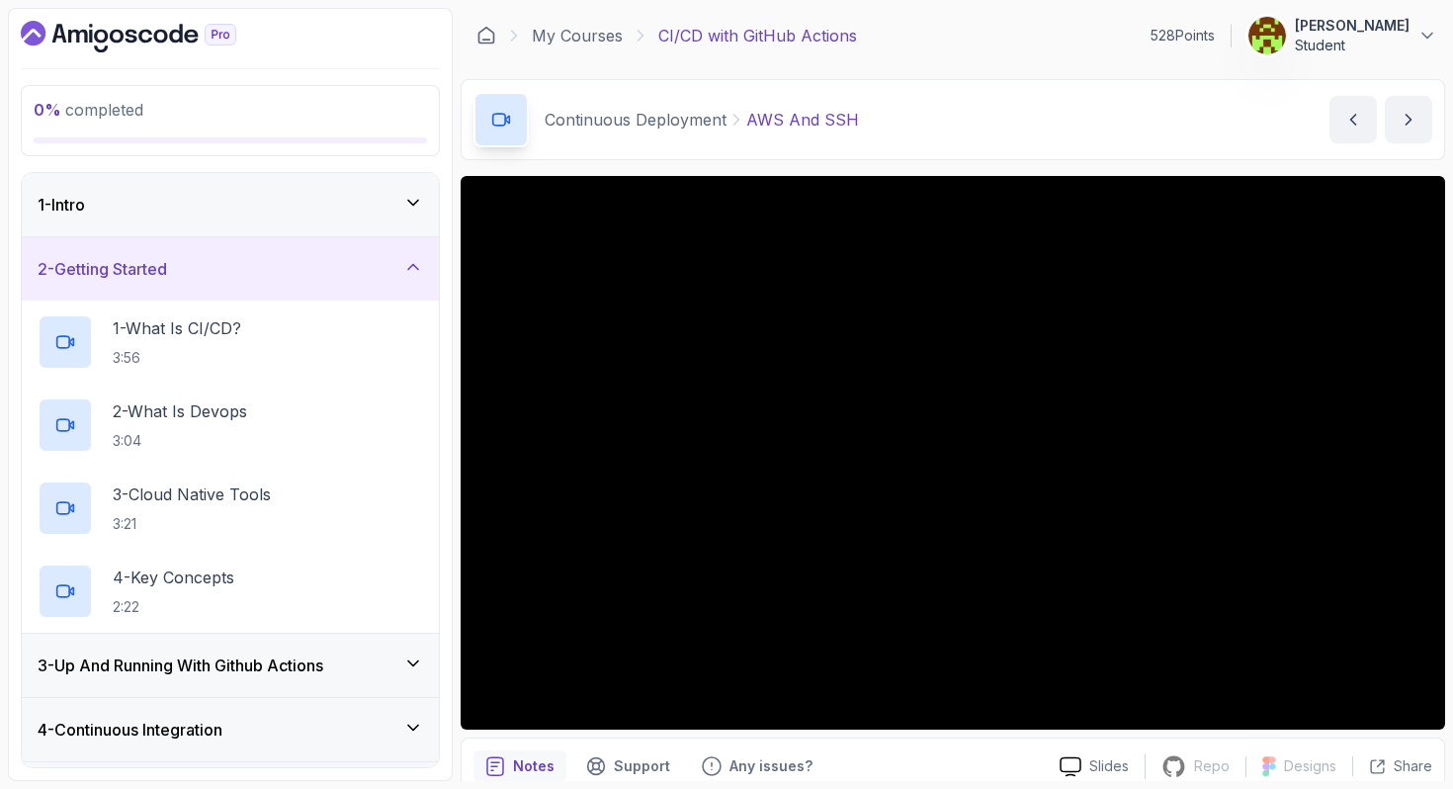
click at [262, 217] on div "1 - Intro" at bounding box center [230, 204] width 417 height 63
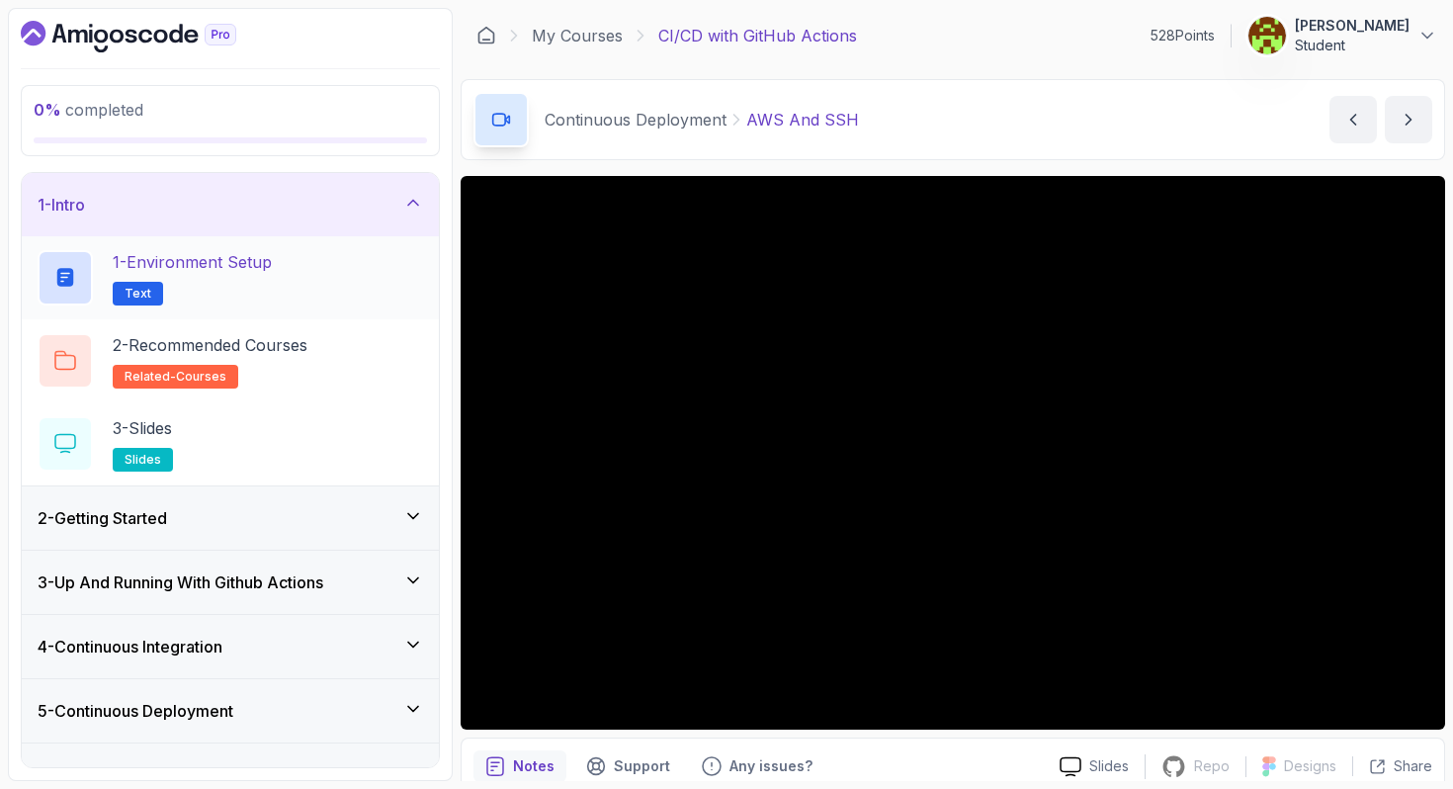
click at [259, 266] on p "1 - Environment Setup" at bounding box center [192, 262] width 159 height 24
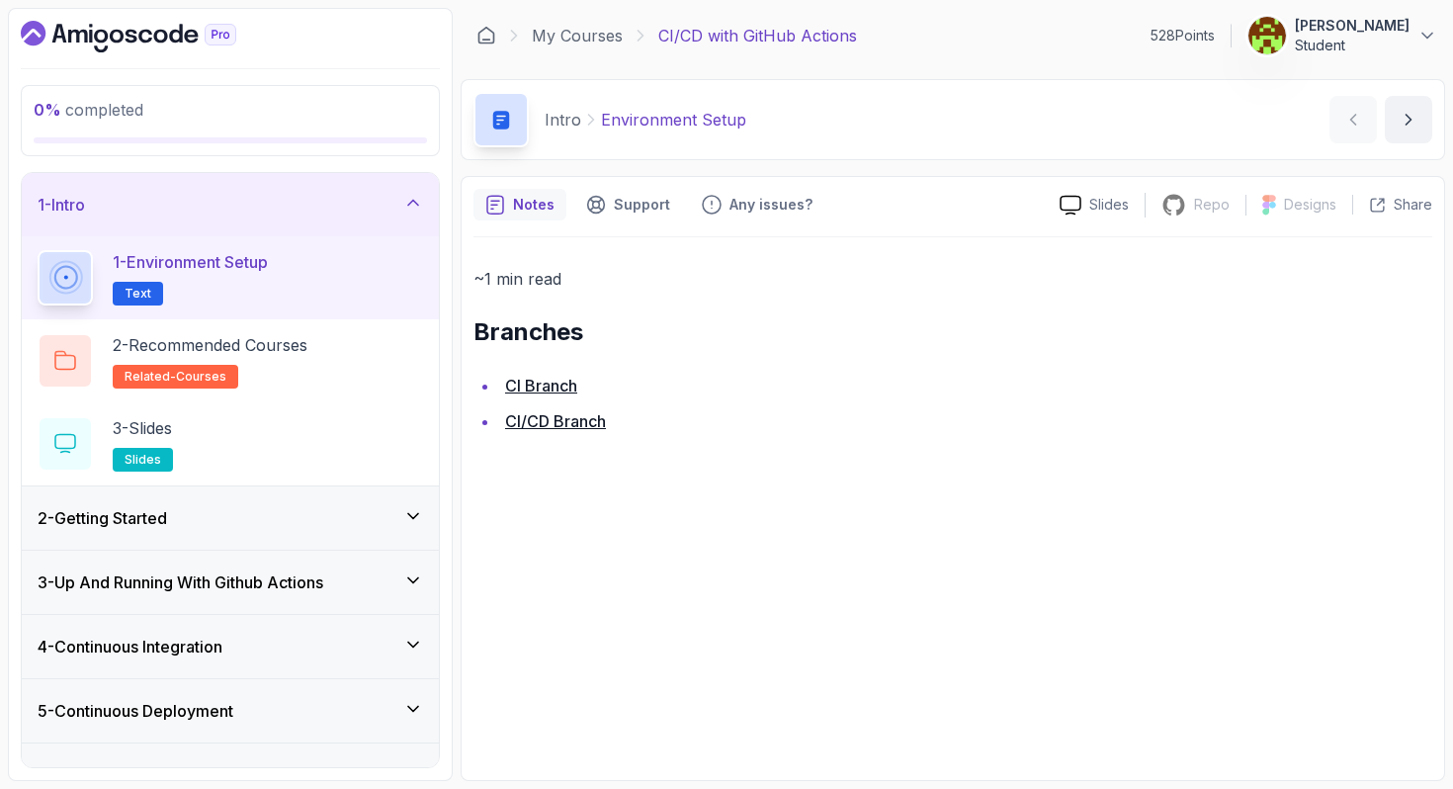
click at [571, 423] on link "CI/CD Branch" at bounding box center [555, 421] width 101 height 20
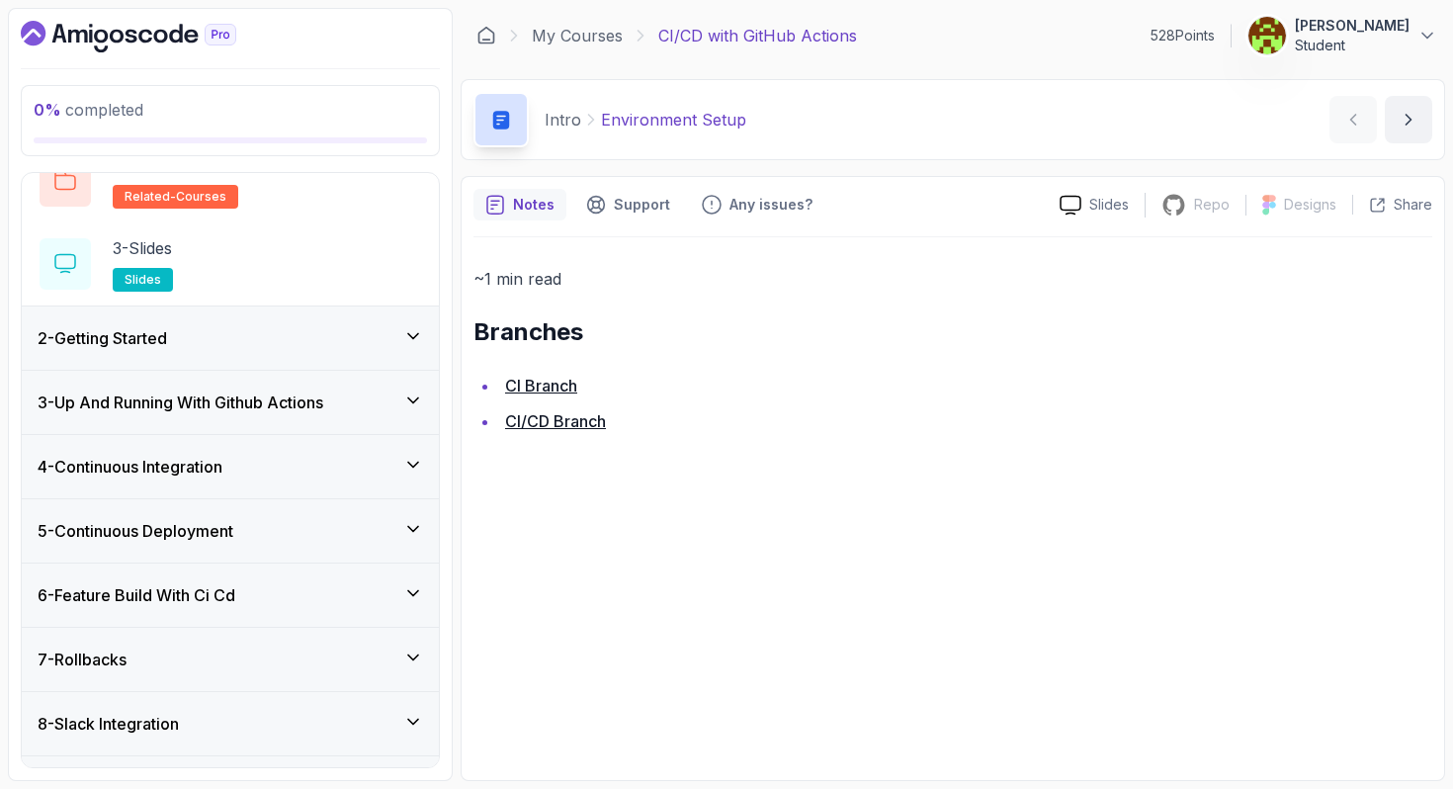
scroll to position [231, 0]
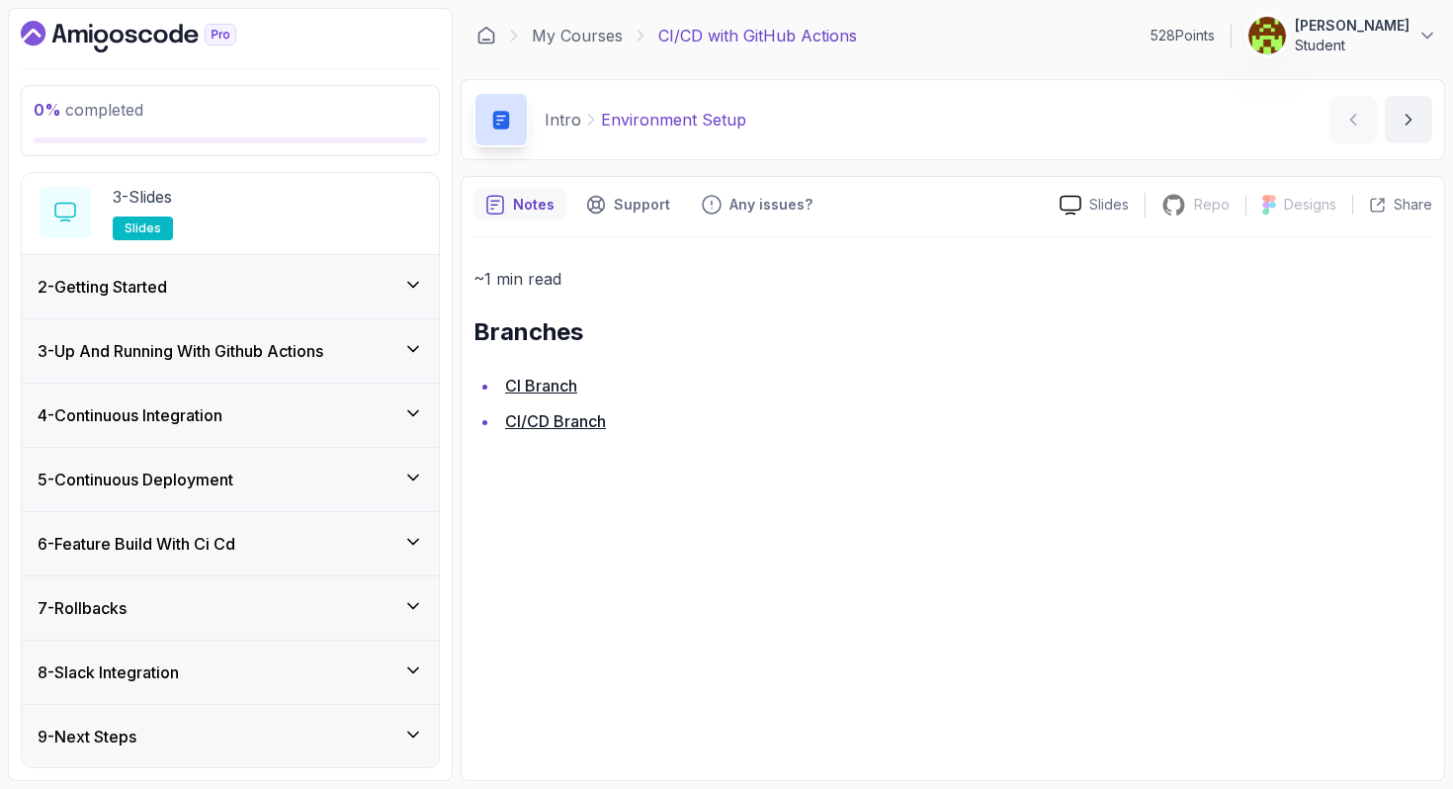
click at [186, 486] on h3 "5 - Continuous Deployment" at bounding box center [136, 480] width 196 height 24
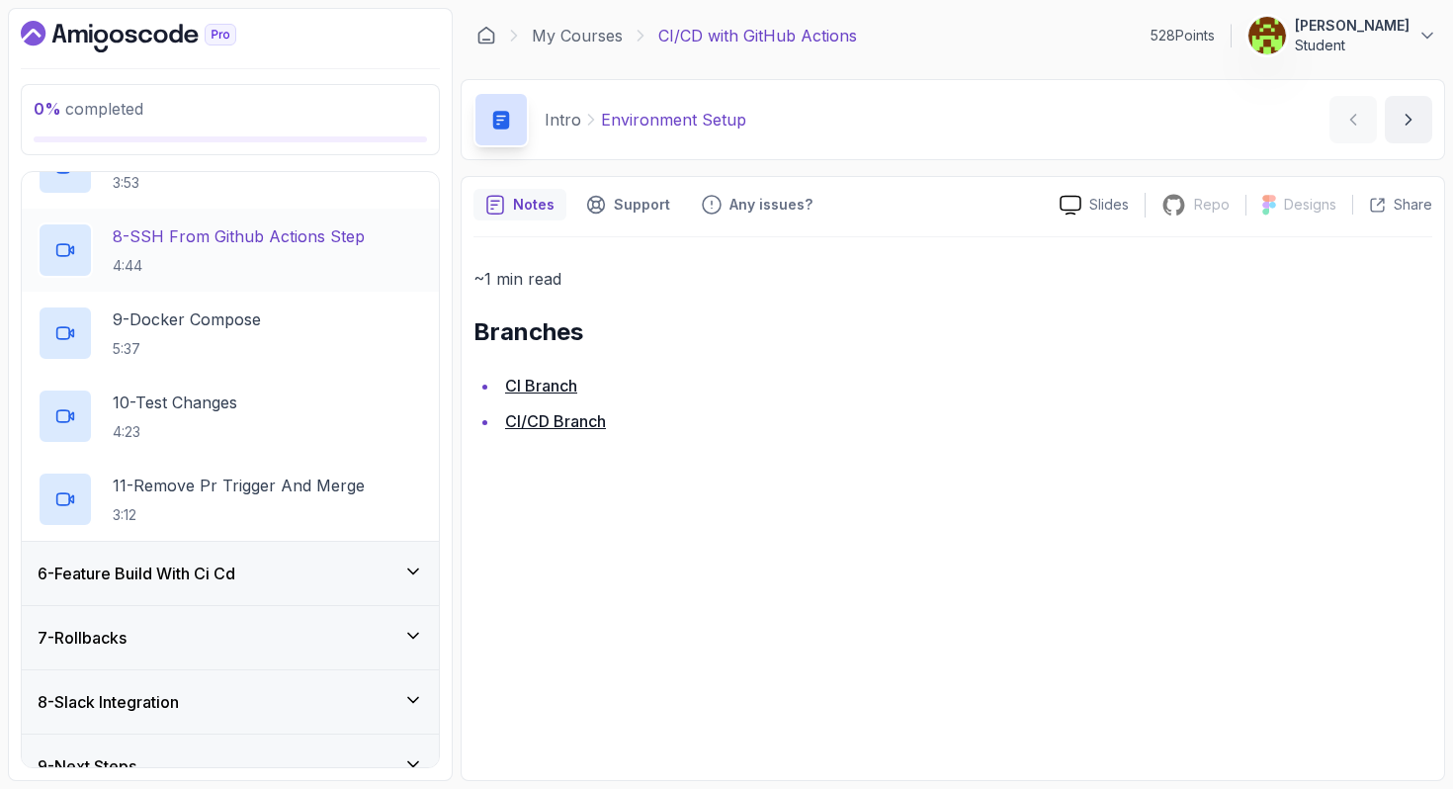
scroll to position [871, 0]
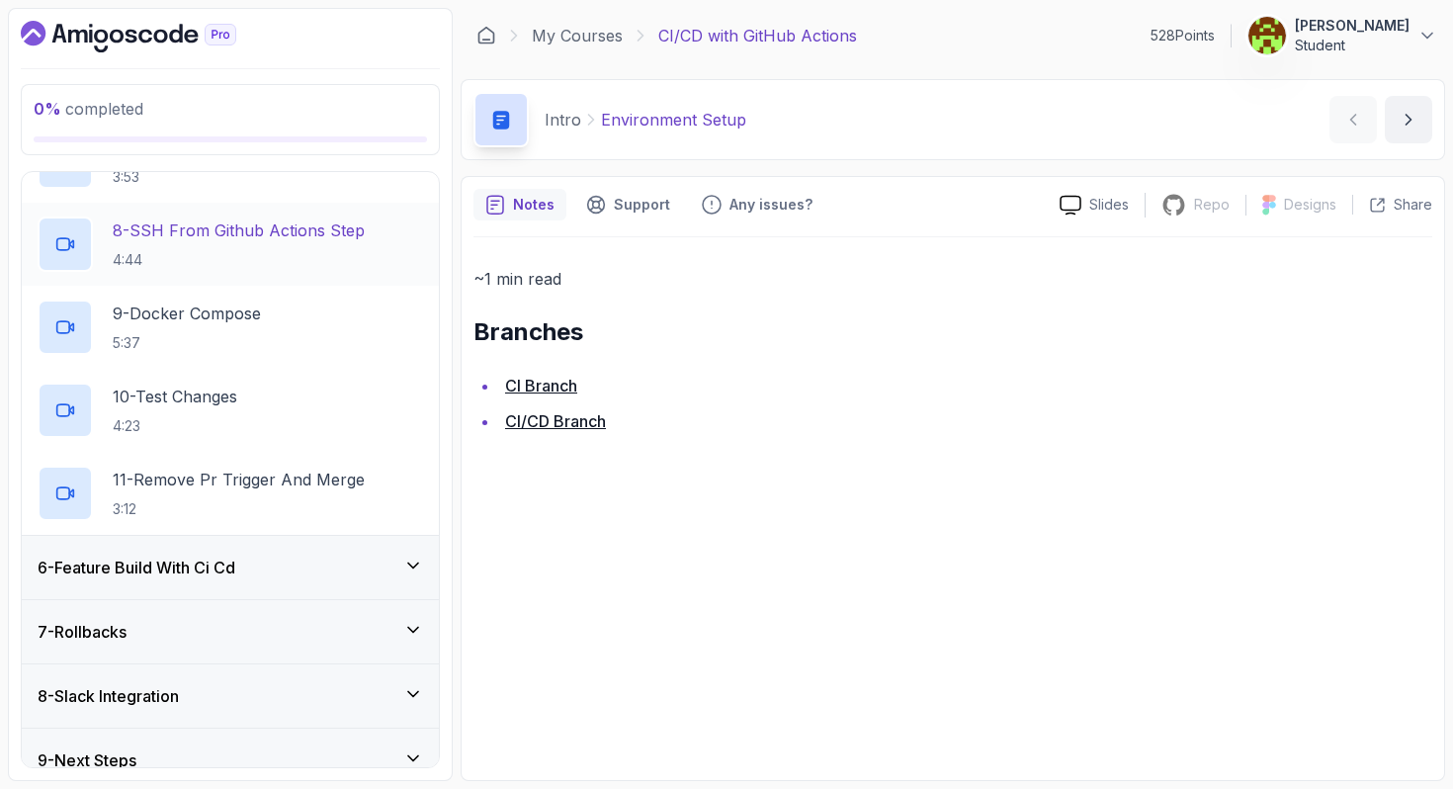
click at [234, 563] on h3 "6 - Feature Build With Ci Cd" at bounding box center [137, 568] width 198 height 24
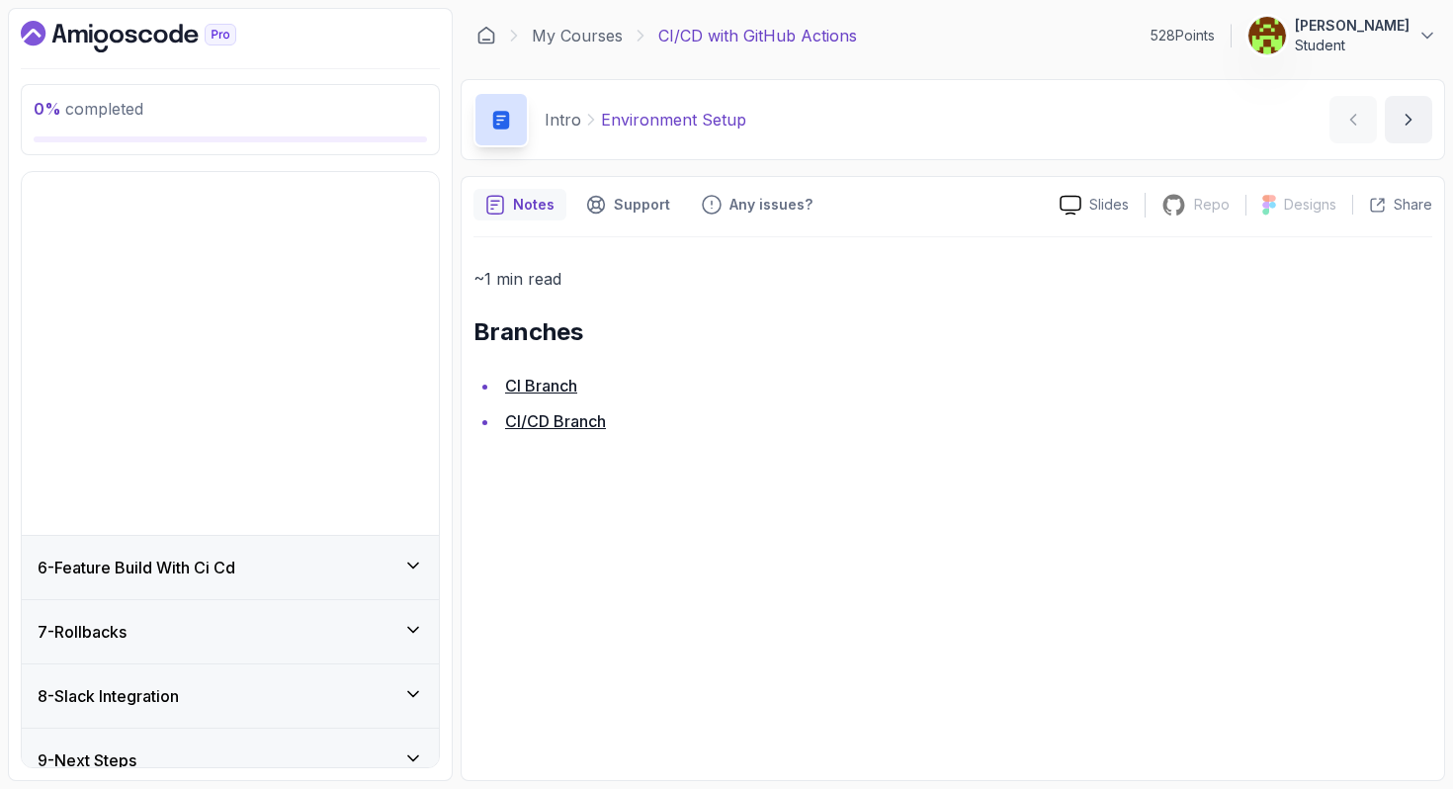
scroll to position [0, 0]
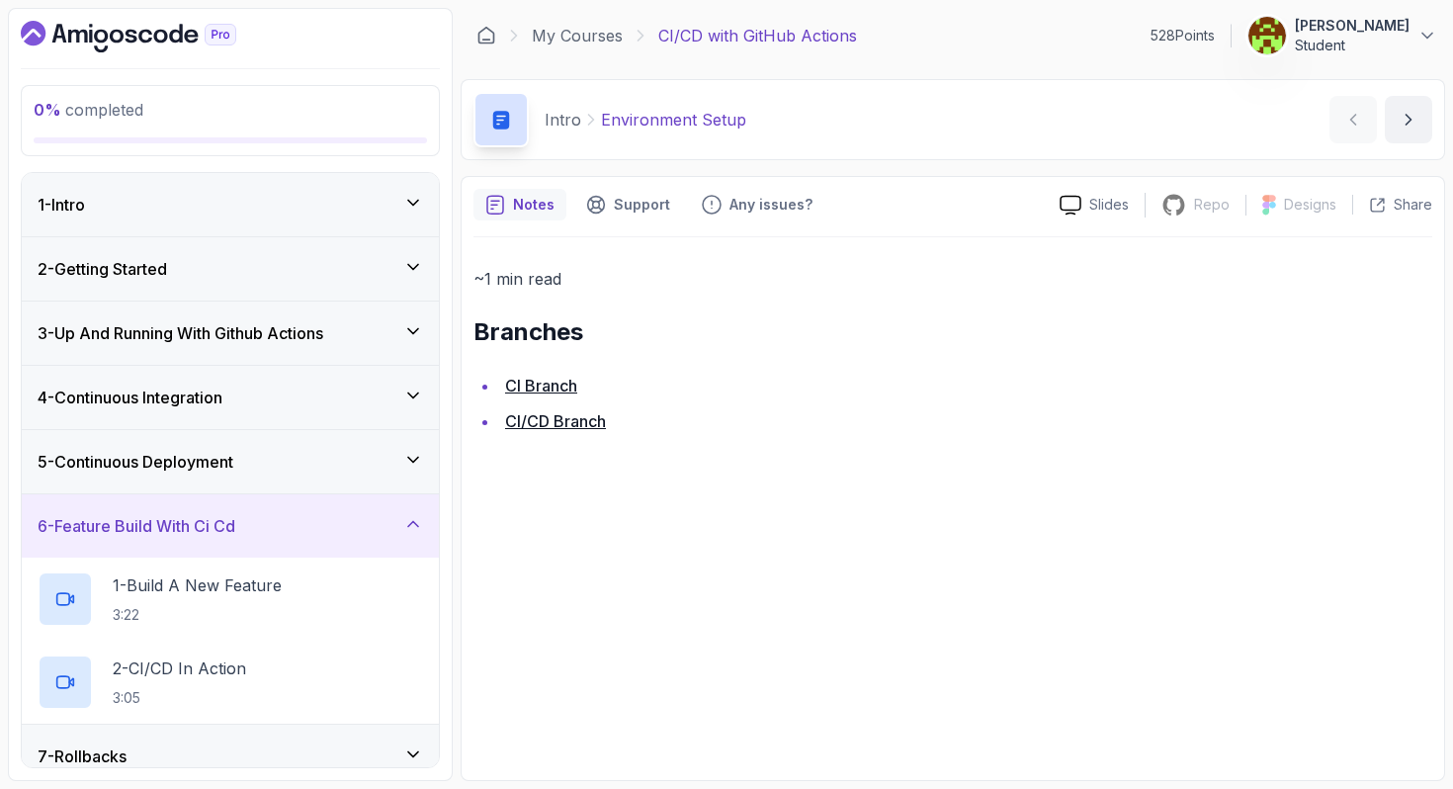
click at [225, 522] on h3 "6 - Feature Build With Ci Cd" at bounding box center [137, 526] width 198 height 24
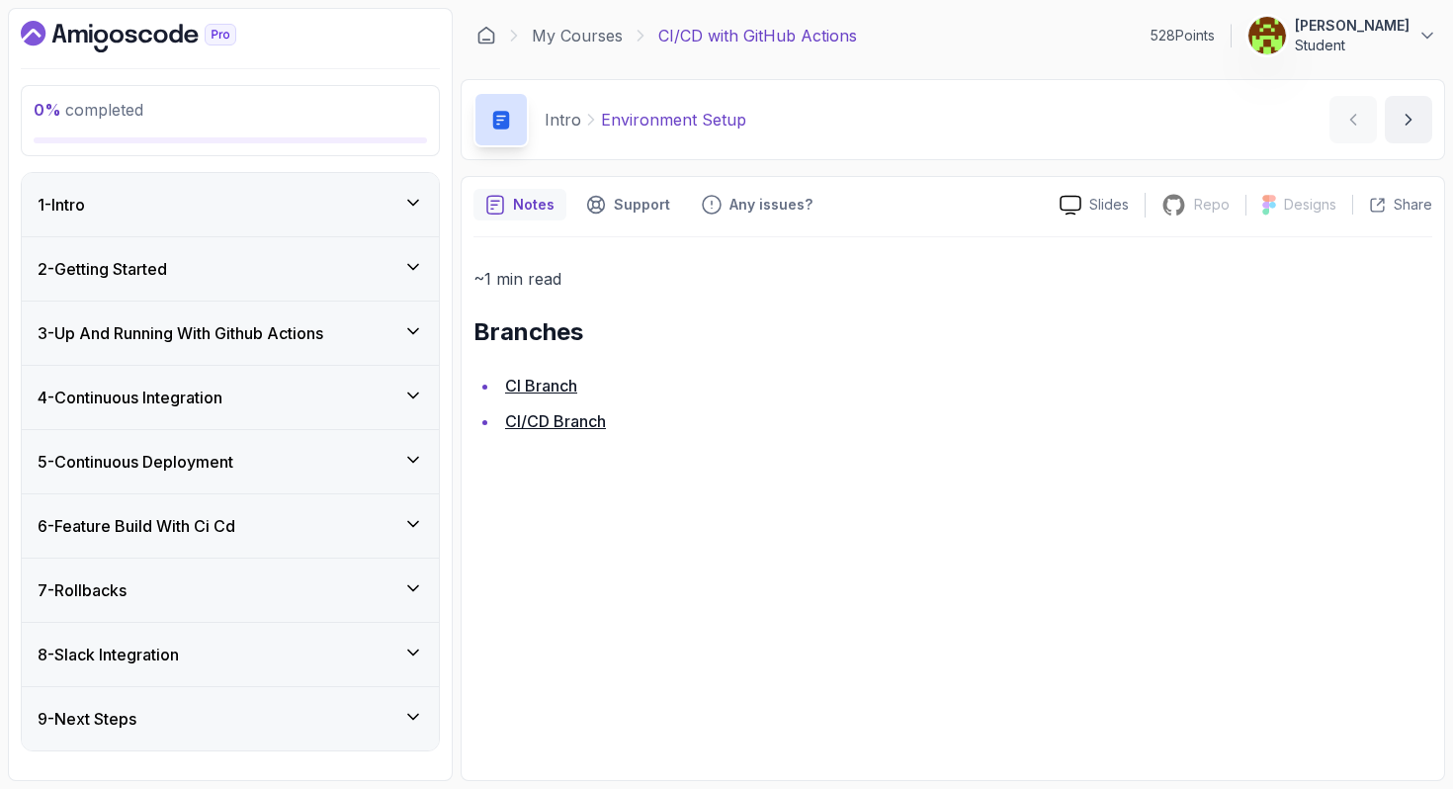
click at [213, 585] on div "7 - Rollbacks" at bounding box center [231, 590] width 386 height 24
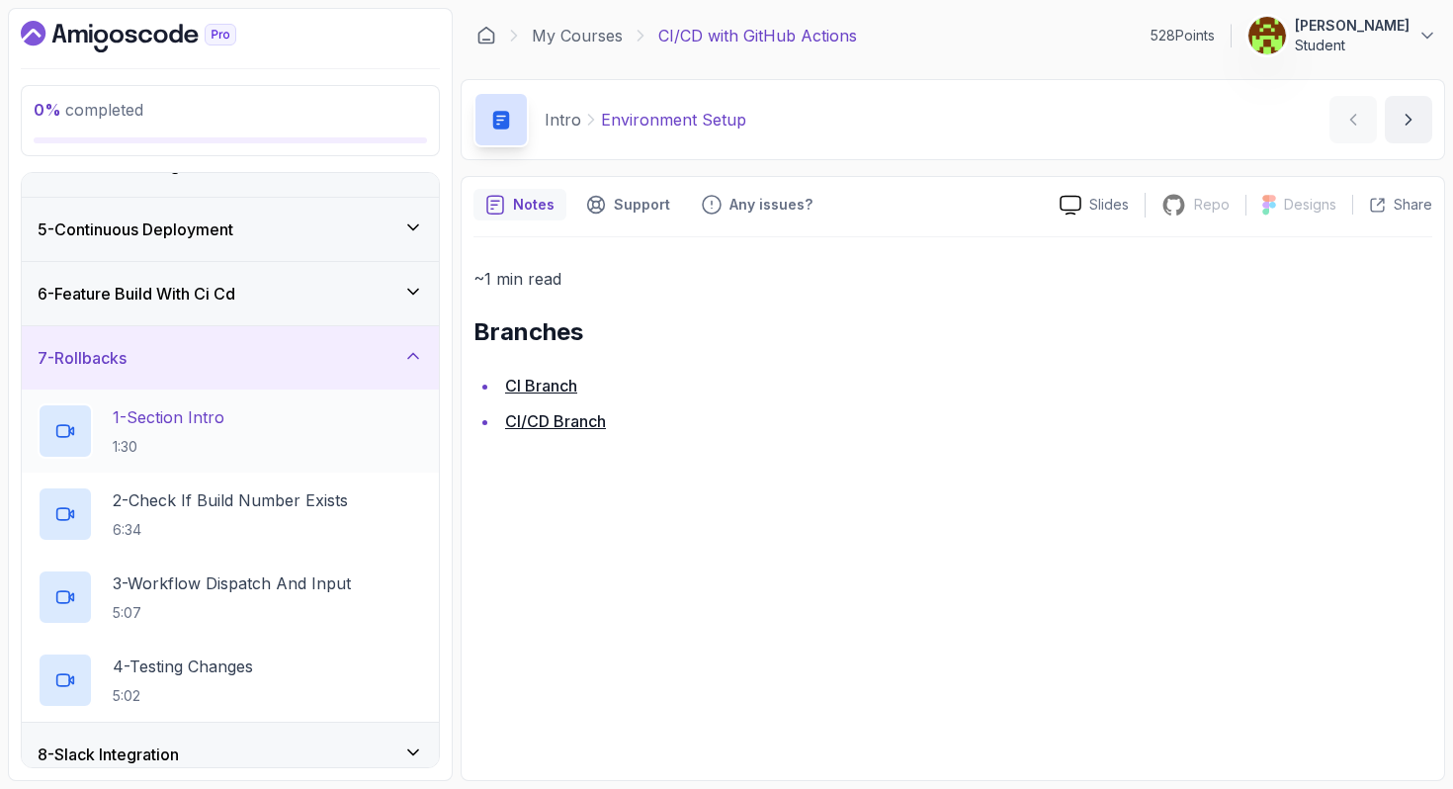
scroll to position [235, 0]
click at [198, 370] on div "7 - Rollbacks" at bounding box center [230, 354] width 417 height 63
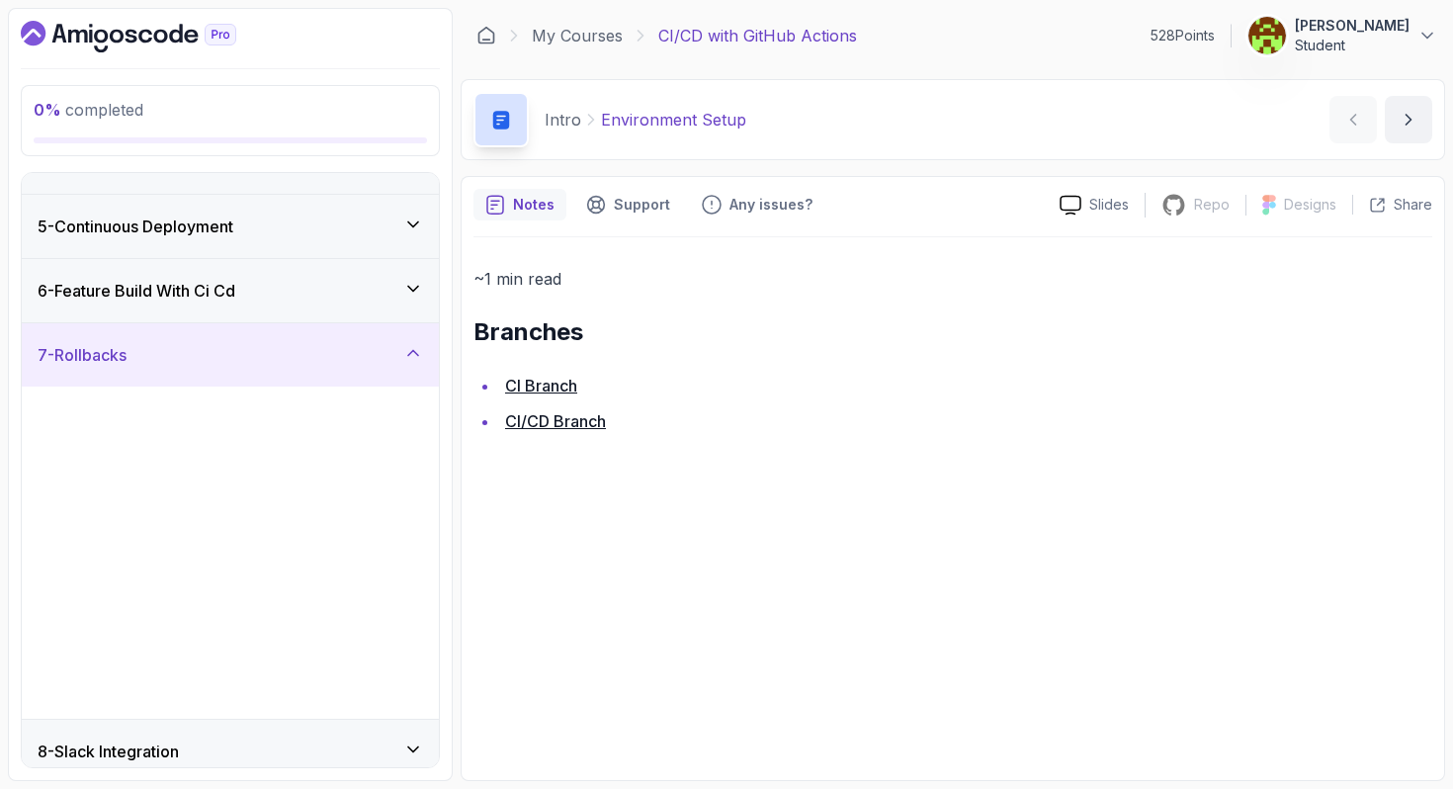
scroll to position [0, 0]
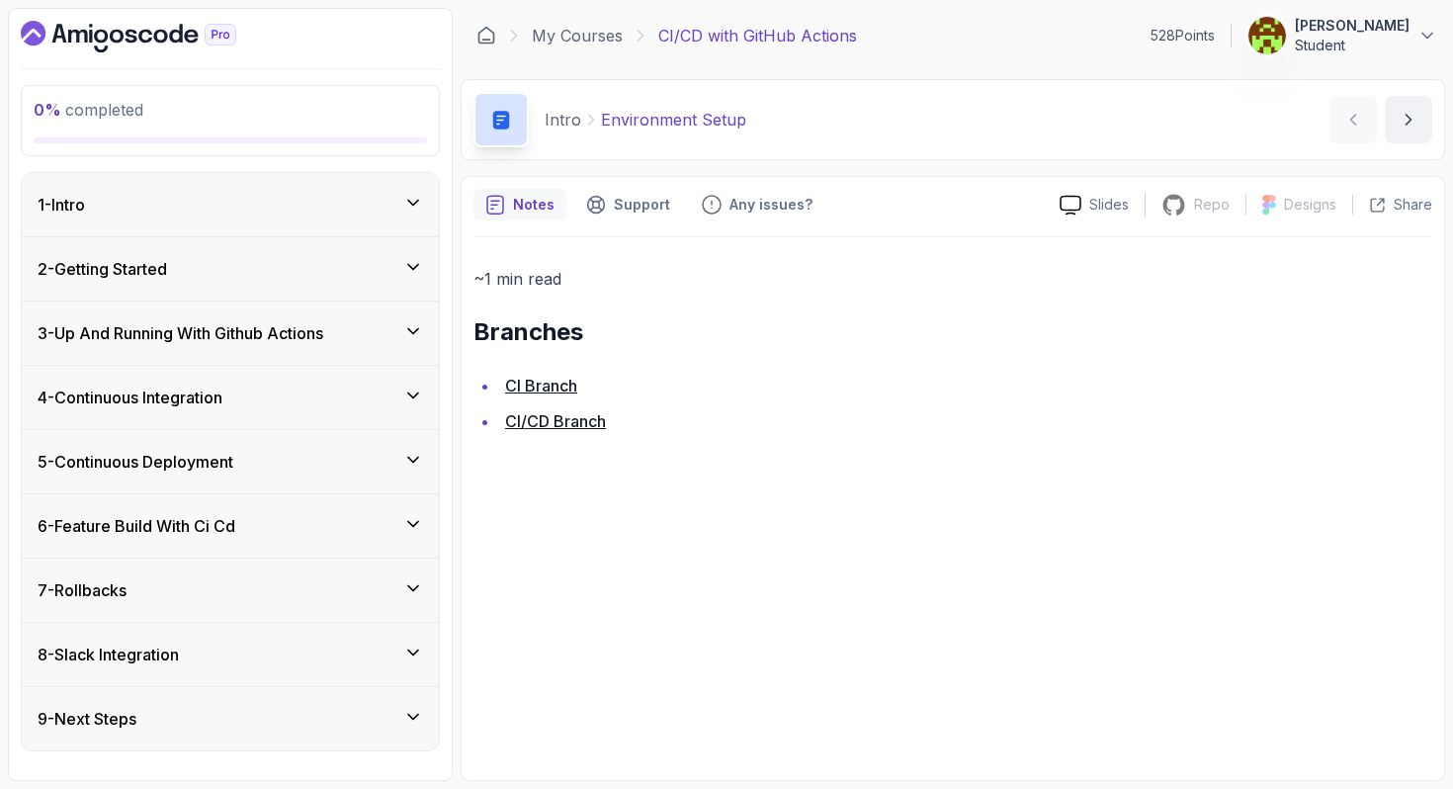
click at [191, 659] on div "8 - Slack Integration" at bounding box center [231, 655] width 386 height 24
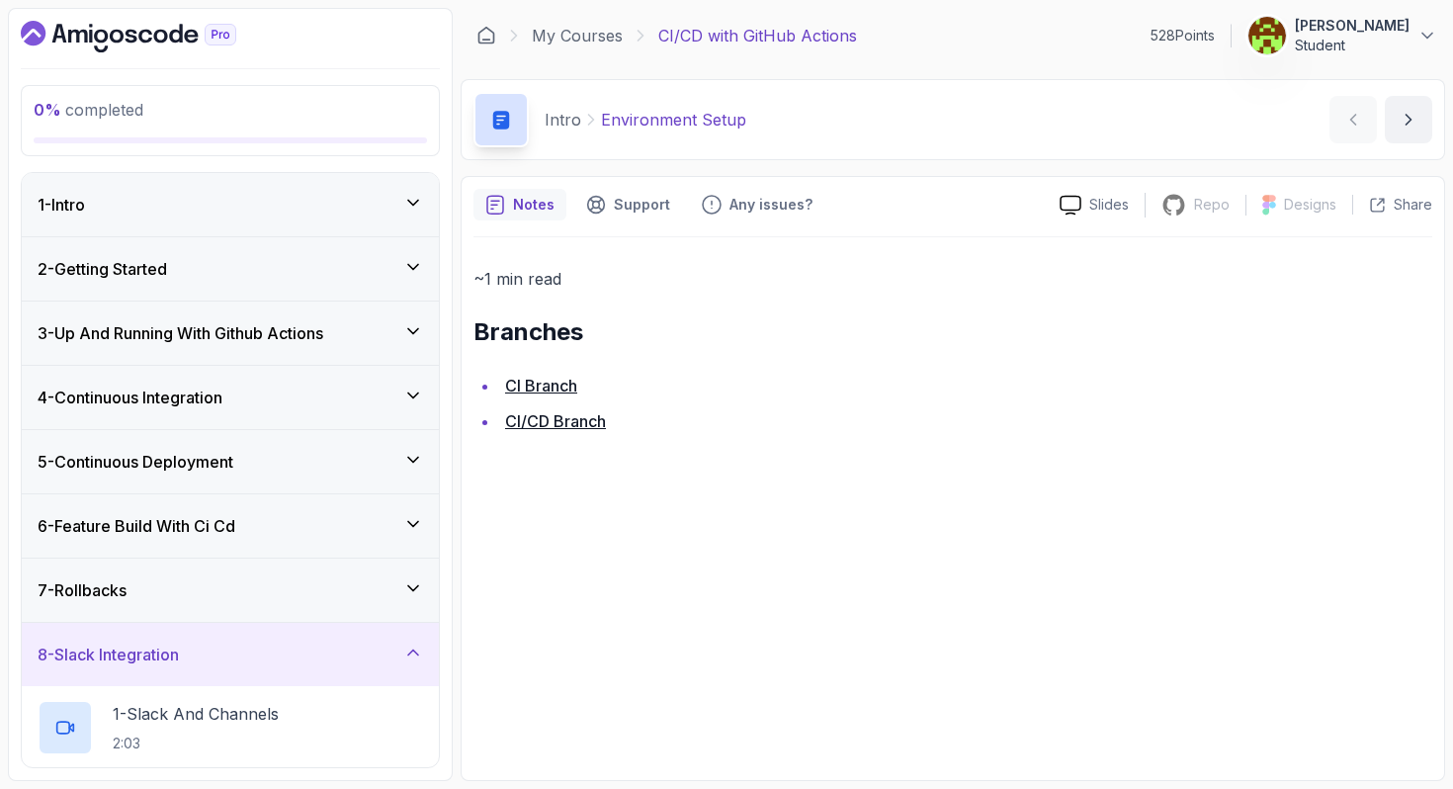
click at [193, 636] on div "8 - Slack Integration" at bounding box center [230, 654] width 417 height 63
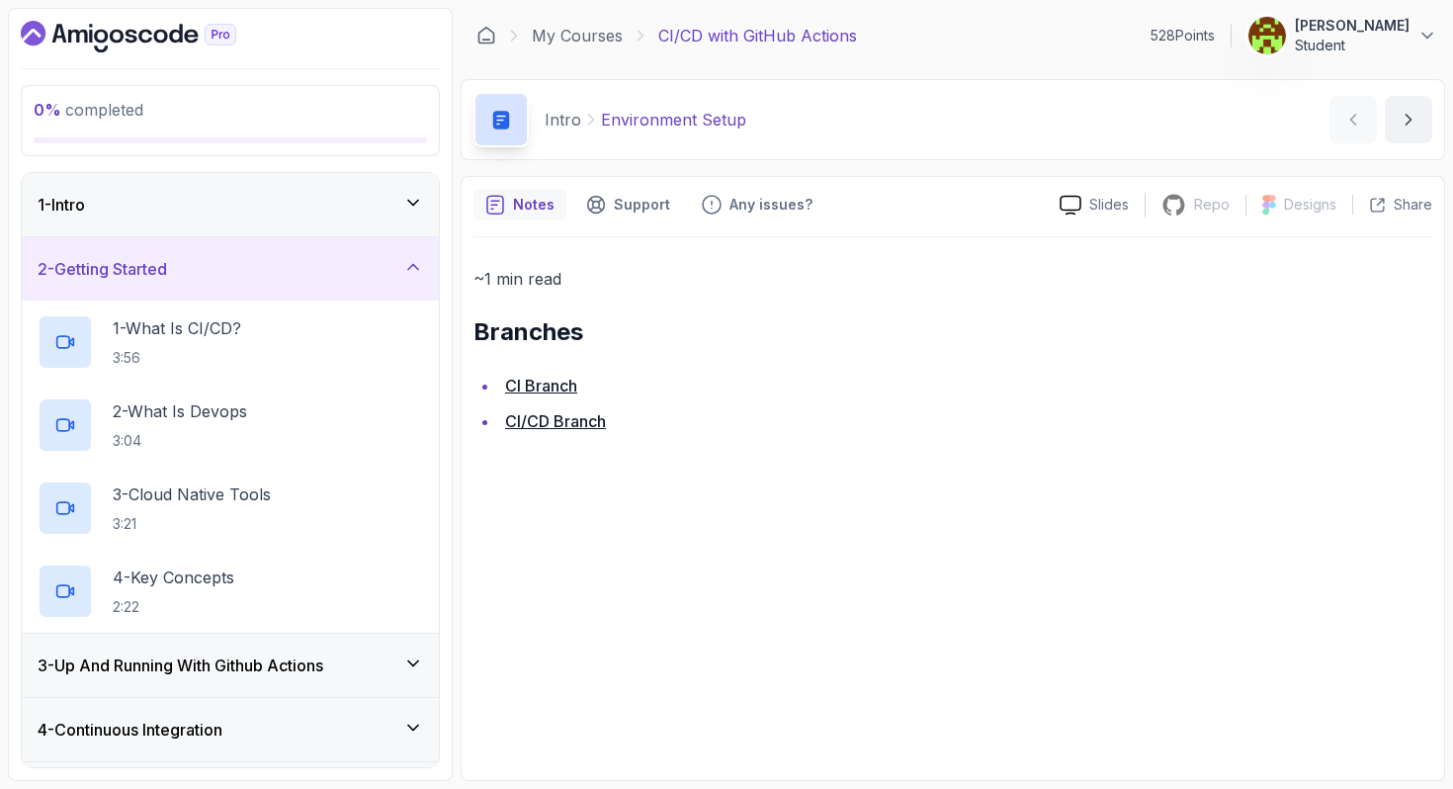
click at [134, 33] on icon "Dashboard" at bounding box center [132, 37] width 12 height 14
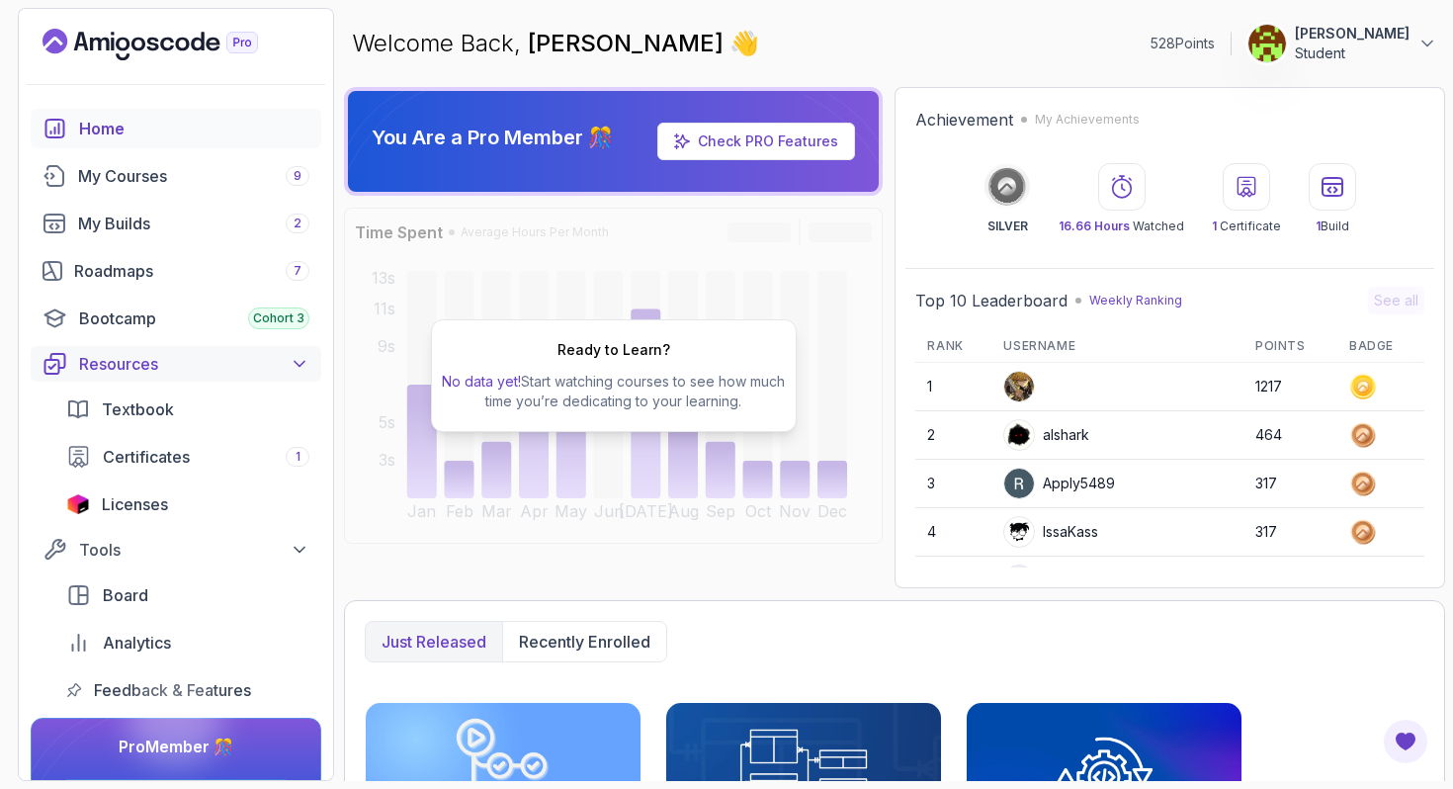
click at [126, 365] on div "Resources" at bounding box center [194, 364] width 230 height 24
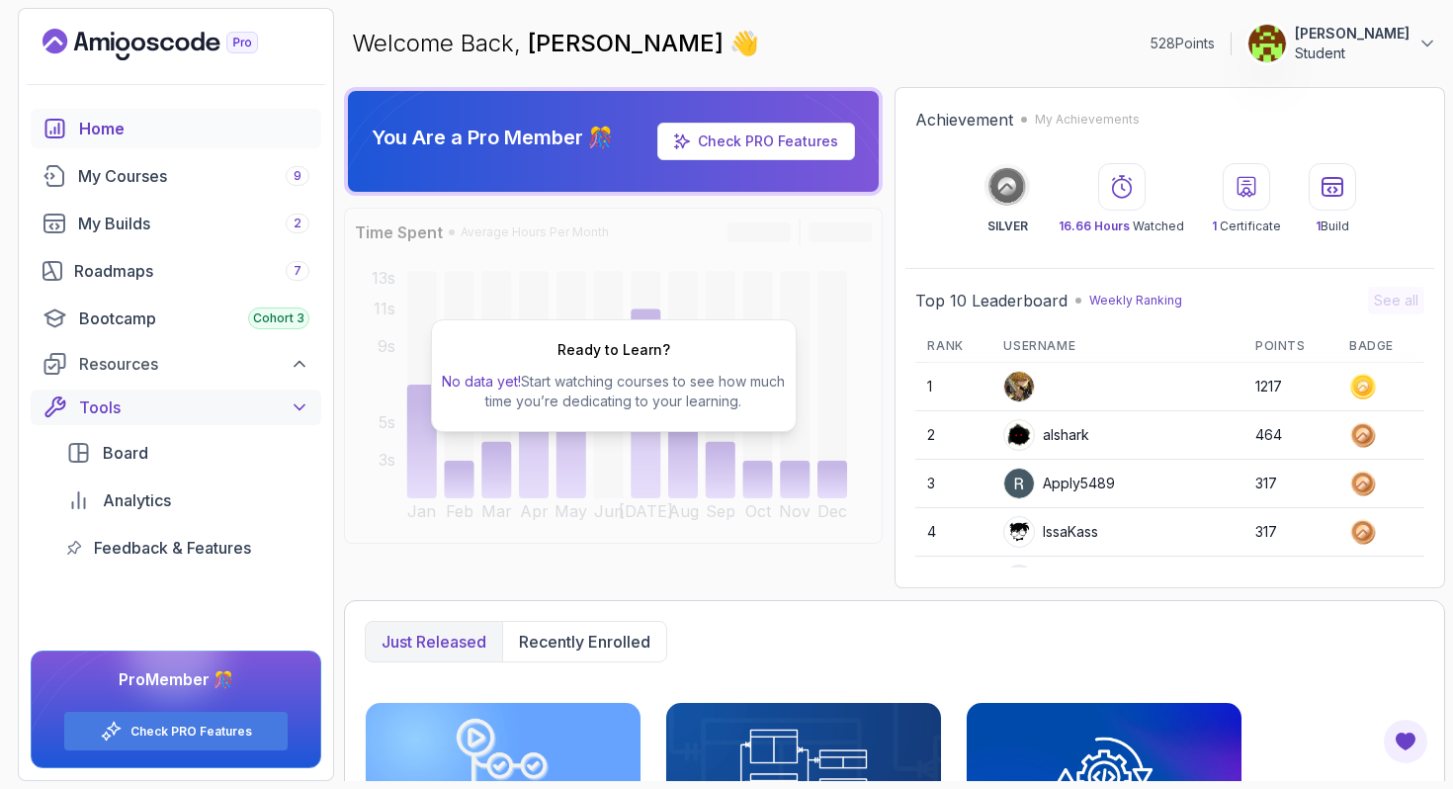
click at [153, 412] on div "Tools" at bounding box center [194, 407] width 230 height 24
